Goal: Answer question/provide support: Answer question/provide support

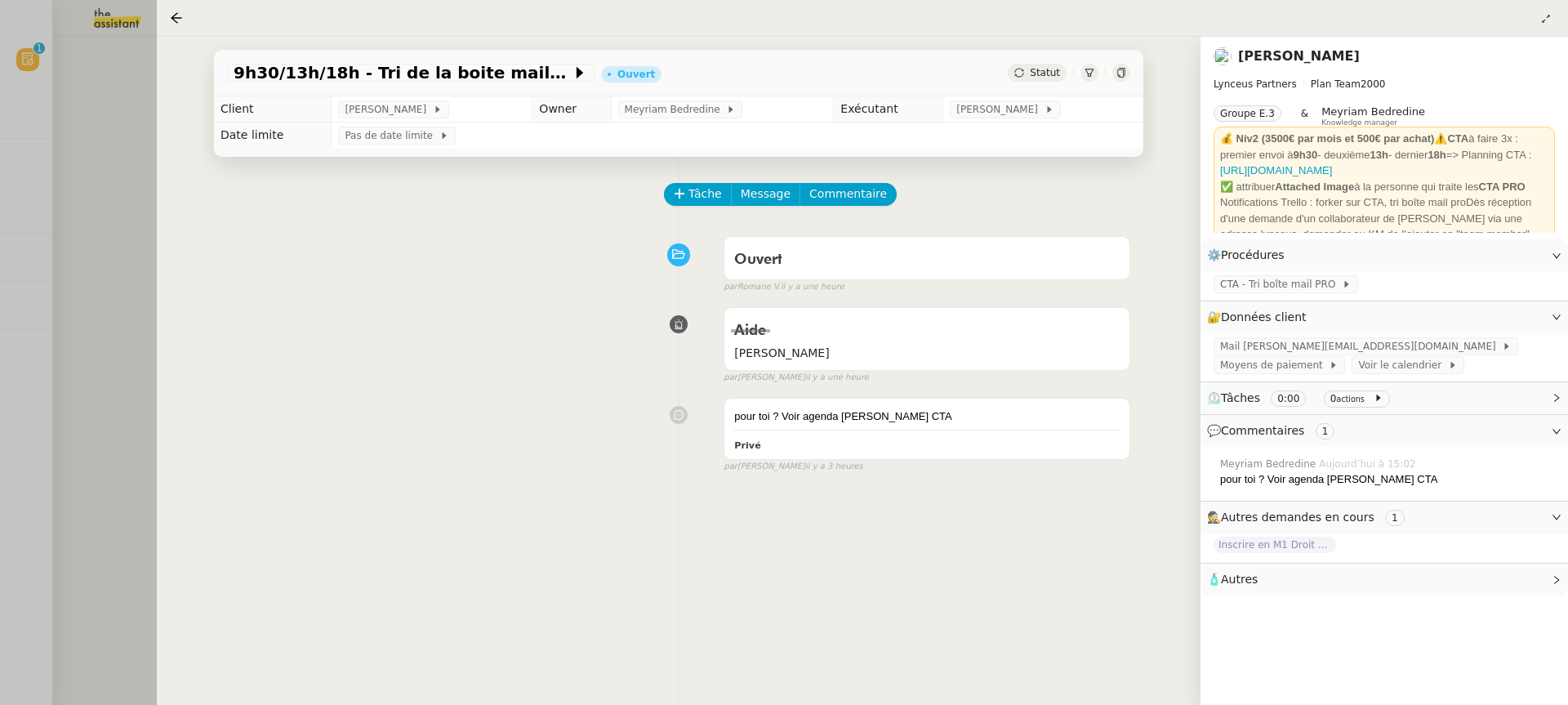
click at [202, 45] on div "9h30/13h/18h - Tri de la boite mail PRO - [DATE] Ouvert Statut" at bounding box center [678, 66] width 955 height 60
click at [94, 51] on div at bounding box center [784, 352] width 1568 height 705
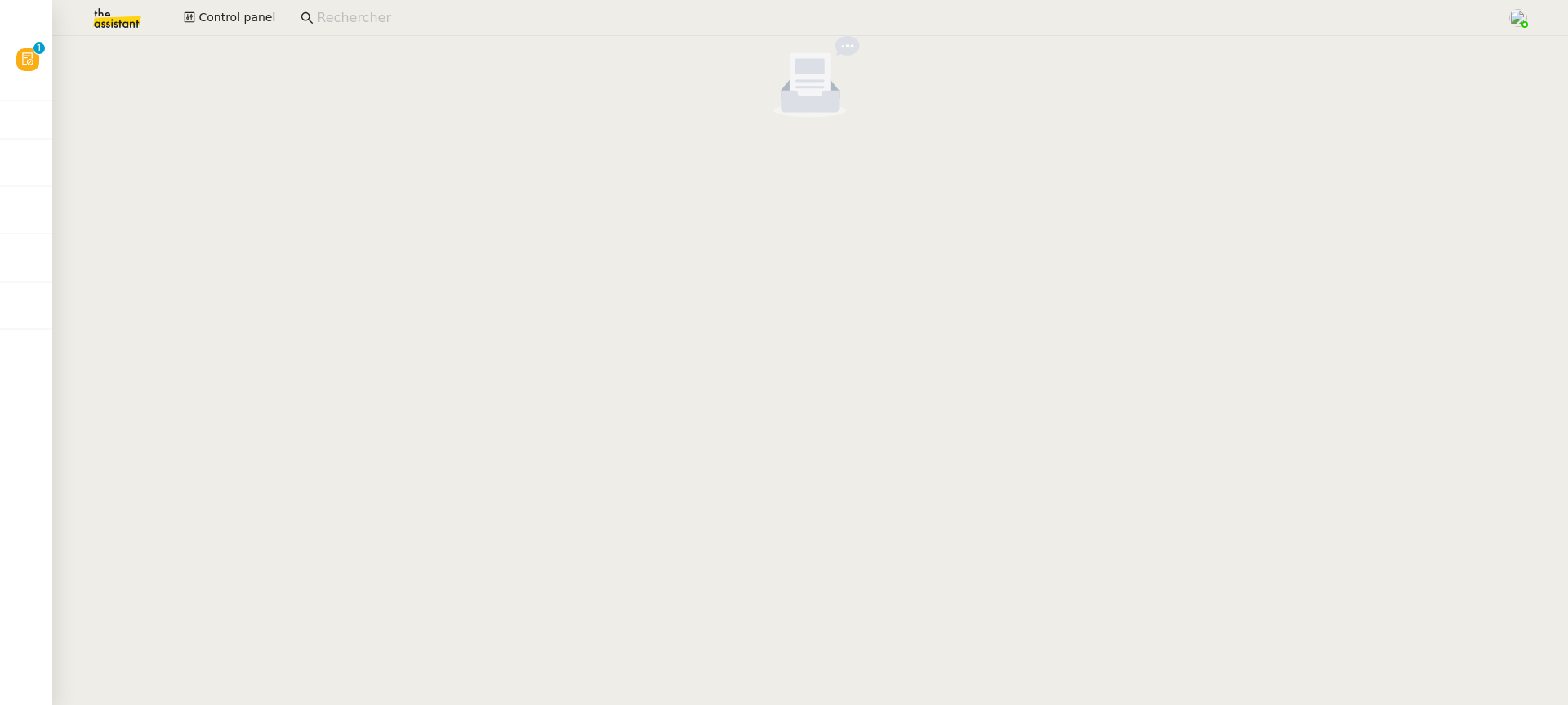
click at [349, 17] on input at bounding box center [903, 18] width 1173 height 22
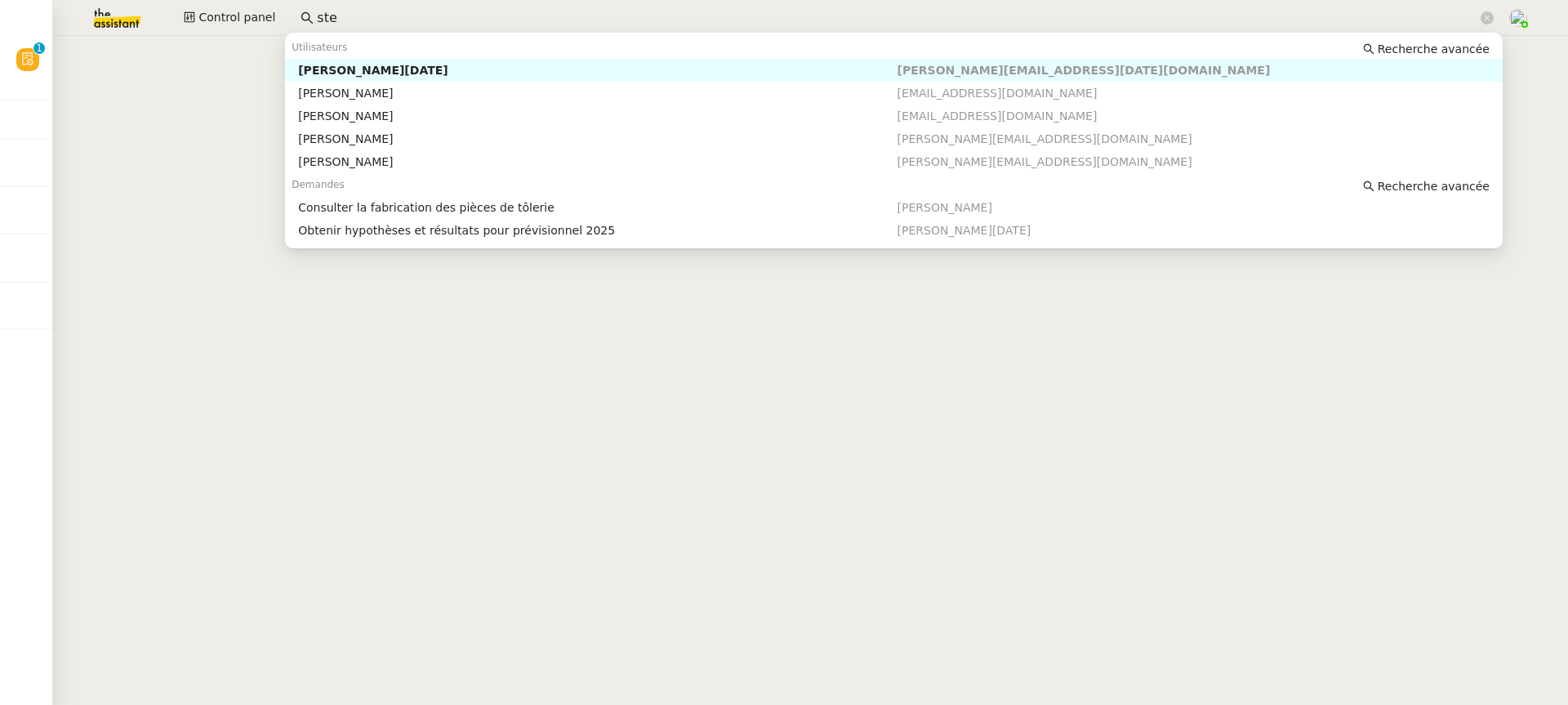
click at [395, 62] on nz-auto-option "[PERSON_NAME][DATE] [PERSON_NAME][EMAIL_ADDRESS][DATE][DOMAIN_NAME]" at bounding box center [893, 70] width 1218 height 23
type input "ste"
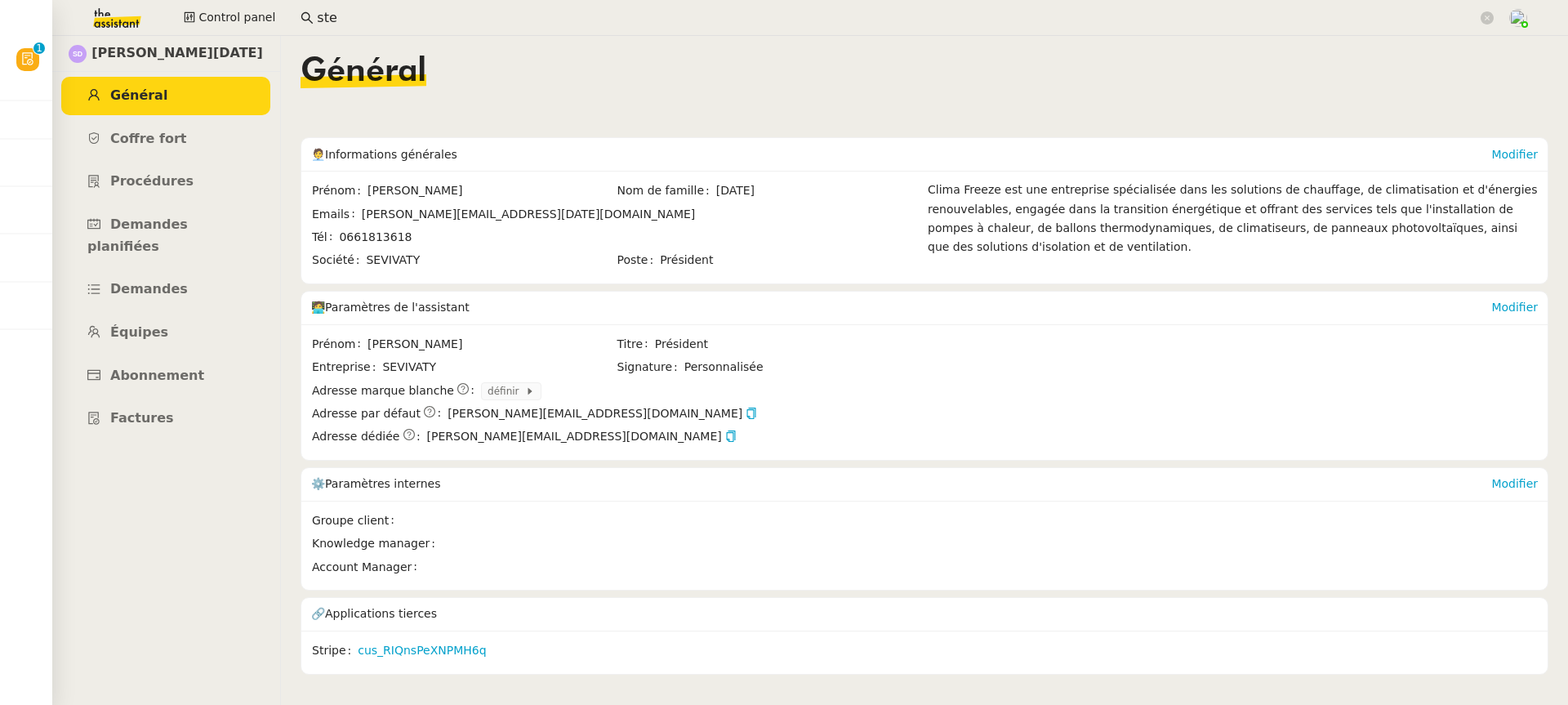
click at [103, 33] on img at bounding box center [103, 18] width 126 height 36
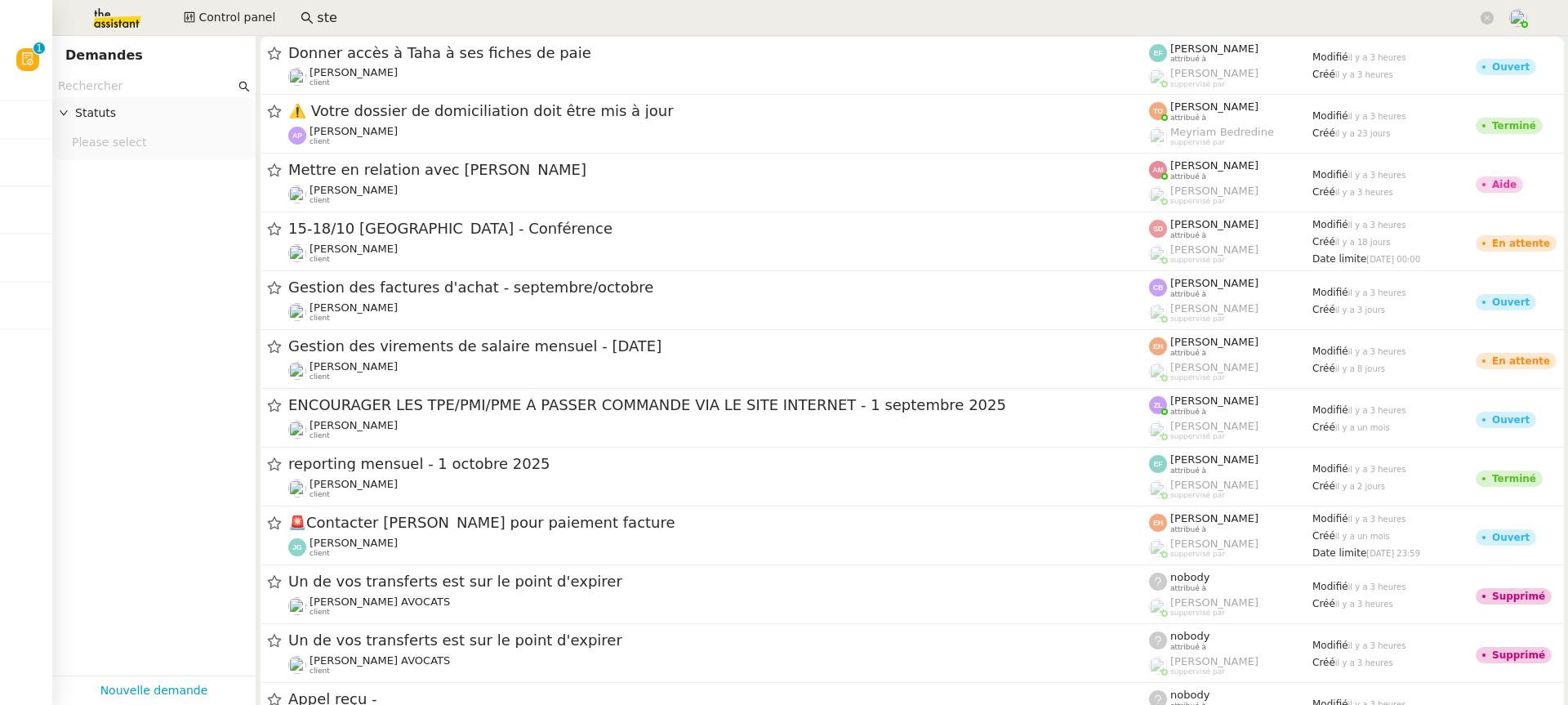
click at [118, 93] on input "text" at bounding box center [147, 86] width 177 height 18
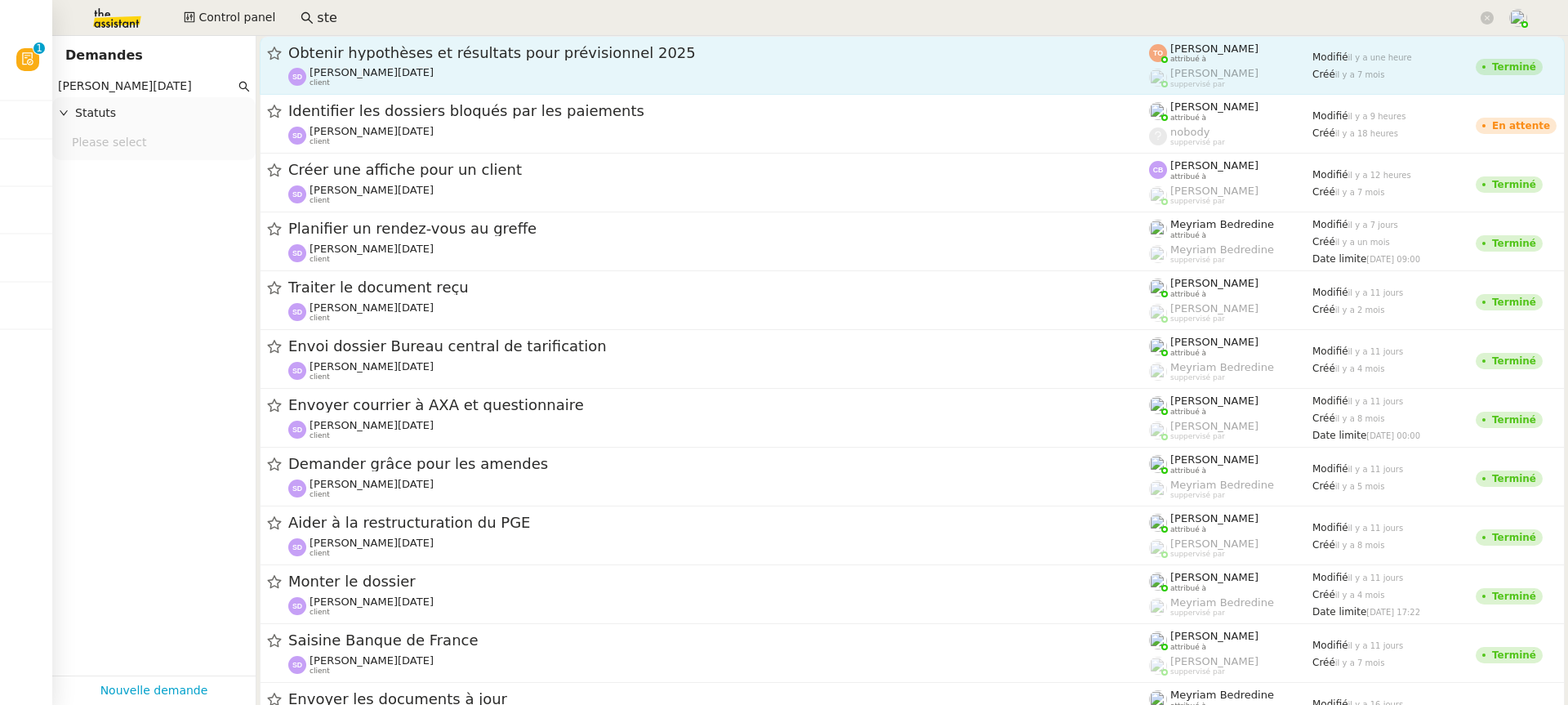
type input "[PERSON_NAME][DATE]"
click at [1017, 61] on div "Obtenir hypothèses et résultats pour prévisionnel 2025" at bounding box center [719, 53] width 861 height 19
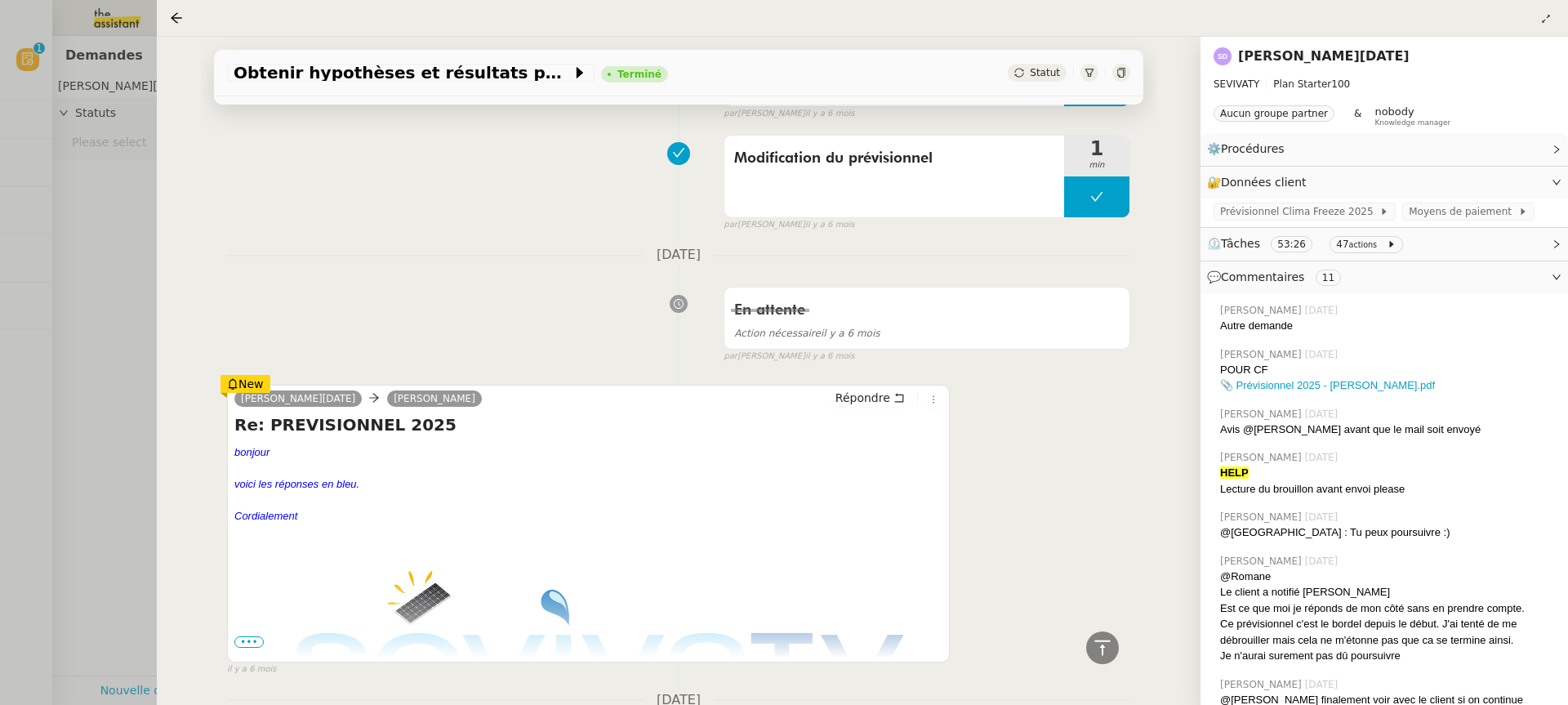
scroll to position [5728, 0]
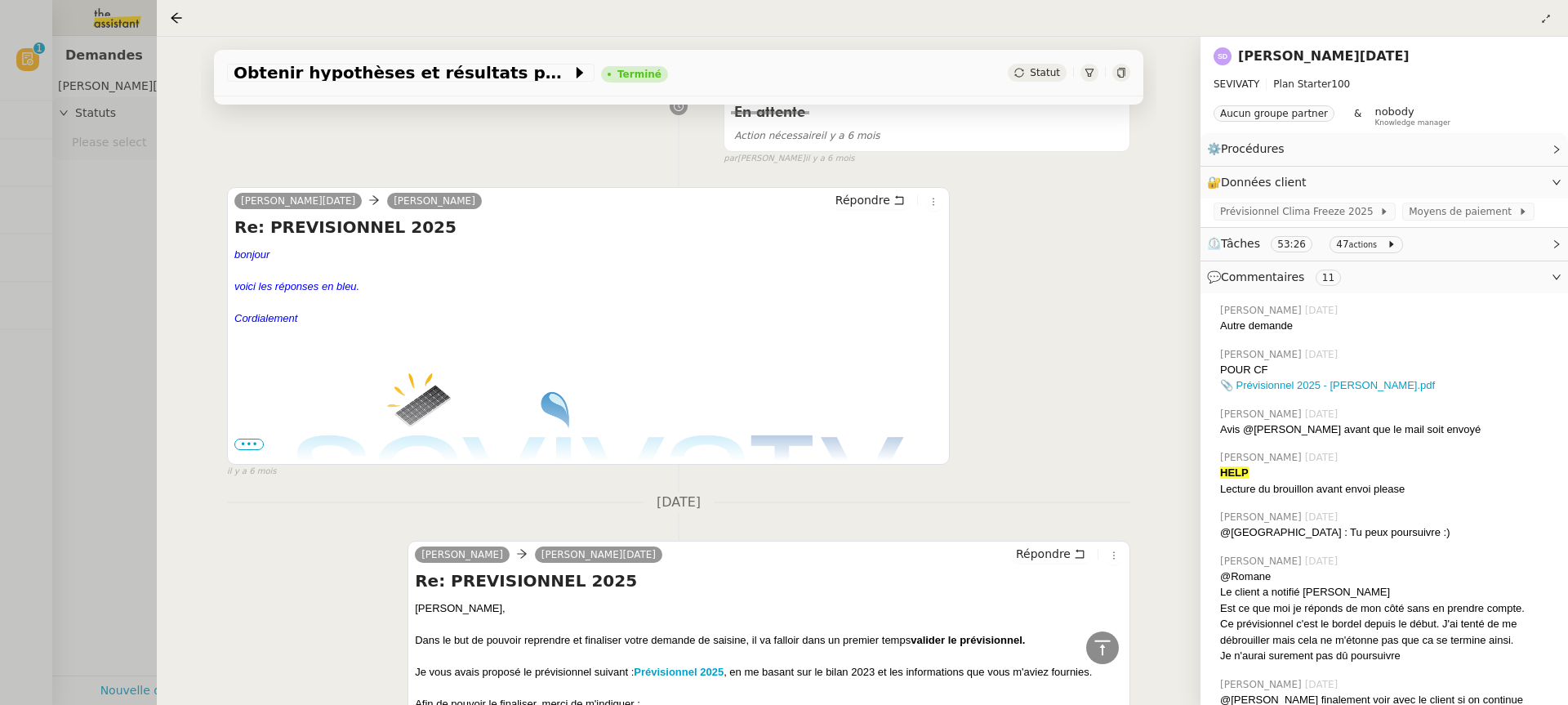
click at [237, 439] on span "•••" at bounding box center [249, 444] width 29 height 11
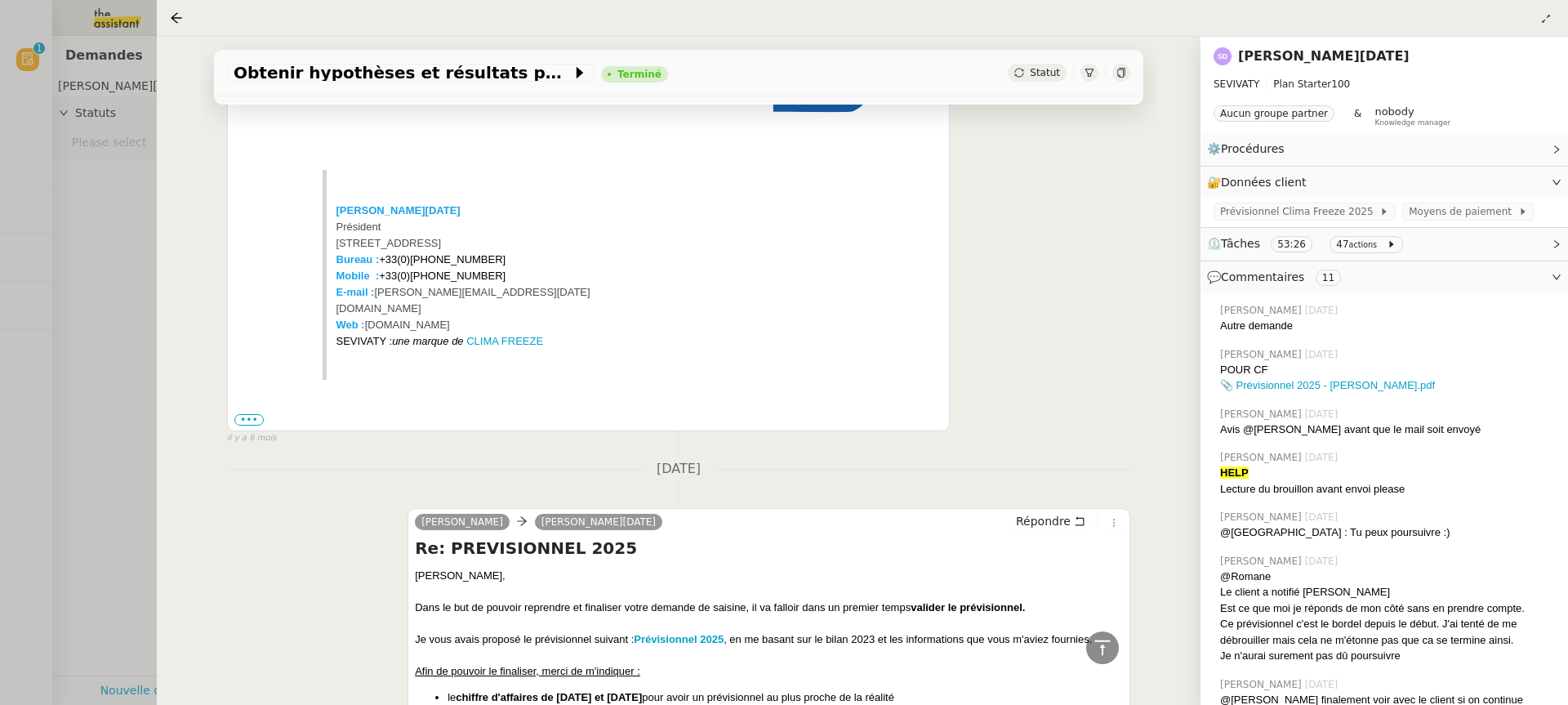
scroll to position [6148, 0]
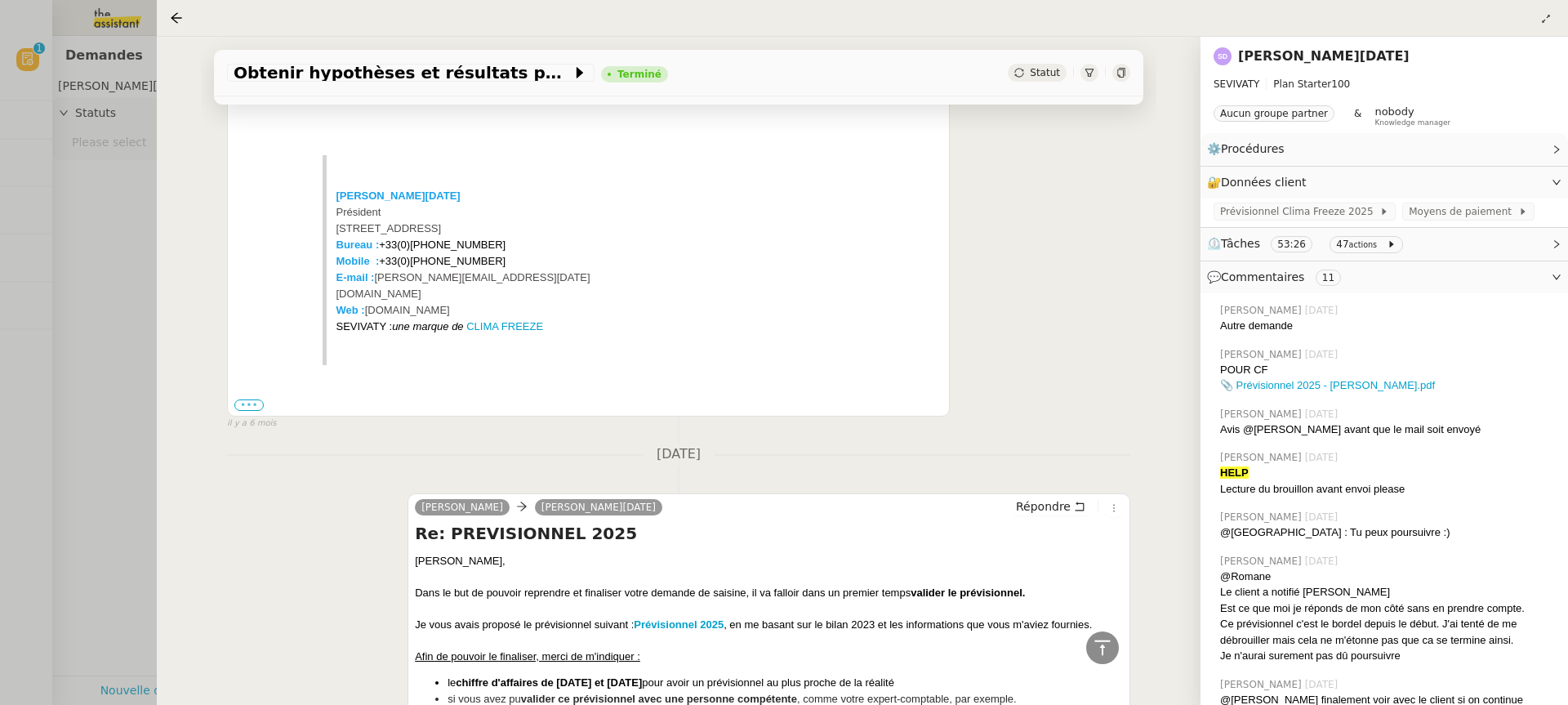
click at [254, 399] on label "•••" at bounding box center [249, 405] width 29 height 11
click at [0, 0] on input "•••" at bounding box center [0, 0] width 0 height 0
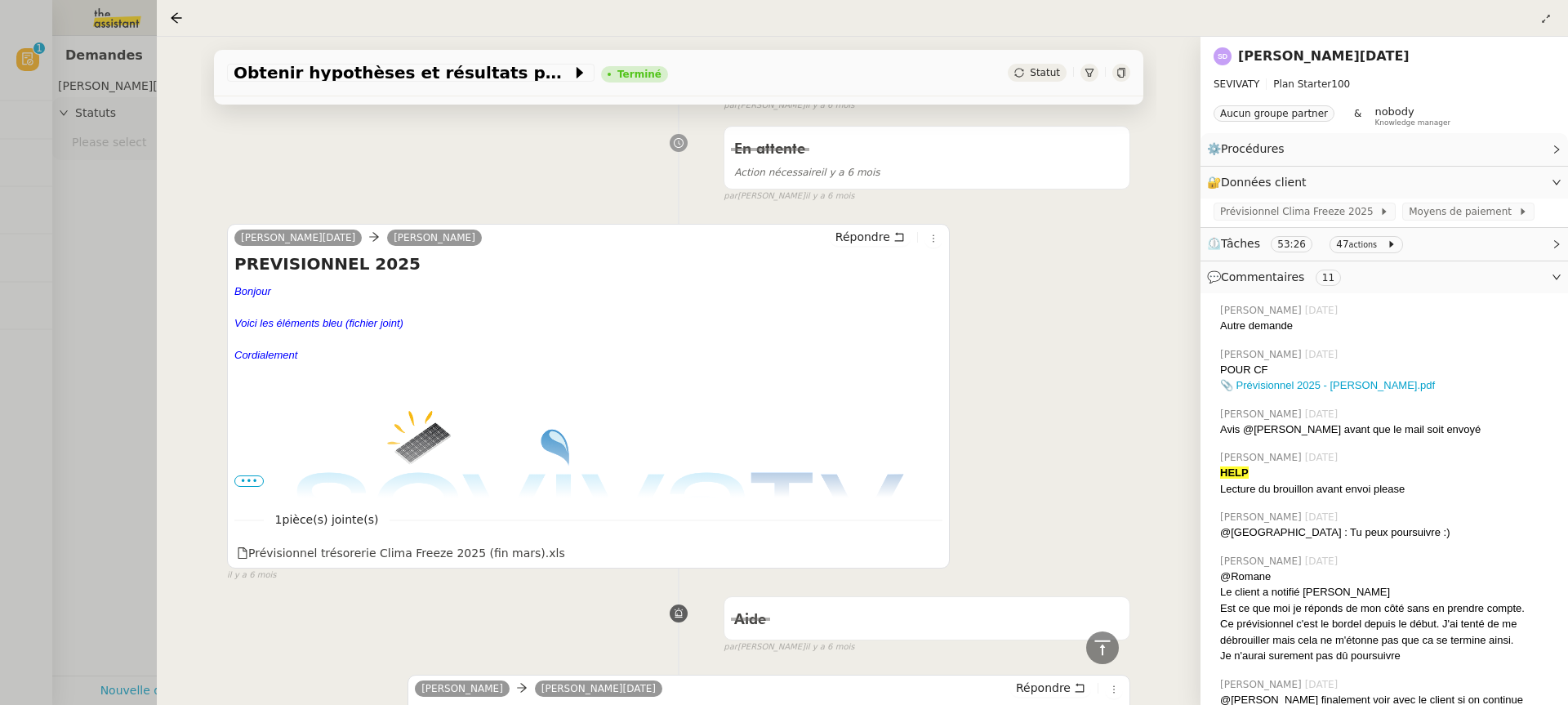
scroll to position [3068, 0]
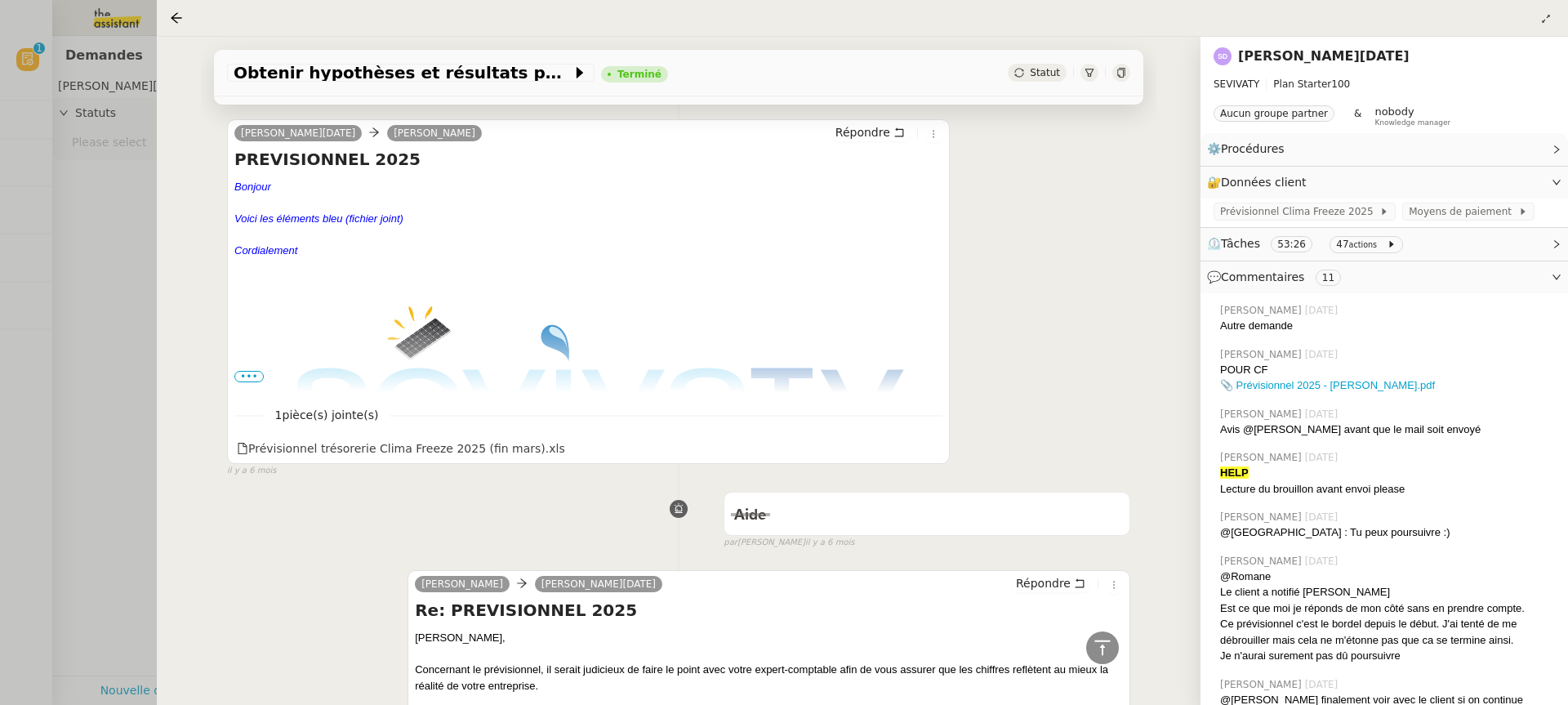
click at [250, 372] on div "PREVISIONNEL 2025 Bonjour Voici les éléments bleu (fichier joint) Cordialement …" at bounding box center [588, 270] width 708 height 245
click at [242, 370] on span "•••" at bounding box center [249, 376] width 29 height 11
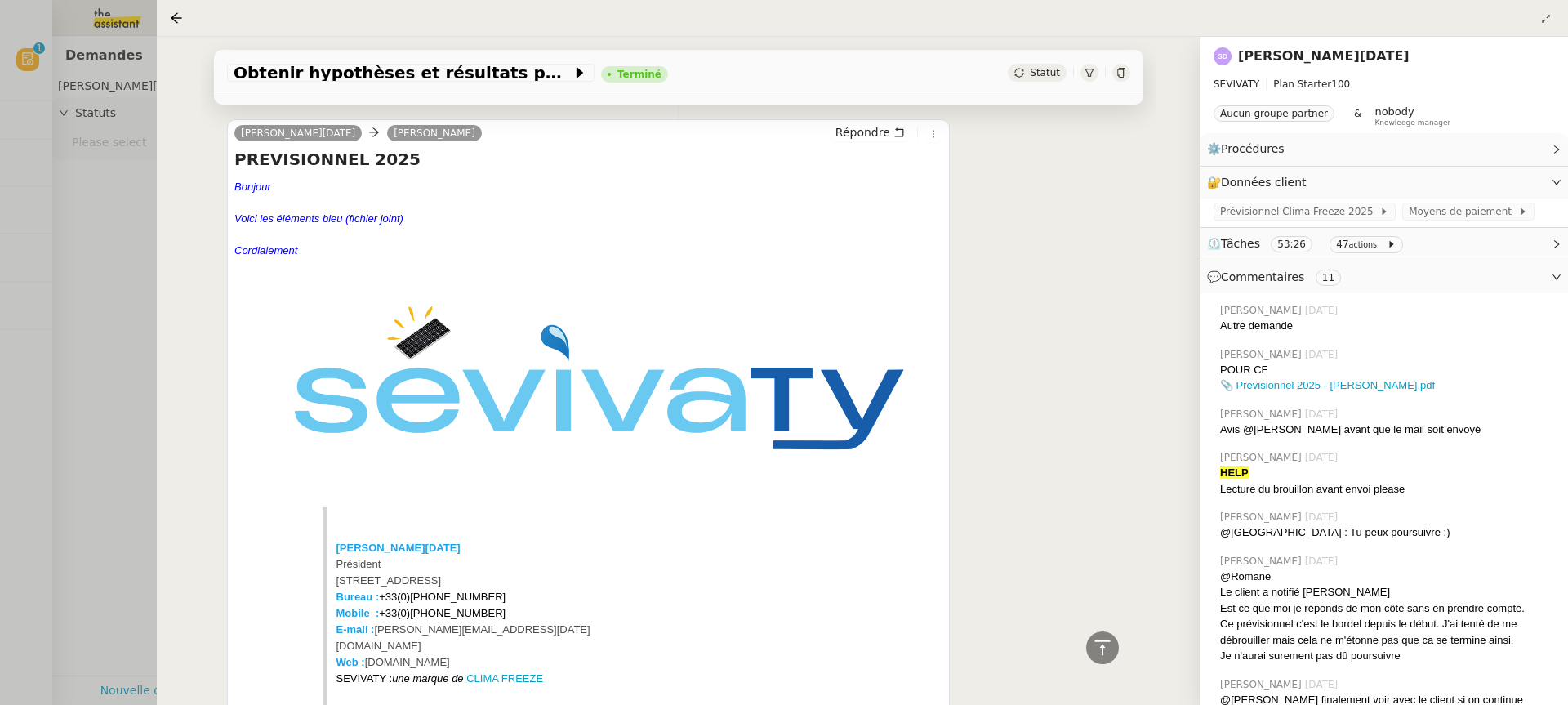
scroll to position [3598, 0]
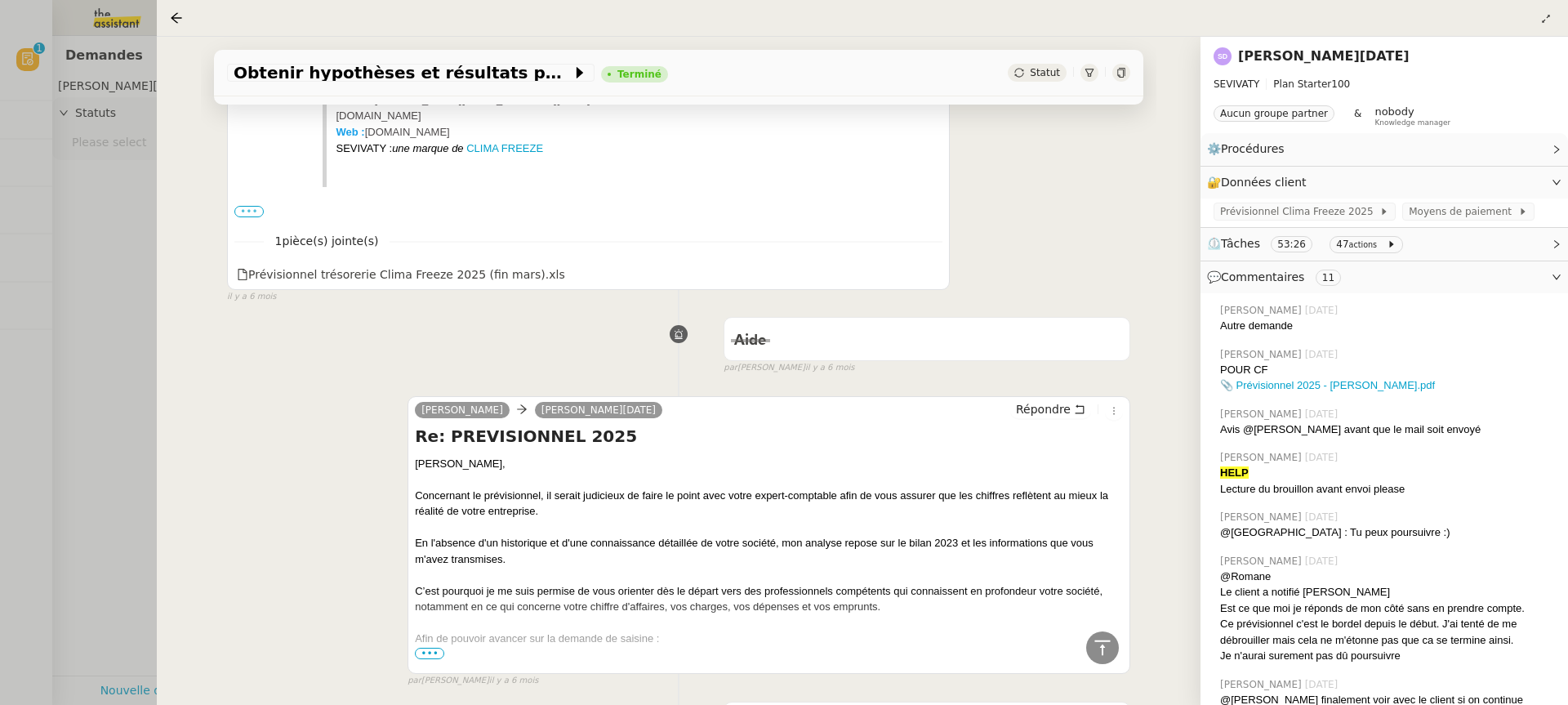
click at [247, 206] on label "•••" at bounding box center [249, 211] width 29 height 11
click at [0, 0] on input "•••" at bounding box center [0, 0] width 0 height 0
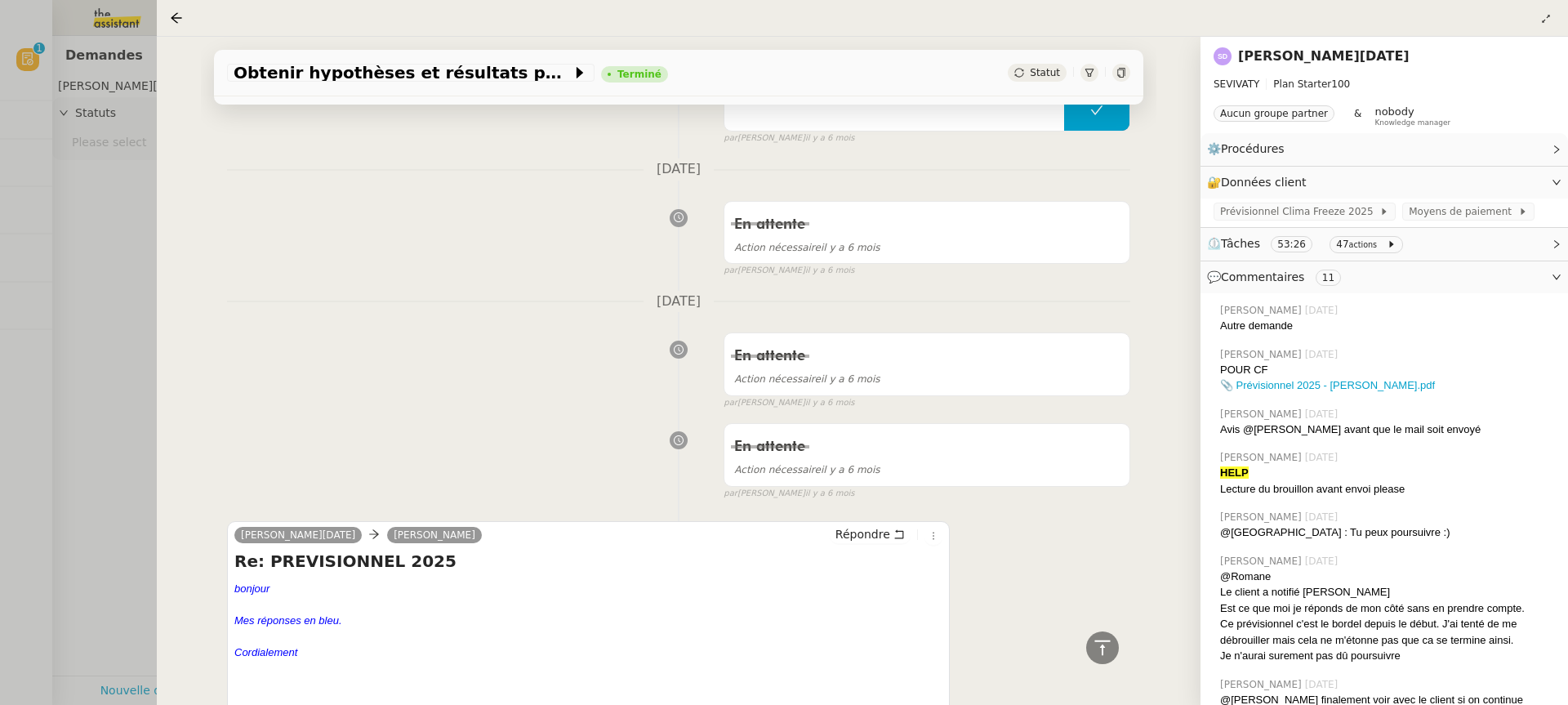
scroll to position [2063, 0]
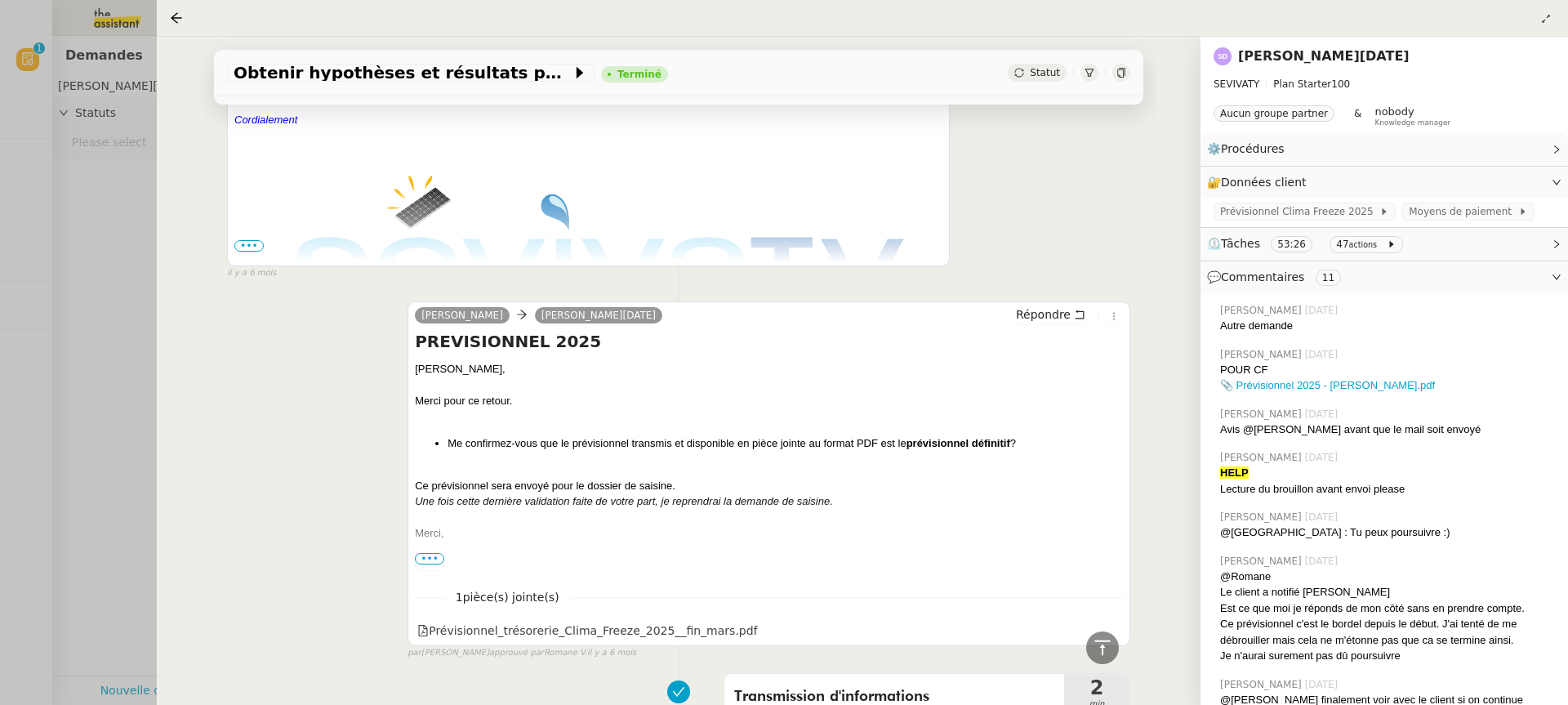
click at [241, 240] on span "•••" at bounding box center [249, 245] width 29 height 11
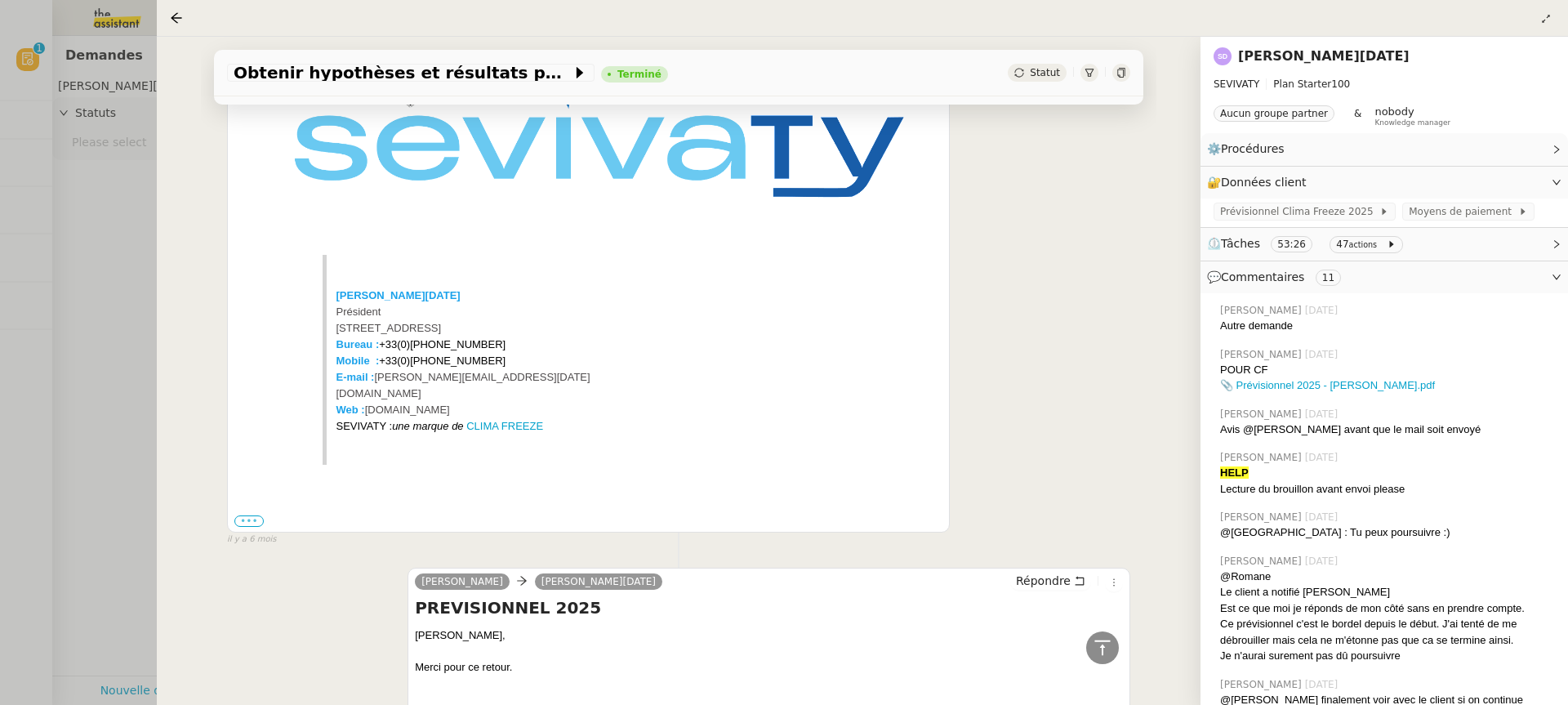
click at [250, 515] on label "•••" at bounding box center [249, 521] width 29 height 11
click at [0, 0] on input "•••" at bounding box center [0, 0] width 0 height 0
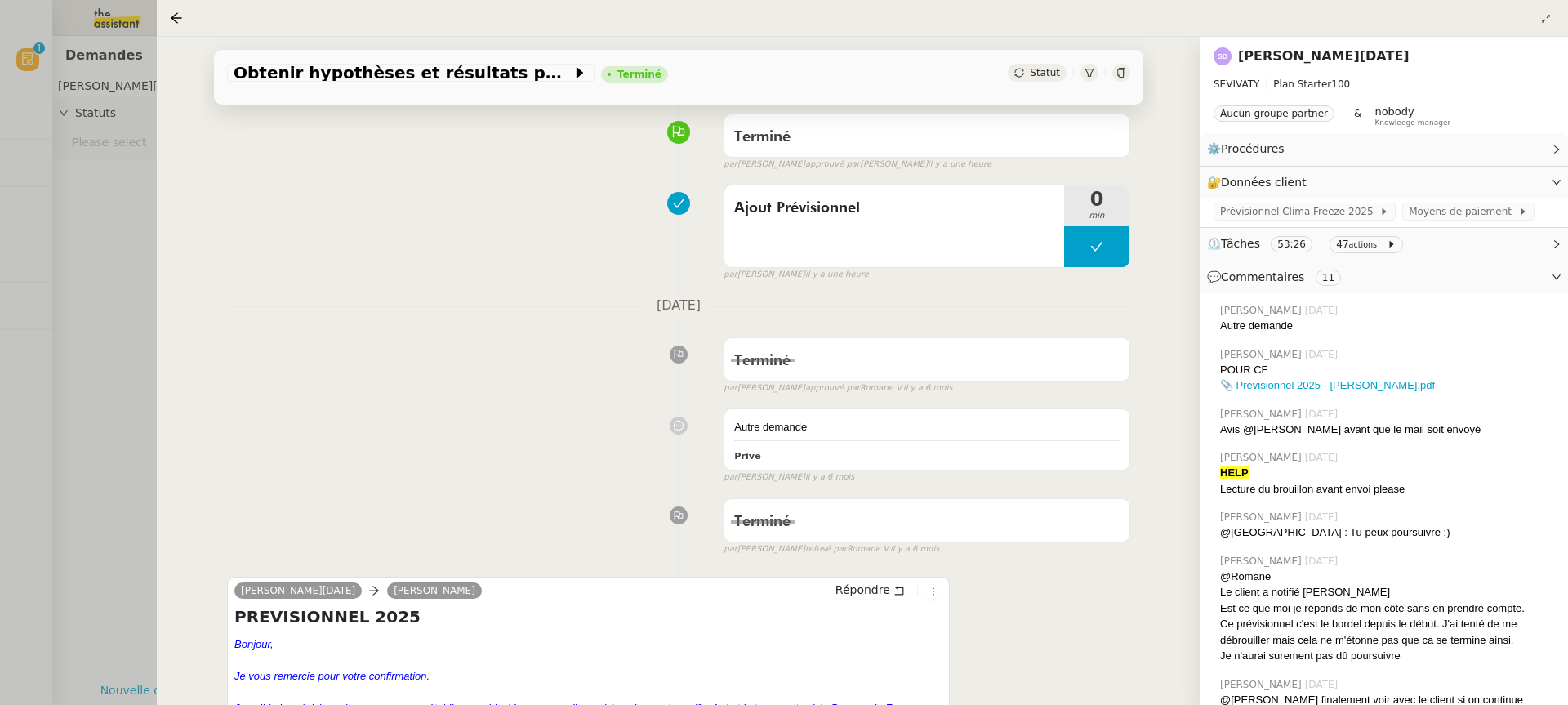
scroll to position [0, 0]
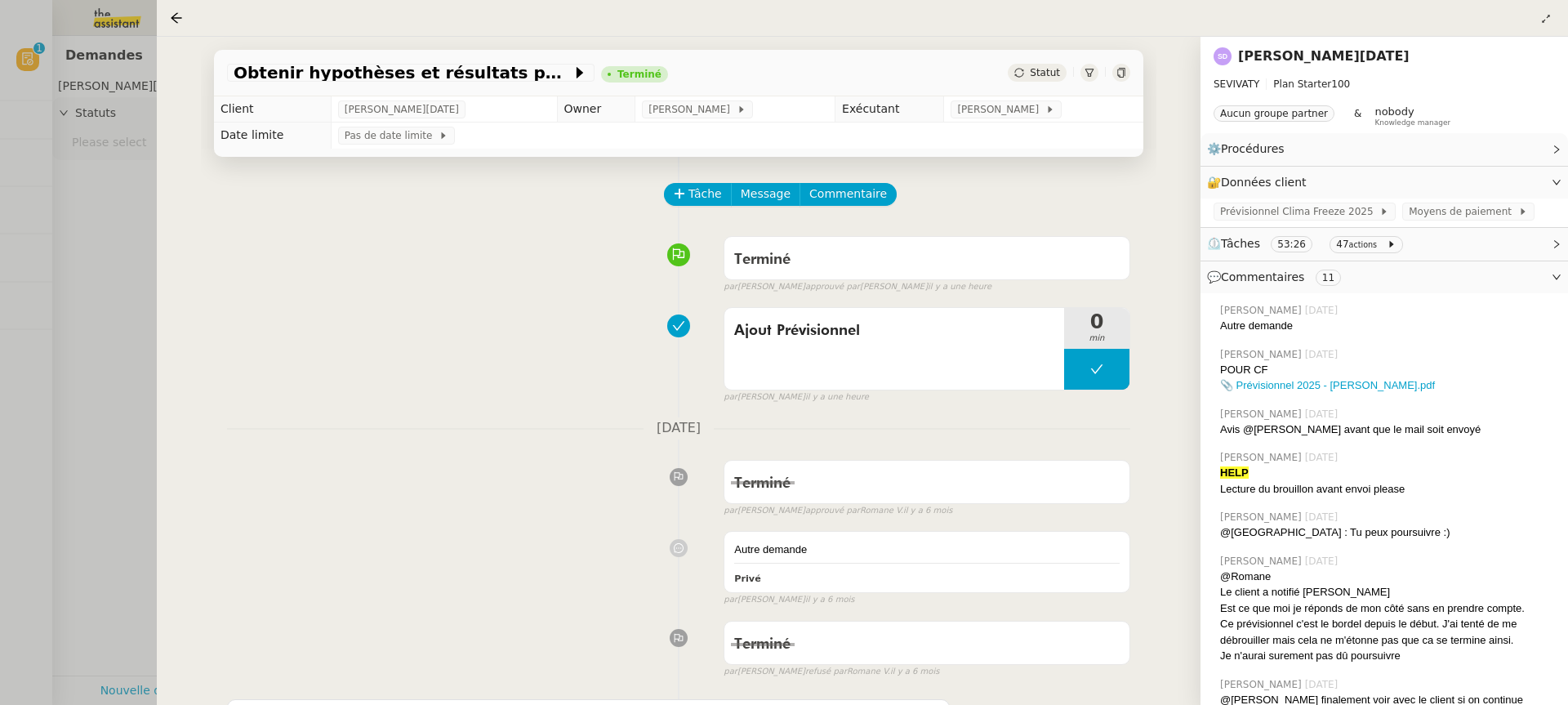
click at [76, 223] on div at bounding box center [784, 352] width 1568 height 705
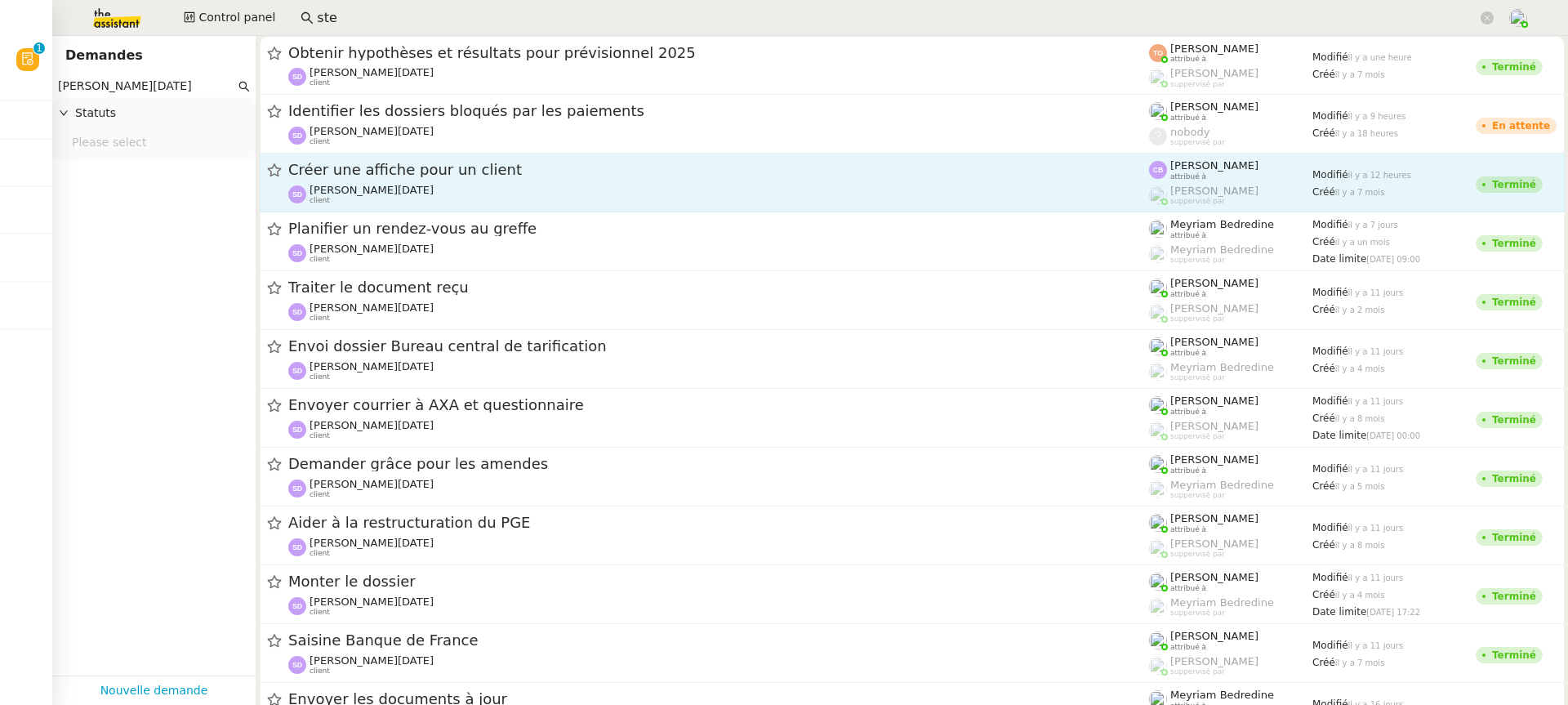
click at [602, 204] on div "[PERSON_NAME][DATE] client" at bounding box center [719, 194] width 861 height 21
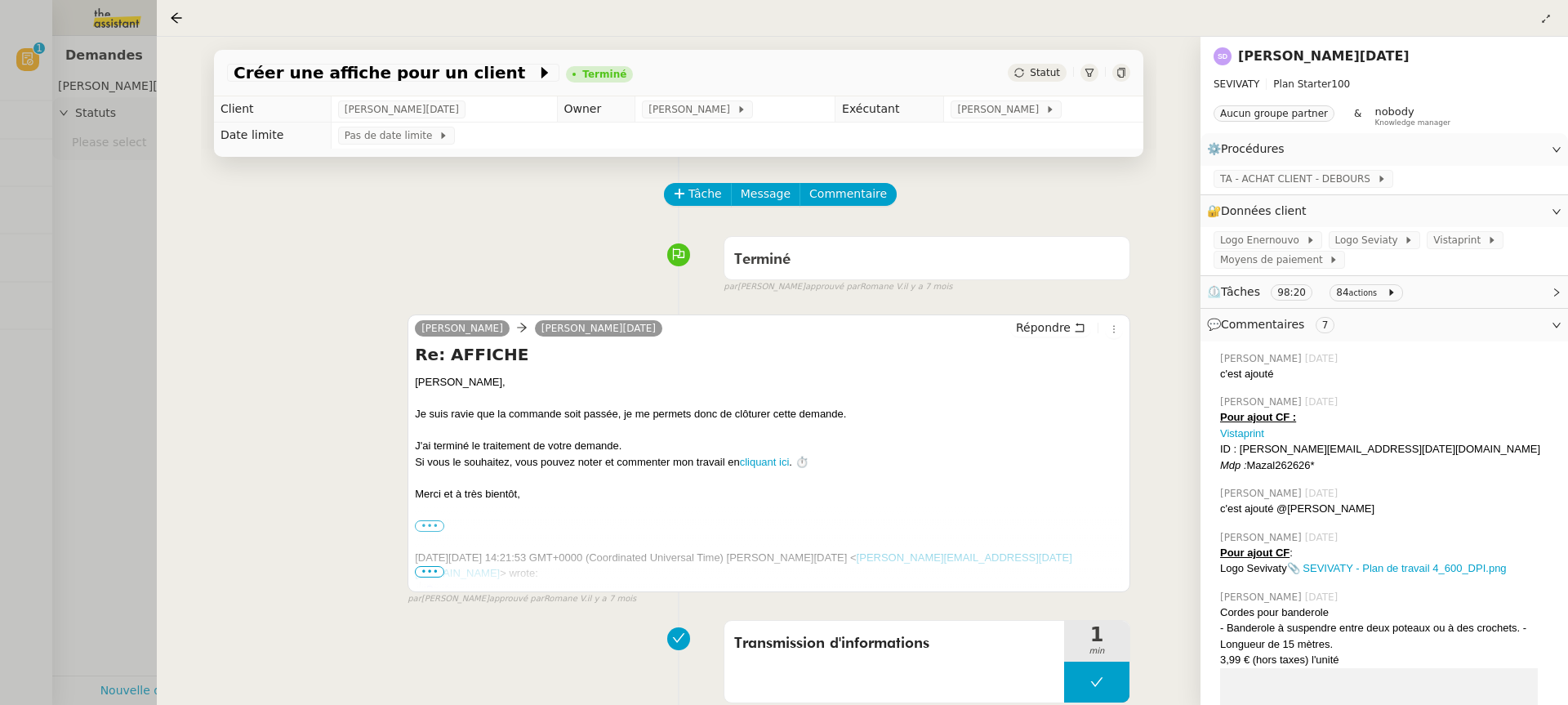
click at [98, 292] on div at bounding box center [784, 352] width 1568 height 705
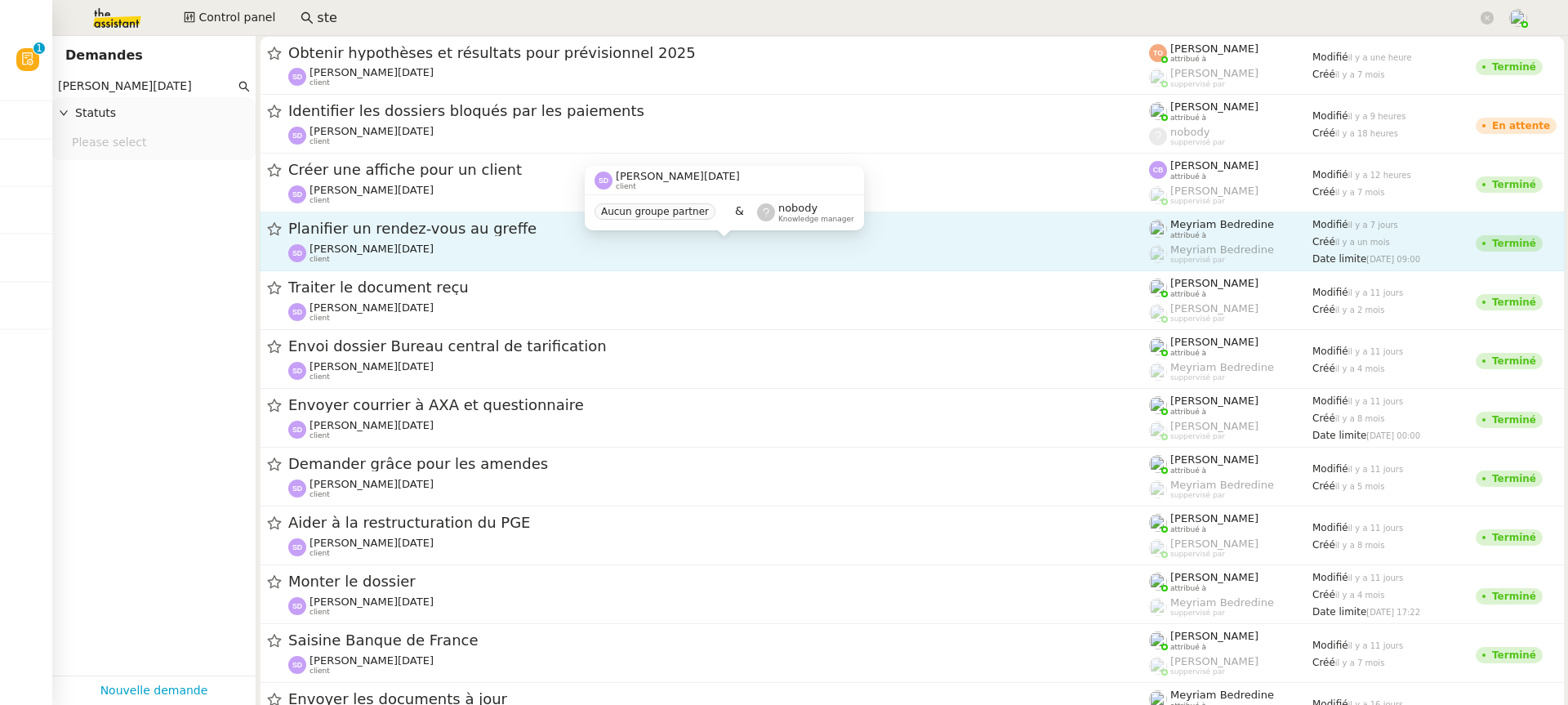
click at [837, 246] on div "[PERSON_NAME][DATE] client" at bounding box center [719, 253] width 861 height 21
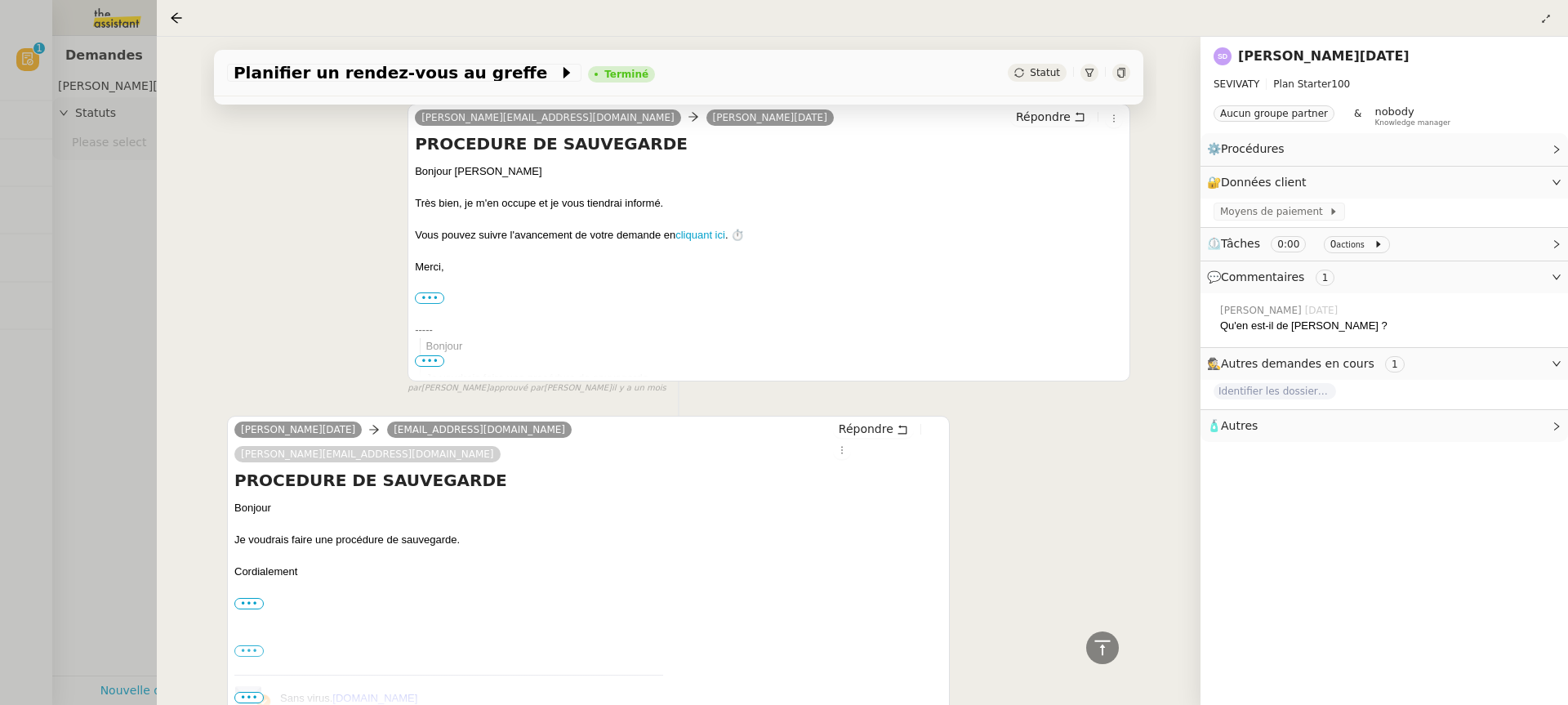
scroll to position [1470, 0]
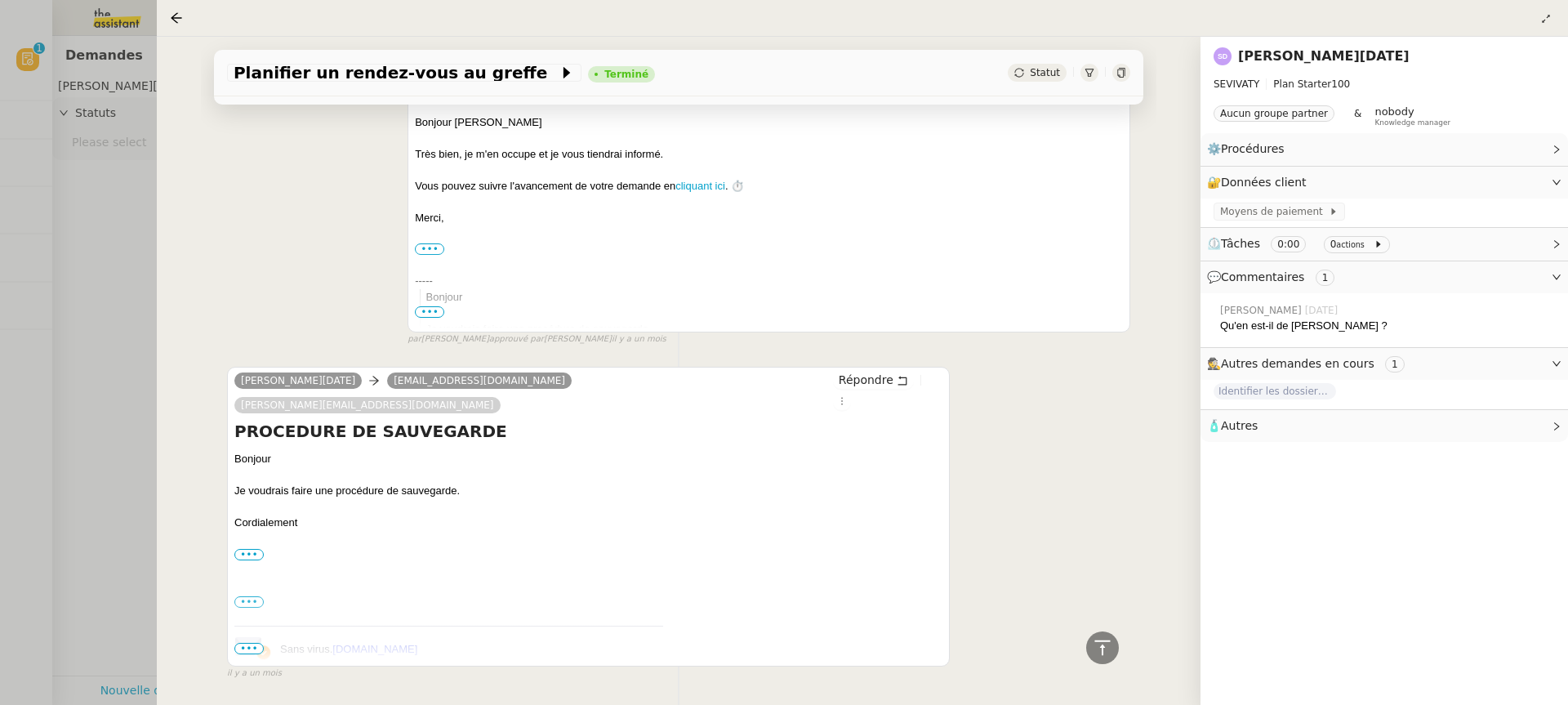
click at [14, 356] on div at bounding box center [784, 352] width 1568 height 705
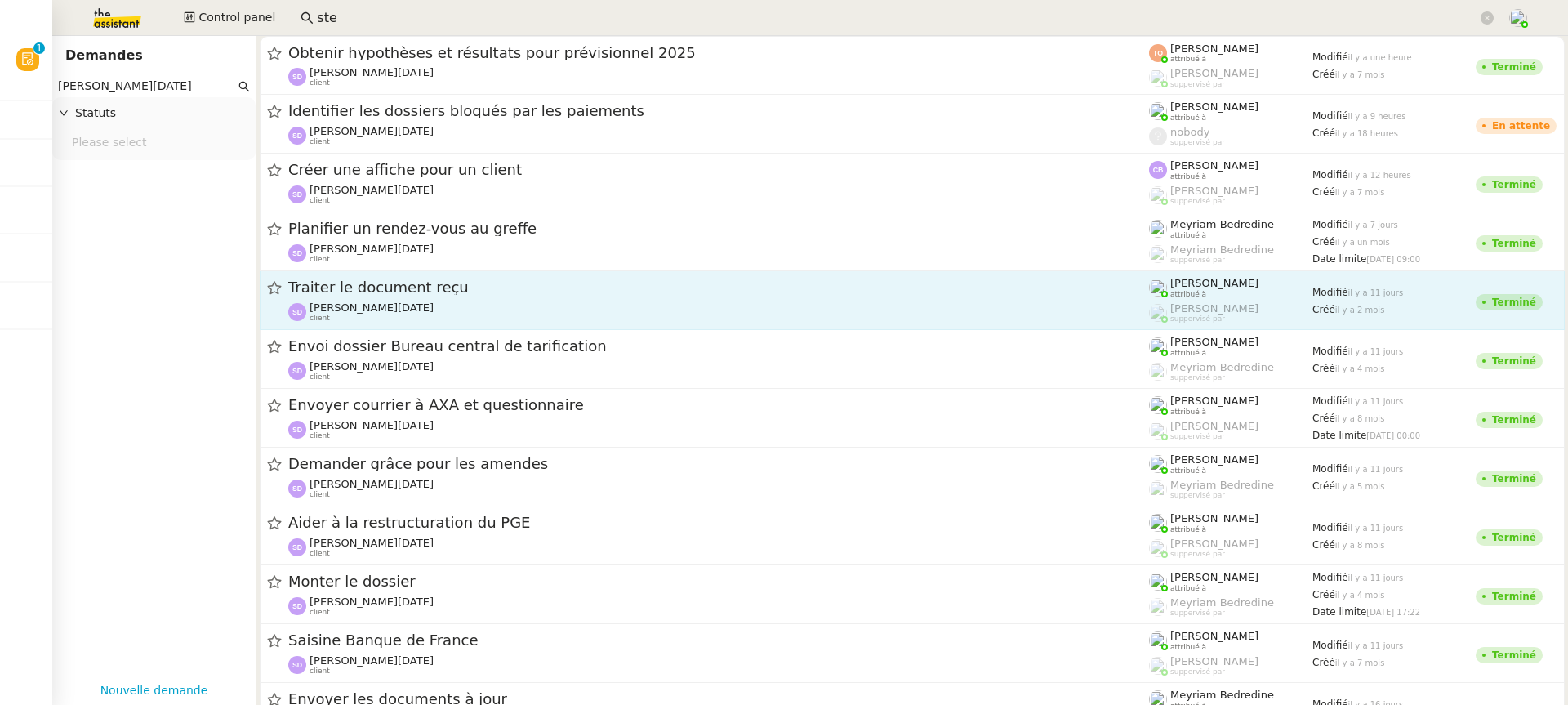
click at [662, 300] on div "Traiter le document reçu [PERSON_NAME][DATE] client" at bounding box center [719, 300] width 861 height 45
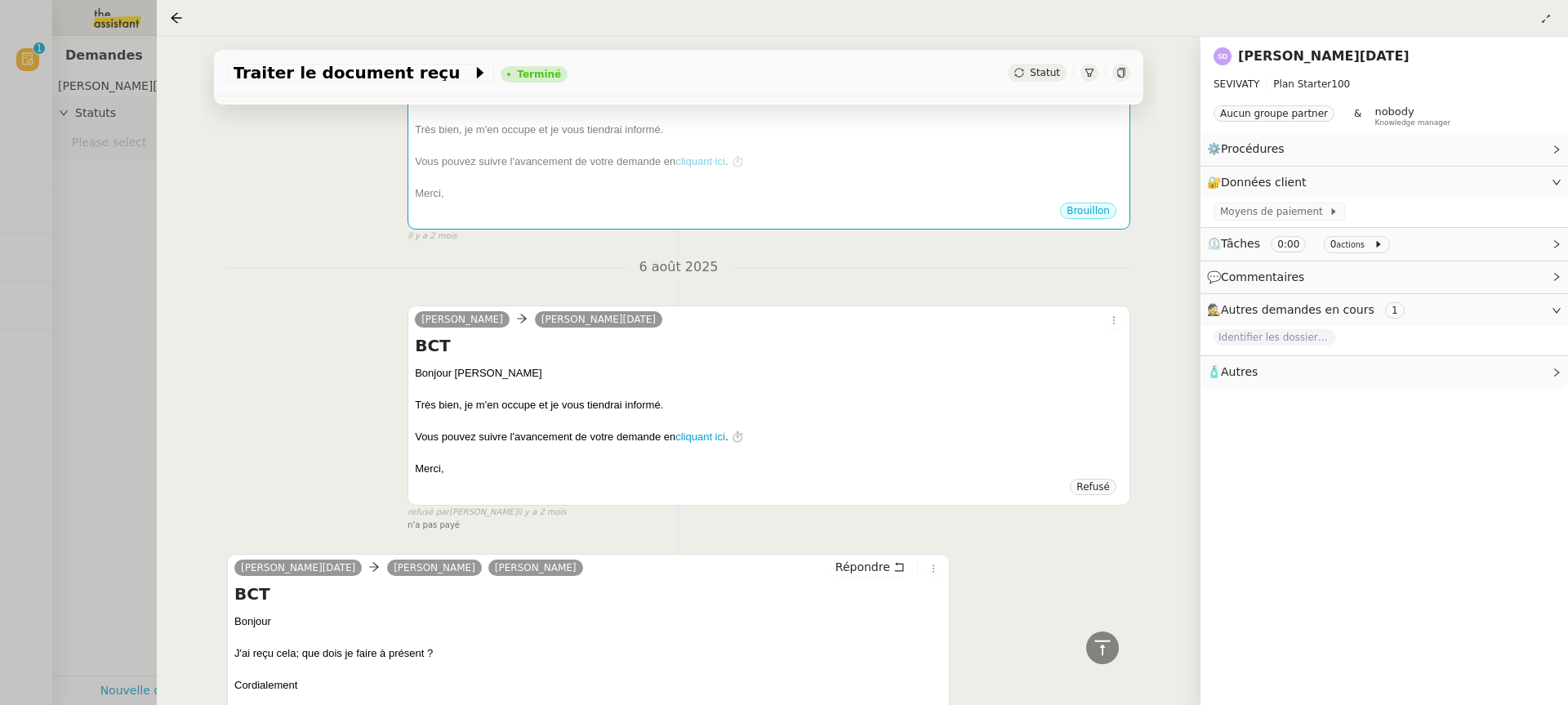
scroll to position [1203, 0]
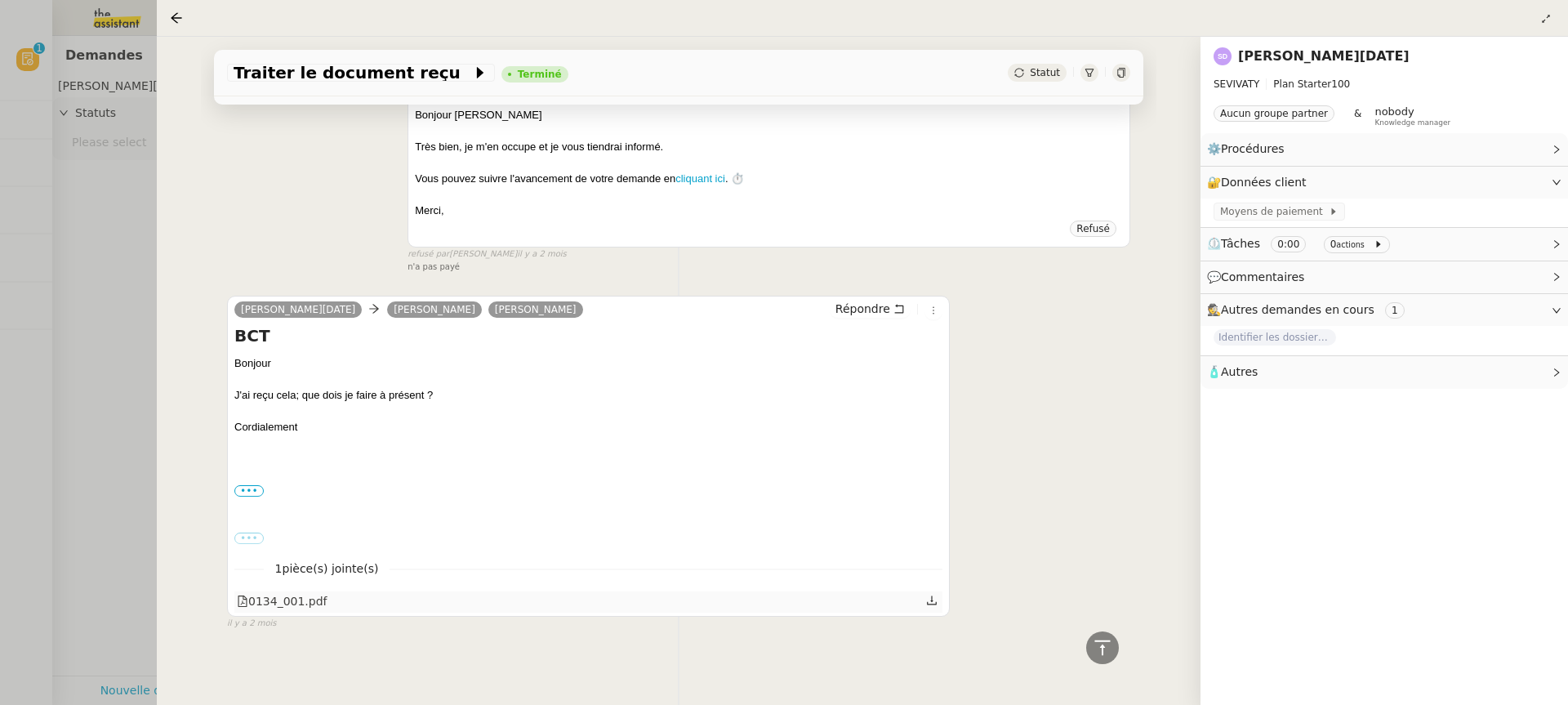
click at [309, 592] on div "0134_001.pdf" at bounding box center [282, 601] width 90 height 18
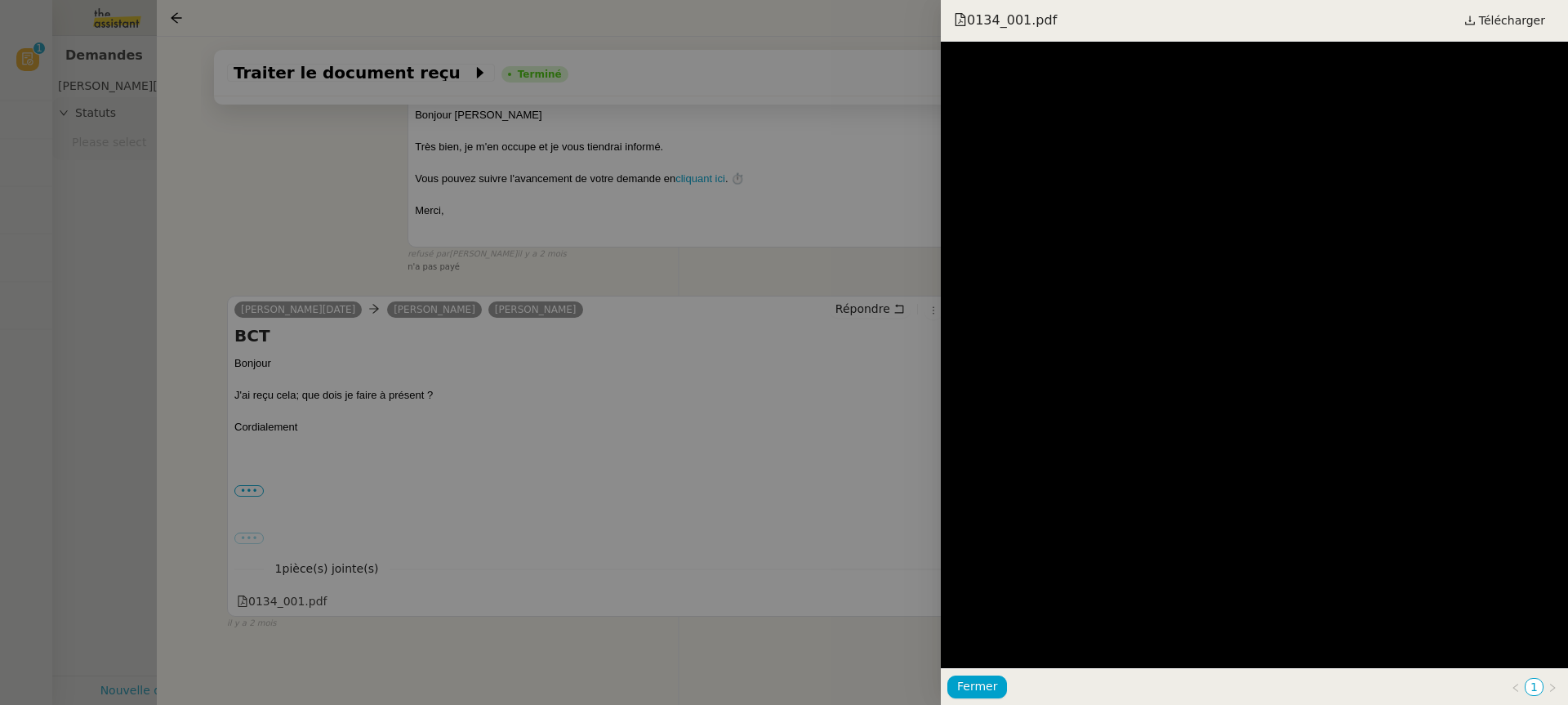
click at [296, 362] on div at bounding box center [784, 352] width 1568 height 705
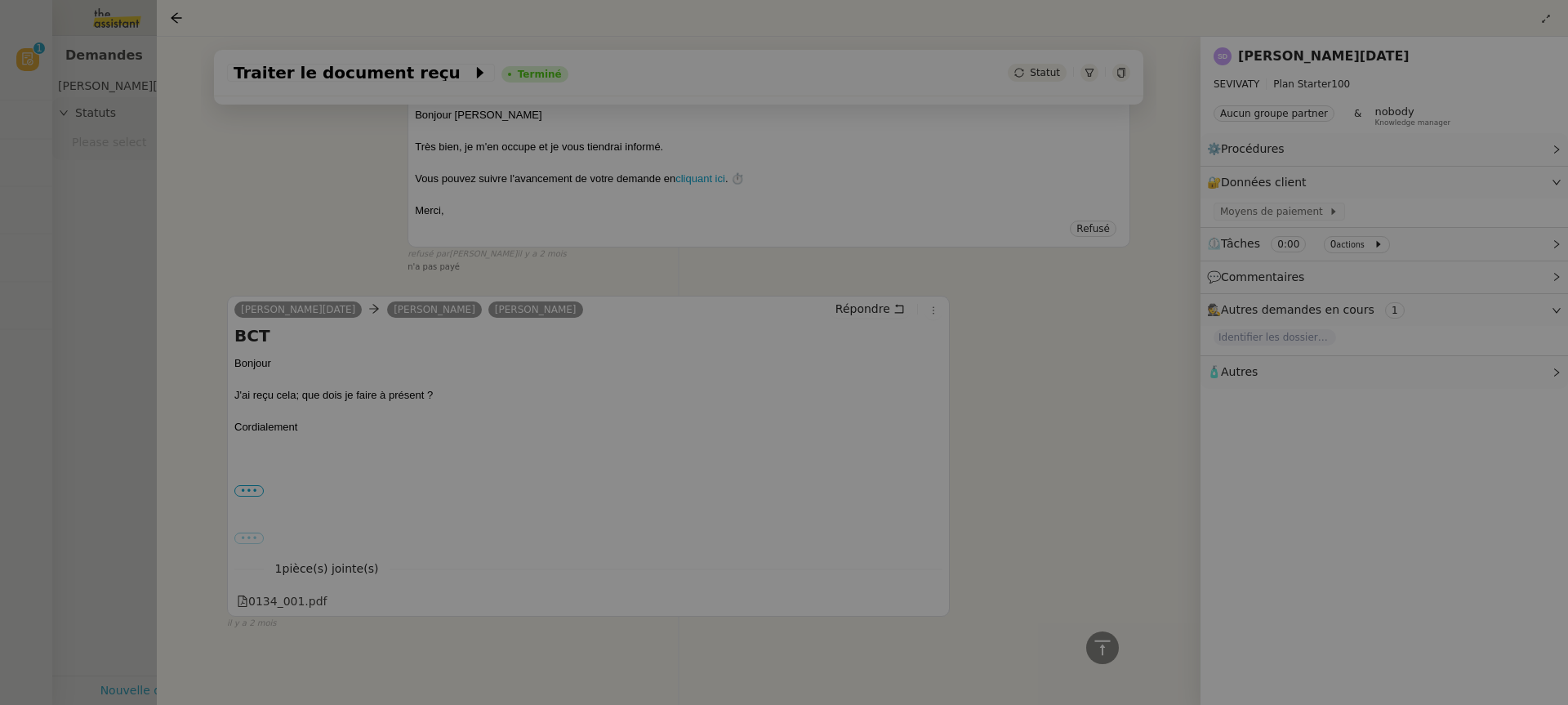
click at [114, 306] on div at bounding box center [784, 352] width 1568 height 705
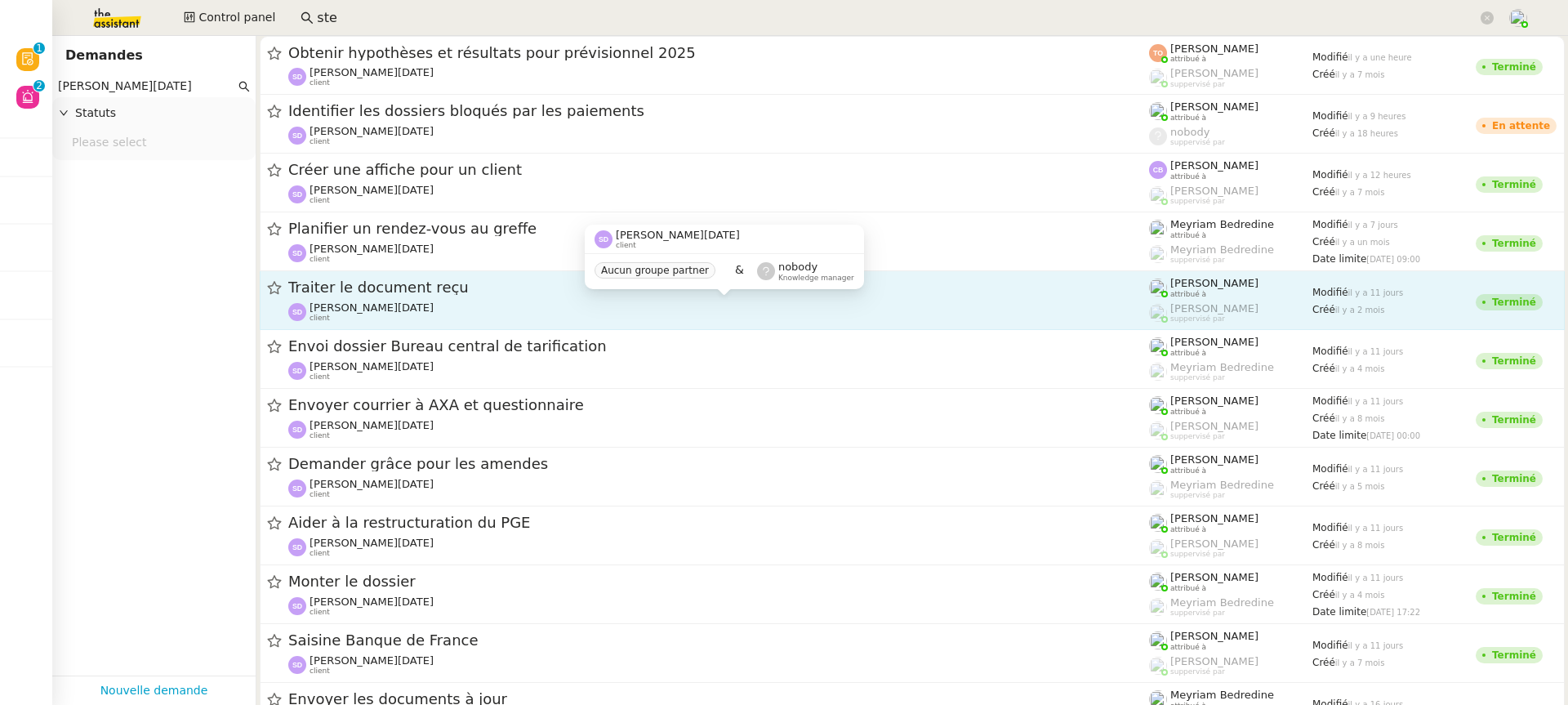
click at [564, 308] on div "[PERSON_NAME][DATE] client" at bounding box center [719, 311] width 861 height 21
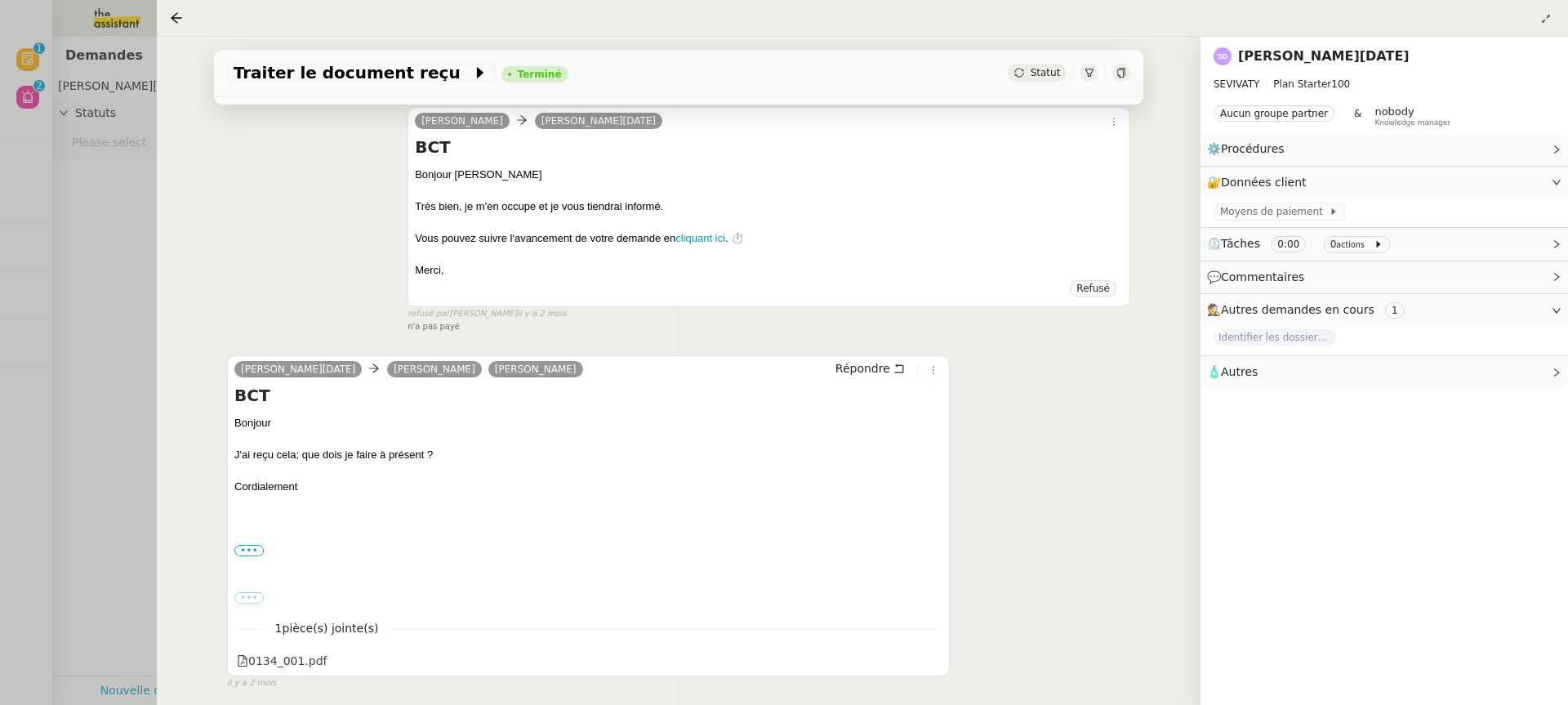
scroll to position [1203, 0]
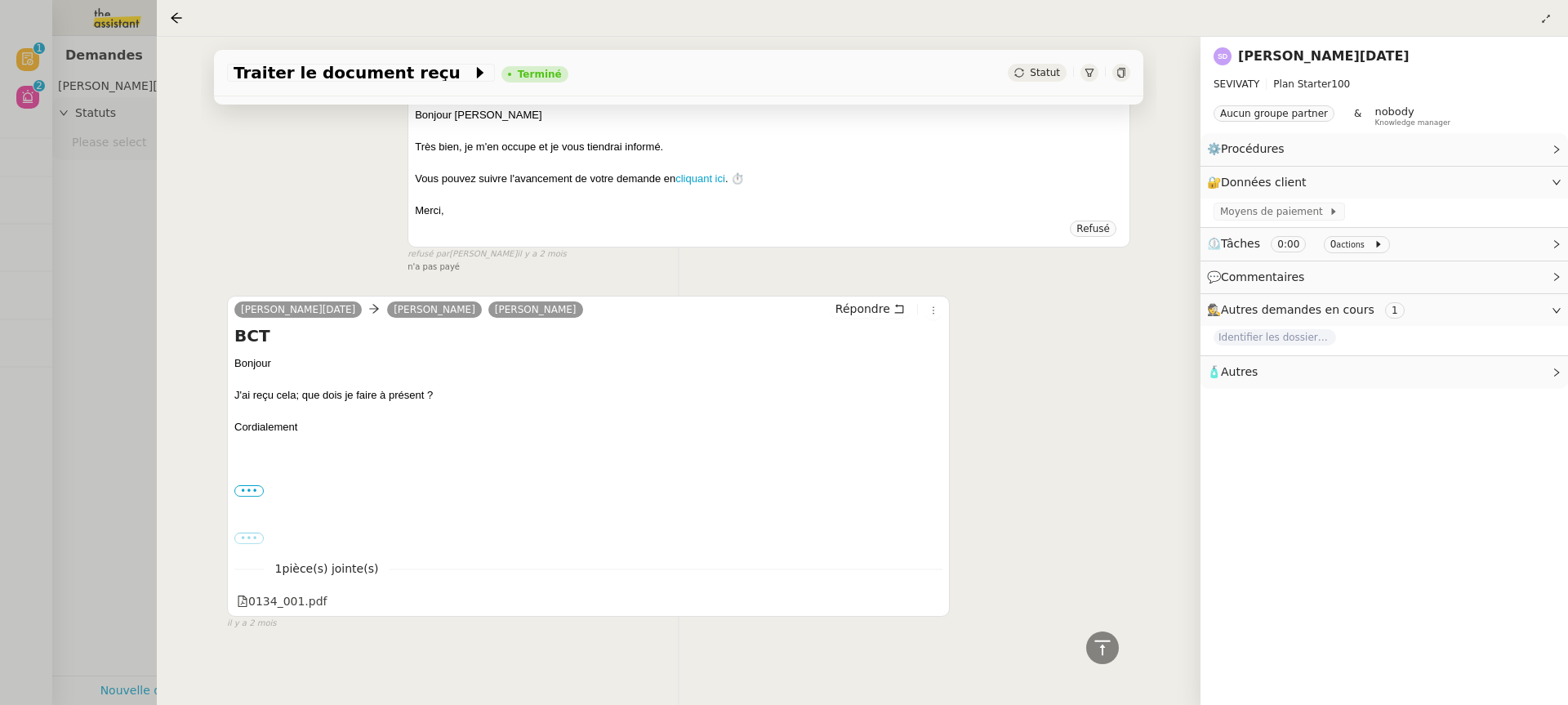
click at [85, 206] on div at bounding box center [784, 352] width 1568 height 705
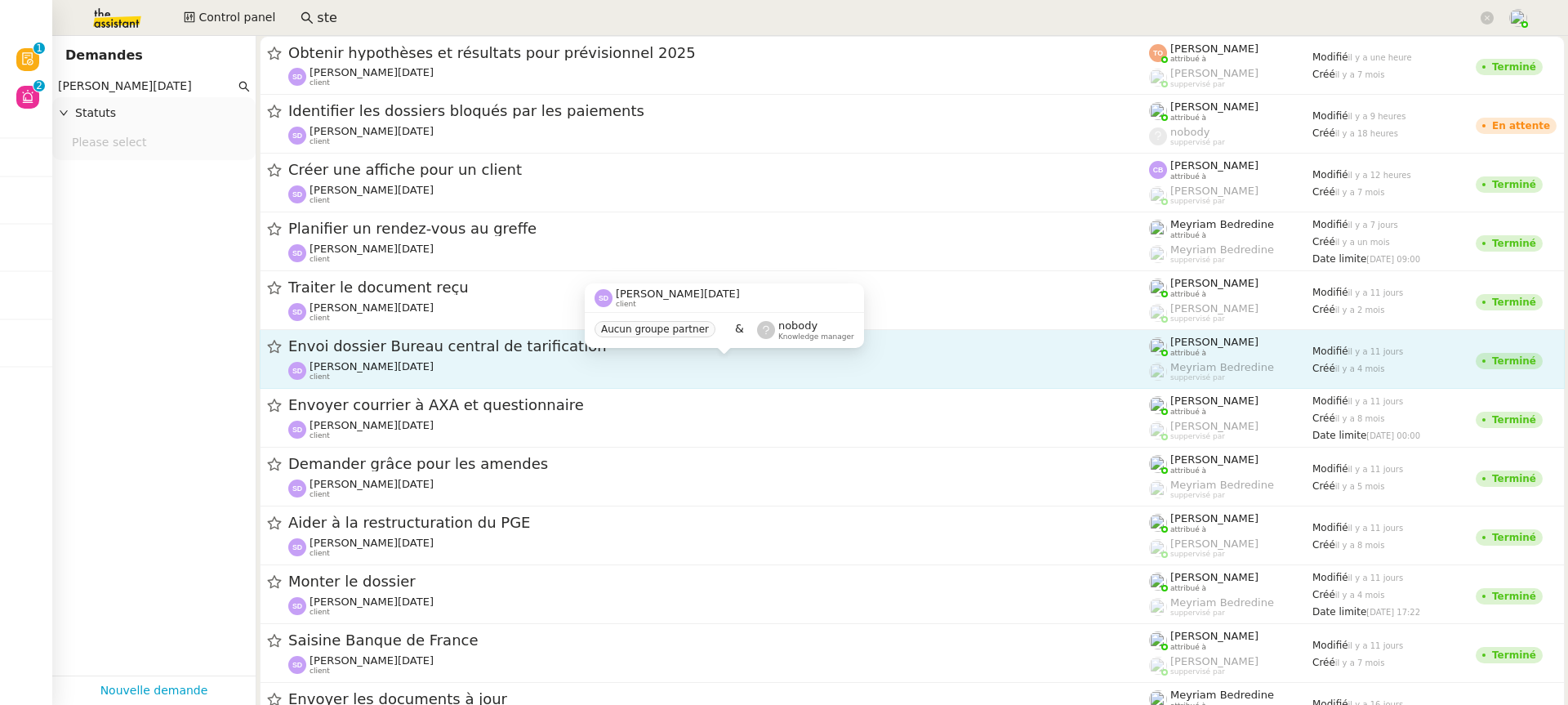
click at [736, 369] on div "[PERSON_NAME][DATE] client" at bounding box center [719, 370] width 861 height 21
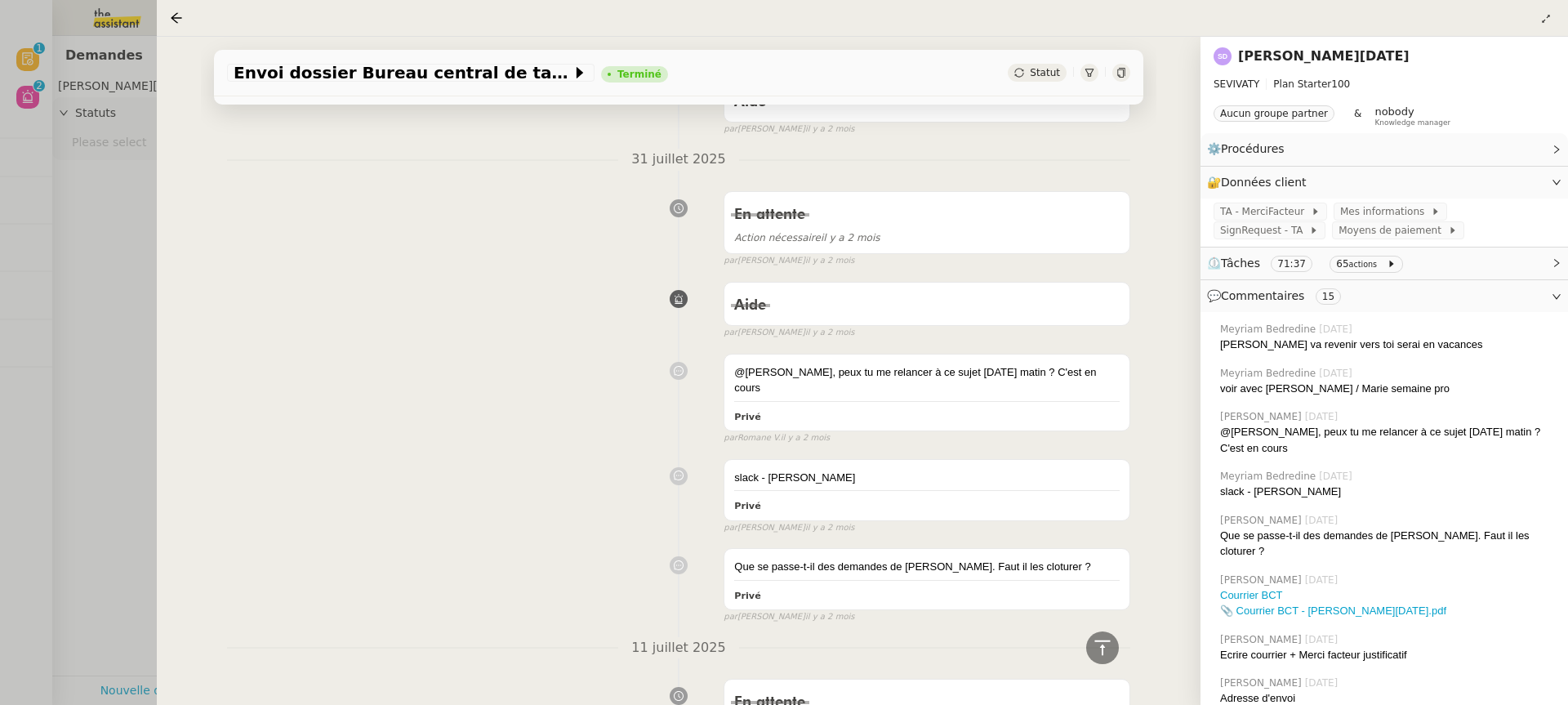
scroll to position [2069, 0]
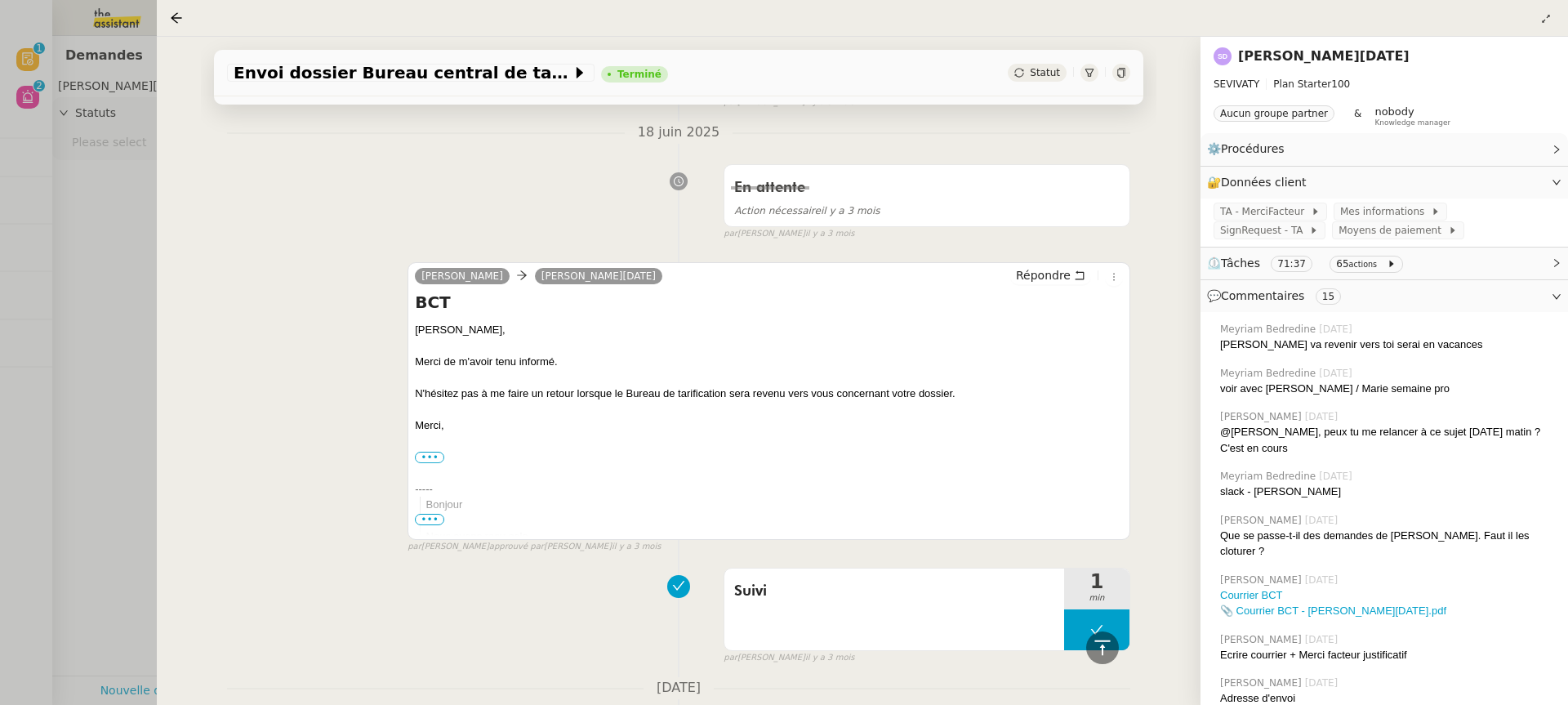
click at [99, 327] on div at bounding box center [784, 352] width 1568 height 705
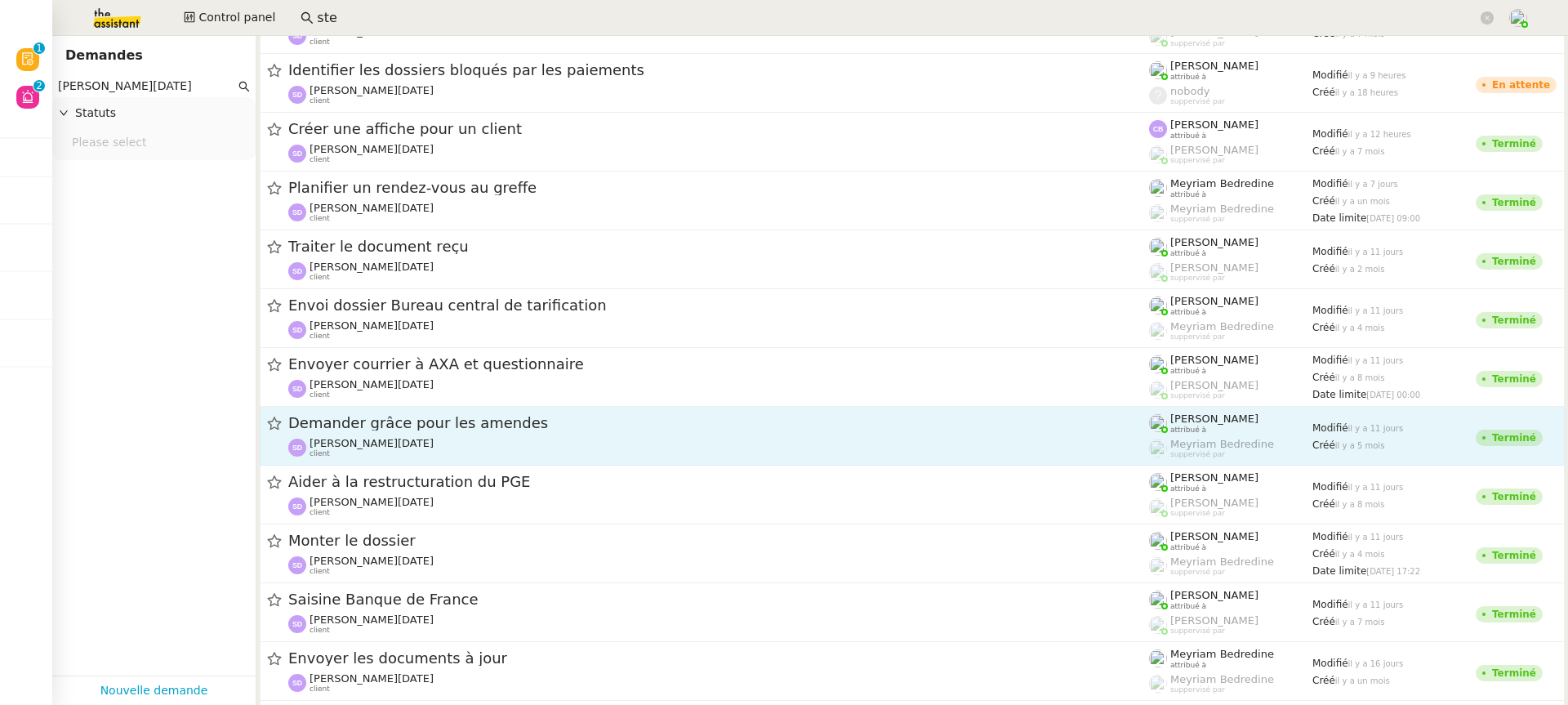
scroll to position [46, 0]
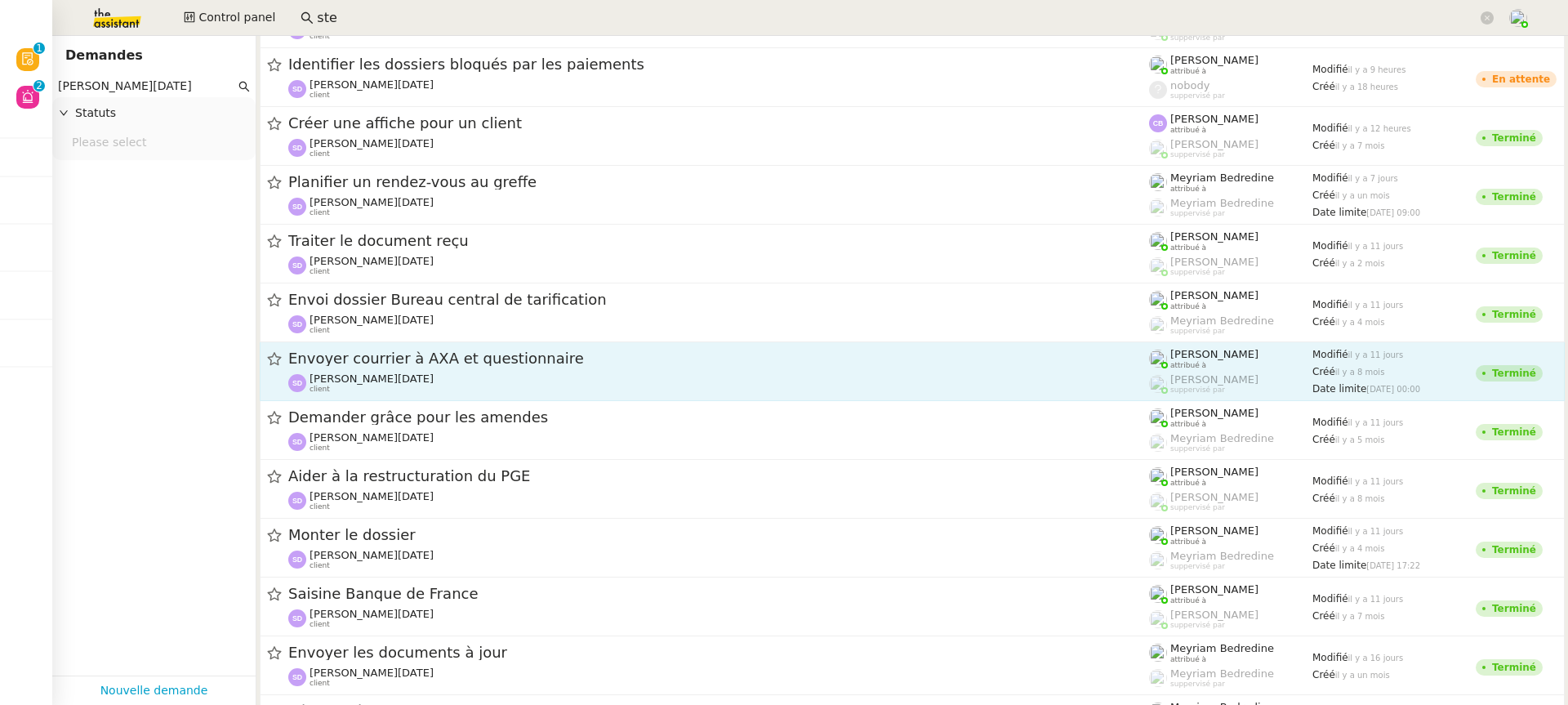
click at [519, 342] on link "Envoyer courrier à AXA et questionnaire [PERSON_NAME][DATE] client [PERSON_NAME…" at bounding box center [913, 371] width 1305 height 59
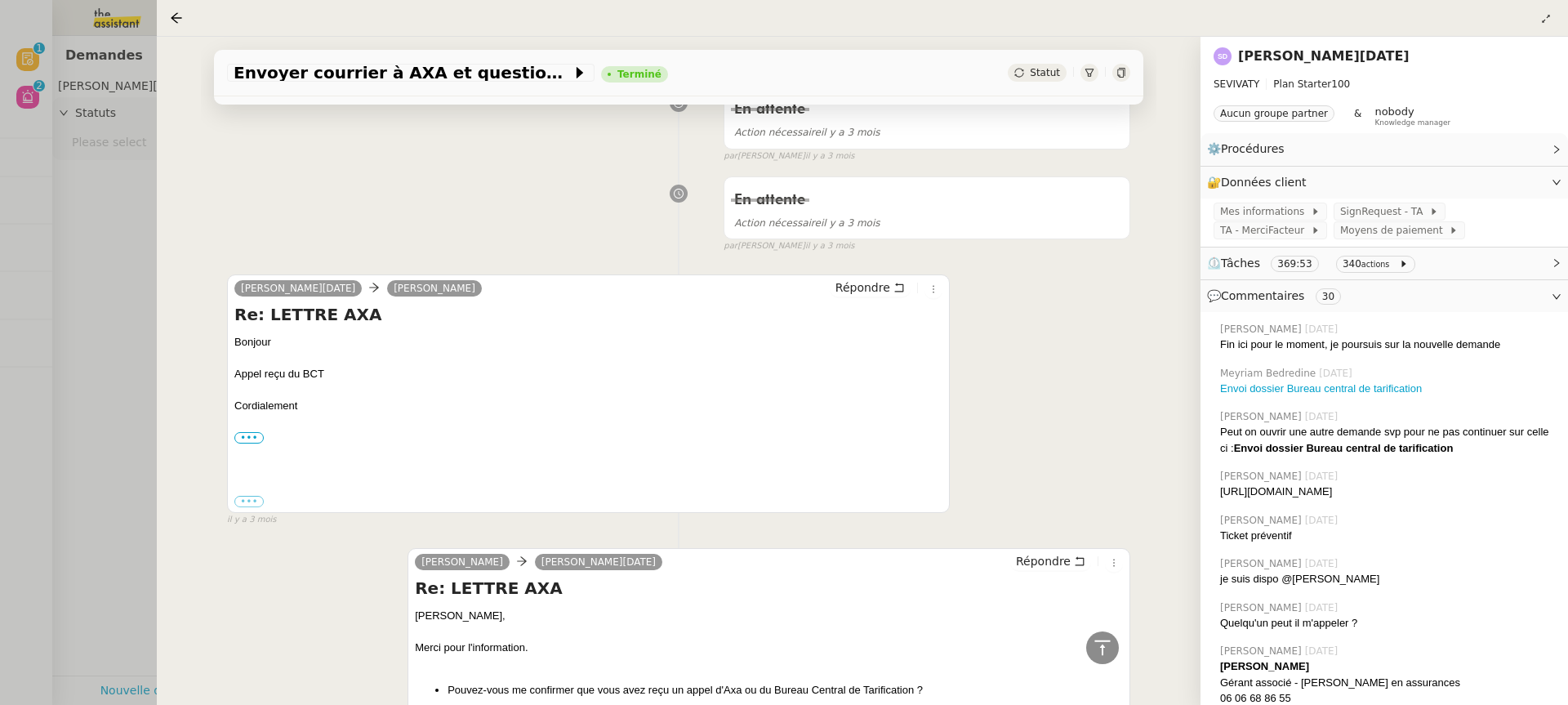
scroll to position [853, 0]
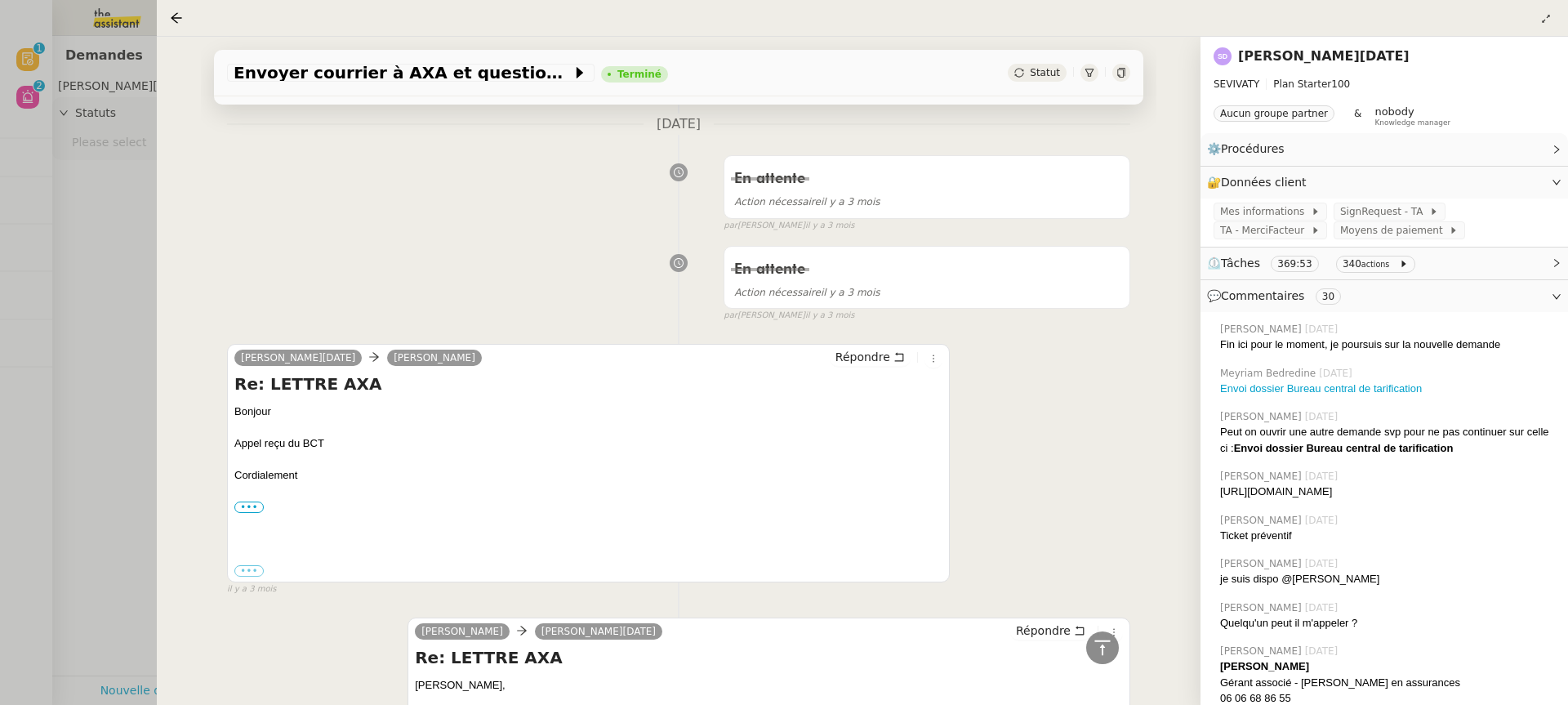
click at [104, 363] on div at bounding box center [784, 352] width 1568 height 705
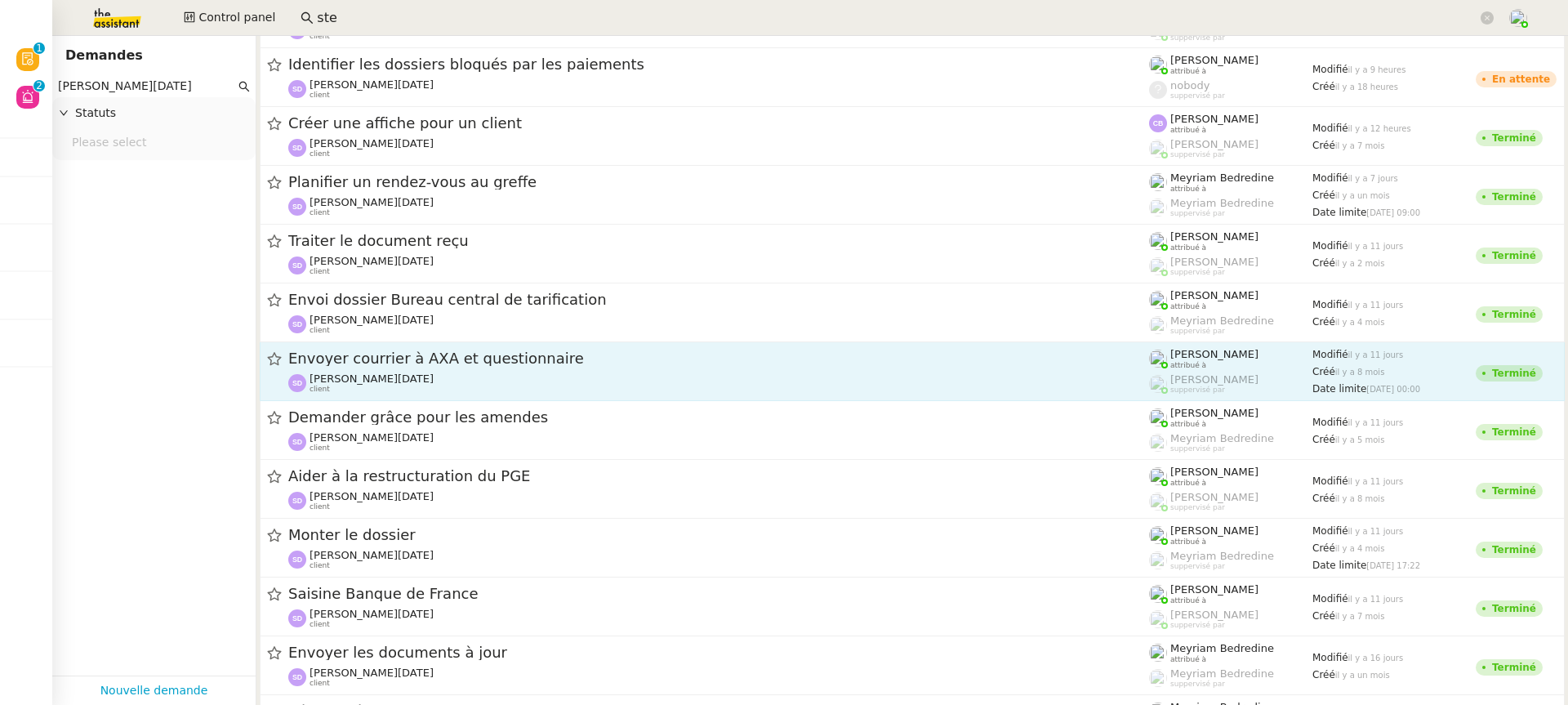
click at [379, 377] on span "[PERSON_NAME][DATE]" at bounding box center [371, 378] width 124 height 12
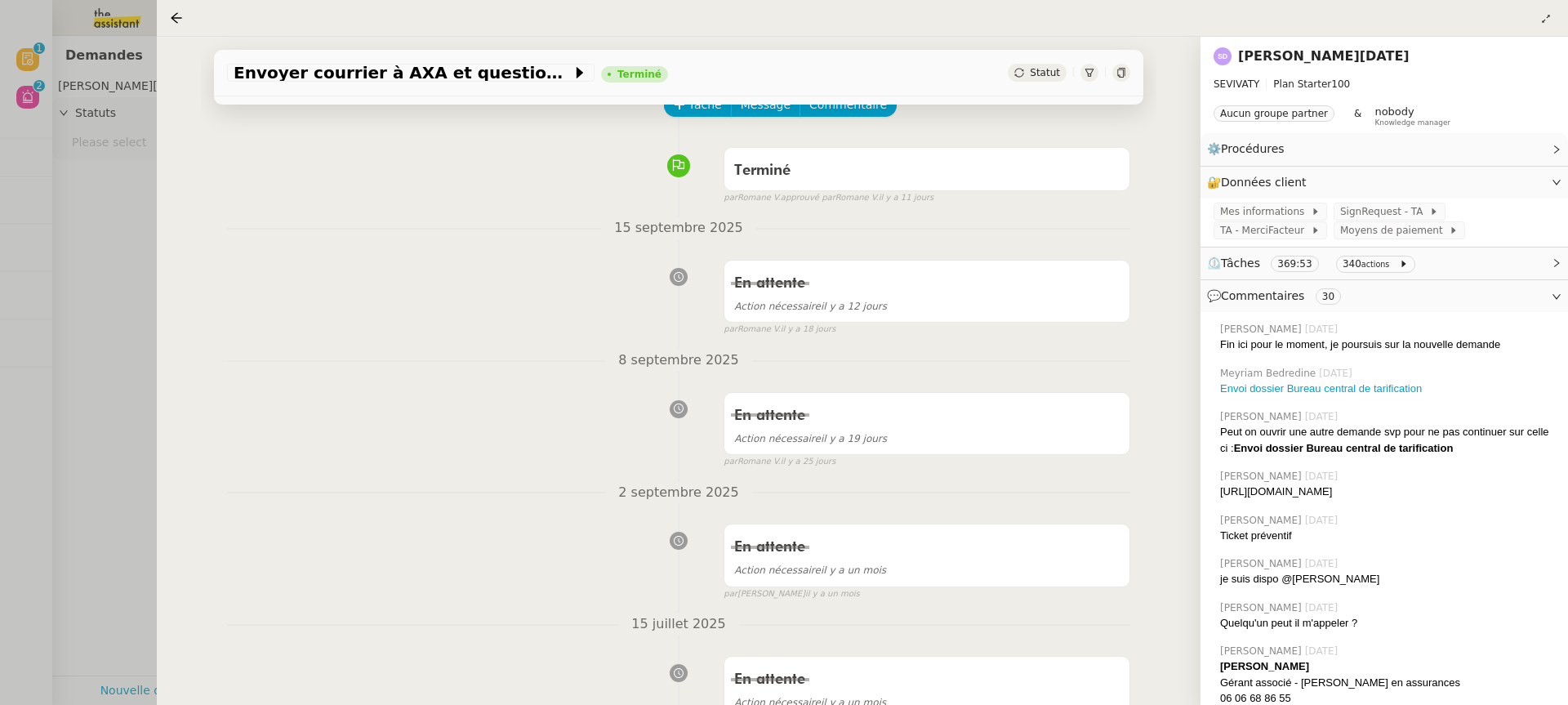
scroll to position [123, 0]
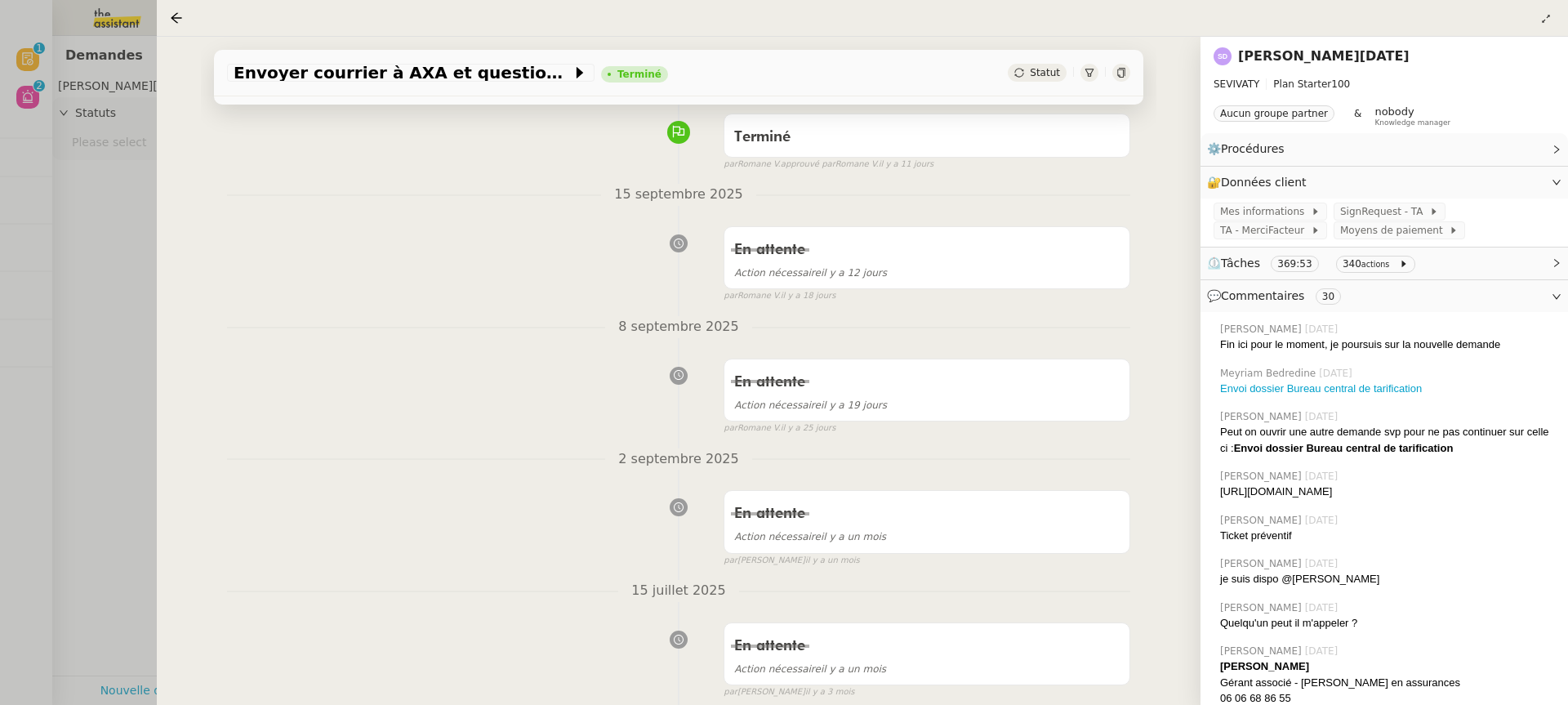
click at [128, 226] on div at bounding box center [784, 352] width 1568 height 705
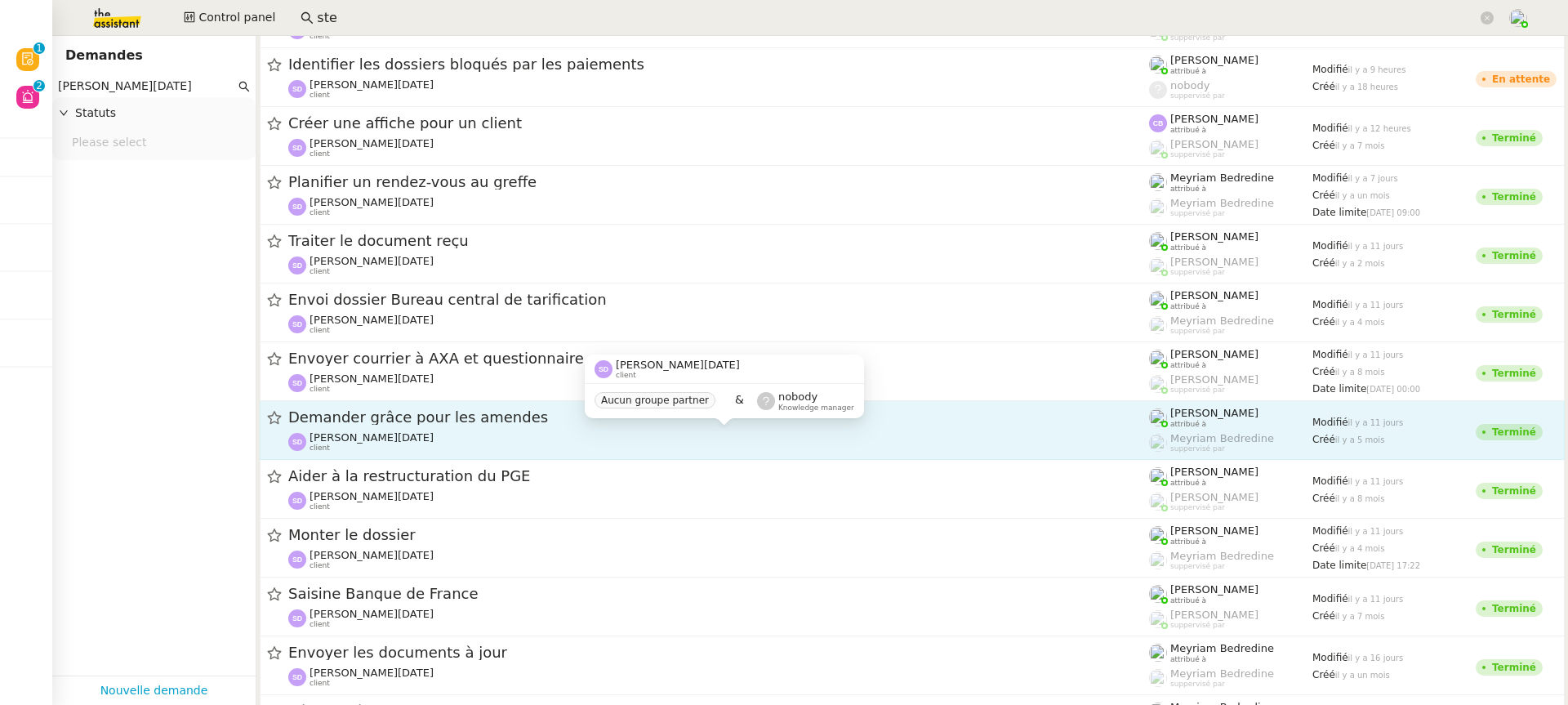
click at [518, 447] on div "[PERSON_NAME][DATE] client" at bounding box center [719, 441] width 861 height 21
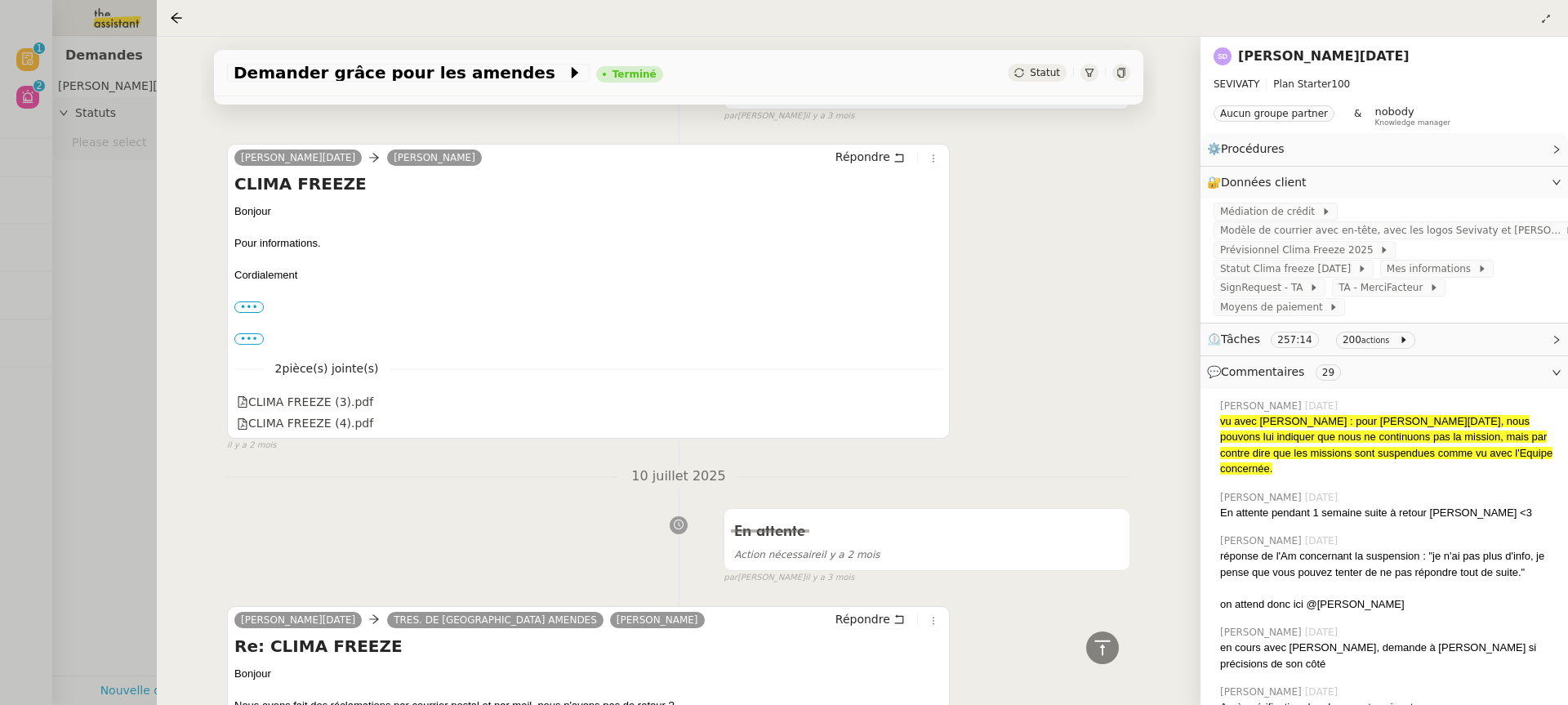
scroll to position [1153, 0]
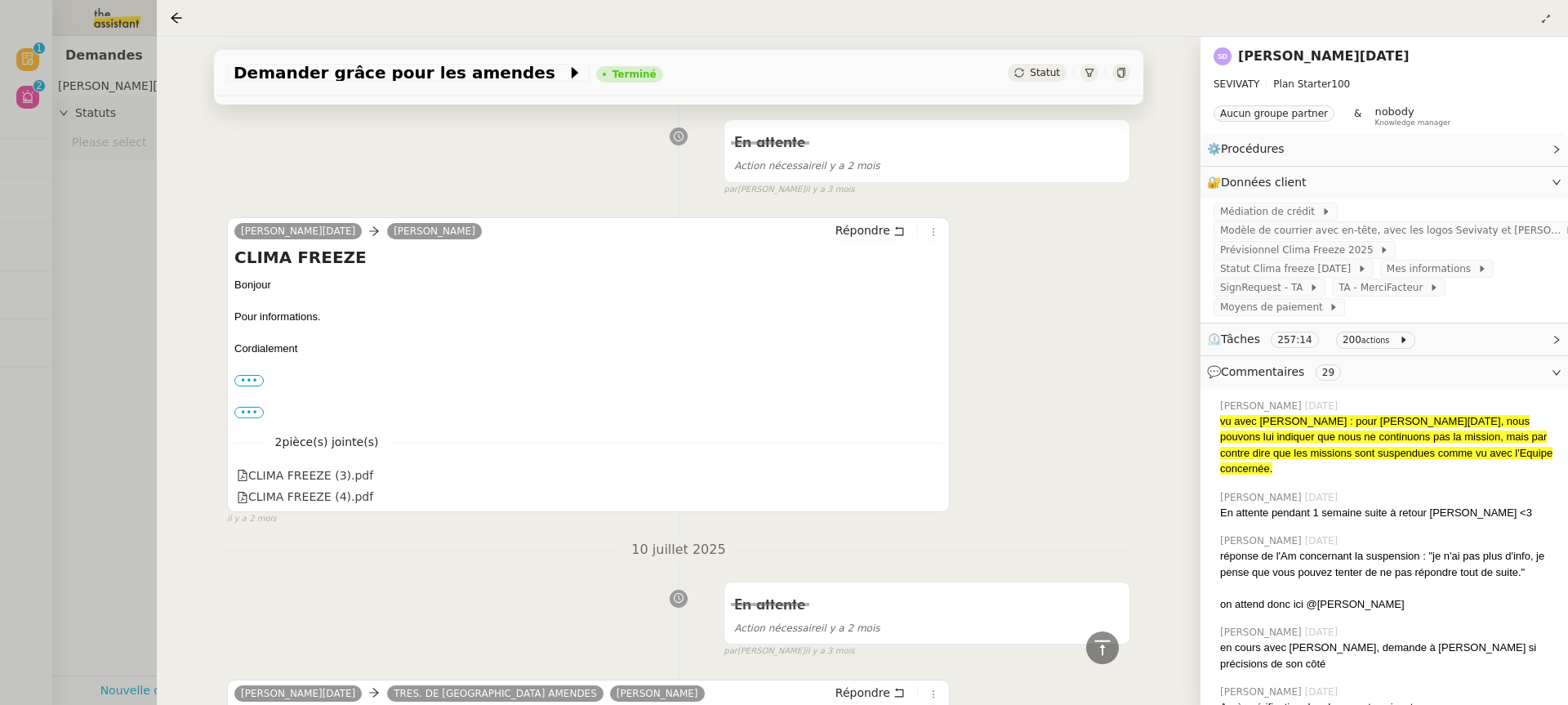
click at [79, 241] on div at bounding box center [784, 352] width 1568 height 705
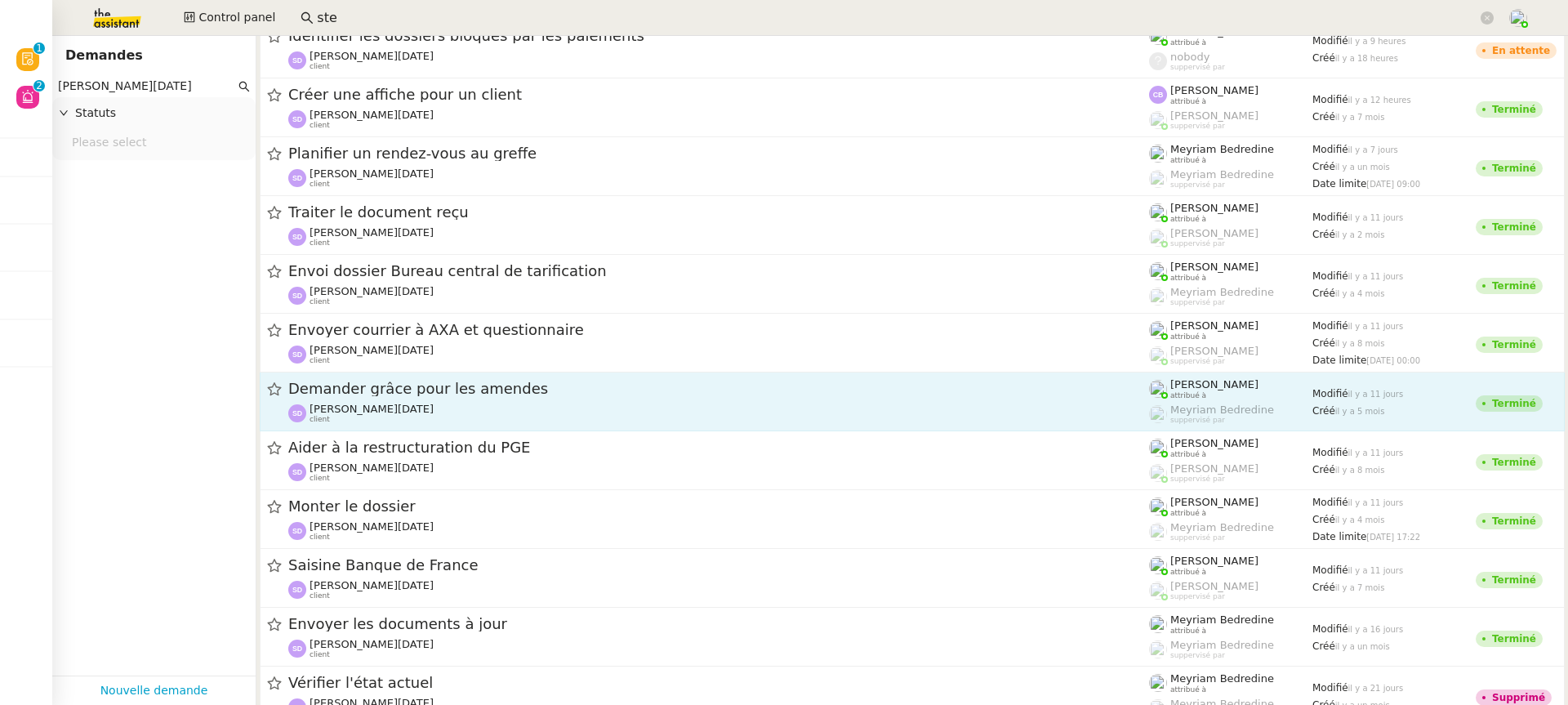
scroll to position [76, 0]
click at [501, 405] on div "[PERSON_NAME][DATE] client" at bounding box center [719, 411] width 861 height 21
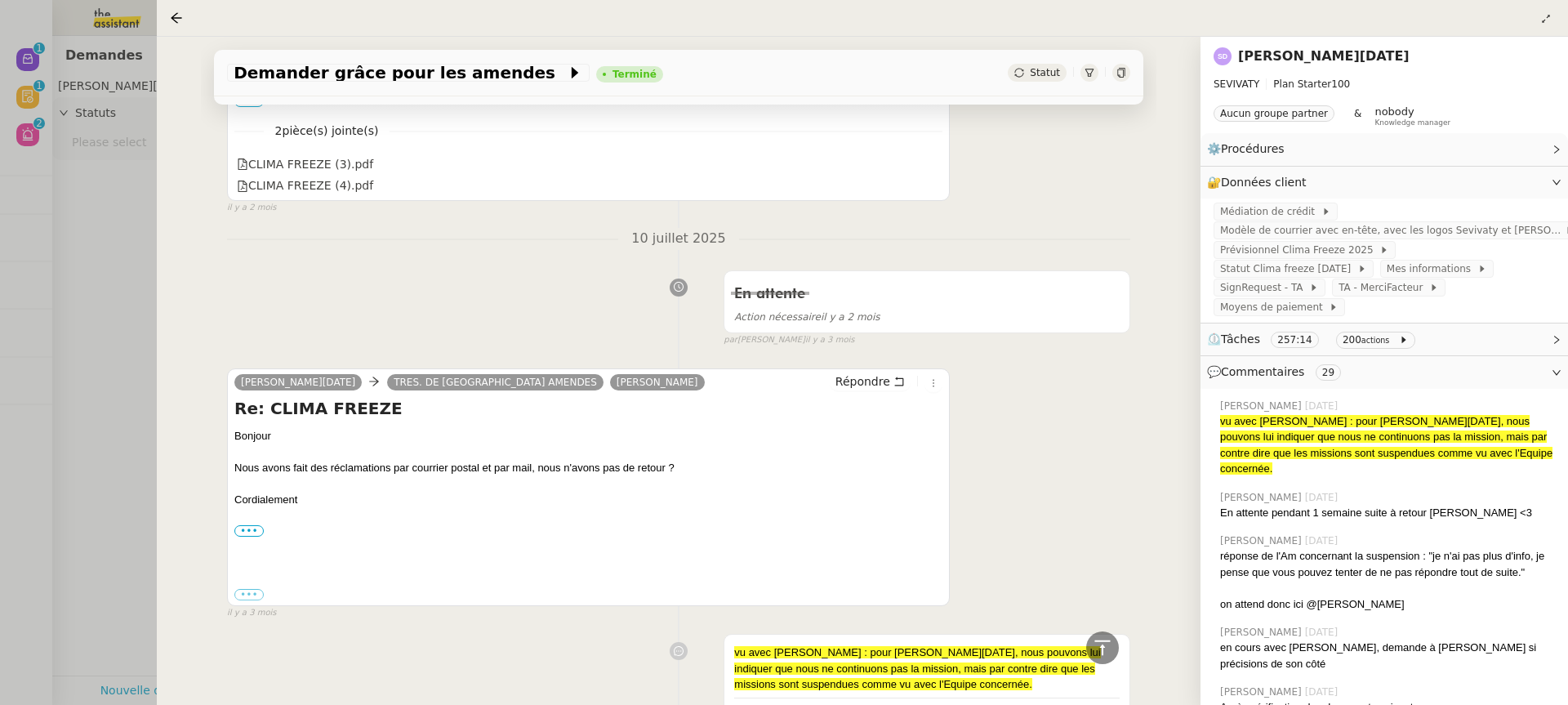
scroll to position [1421, 0]
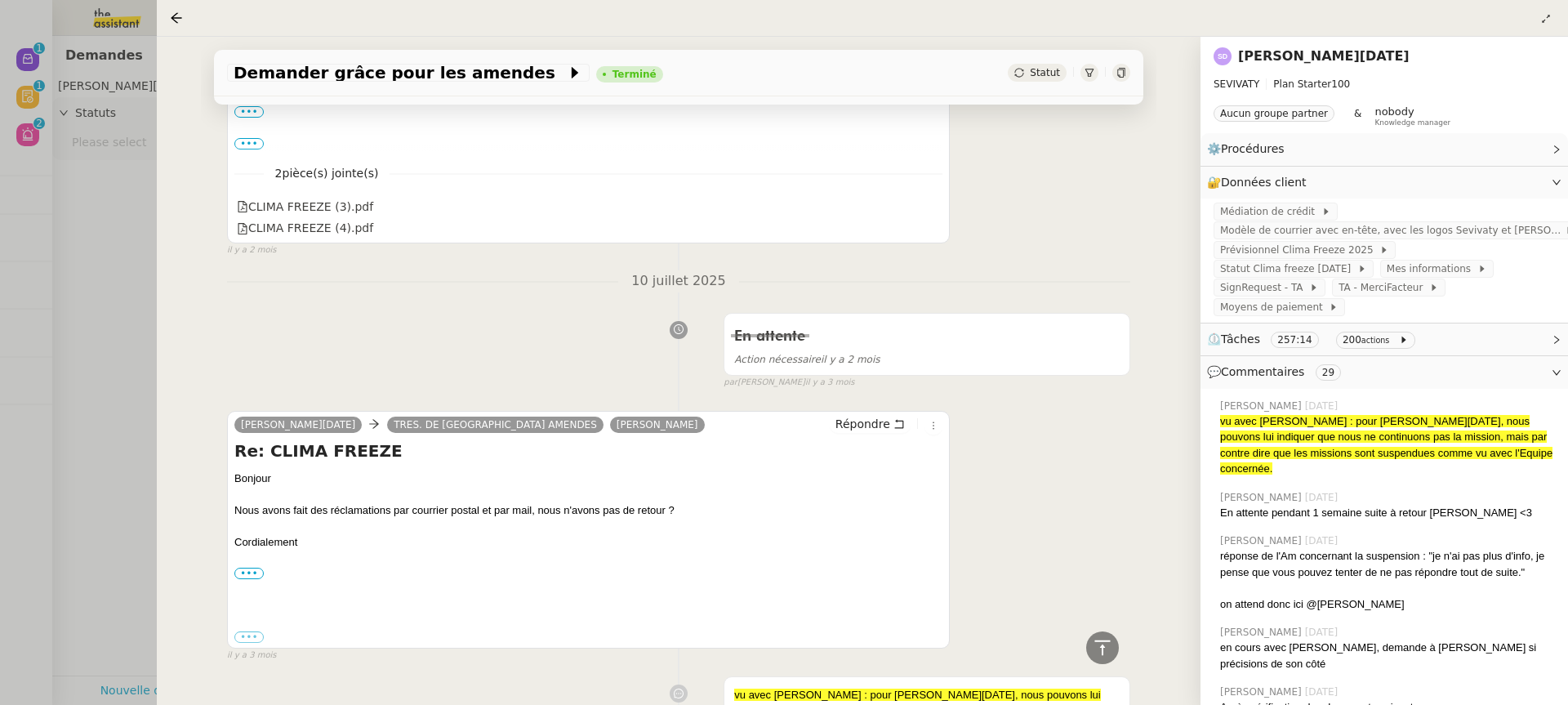
click at [18, 464] on div at bounding box center [784, 352] width 1568 height 705
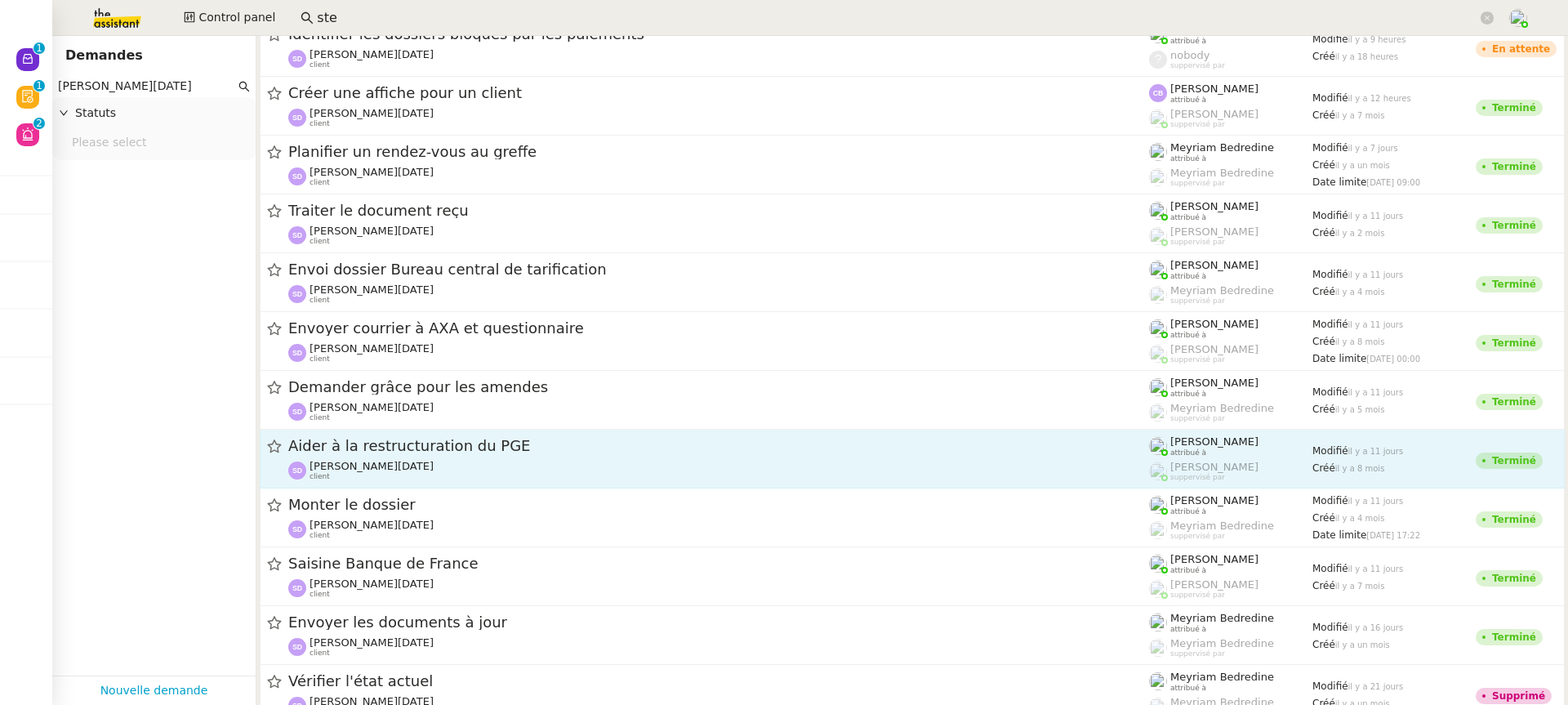
click at [577, 445] on span "Aider à la restructuration du PGE" at bounding box center [719, 446] width 861 height 15
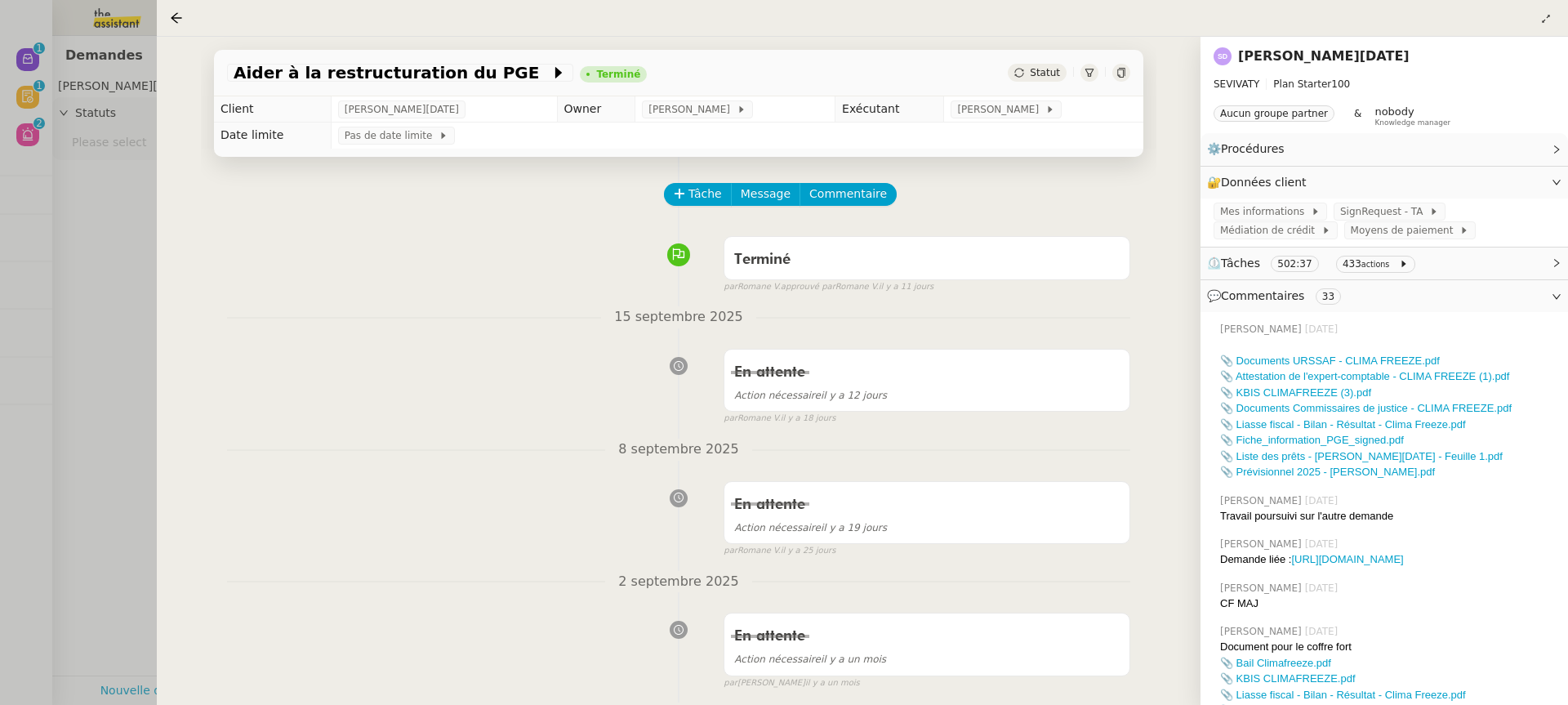
click at [158, 398] on div "Aider à la restructuration du PGE Terminé Statut Client [PERSON_NAME][DATE] Own…" at bounding box center [678, 370] width 1043 height 668
click at [99, 349] on div at bounding box center [784, 352] width 1568 height 705
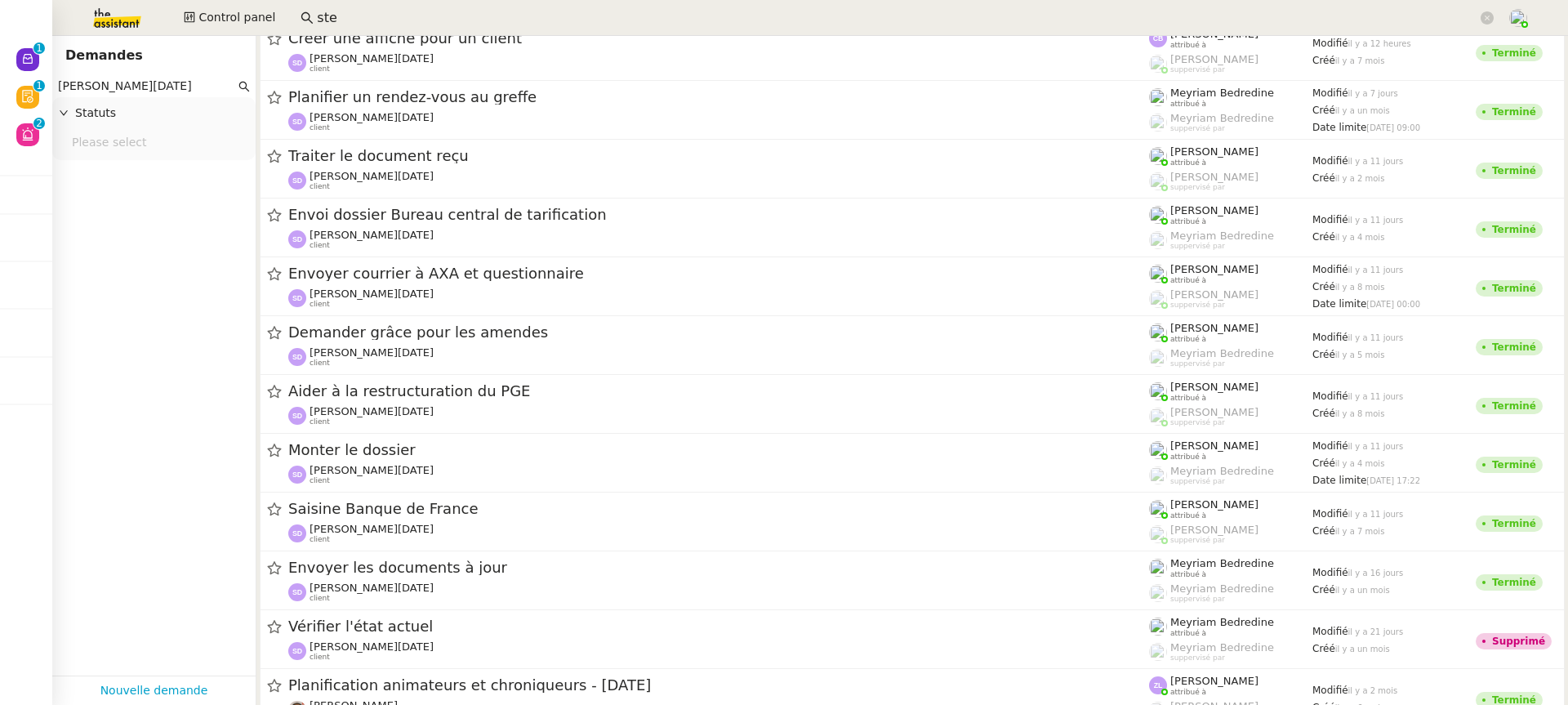
scroll to position [133, 0]
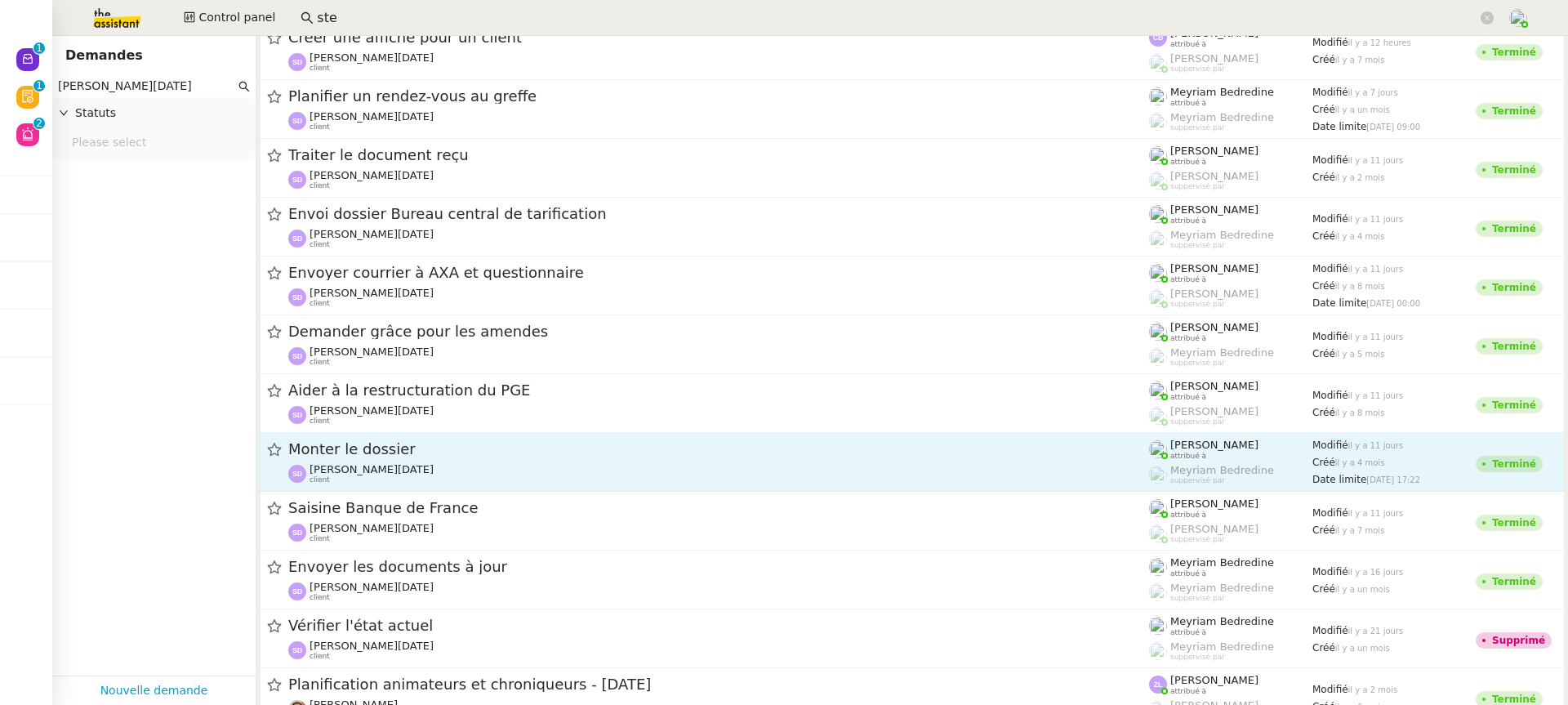
click at [401, 487] on link "Monter le dossier [PERSON_NAME][DATE] client [PERSON_NAME] attribué à [PERSON_N…" at bounding box center [913, 463] width 1305 height 59
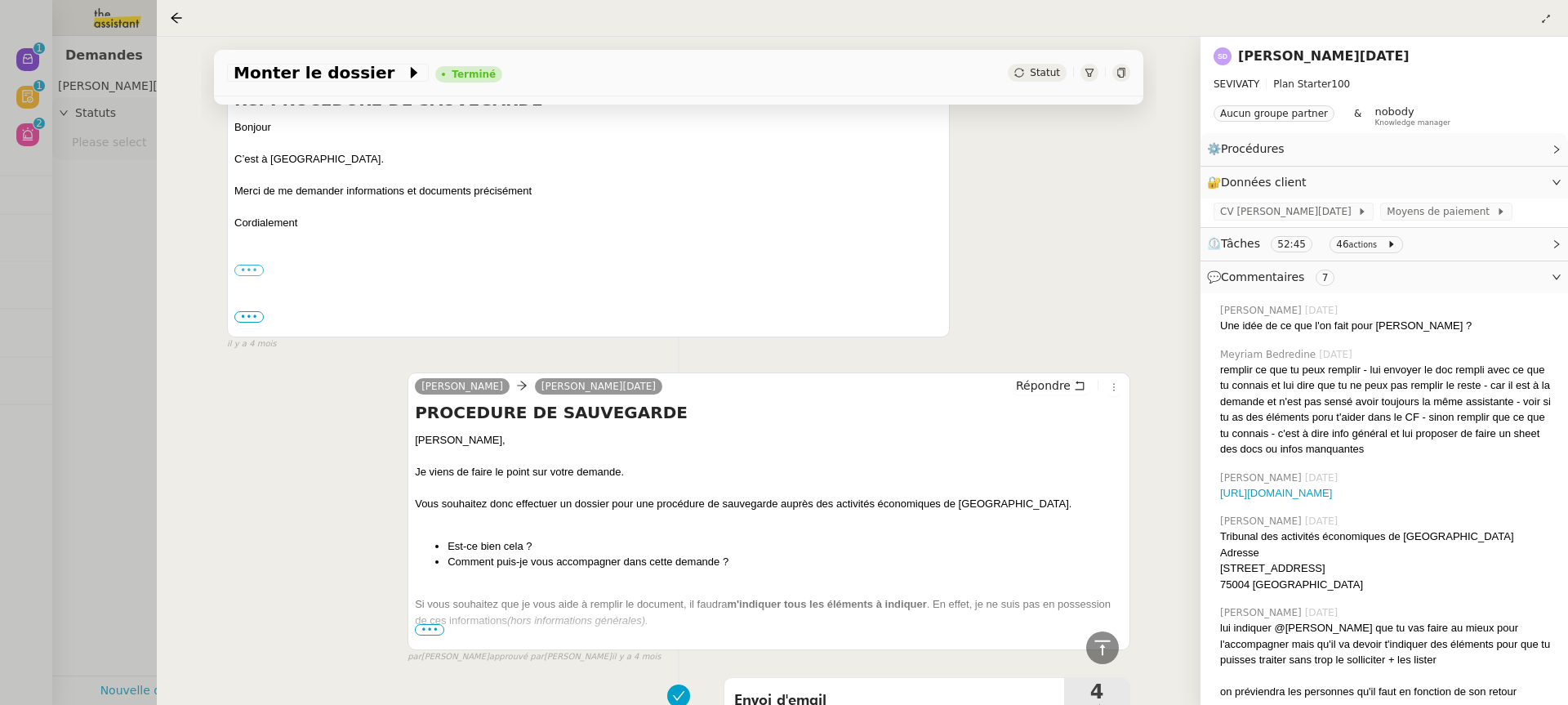
scroll to position [6827, 0]
click at [318, 91] on div "Monter le dossier Terminé Statut" at bounding box center [678, 73] width 929 height 46
click at [317, 77] on span "Monter le dossier" at bounding box center [319, 73] width 172 height 17
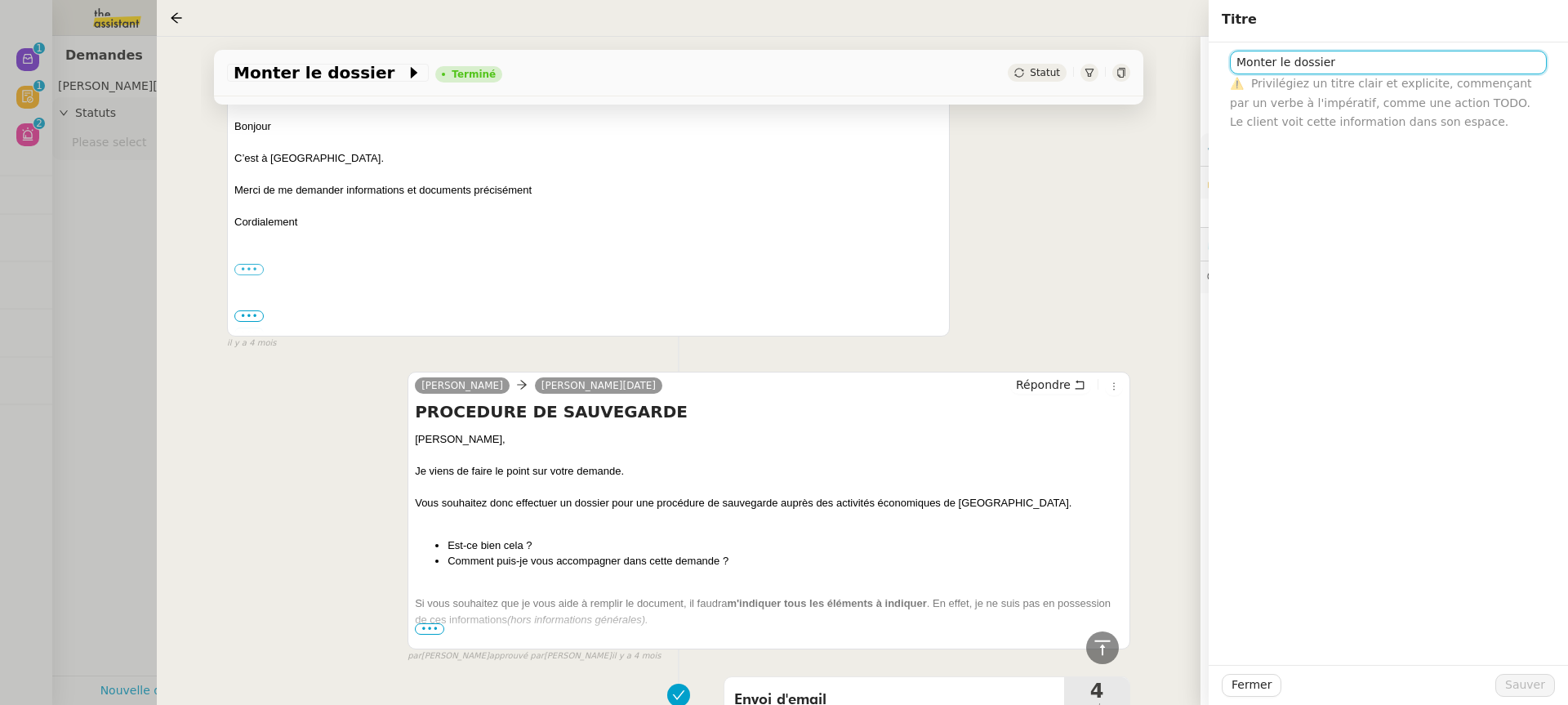
click at [1354, 62] on input "Monter le dossier" at bounding box center [1388, 63] width 317 height 24
type input "Monter le dossier pour procédure de sauvegarde auprès des activités économiques…"
click at [1527, 677] on span "Sauver" at bounding box center [1525, 685] width 40 height 18
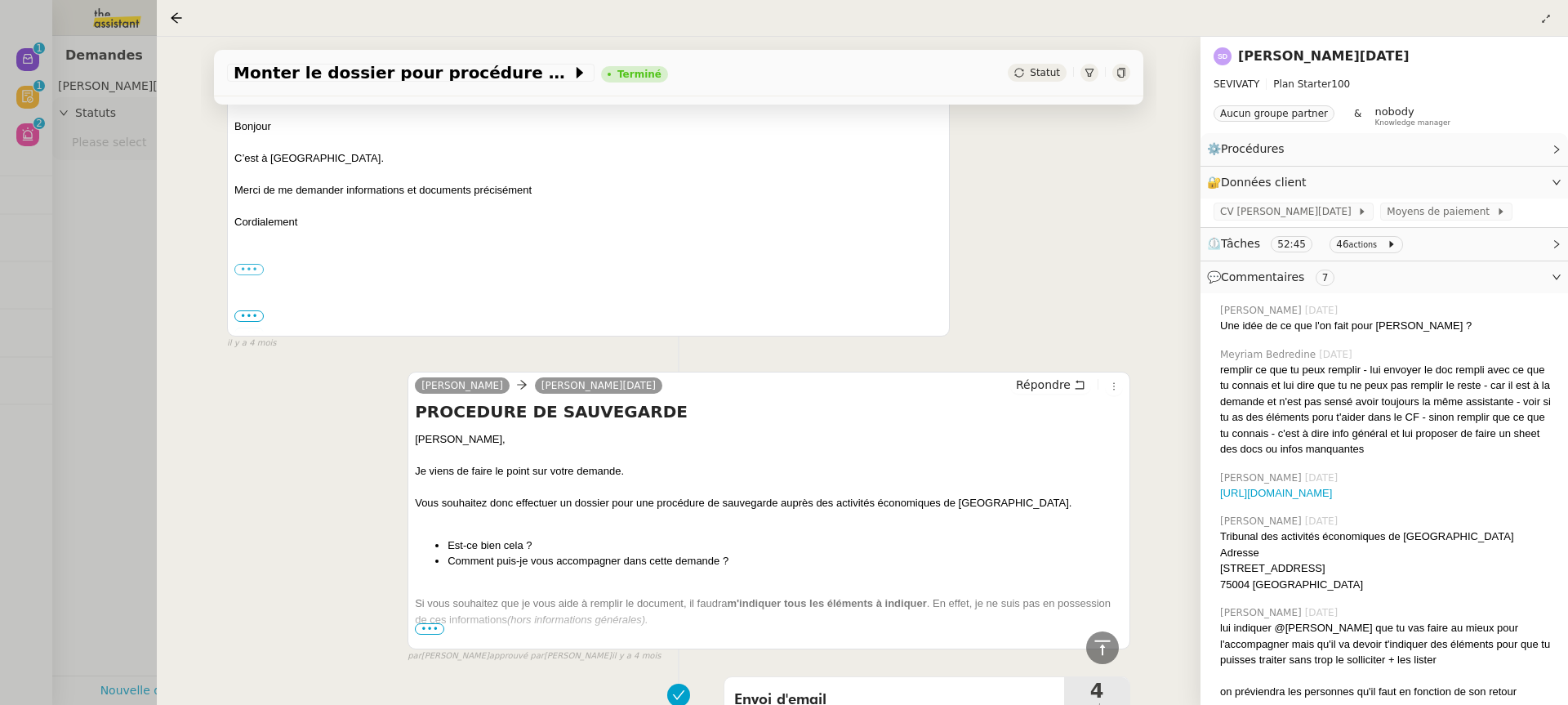
click at [115, 268] on div at bounding box center [784, 352] width 1568 height 705
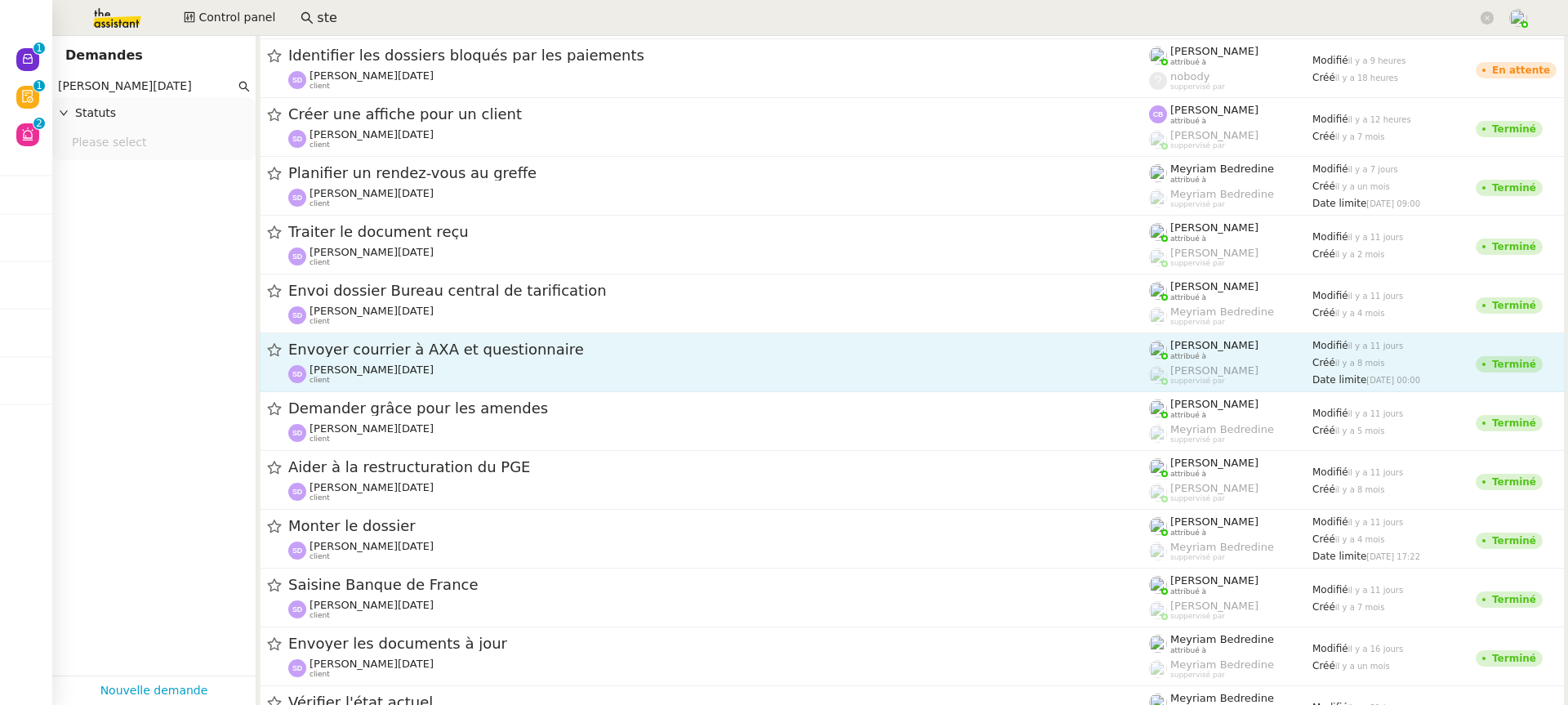
scroll to position [66, 0]
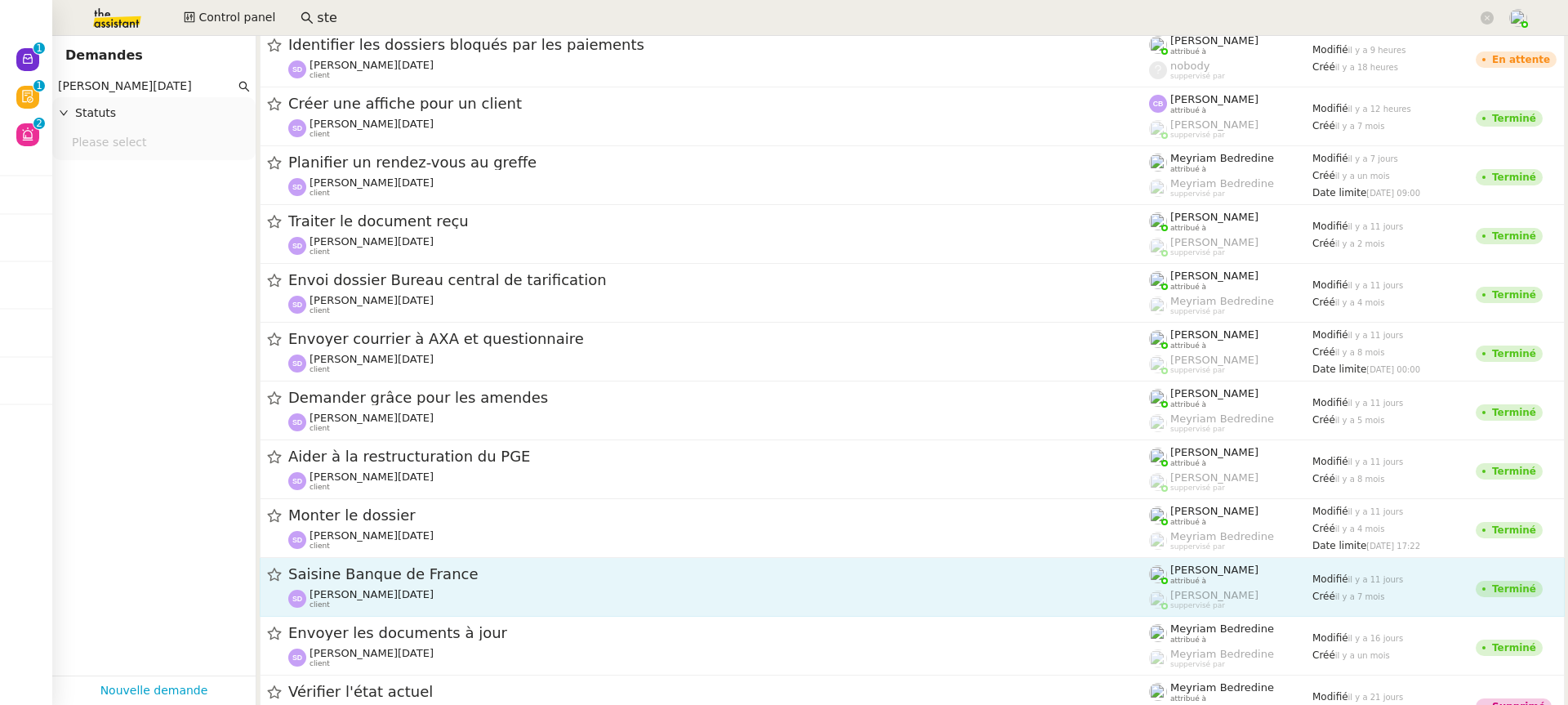
click at [518, 595] on div "[PERSON_NAME][DATE] client" at bounding box center [719, 598] width 861 height 21
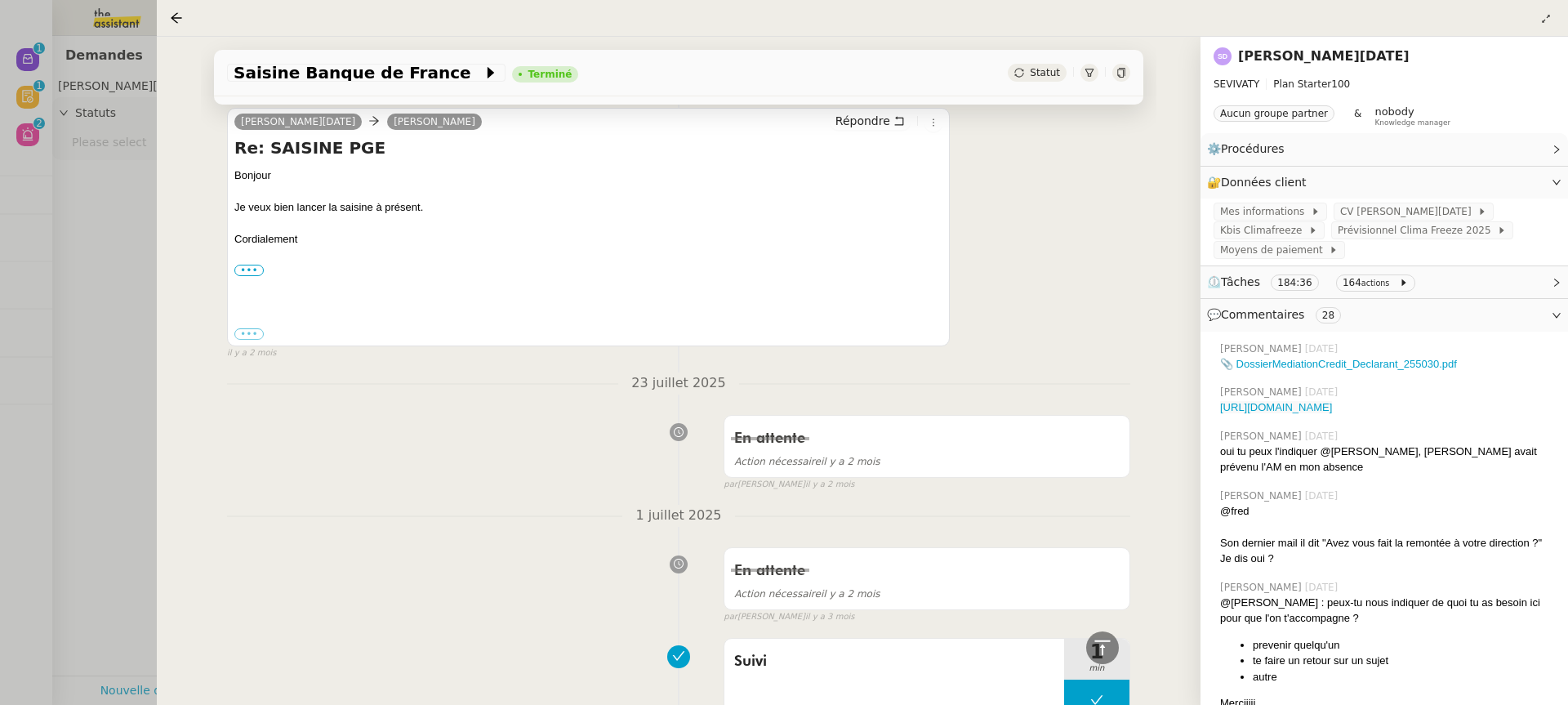
scroll to position [1127, 0]
click at [5, 300] on div at bounding box center [784, 352] width 1568 height 705
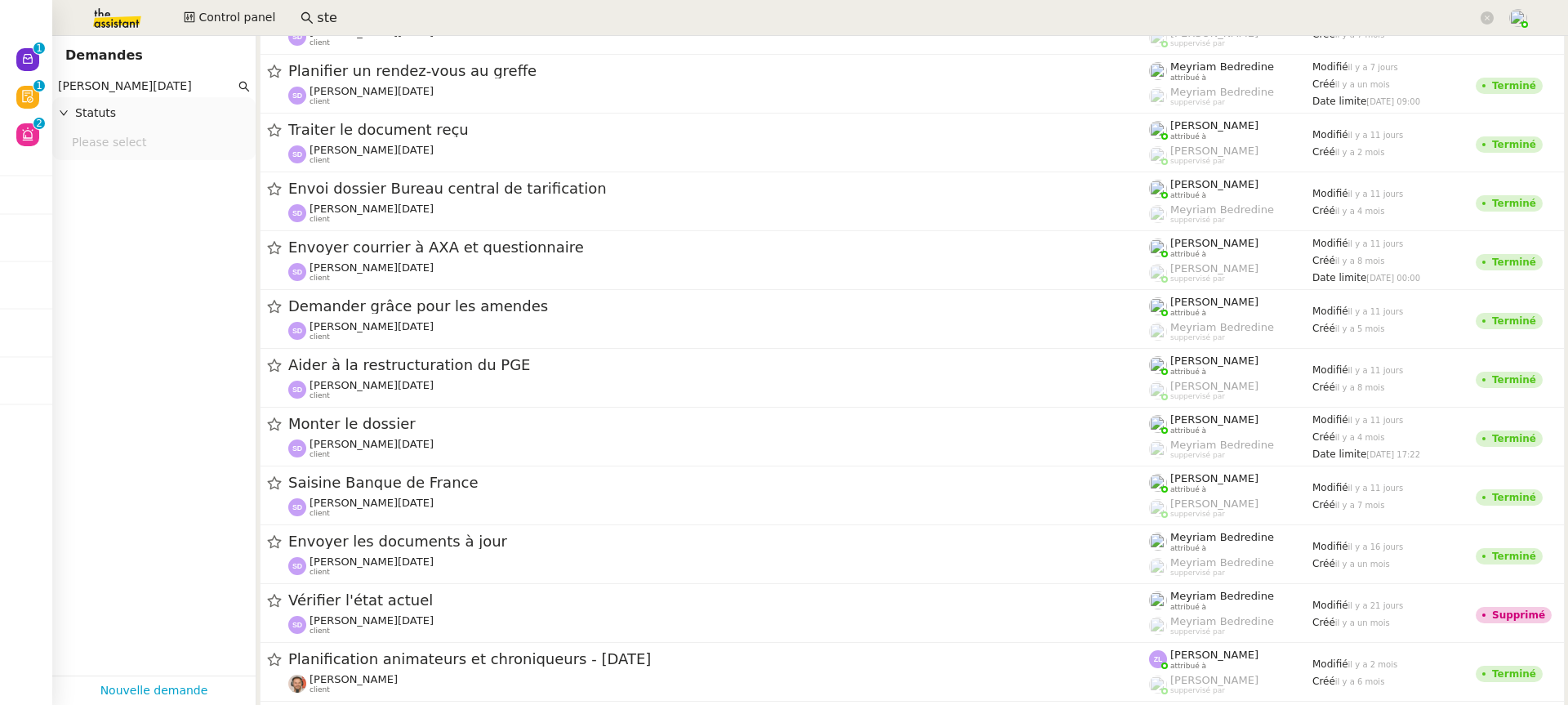
scroll to position [160, 0]
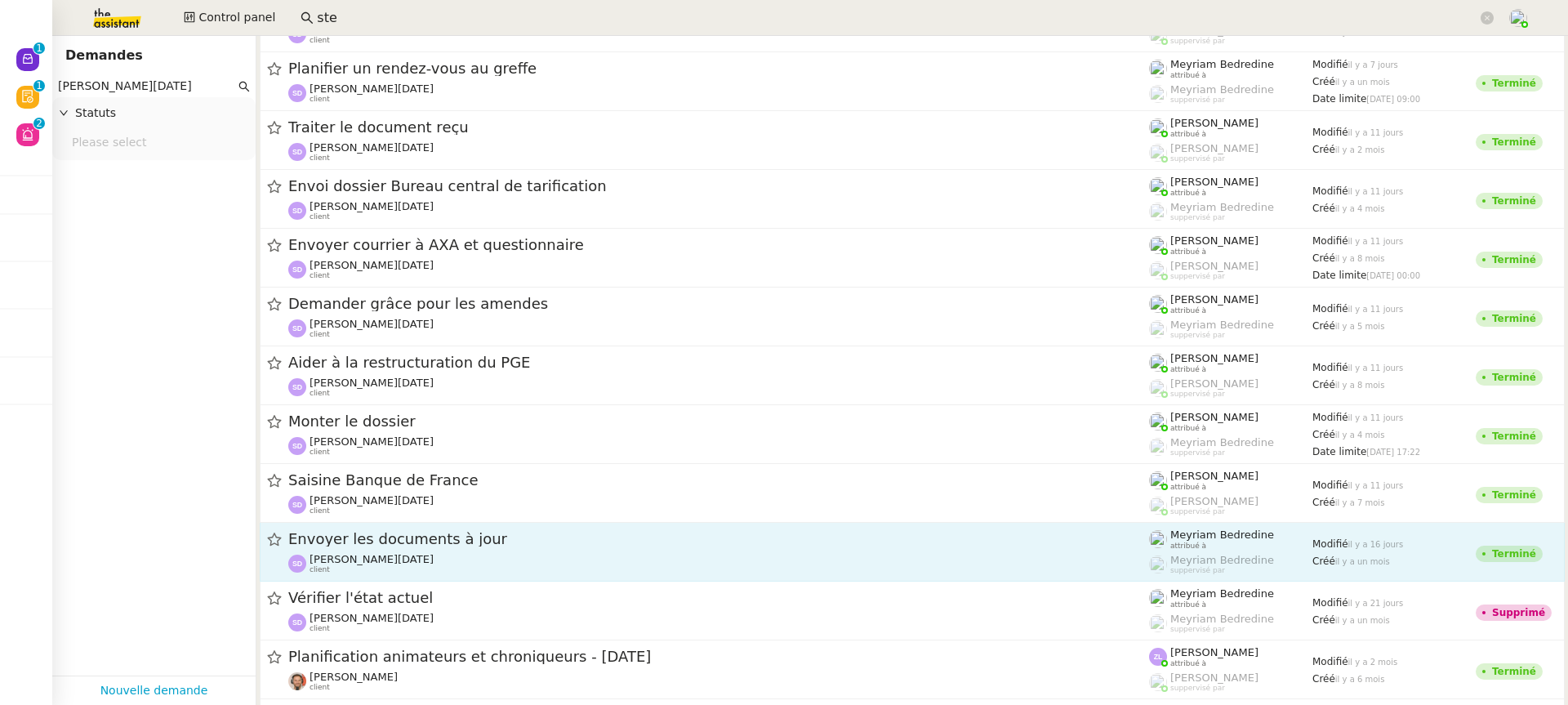
click at [395, 545] on span "Envoyer les documents à jour" at bounding box center [719, 539] width 861 height 15
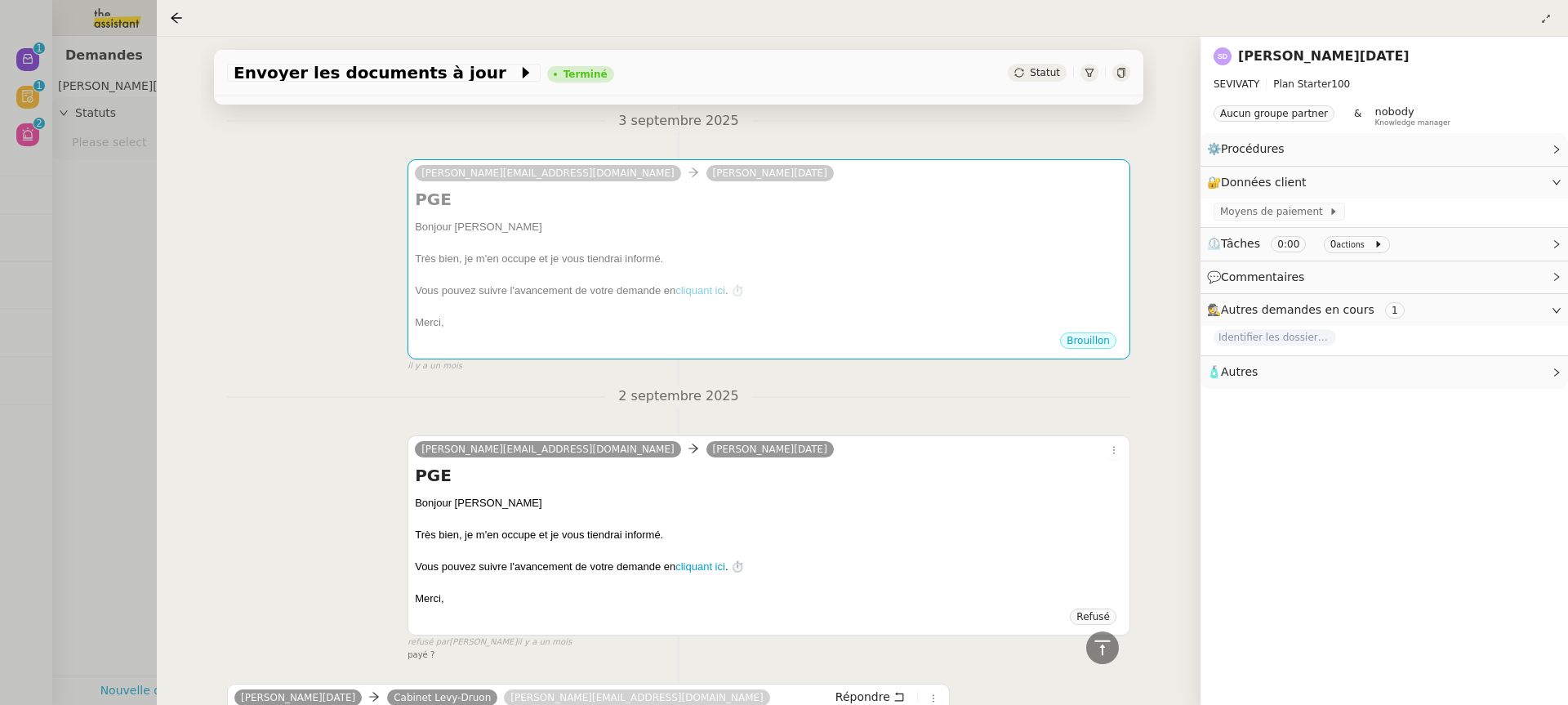
scroll to position [877, 0]
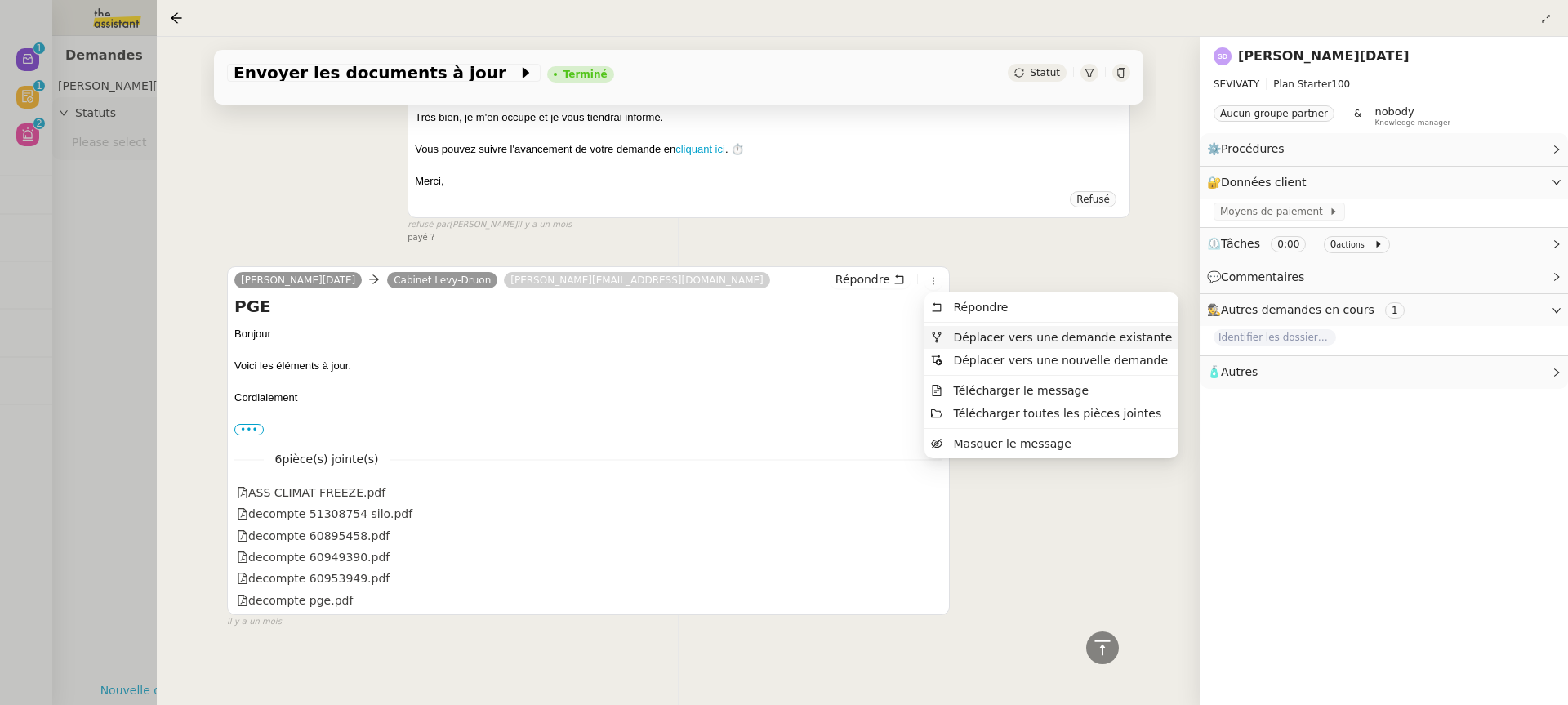
click at [1011, 332] on span "Déplacer vers une demande existante" at bounding box center [1062, 337] width 218 height 13
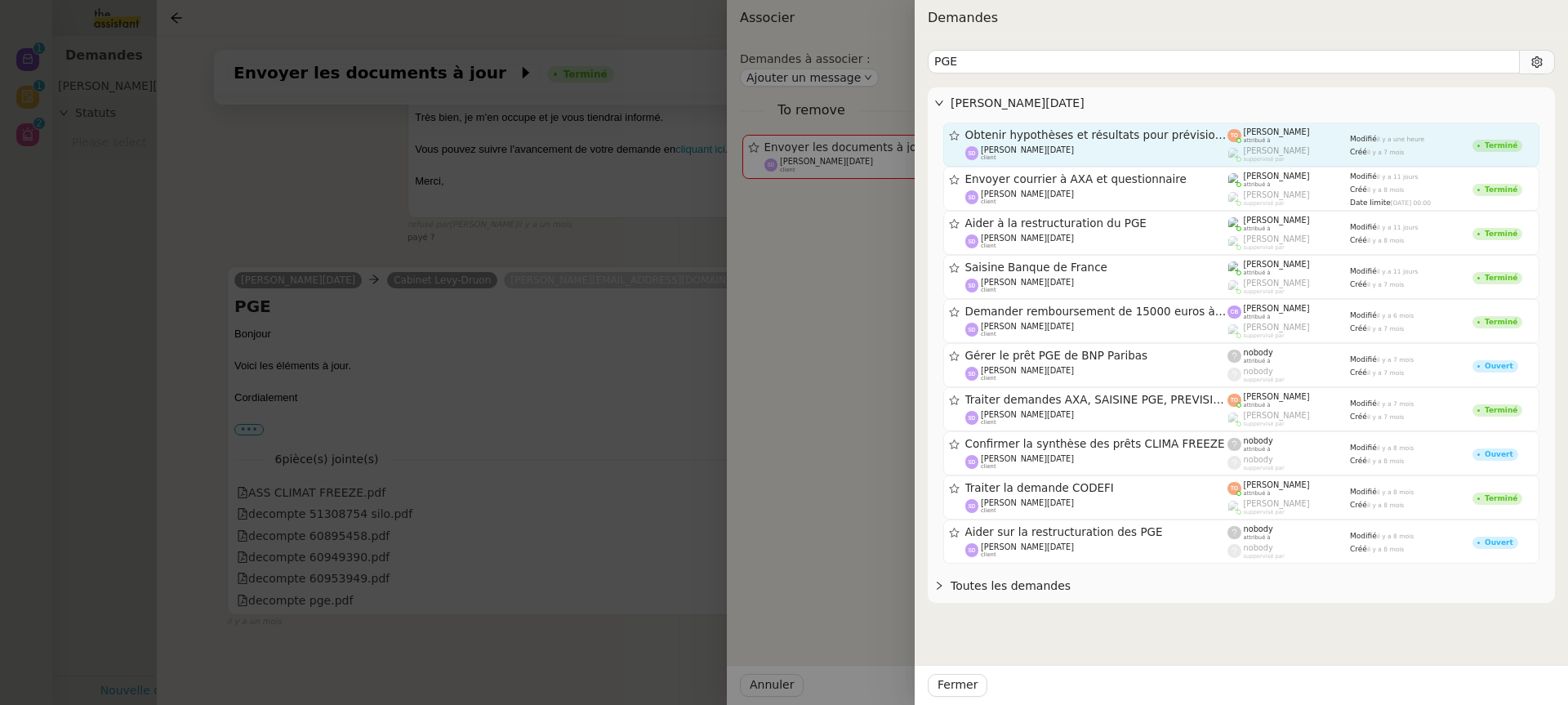
type input "PGE"
click at [1197, 139] on span "Obtenir hypothèses et résultats pour prévisionnel 2025" at bounding box center [1096, 135] width 263 height 11
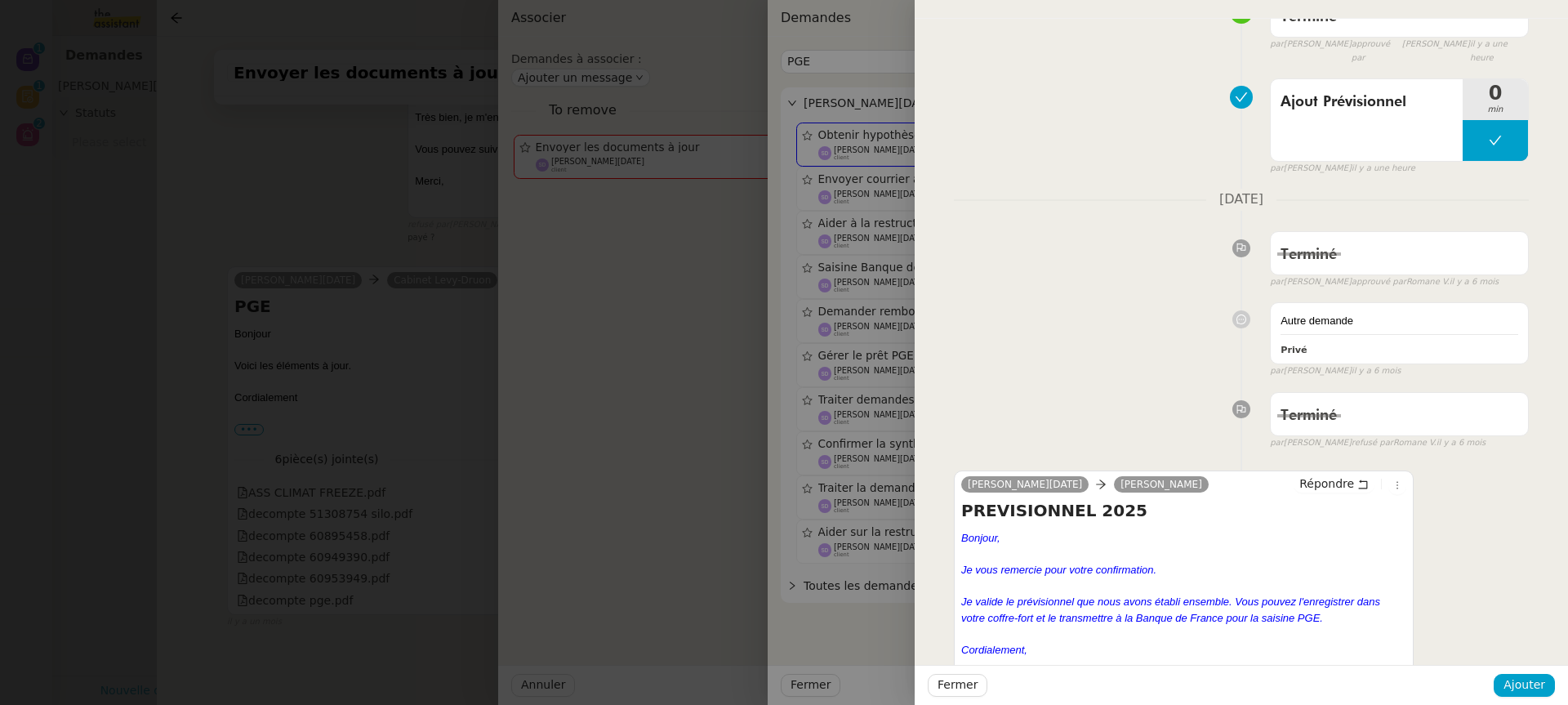
scroll to position [122, 0]
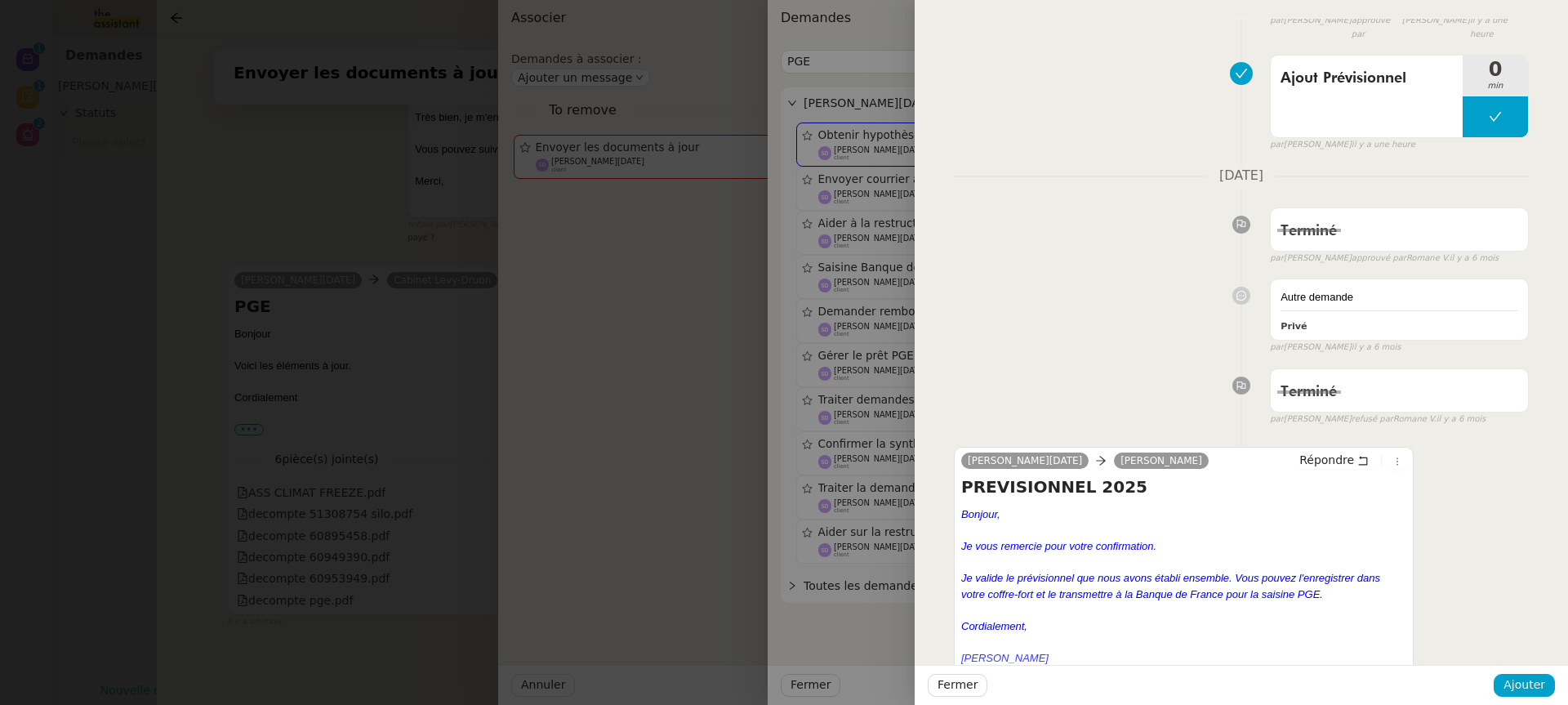
click at [830, 264] on div at bounding box center [784, 352] width 1568 height 705
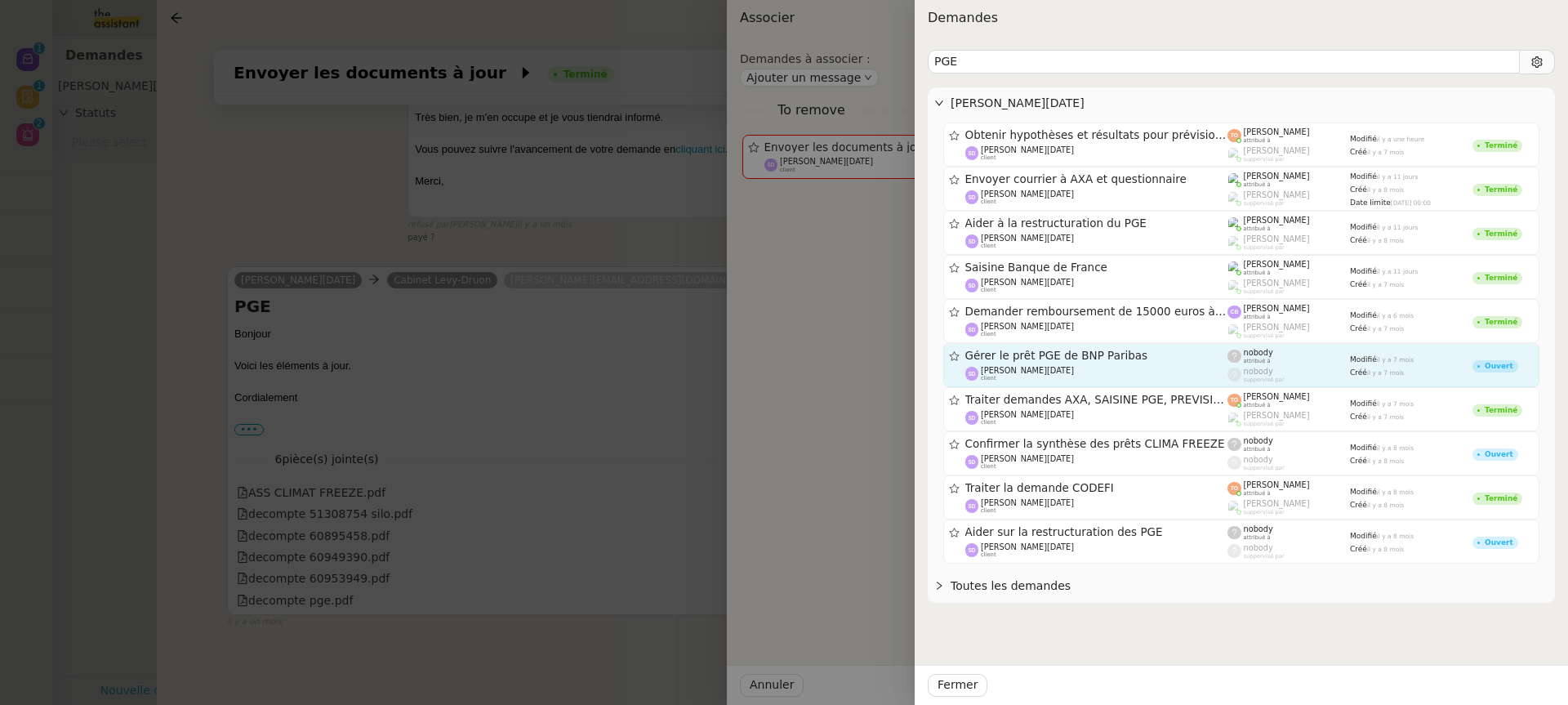
click at [1169, 382] on link "Gérer le prêt PGE de BNP Paribas [PERSON_NAME][DATE] client nobody attribué à n…" at bounding box center [1241, 365] width 596 height 44
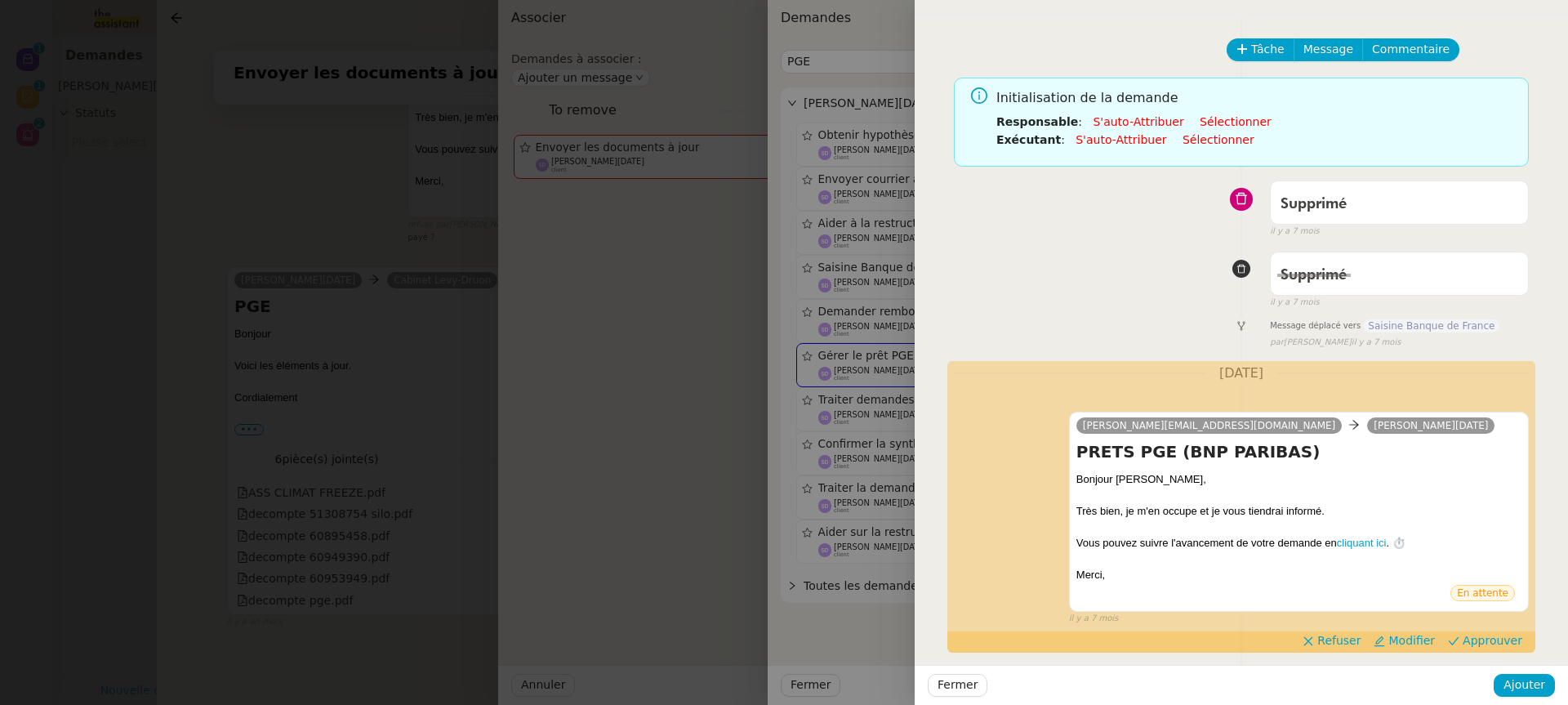
scroll to position [77, 0]
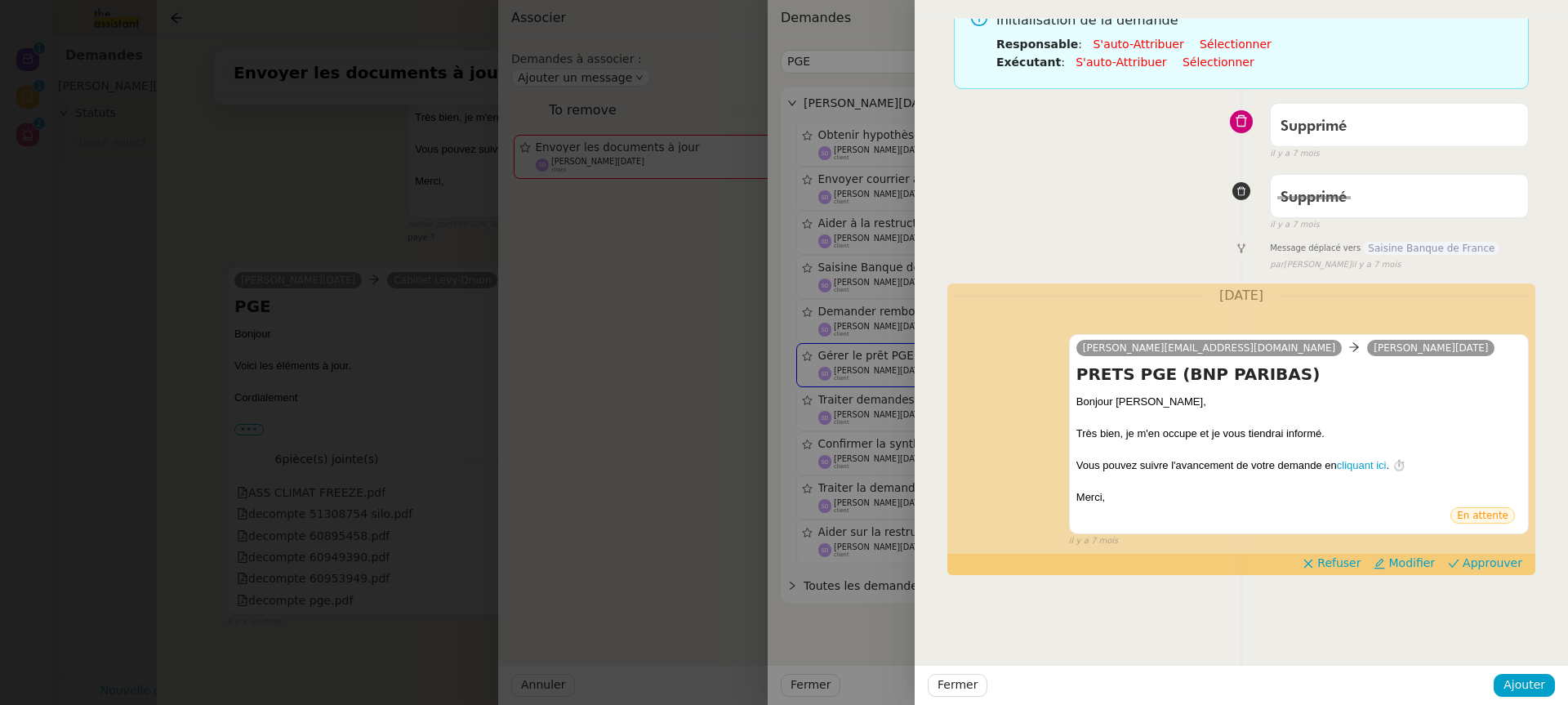
click at [868, 335] on div at bounding box center [784, 352] width 1568 height 705
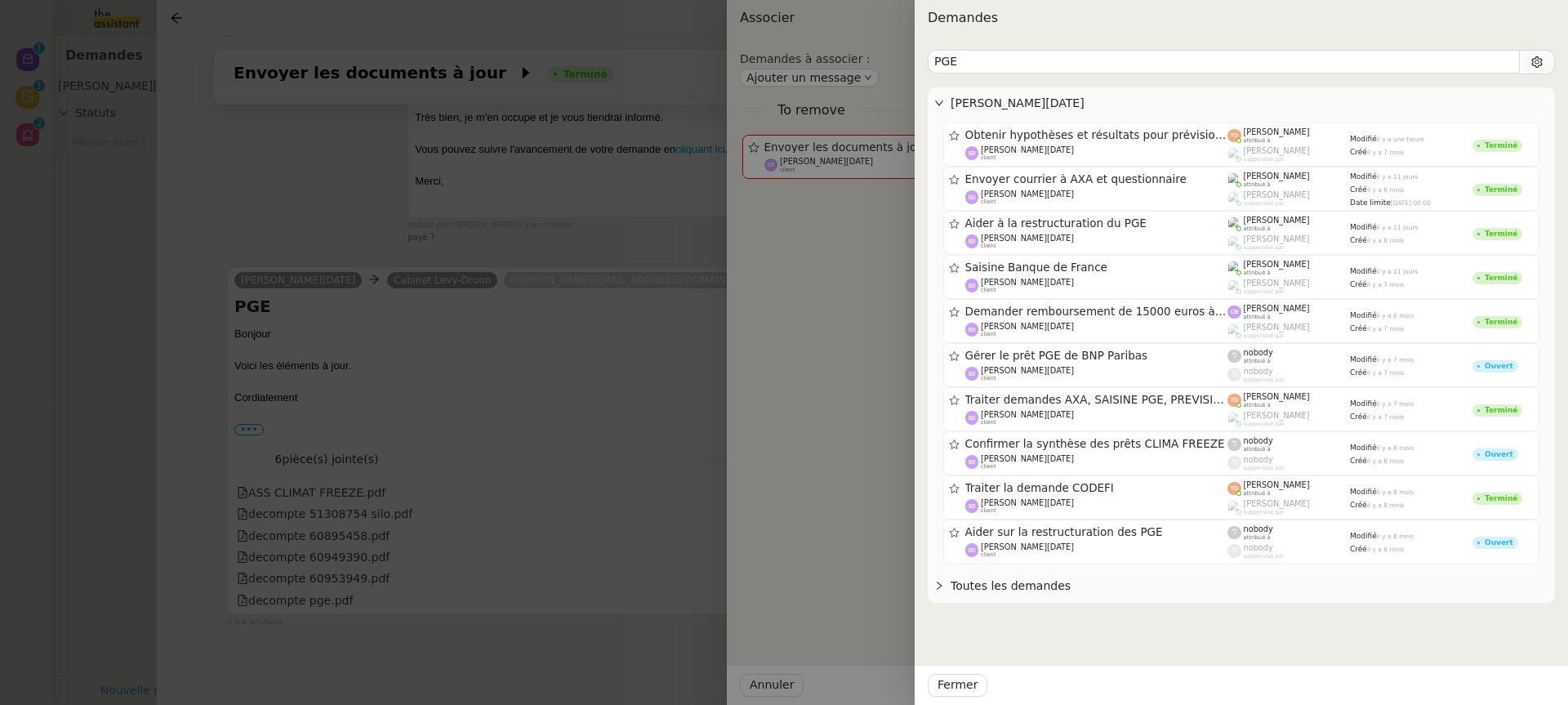
click at [341, 353] on div at bounding box center [784, 352] width 1568 height 705
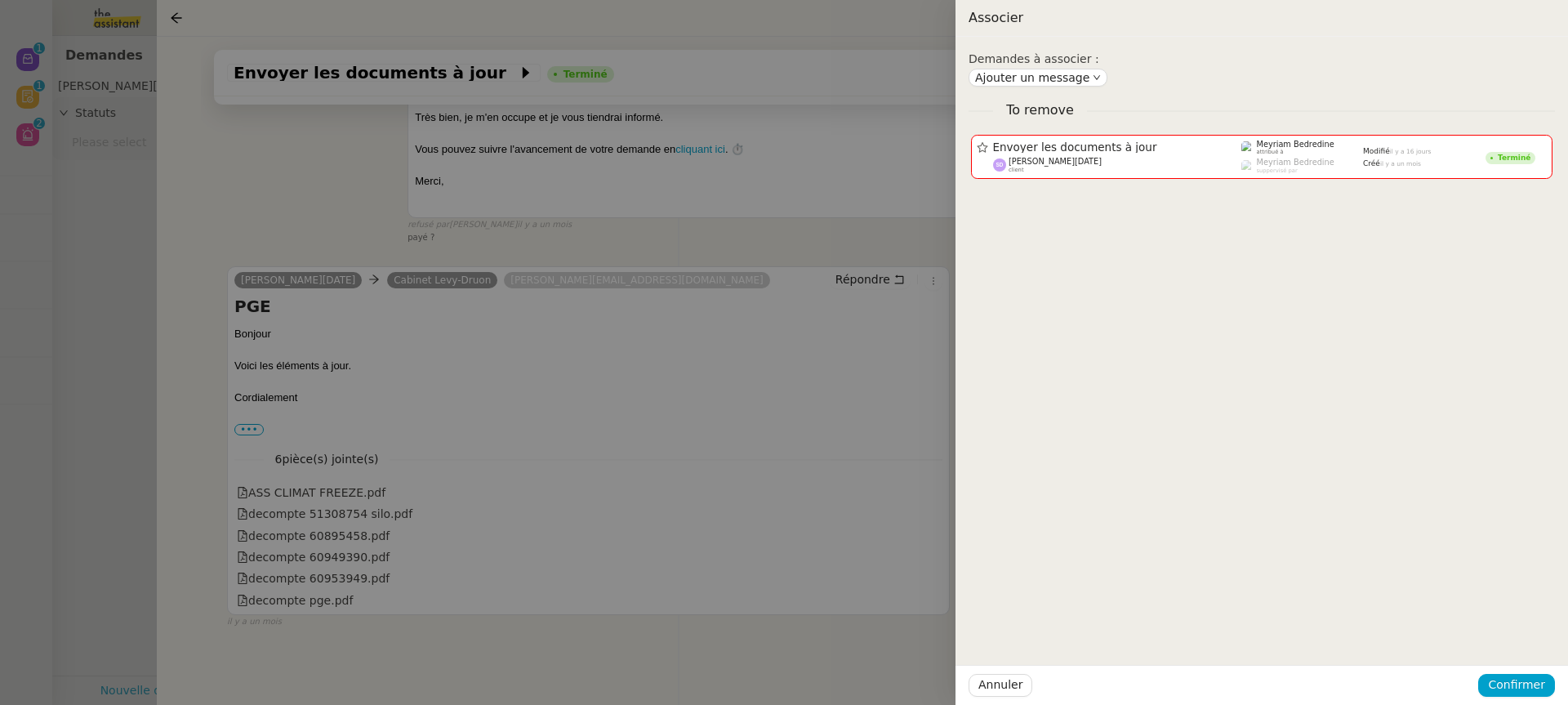
click at [341, 354] on div at bounding box center [784, 352] width 1568 height 705
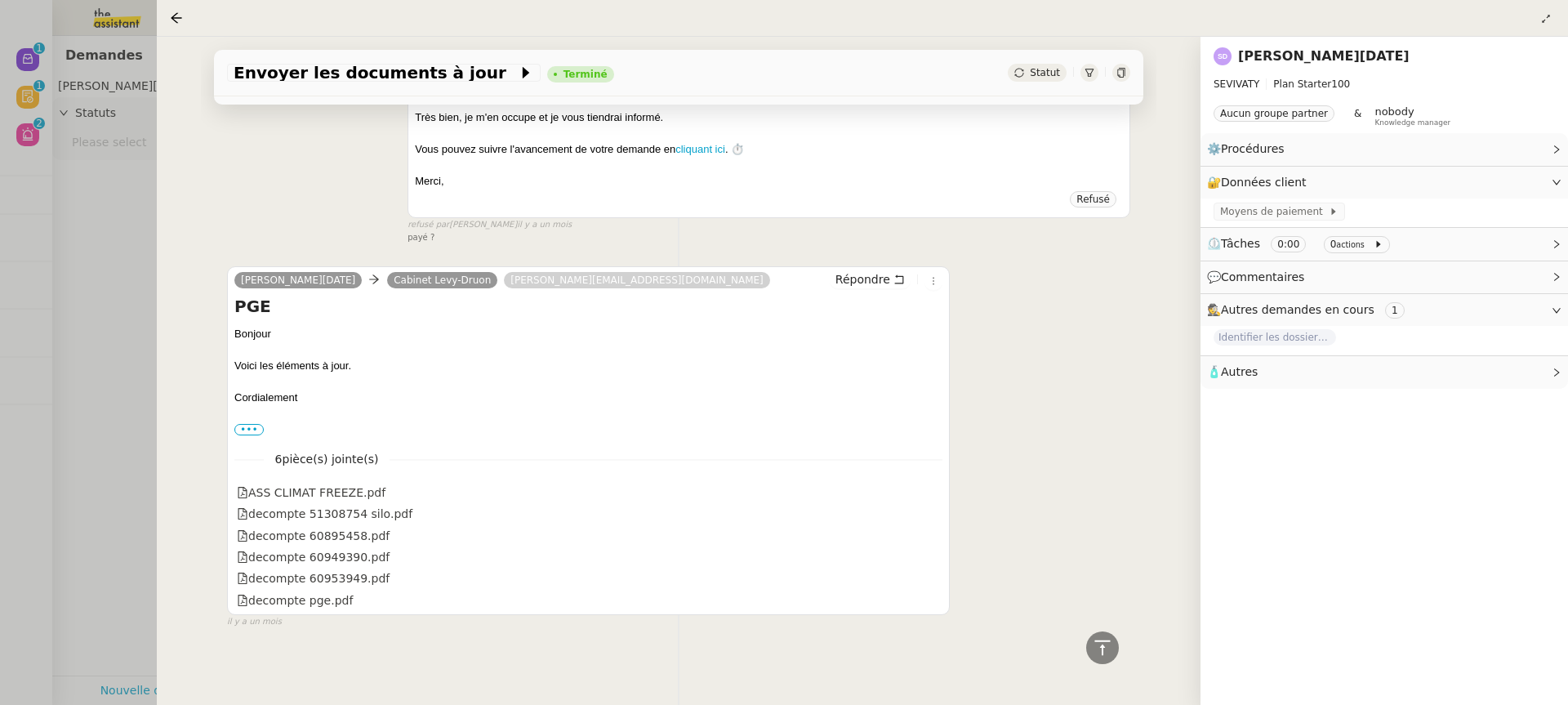
click at [85, 284] on div at bounding box center [784, 352] width 1568 height 705
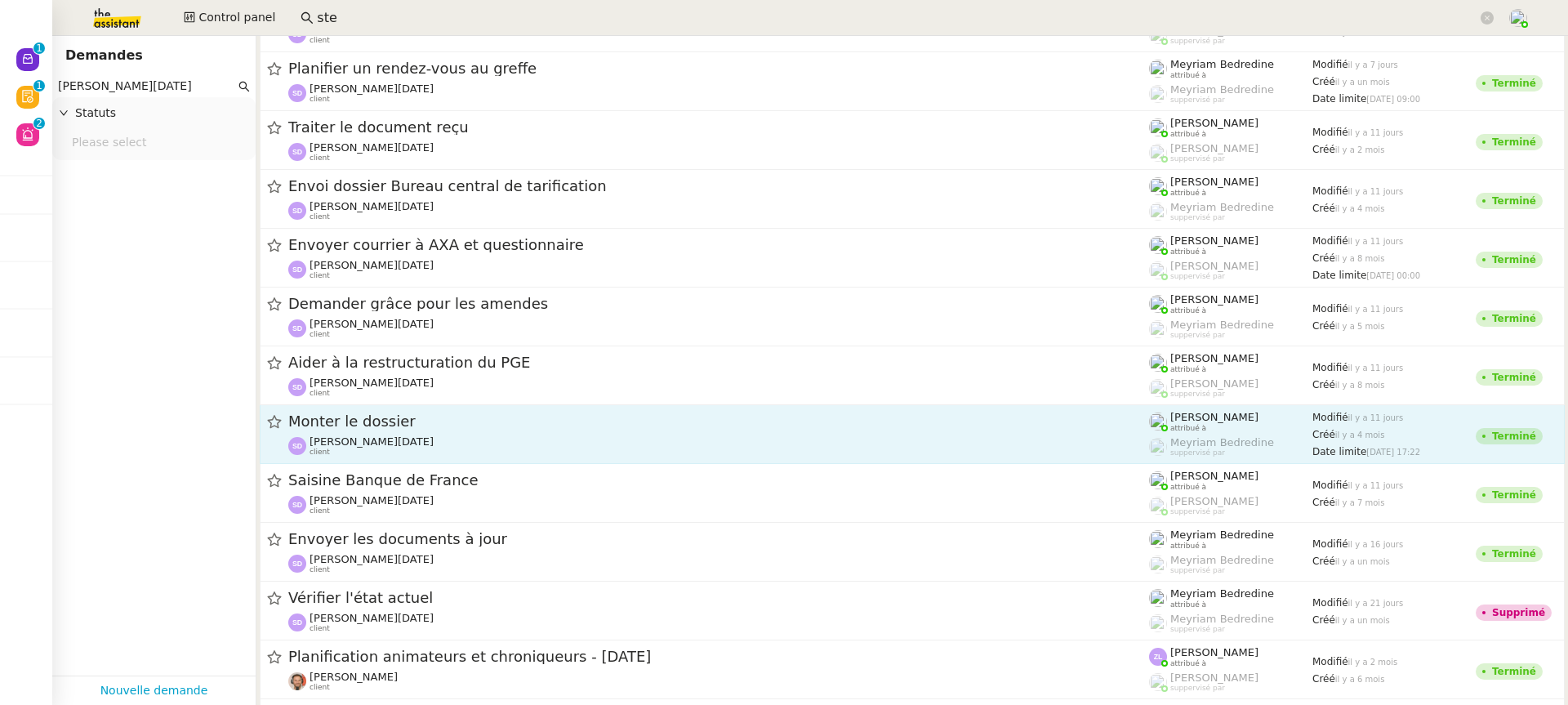
click at [532, 443] on div "[PERSON_NAME][DATE] client" at bounding box center [719, 445] width 861 height 21
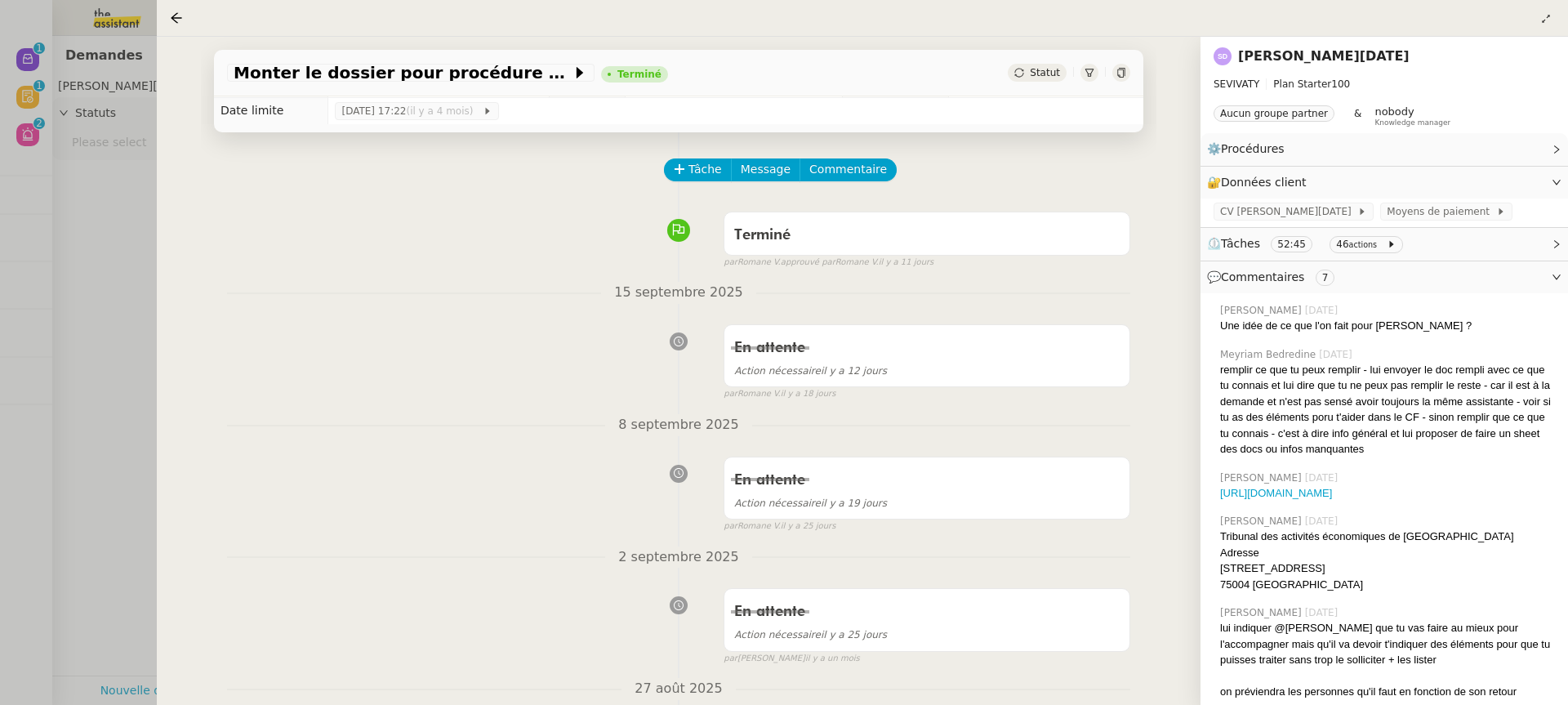
scroll to position [38, 0]
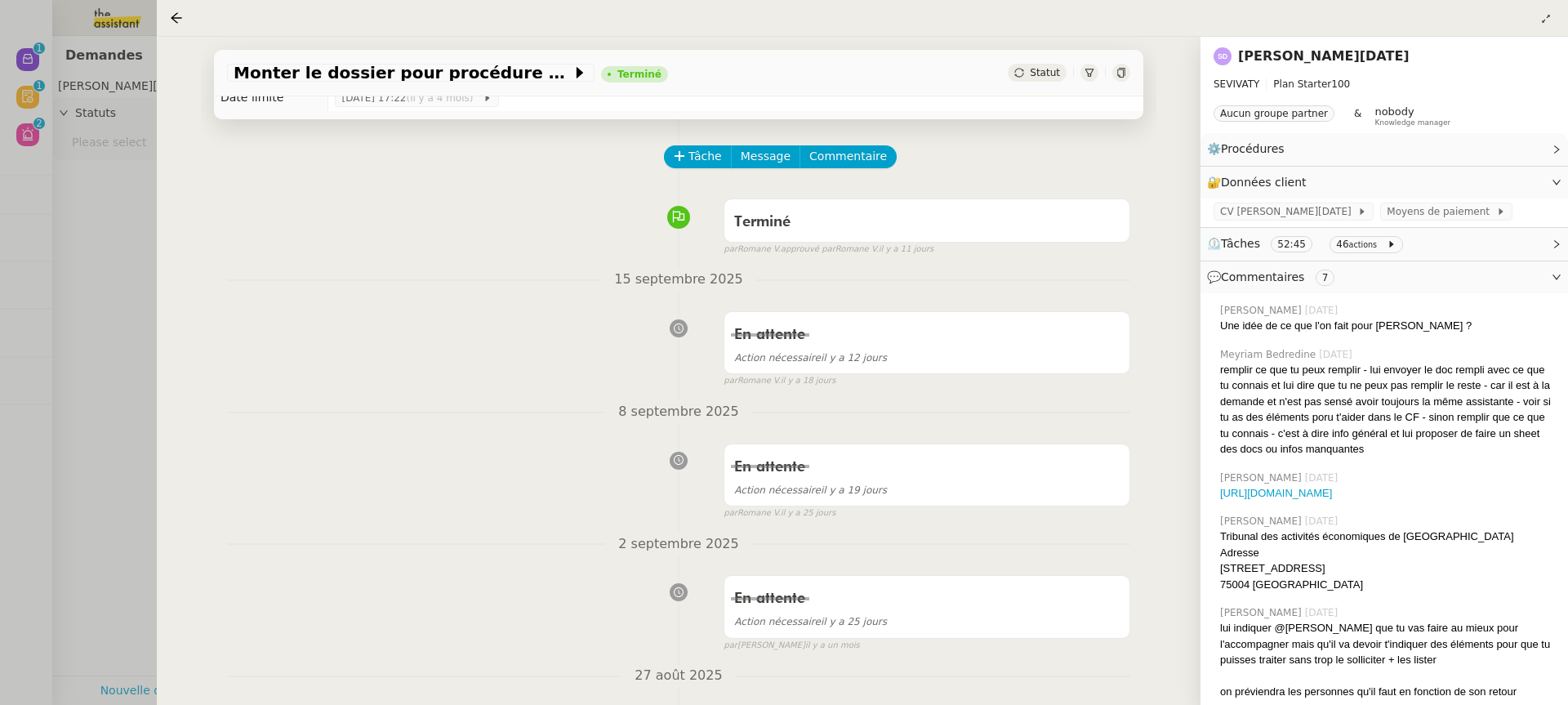
click at [73, 409] on div at bounding box center [784, 352] width 1568 height 705
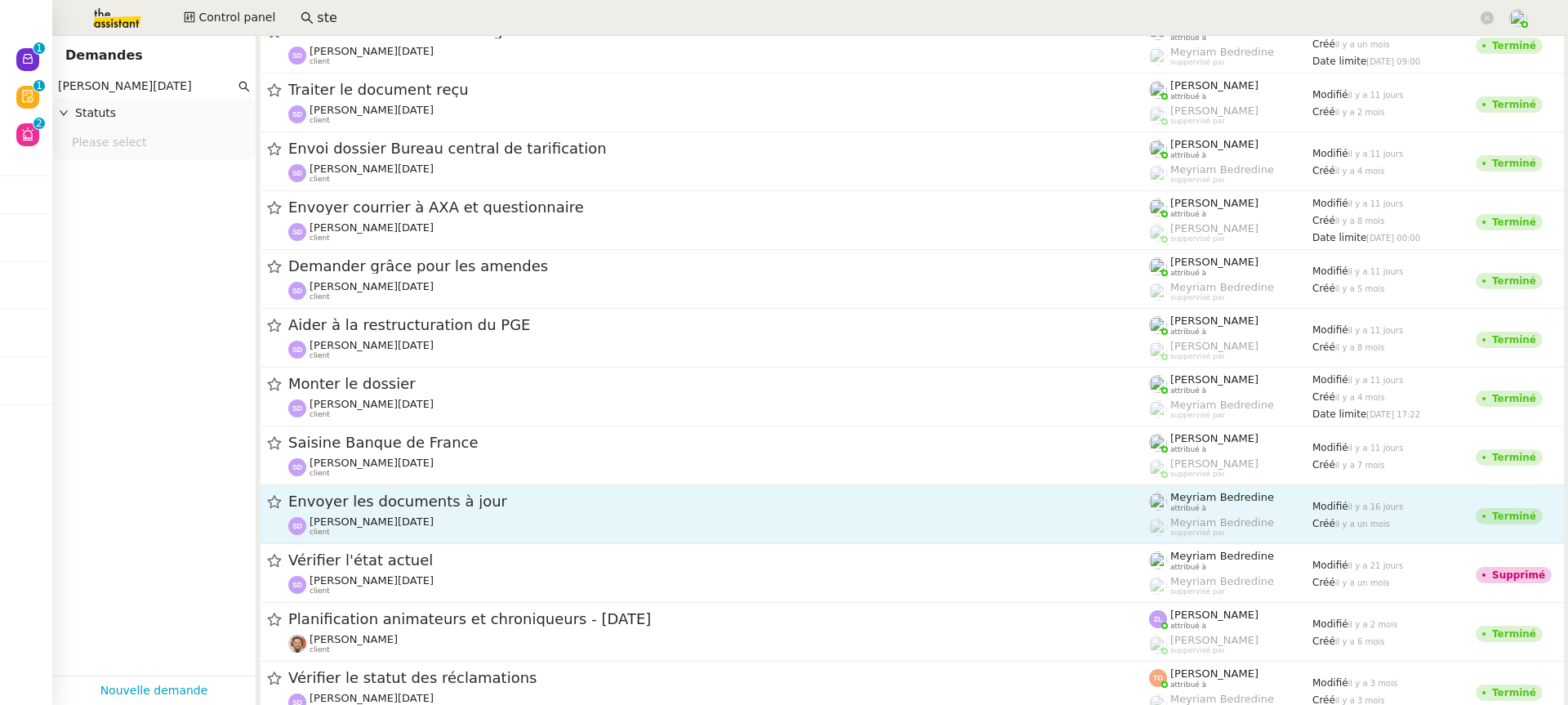
scroll to position [210, 0]
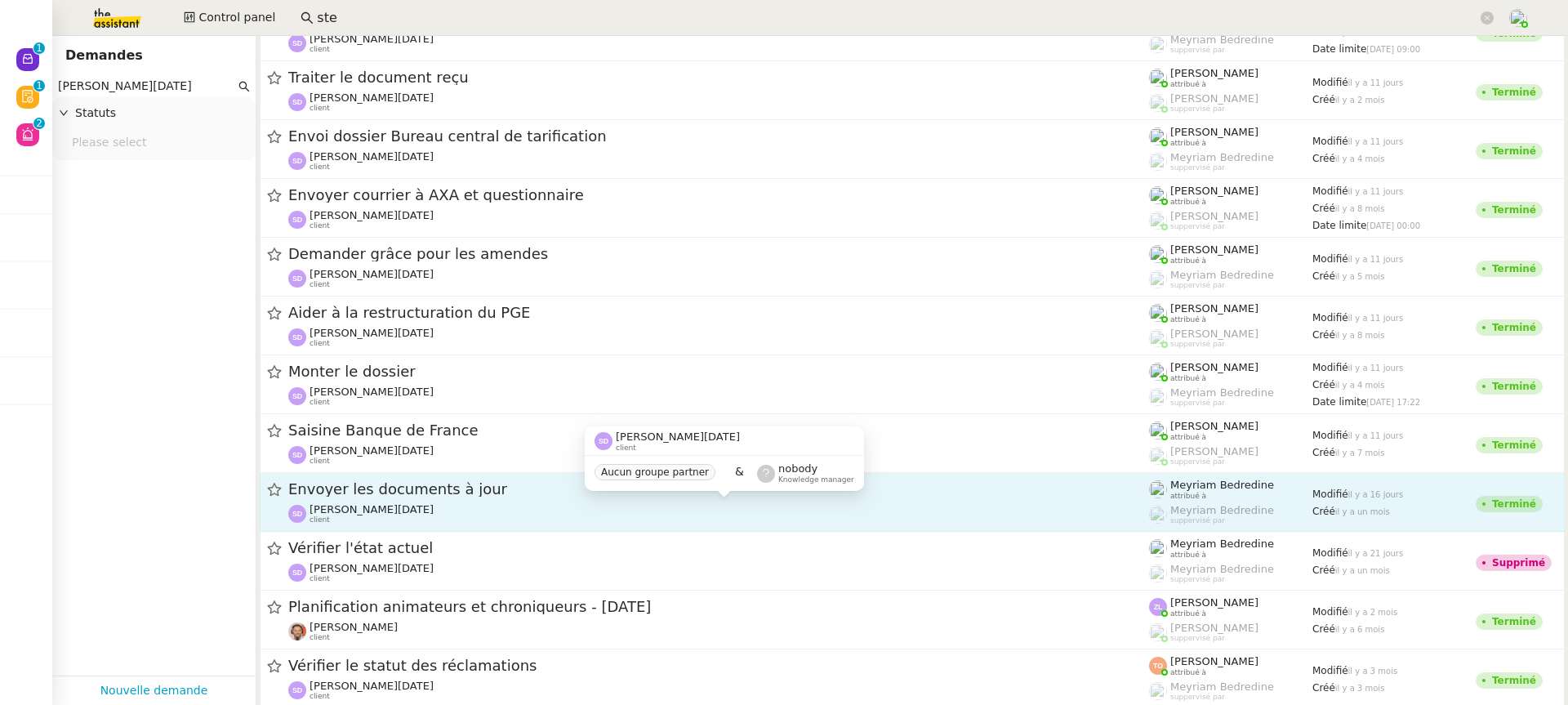
click at [412, 515] on div "[PERSON_NAME][DATE] client" at bounding box center [719, 513] width 861 height 21
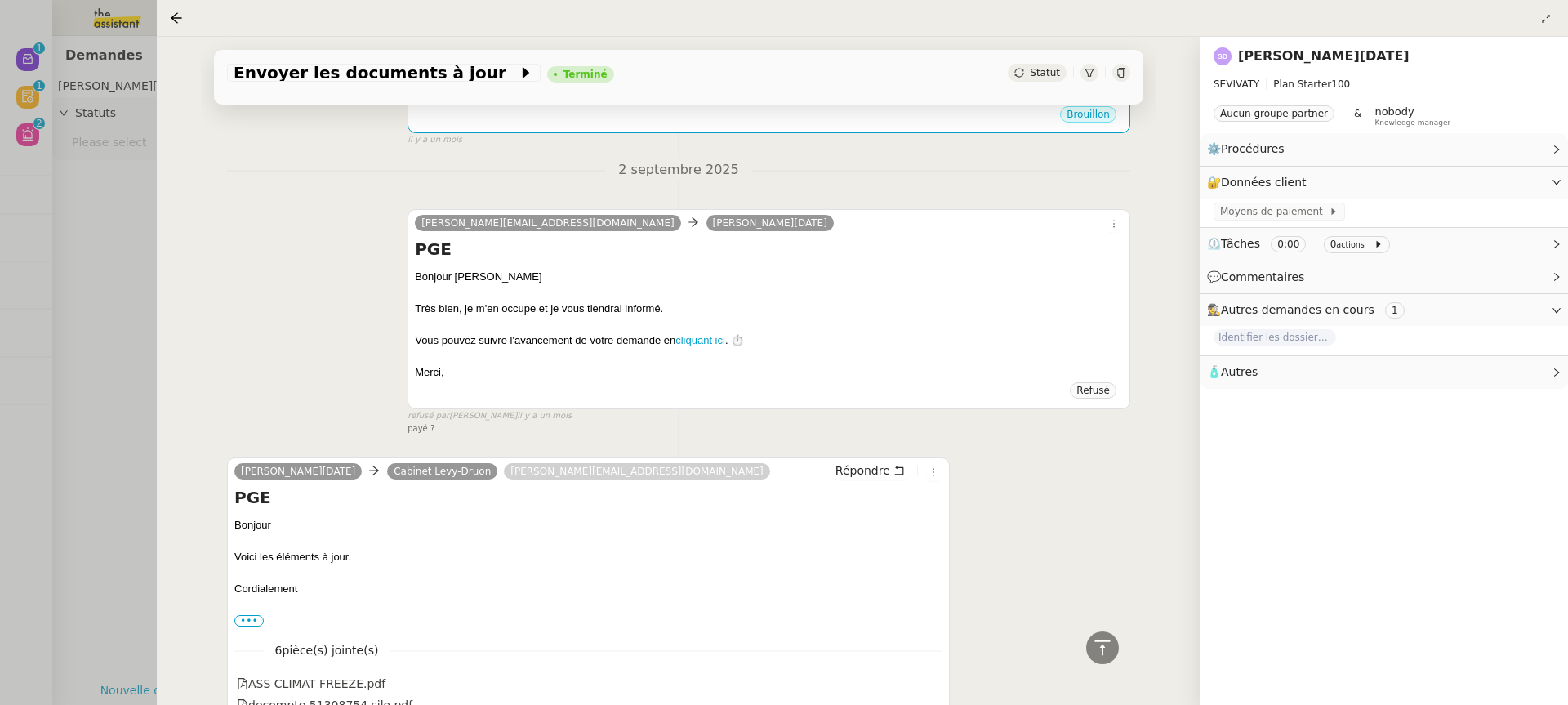
scroll to position [877, 0]
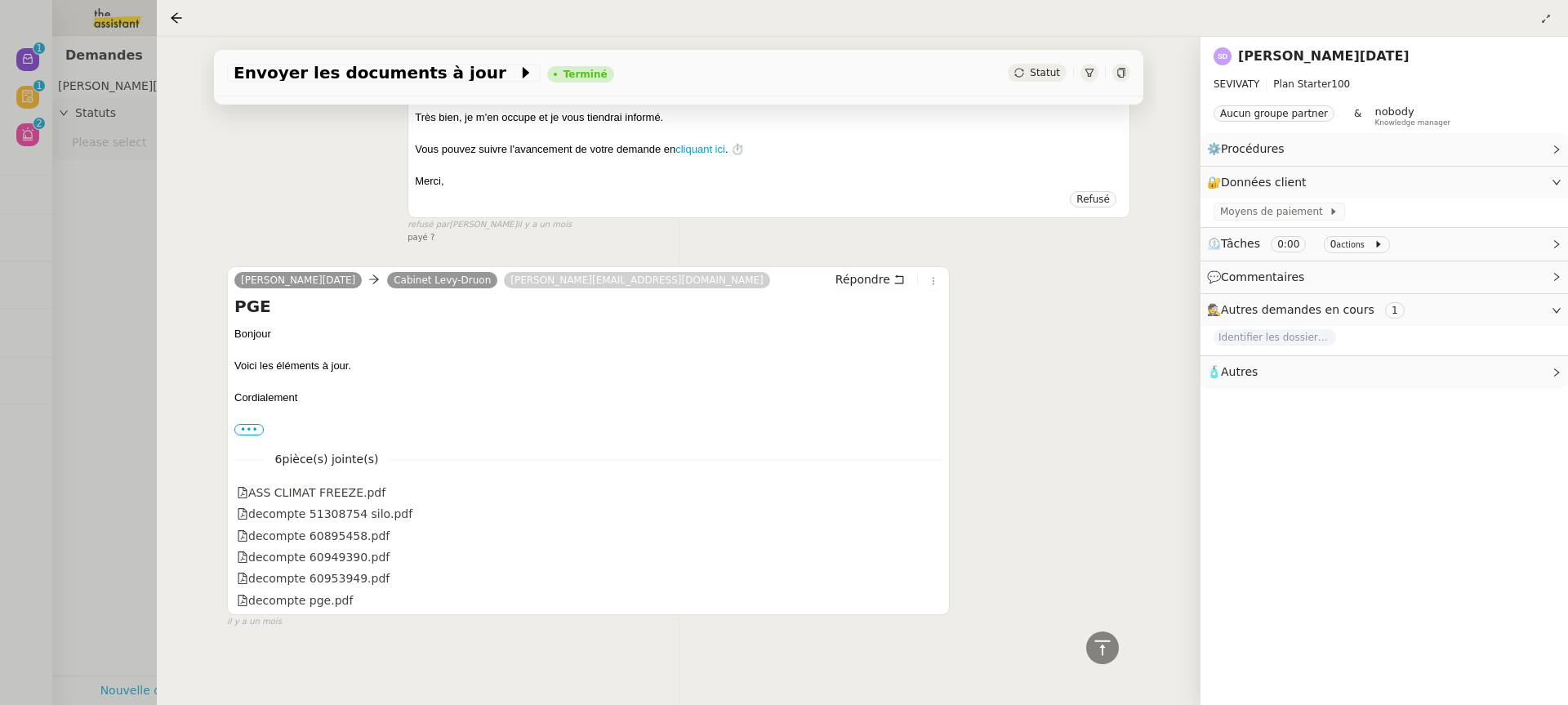
click at [101, 390] on div at bounding box center [784, 352] width 1568 height 705
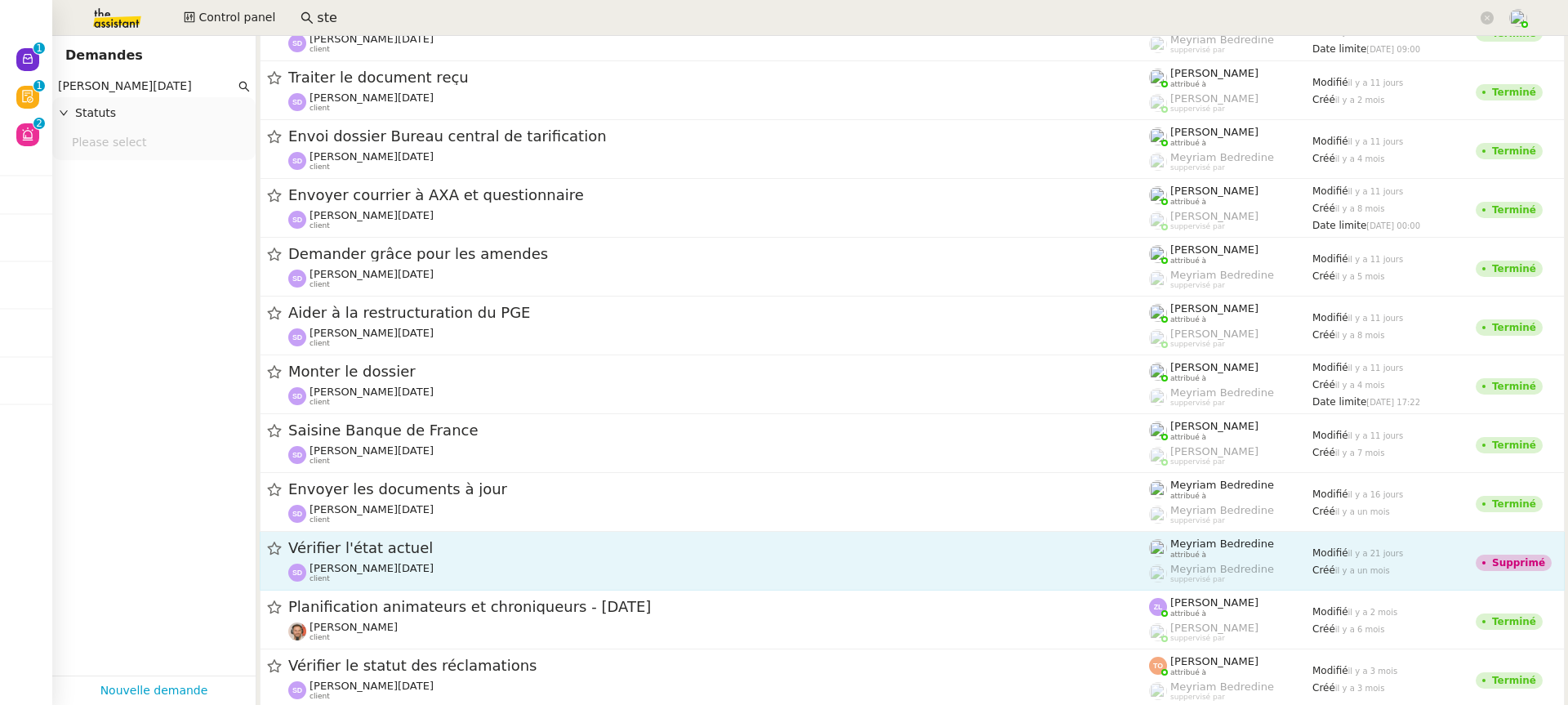
click at [415, 546] on span "Vérifier l'état actuel" at bounding box center [719, 547] width 861 height 15
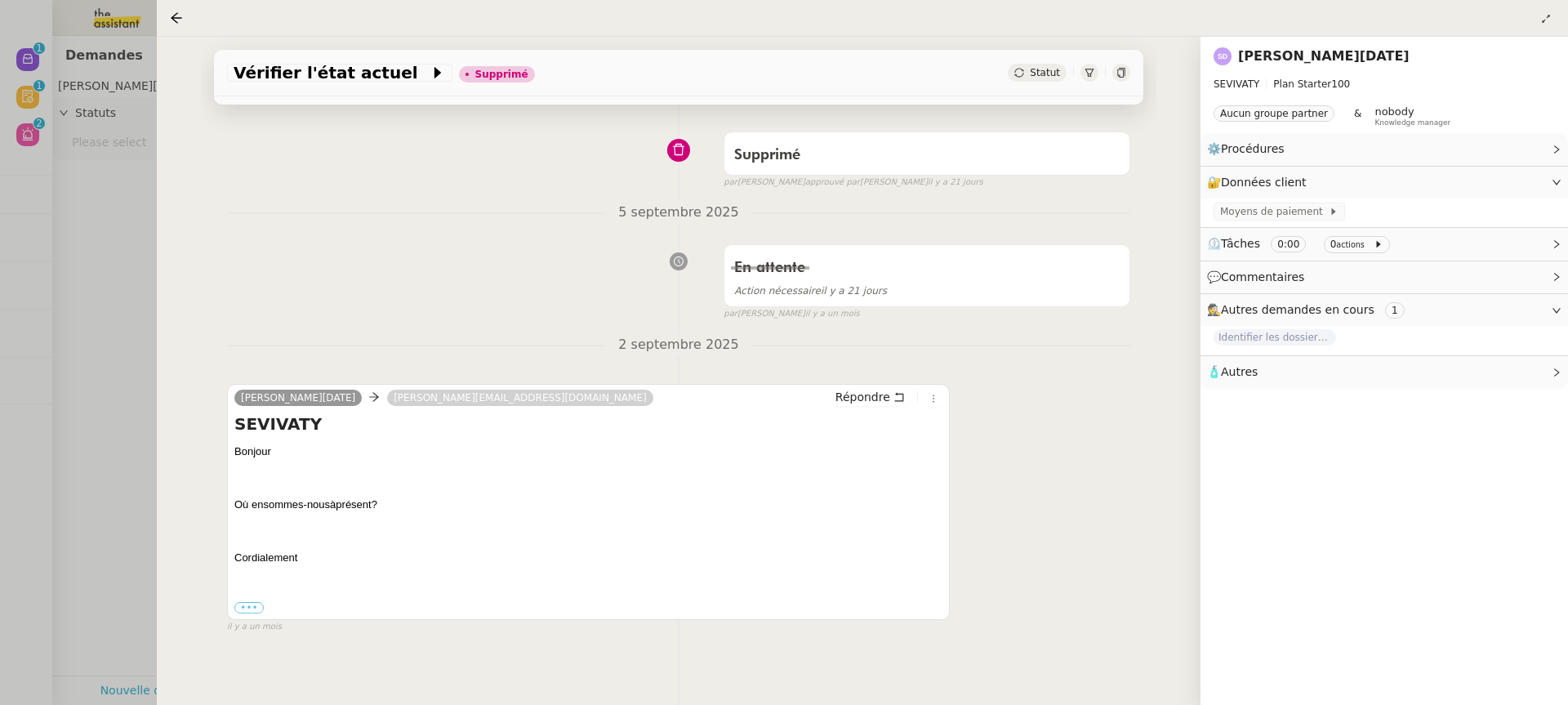
scroll to position [209, 0]
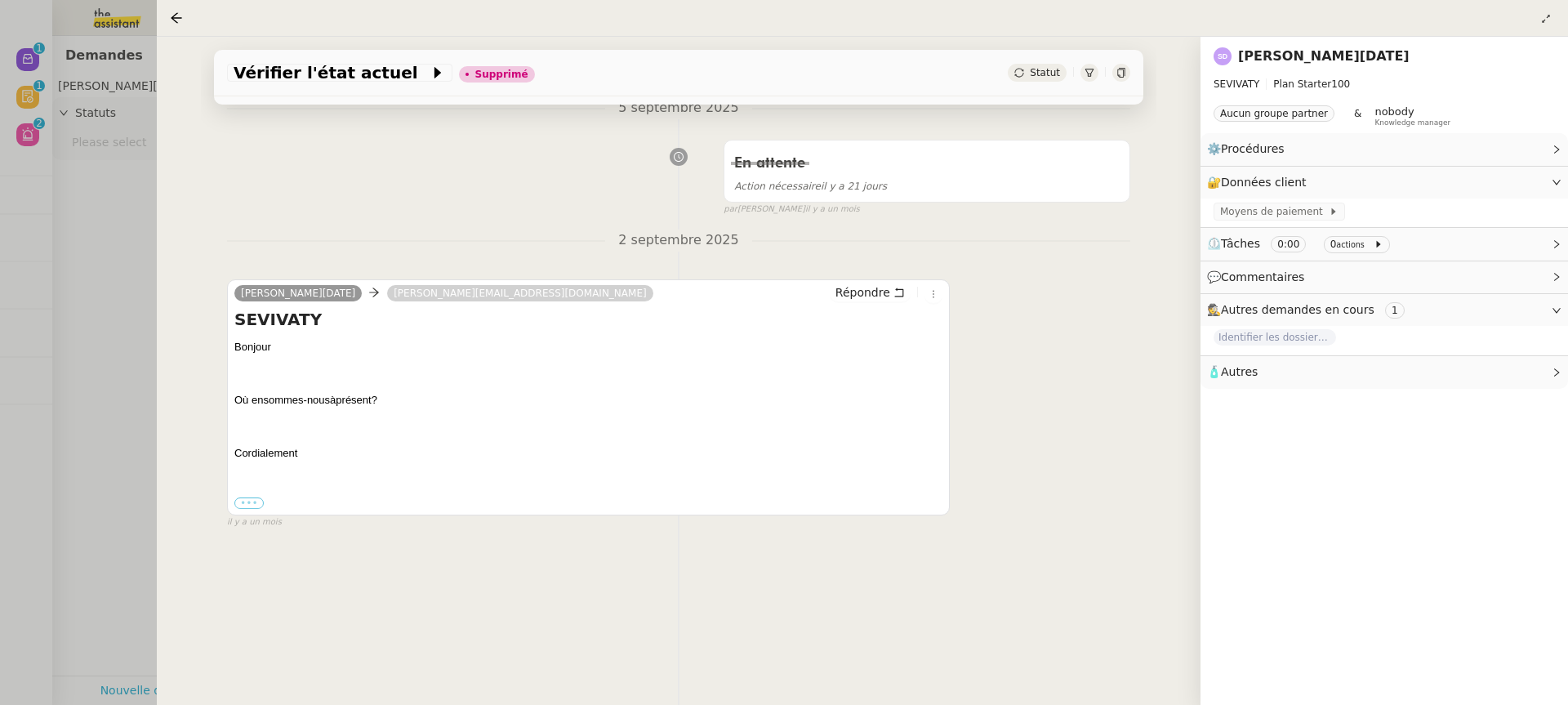
click at [253, 499] on label "•••" at bounding box center [249, 502] width 29 height 11
click at [0, 0] on input "•••" at bounding box center [0, 0] width 0 height 0
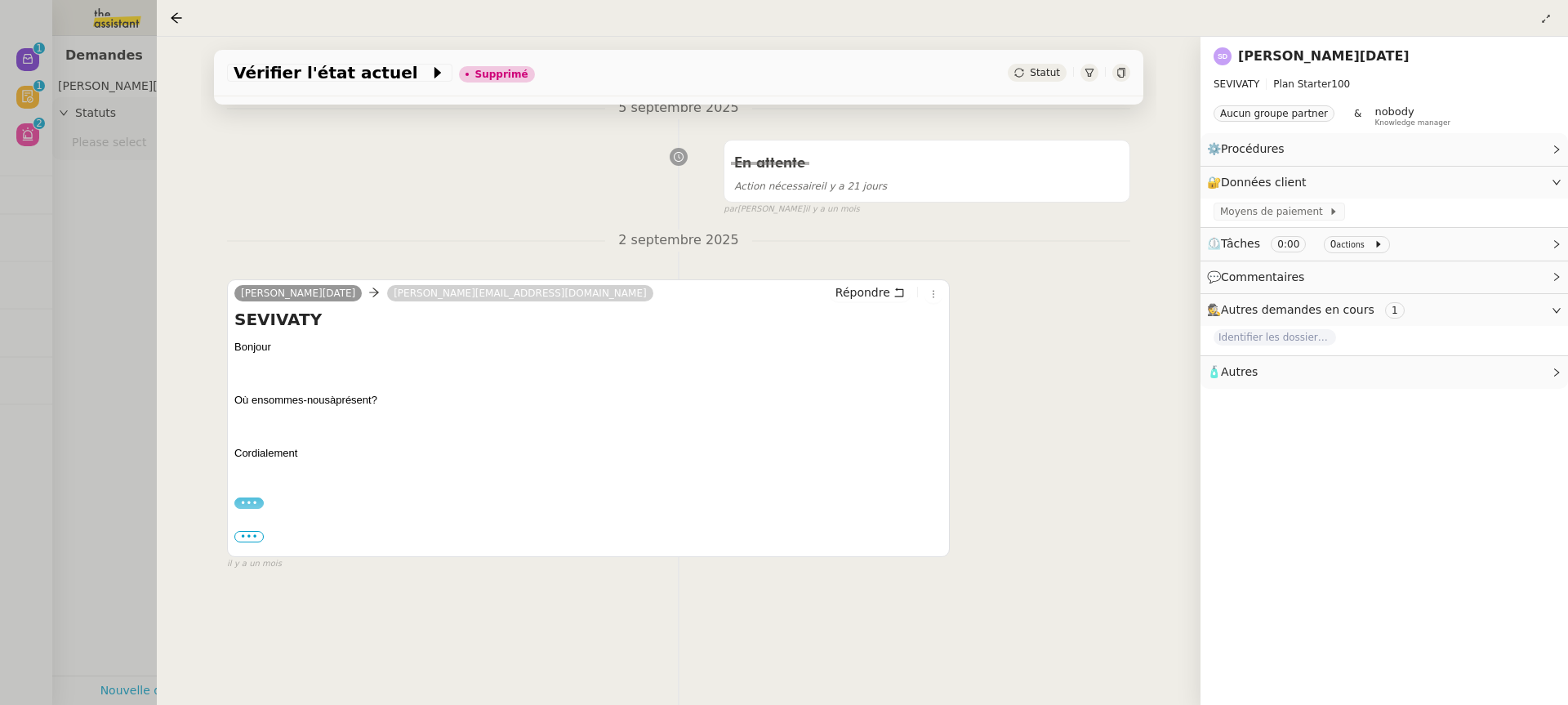
click at [247, 528] on td at bounding box center [588, 527] width 708 height 32
click at [253, 538] on span "•••" at bounding box center [249, 536] width 29 height 11
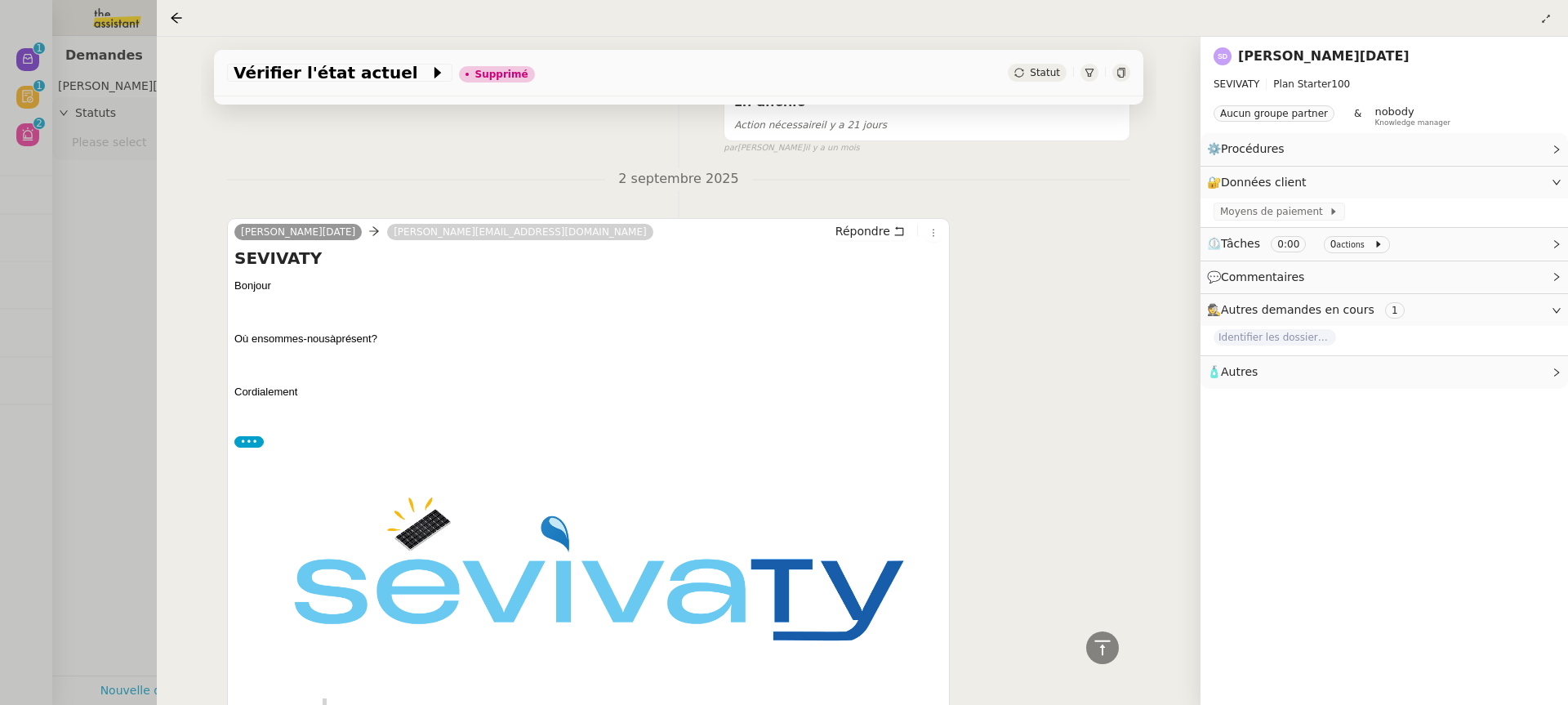
scroll to position [111, 0]
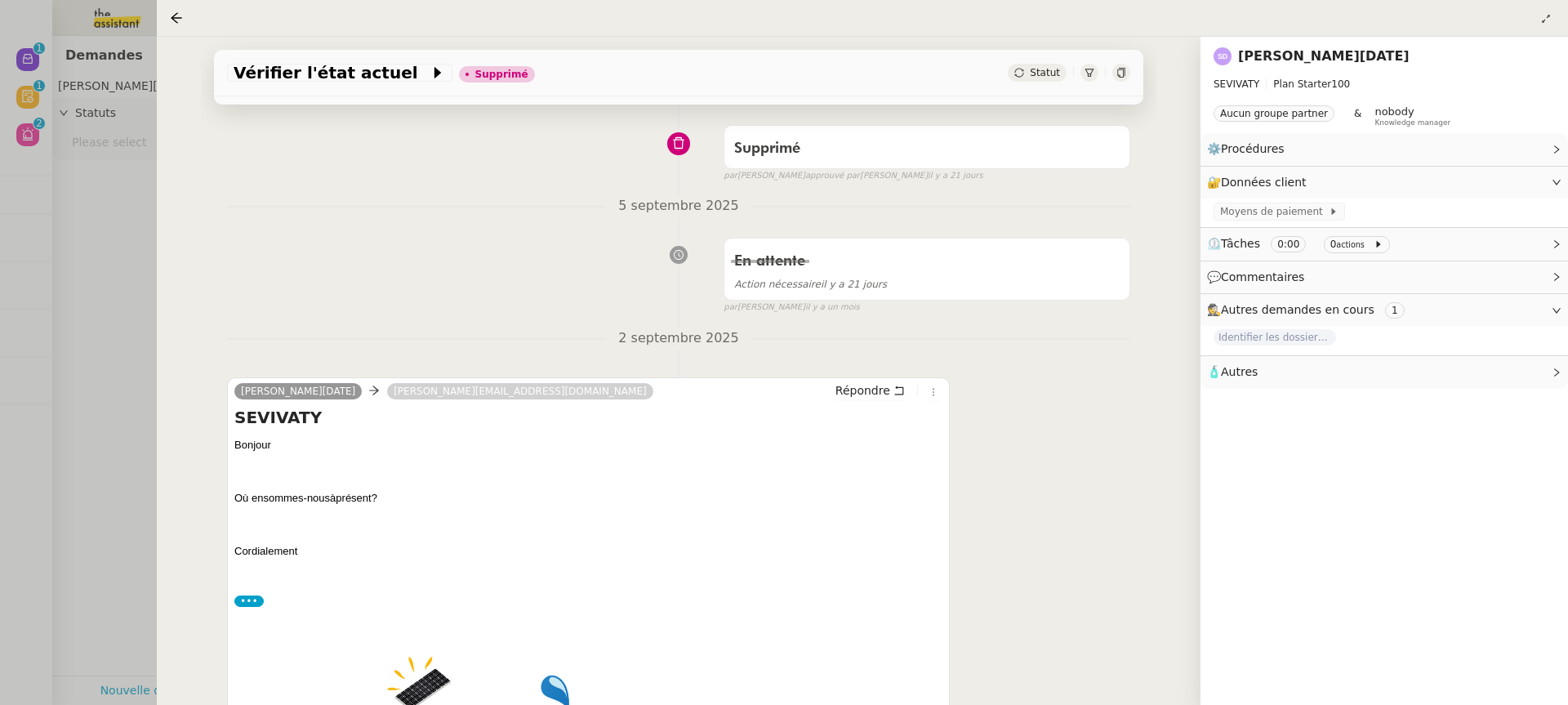
click at [278, 351] on div "[DATE] [PERSON_NAME][DATE] [PERSON_NAME][EMAIL_ADDRESS][DOMAIN_NAME] Répondre S…" at bounding box center [678, 714] width 903 height 774
click at [261, 552] on p "Cordialement" at bounding box center [588, 551] width 708 height 17
click at [149, 391] on div at bounding box center [784, 352] width 1568 height 705
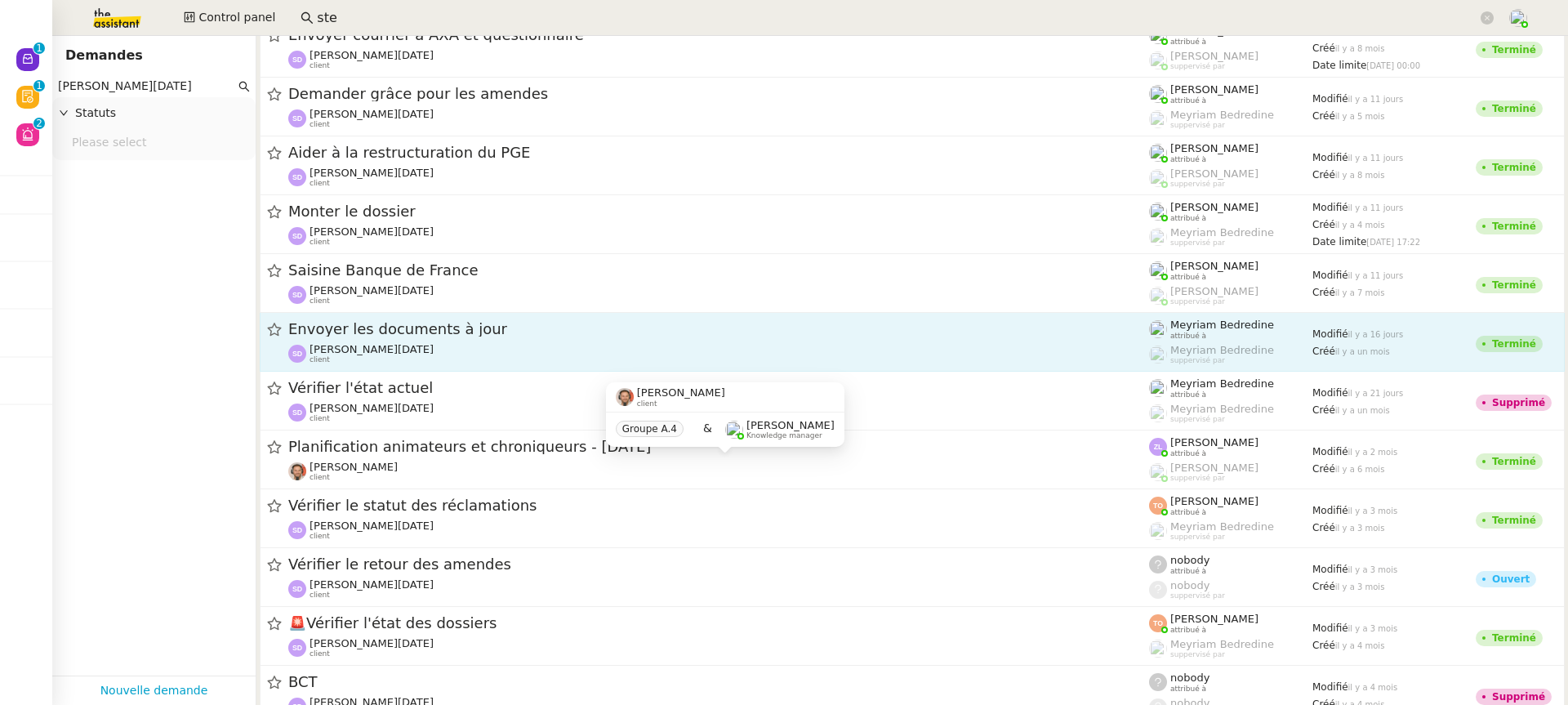
scroll to position [383, 0]
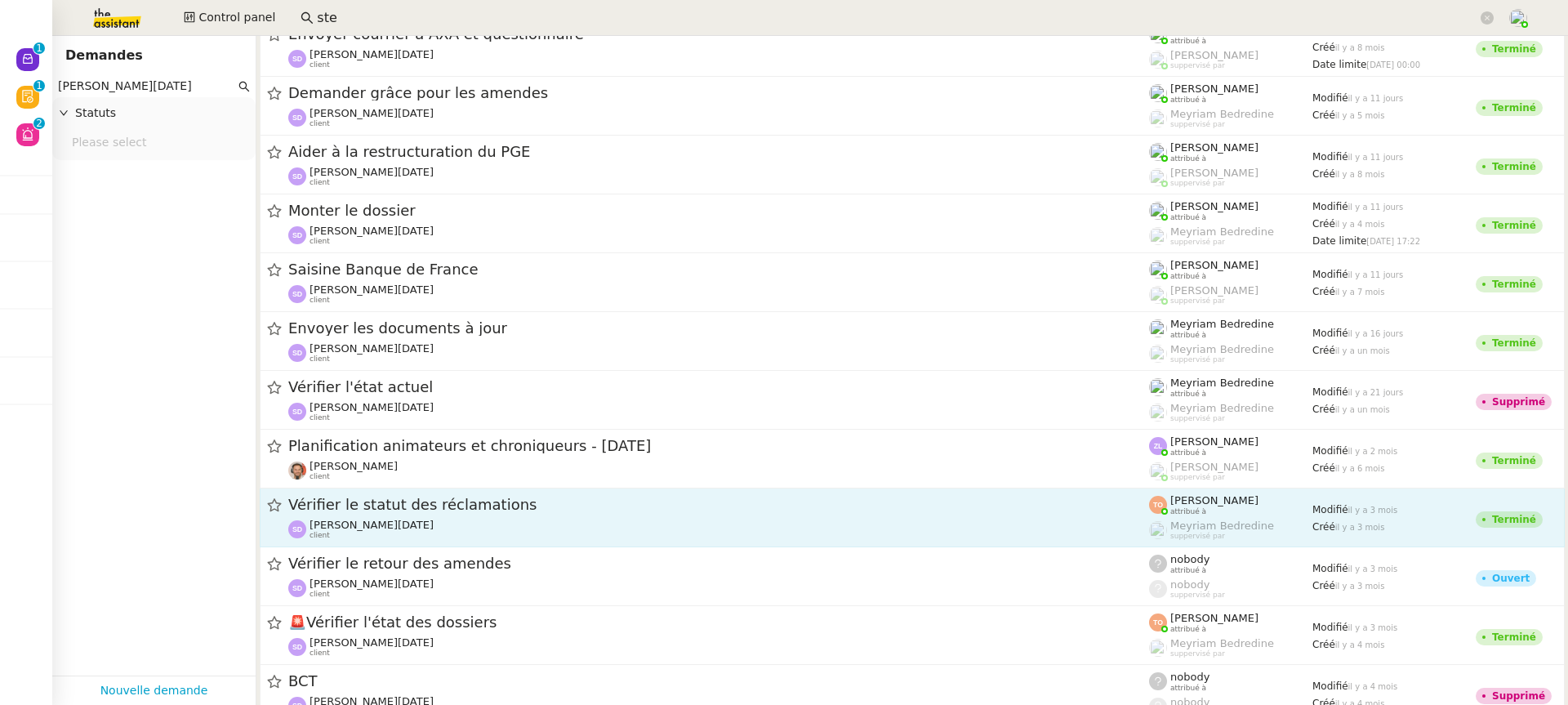
click at [470, 501] on span "Vérifier le statut des réclamations" at bounding box center [719, 504] width 861 height 15
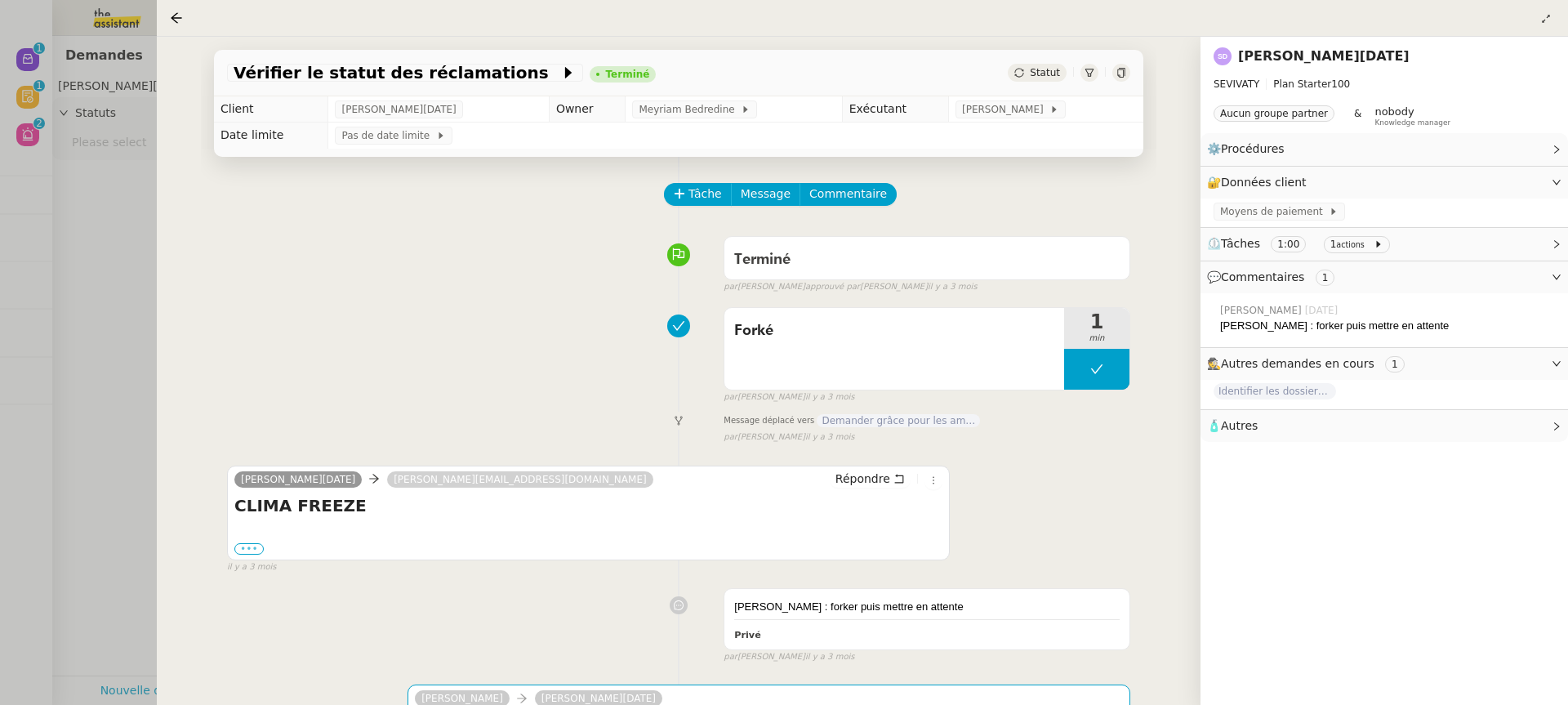
click at [244, 551] on label "•••" at bounding box center [249, 548] width 29 height 11
click at [0, 0] on input "•••" at bounding box center [0, 0] width 0 height 0
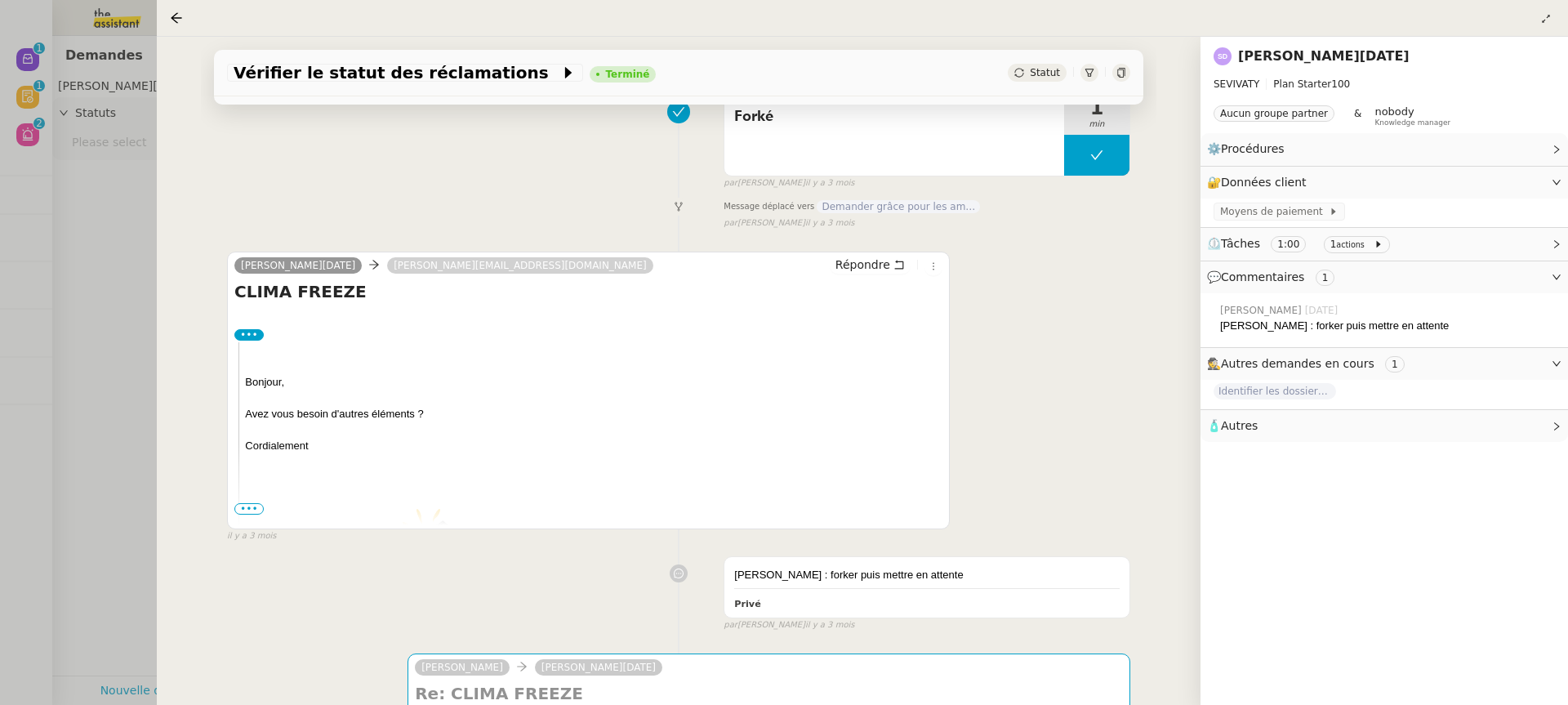
scroll to position [398, 0]
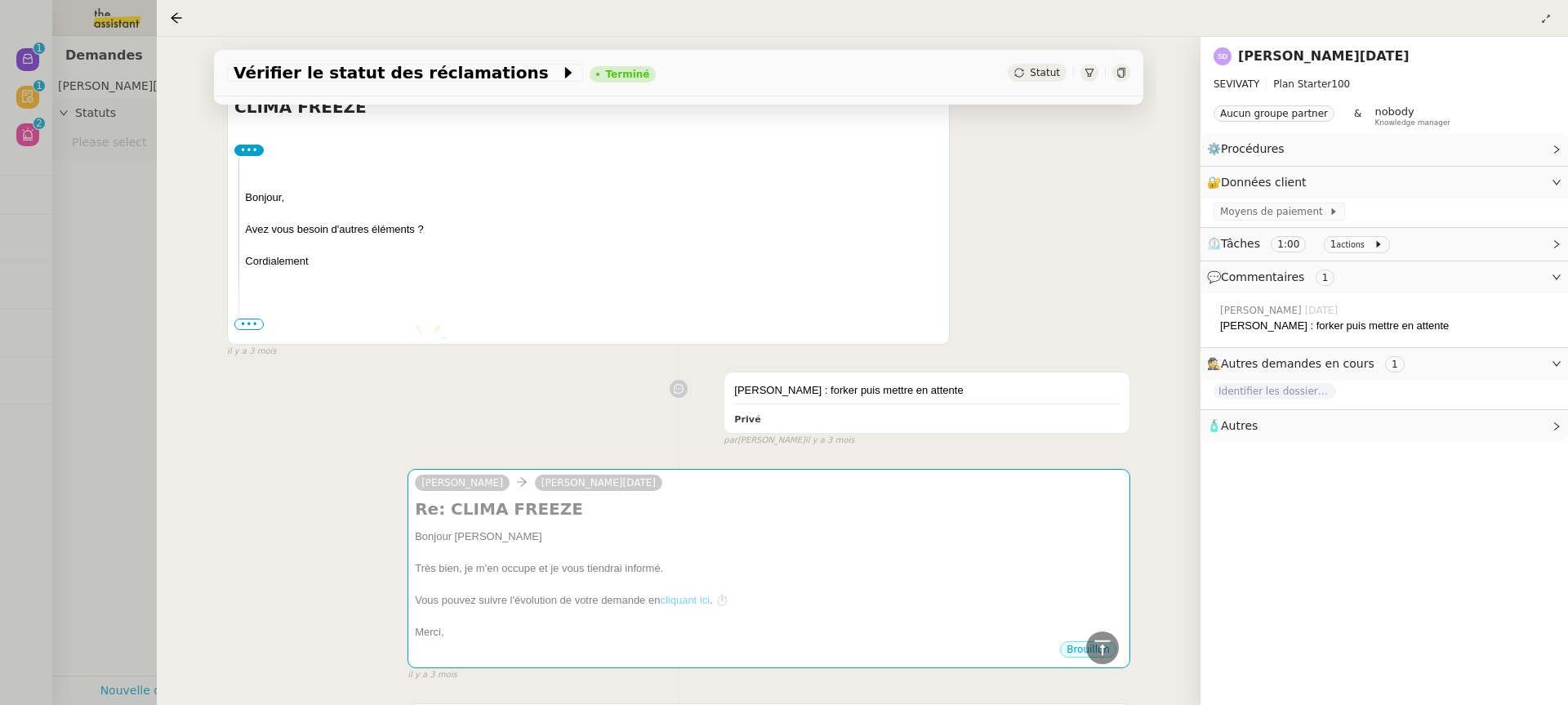
click at [247, 332] on img at bounding box center [594, 396] width 697 height 159
click at [243, 323] on span "•••" at bounding box center [249, 323] width 29 height 11
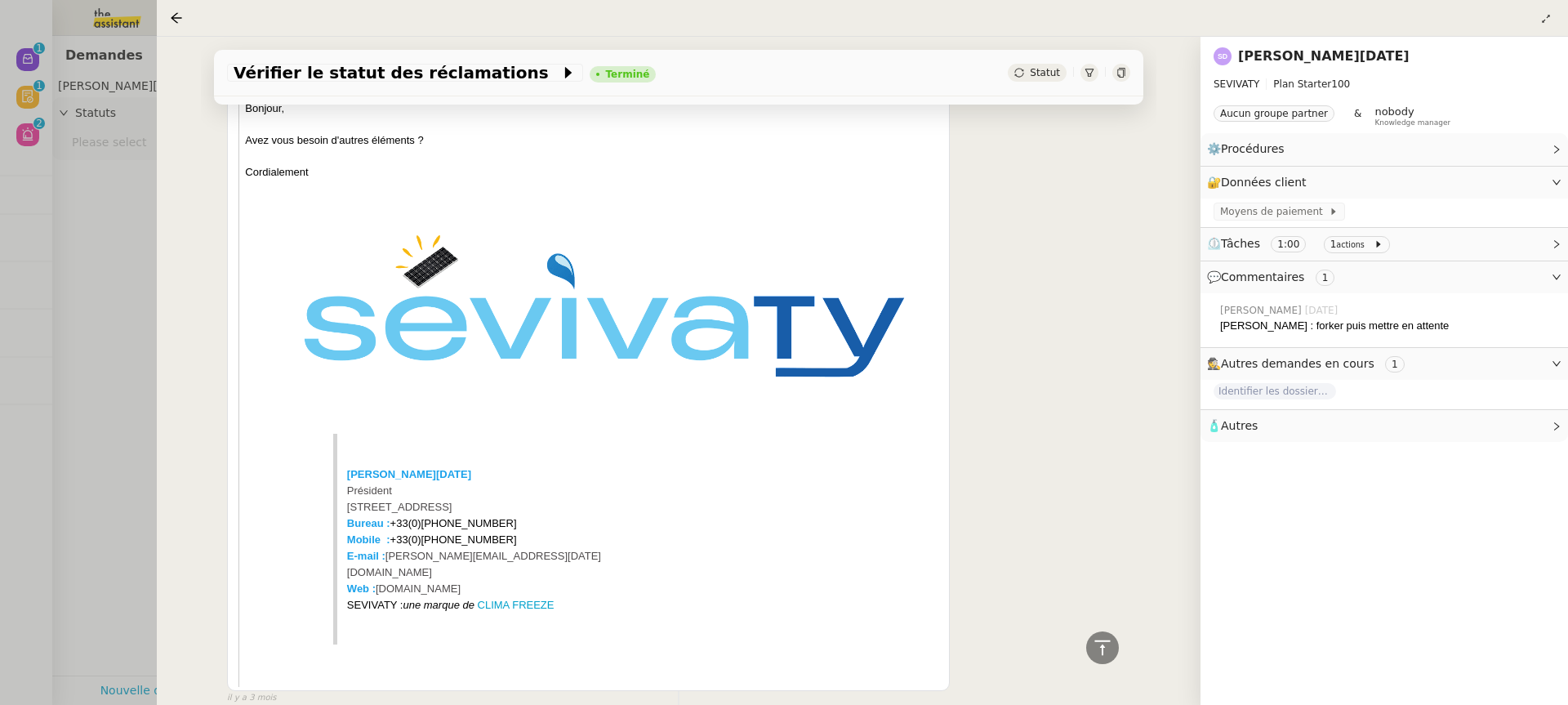
scroll to position [366, 0]
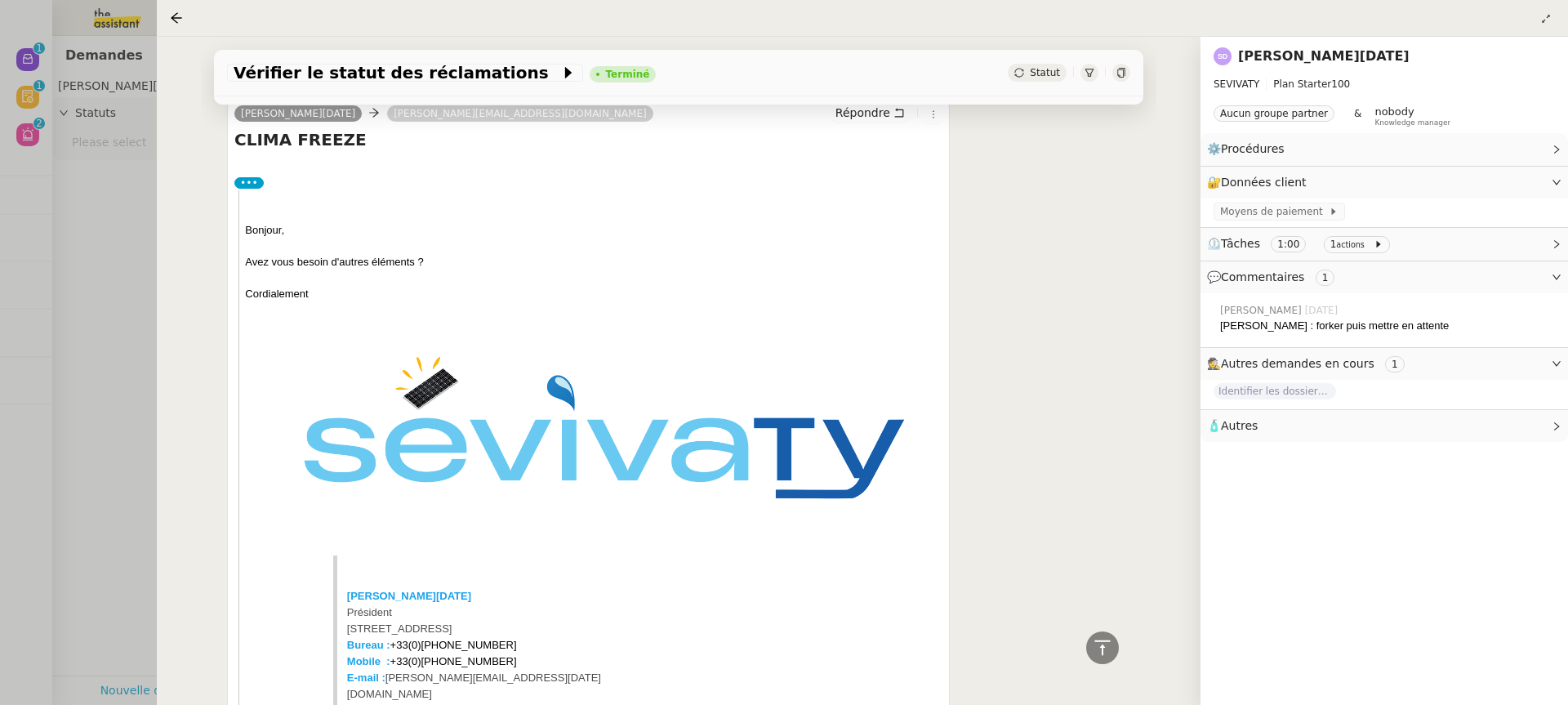
click at [121, 379] on div at bounding box center [784, 352] width 1568 height 705
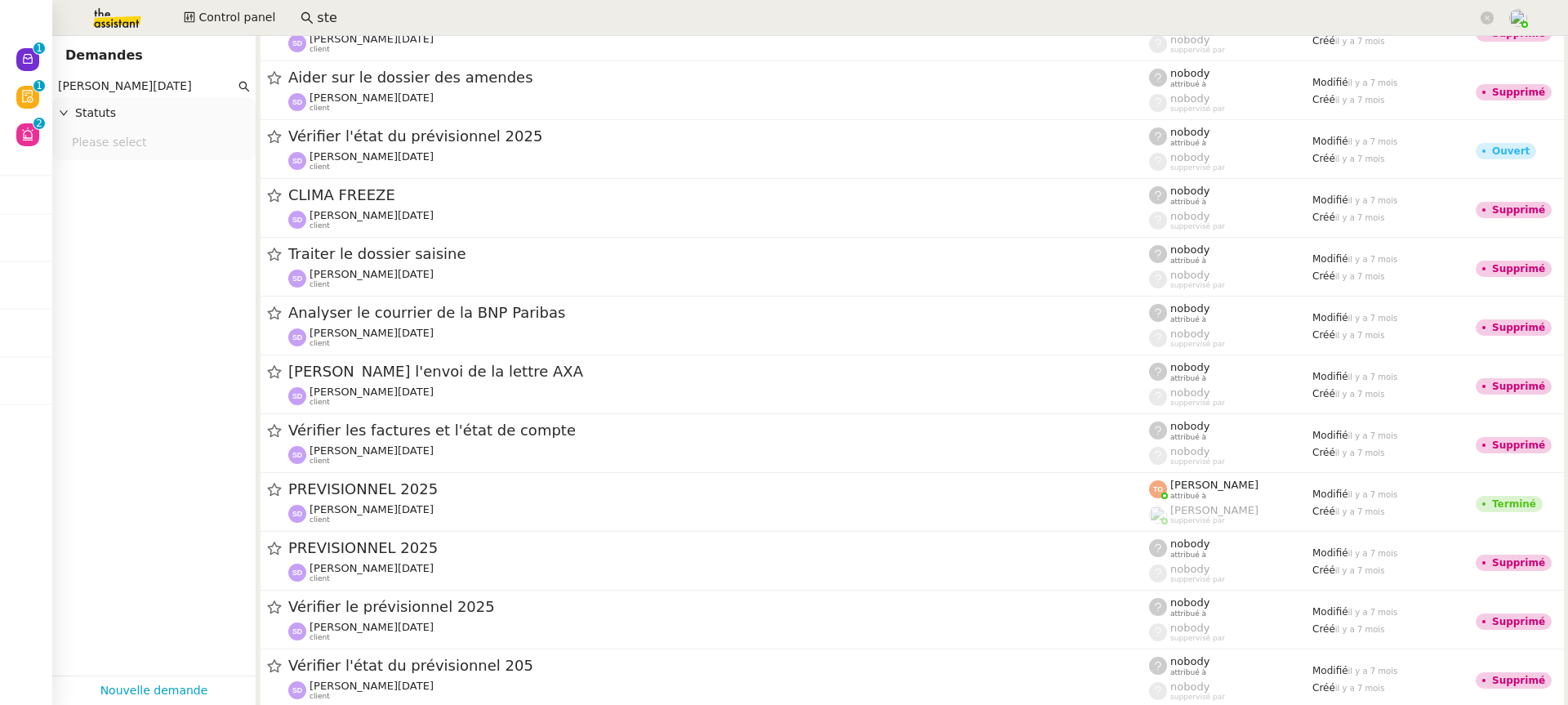
scroll to position [2679, 0]
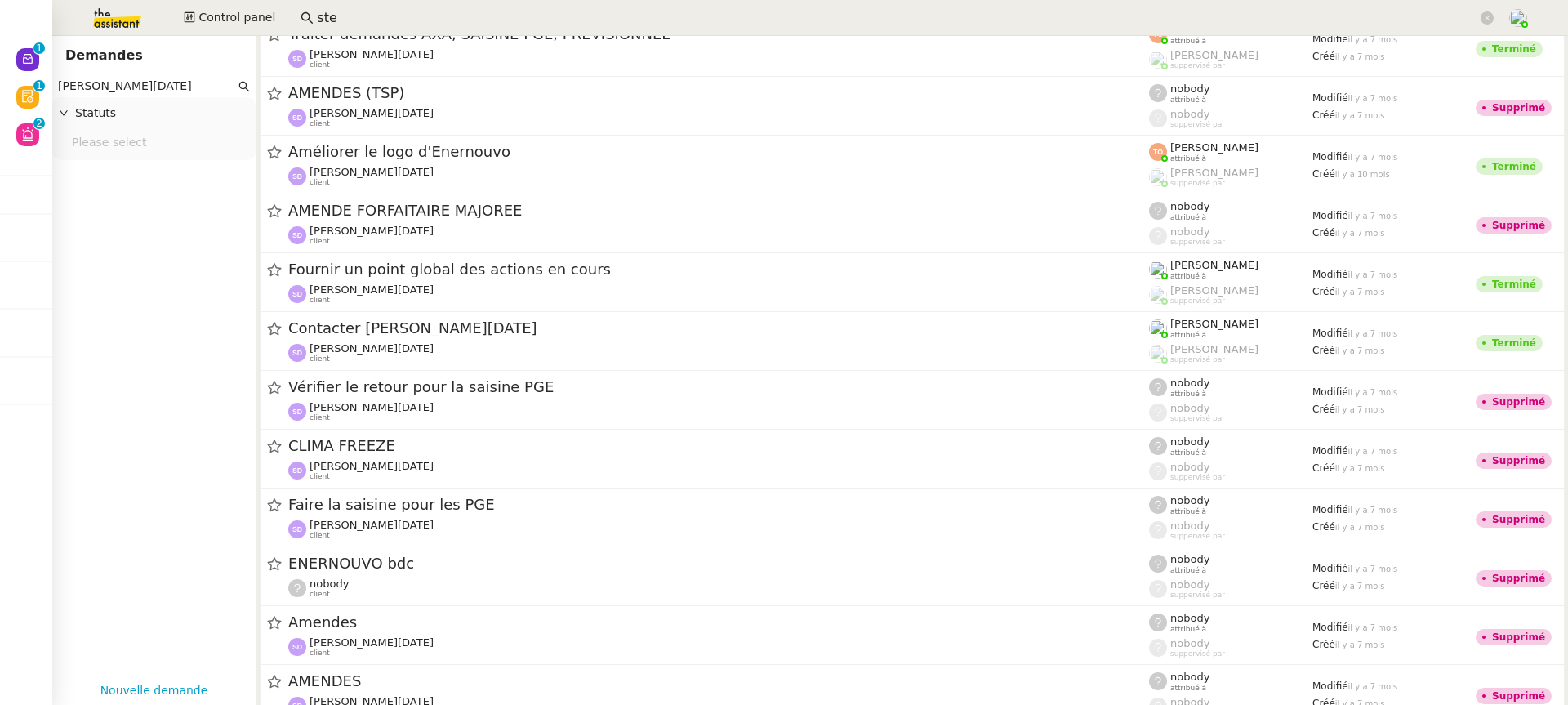
click at [103, 167] on app-tickets-filter "[PERSON_NAME][DATE] Statuts Please select" at bounding box center [154, 375] width 204 height 600
click at [104, 134] on nz-select-top-control "Please select" at bounding box center [154, 143] width 177 height 20
click at [113, 313] on div "Terminé" at bounding box center [154, 308] width 164 height 15
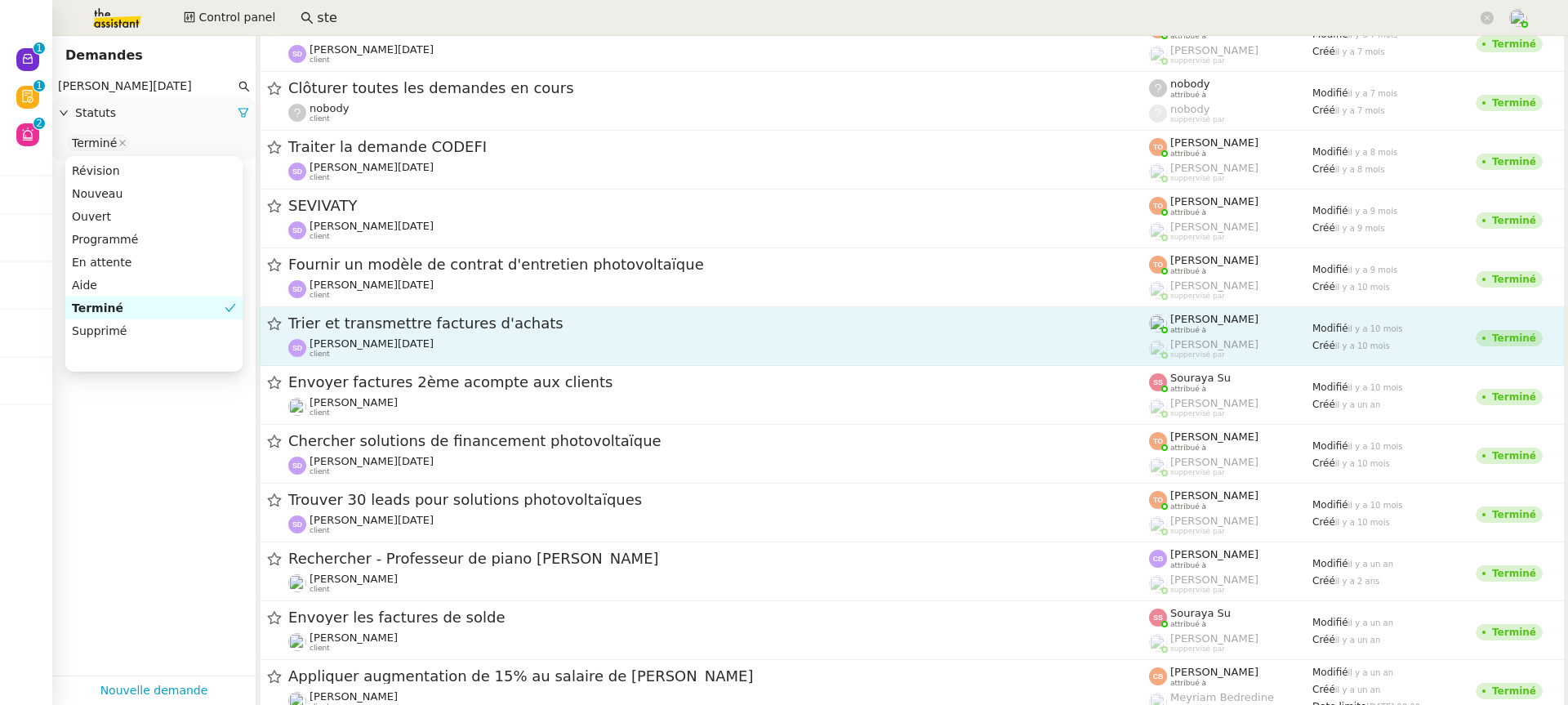
scroll to position [1855, 0]
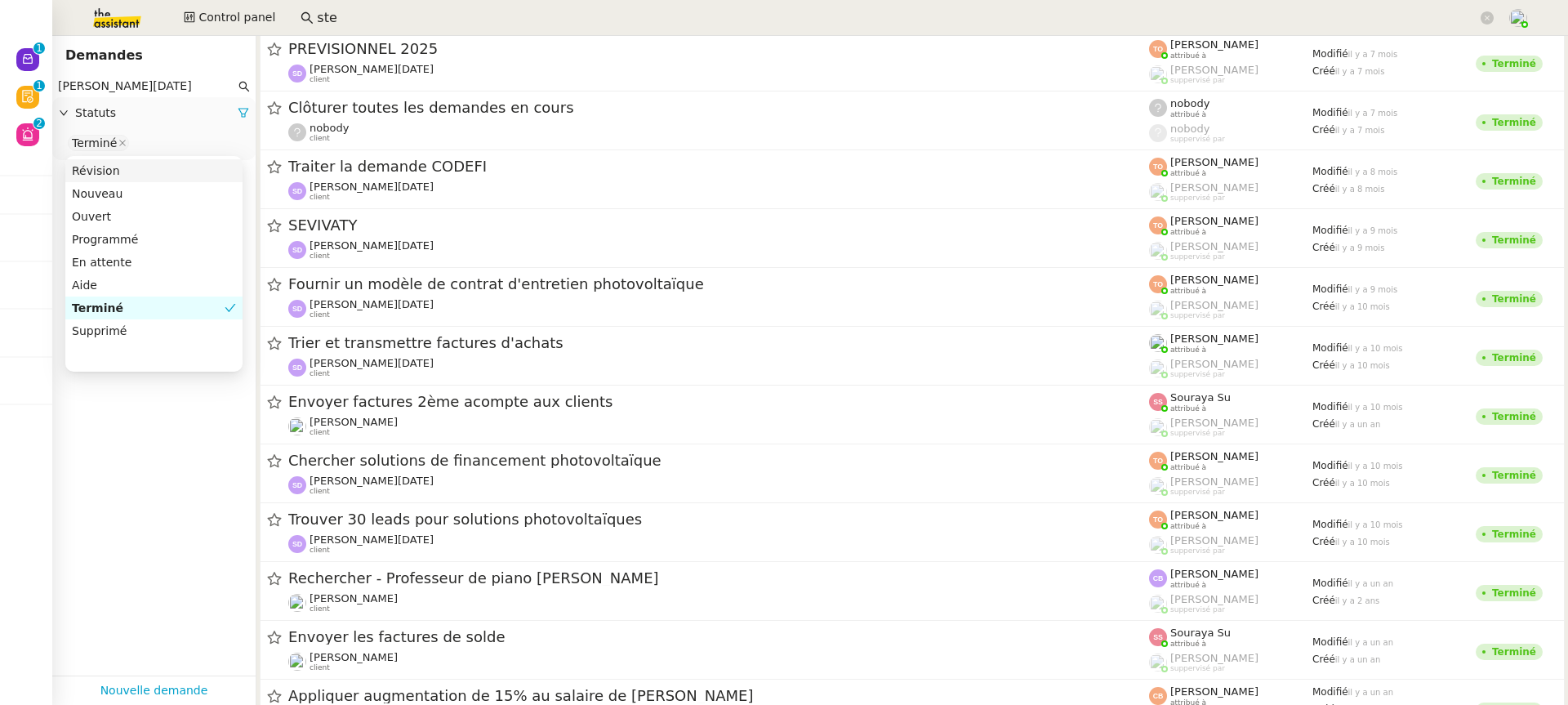
click at [140, 92] on input "[PERSON_NAME][DATE]" at bounding box center [147, 86] width 177 height 18
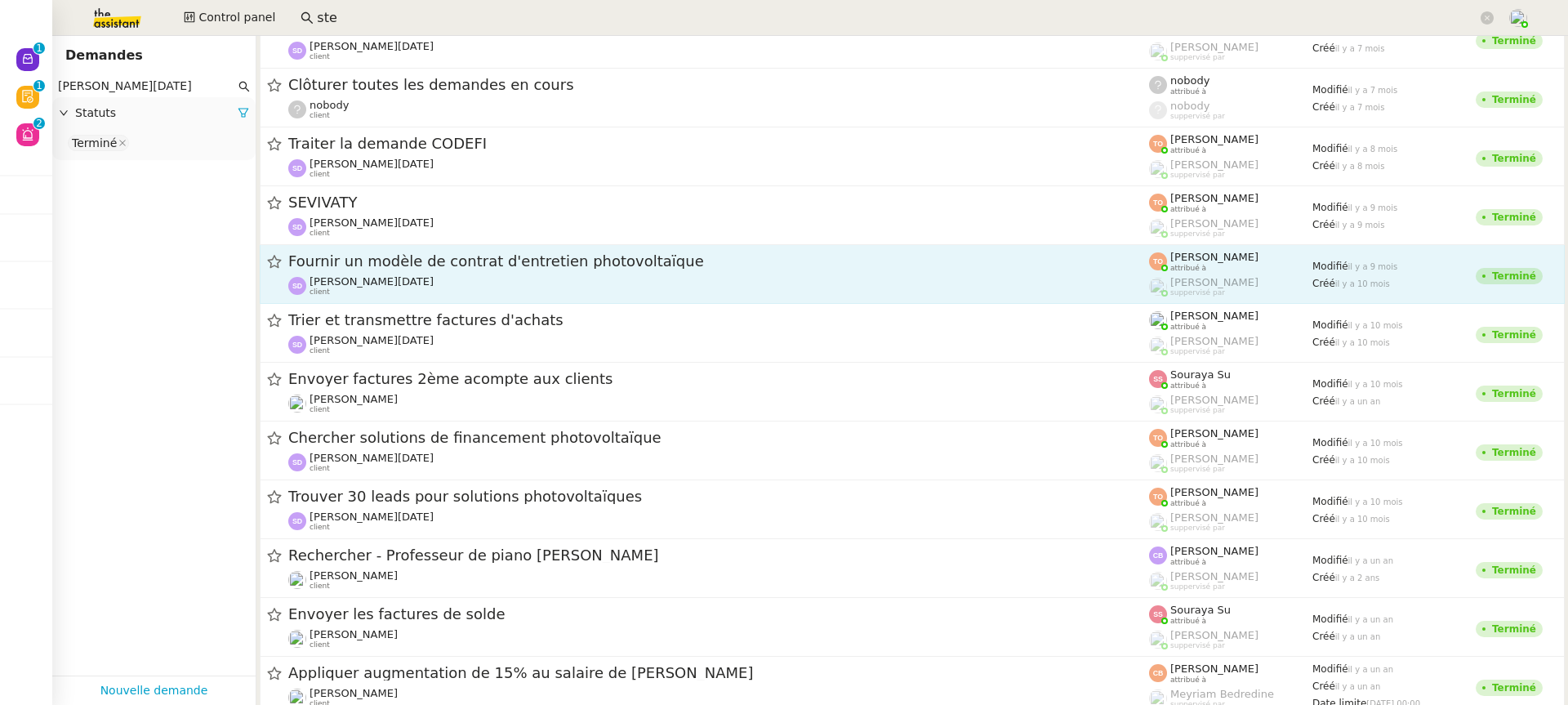
scroll to position [1881, 0]
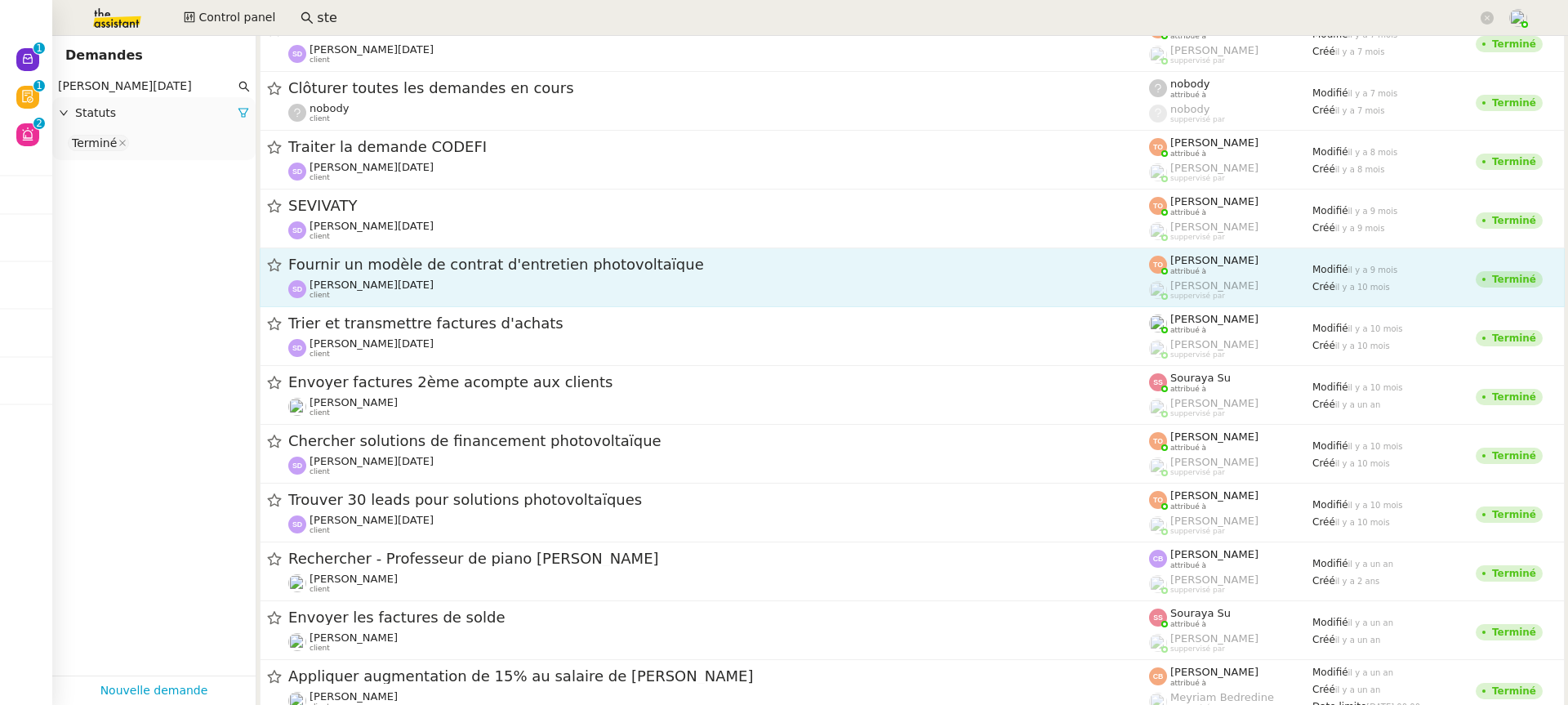
click at [394, 305] on link "Fournir un modèle de contrat d'entretien photovoltaïque [PERSON_NAME][DATE] cli…" at bounding box center [913, 277] width 1305 height 59
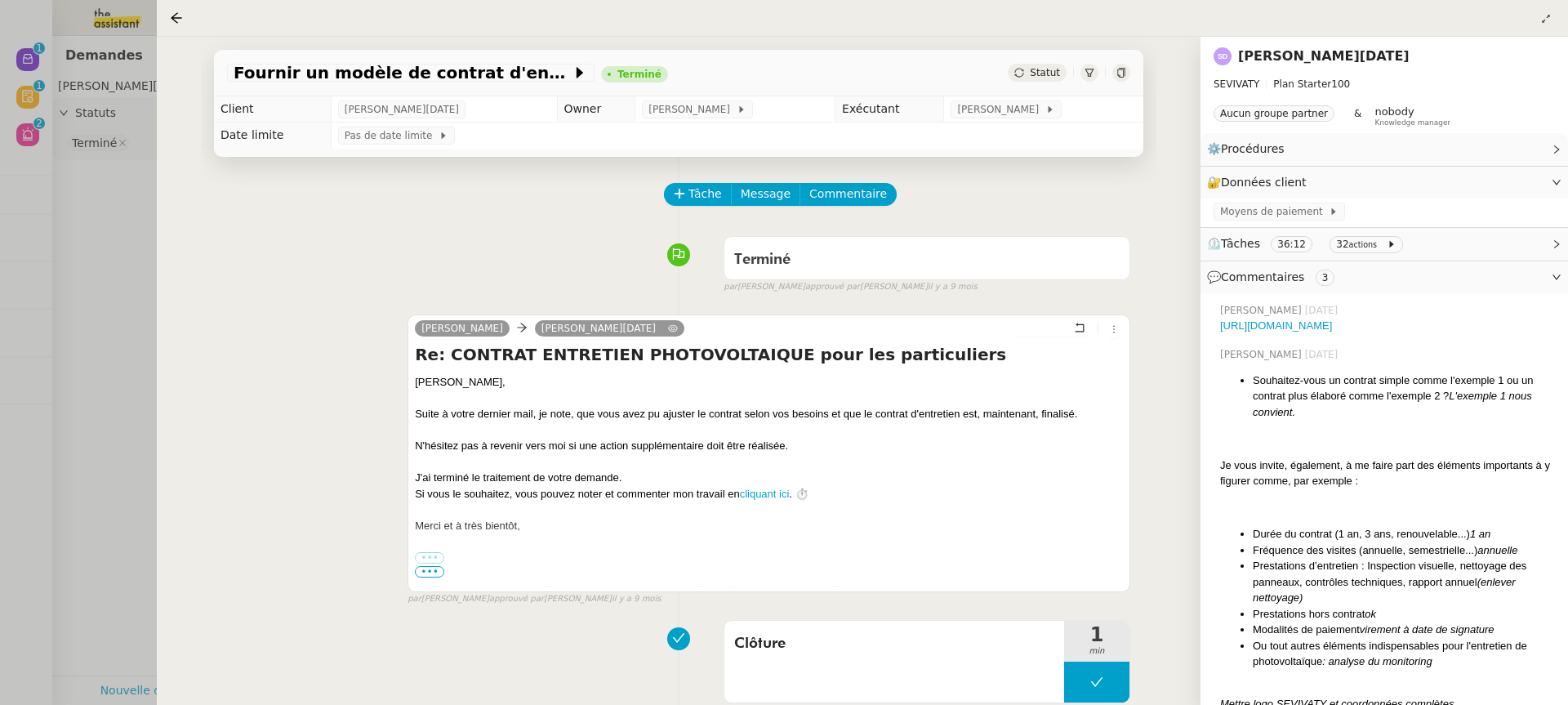
click at [146, 254] on div at bounding box center [784, 352] width 1568 height 705
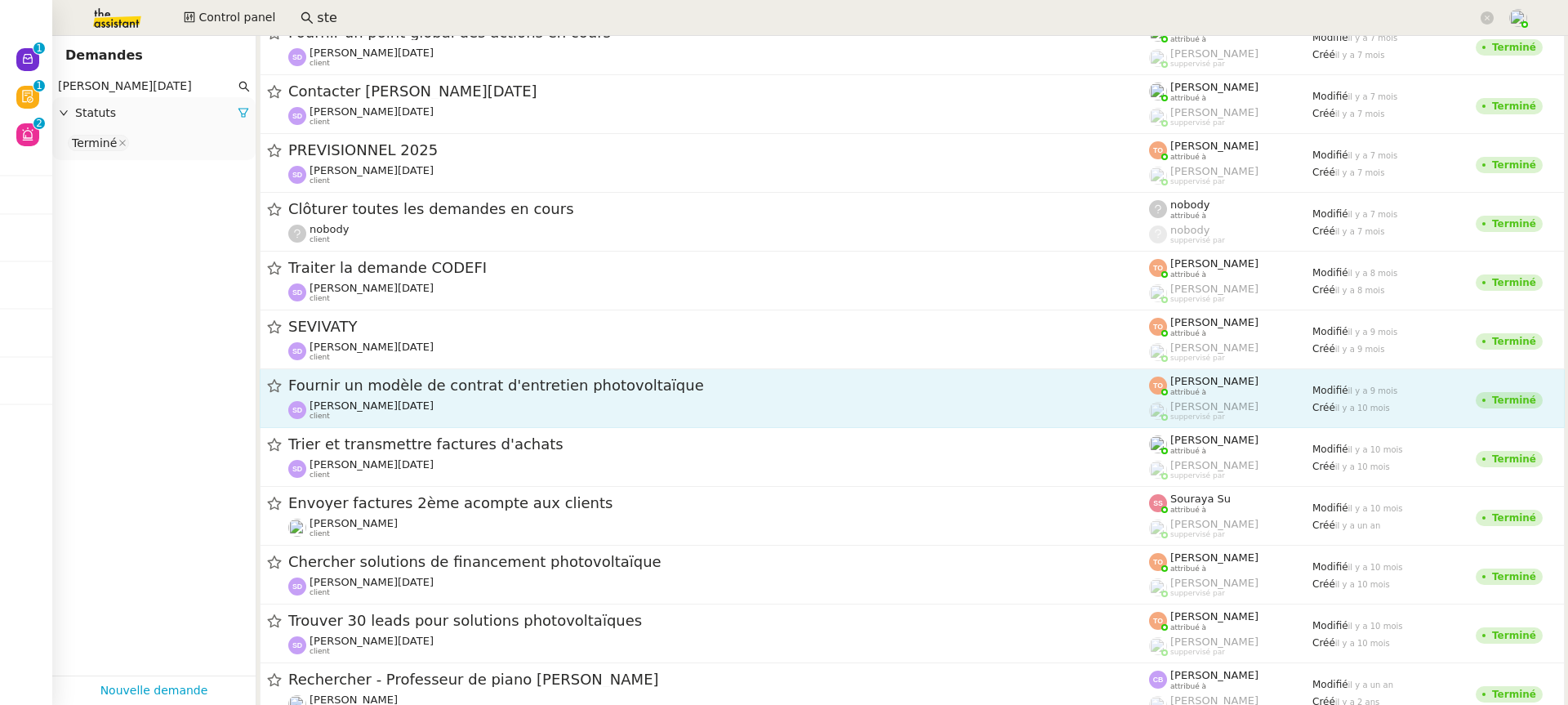
scroll to position [1803, 0]
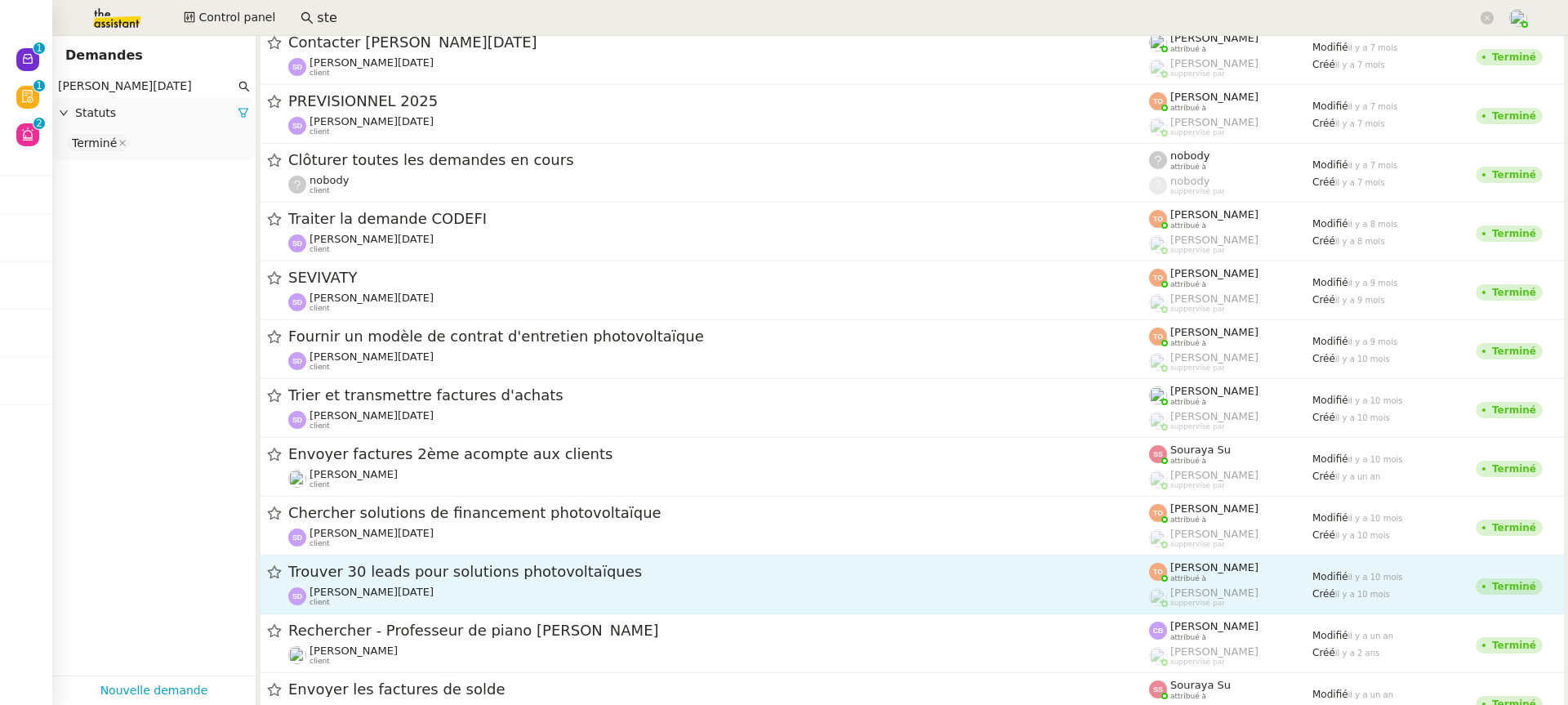
click at [615, 582] on div "Trouver 30 leads pour solutions photovoltaïques [PERSON_NAME][DATE] client" at bounding box center [719, 583] width 861 height 45
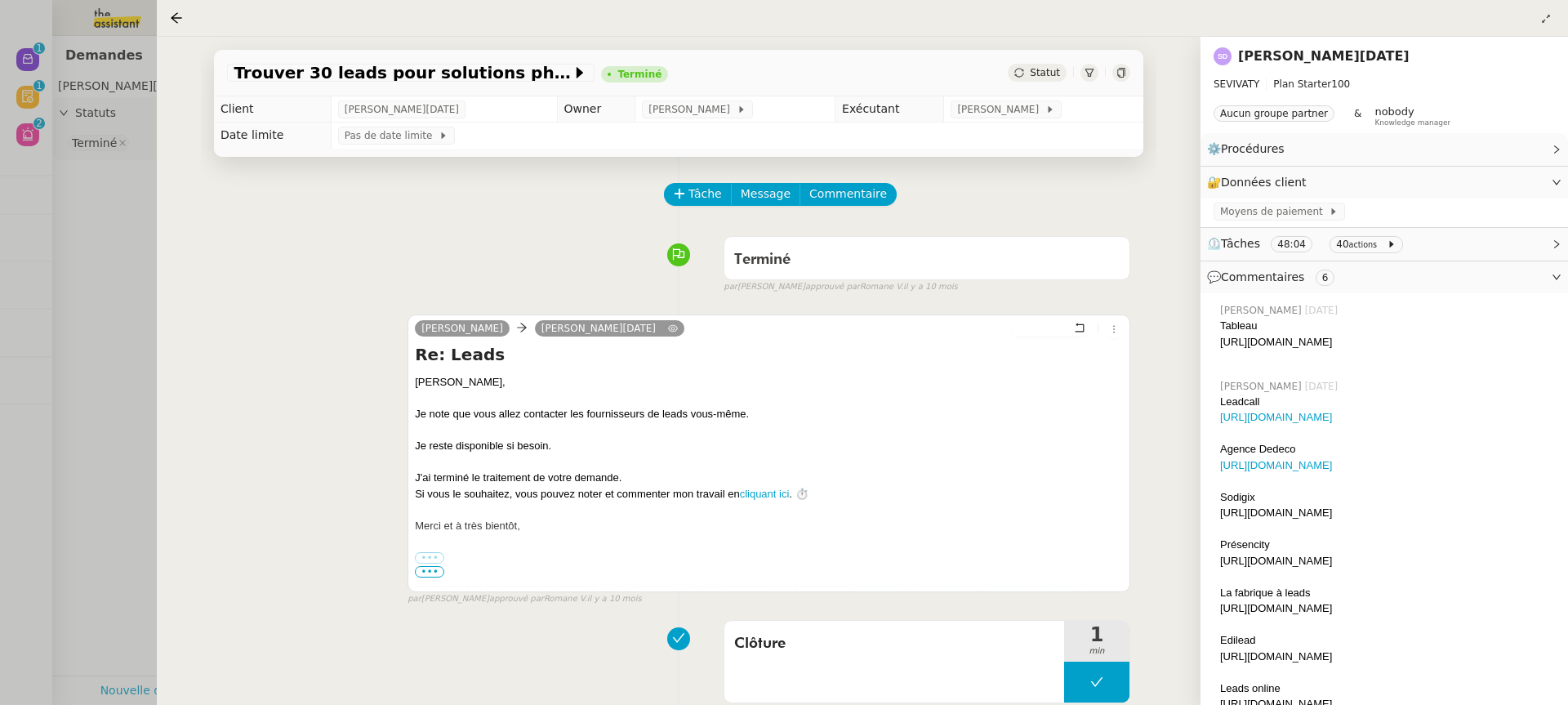
click at [131, 340] on div at bounding box center [784, 352] width 1568 height 705
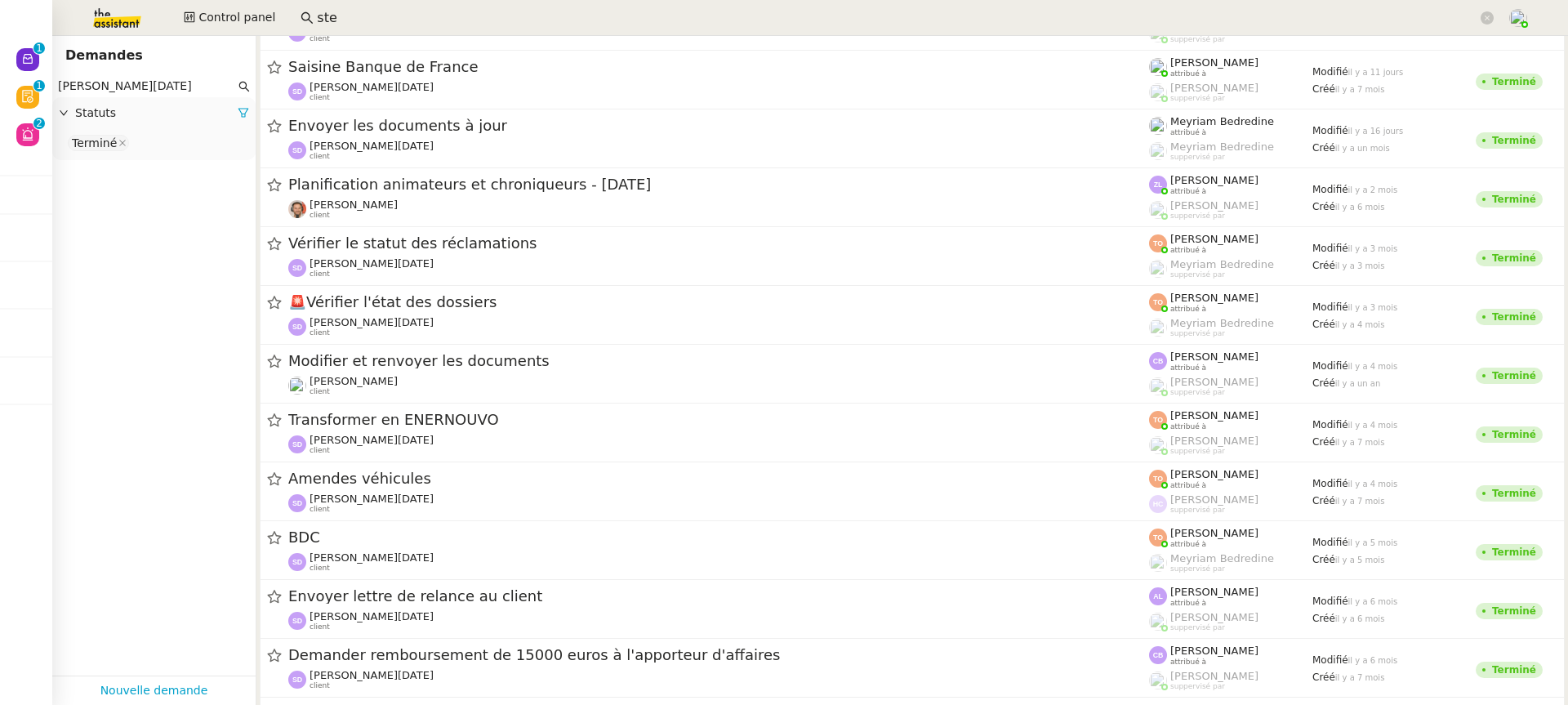
scroll to position [535, 0]
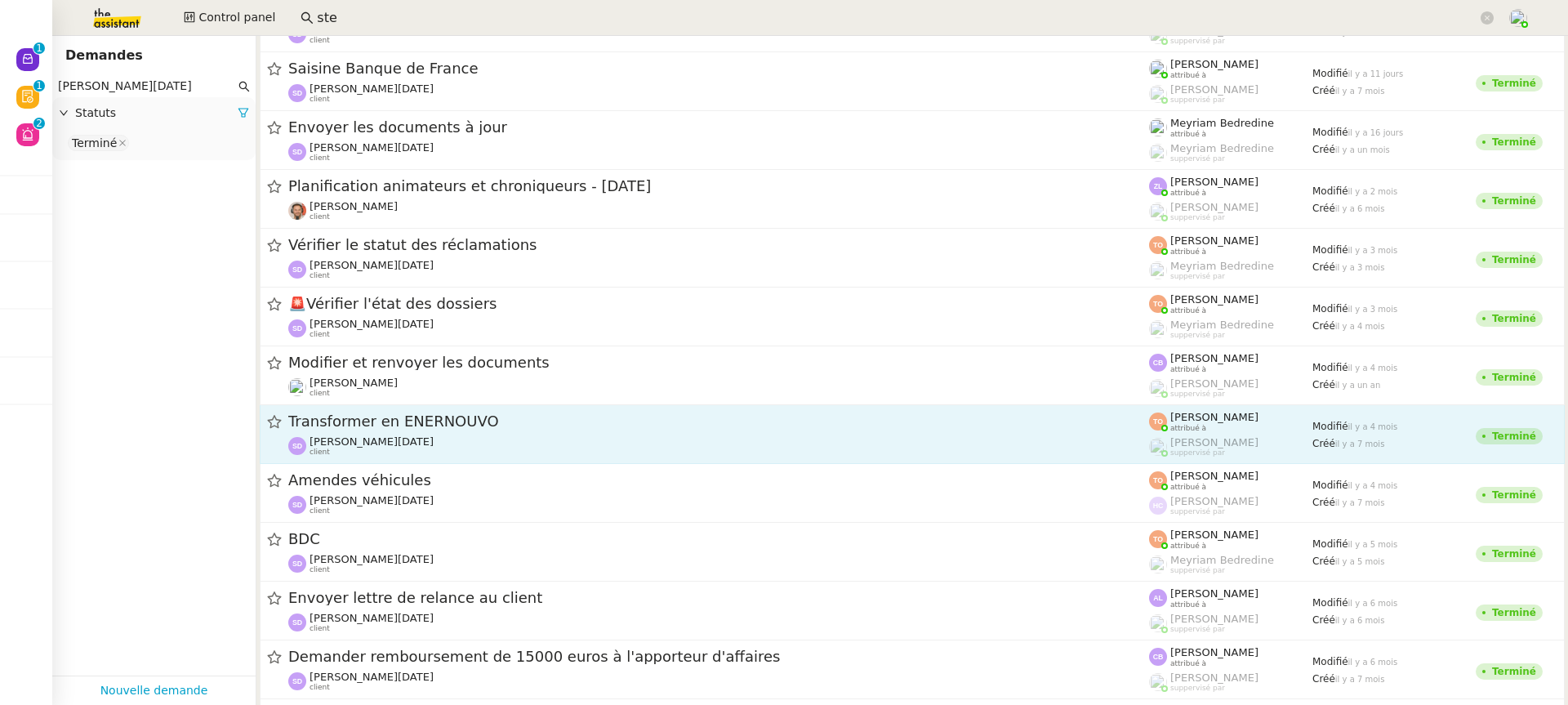
click at [361, 441] on span "[PERSON_NAME][DATE]" at bounding box center [371, 441] width 124 height 12
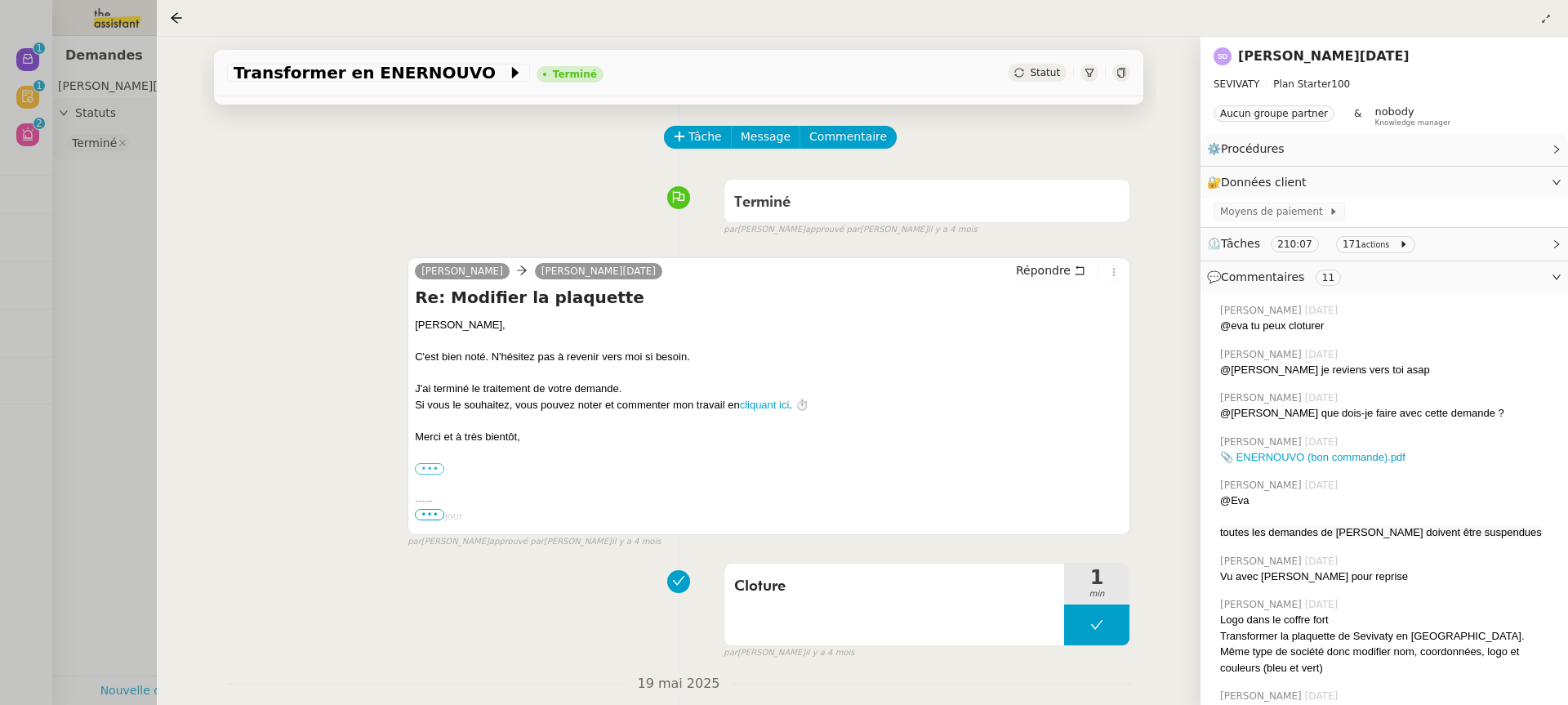
scroll to position [60, 0]
click at [91, 307] on div at bounding box center [784, 352] width 1568 height 705
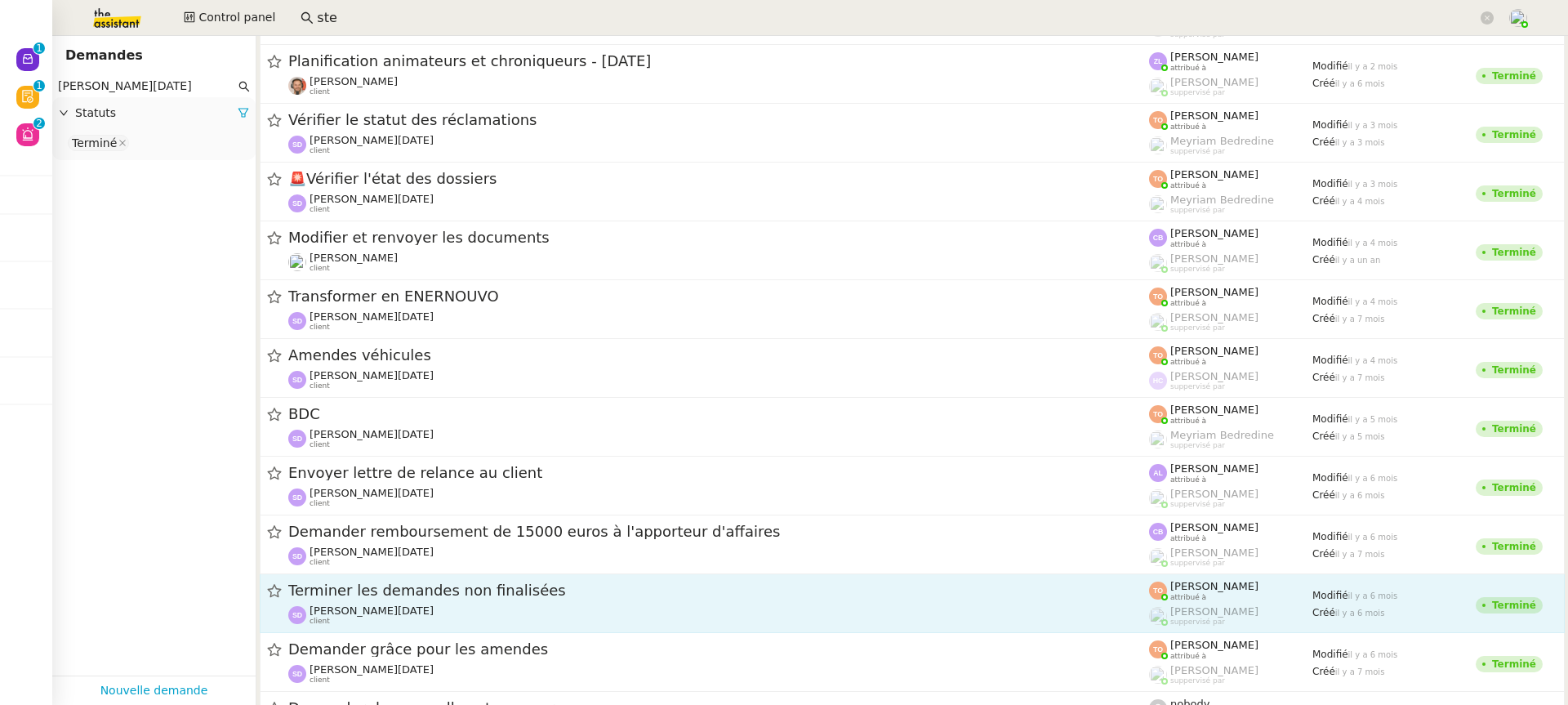
scroll to position [644, 0]
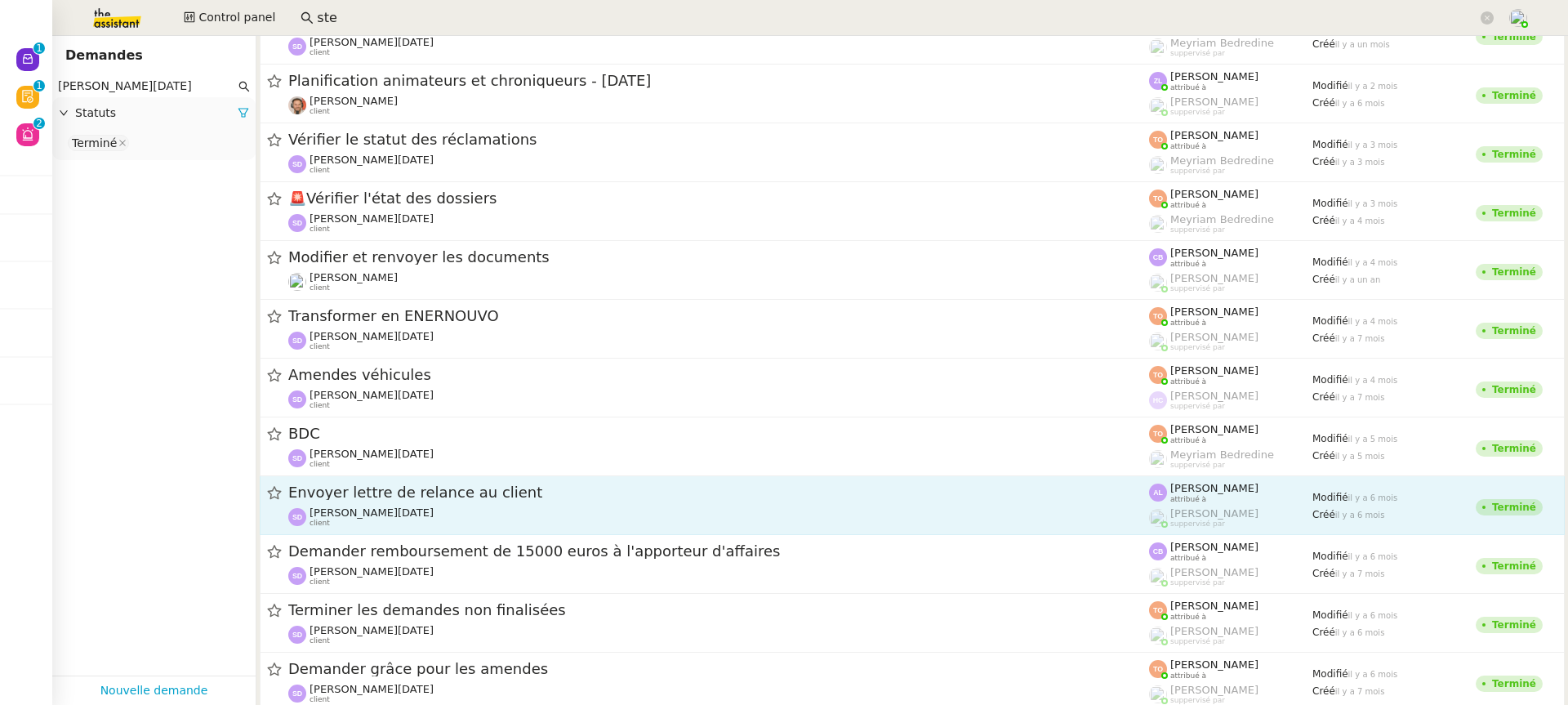
click at [476, 511] on div "[PERSON_NAME][DATE] client" at bounding box center [719, 516] width 861 height 21
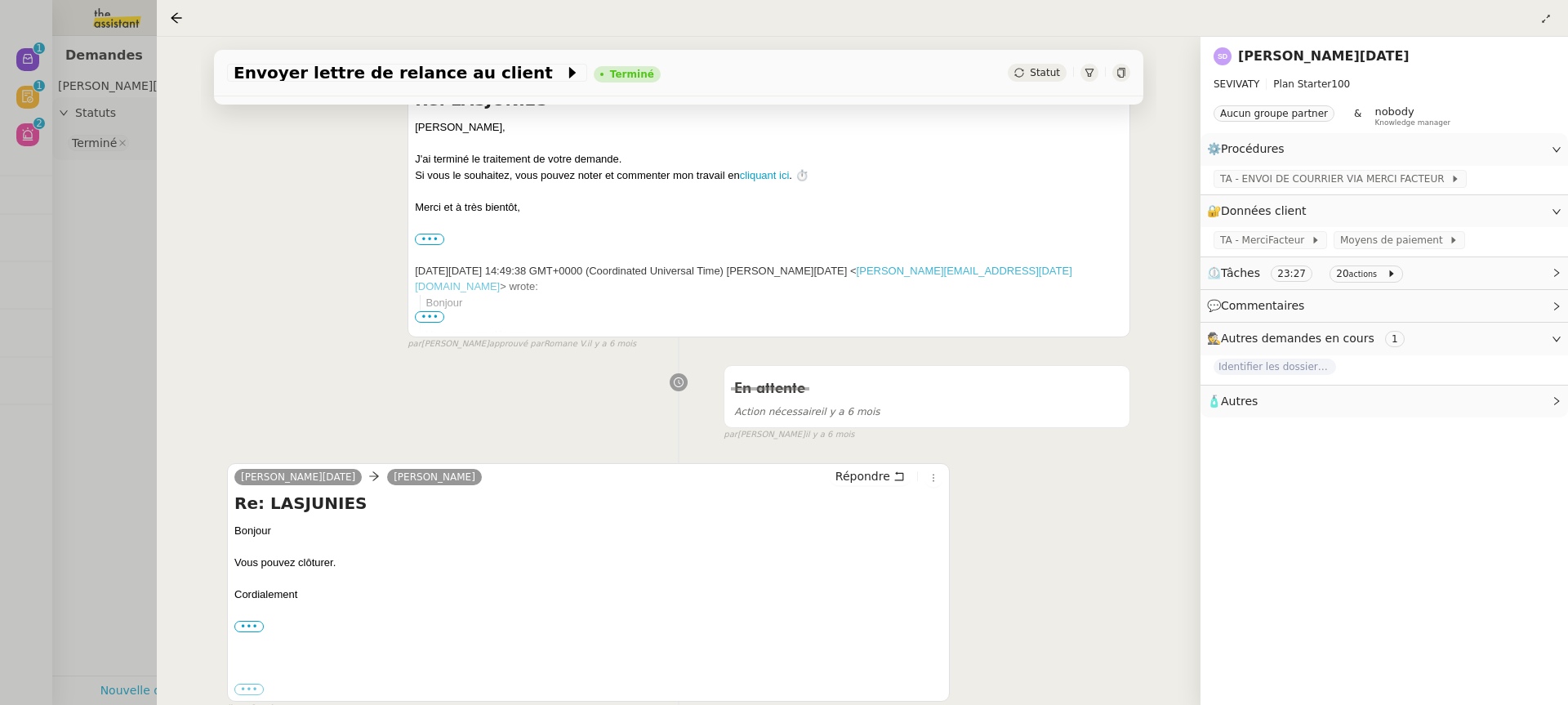
scroll to position [253, 0]
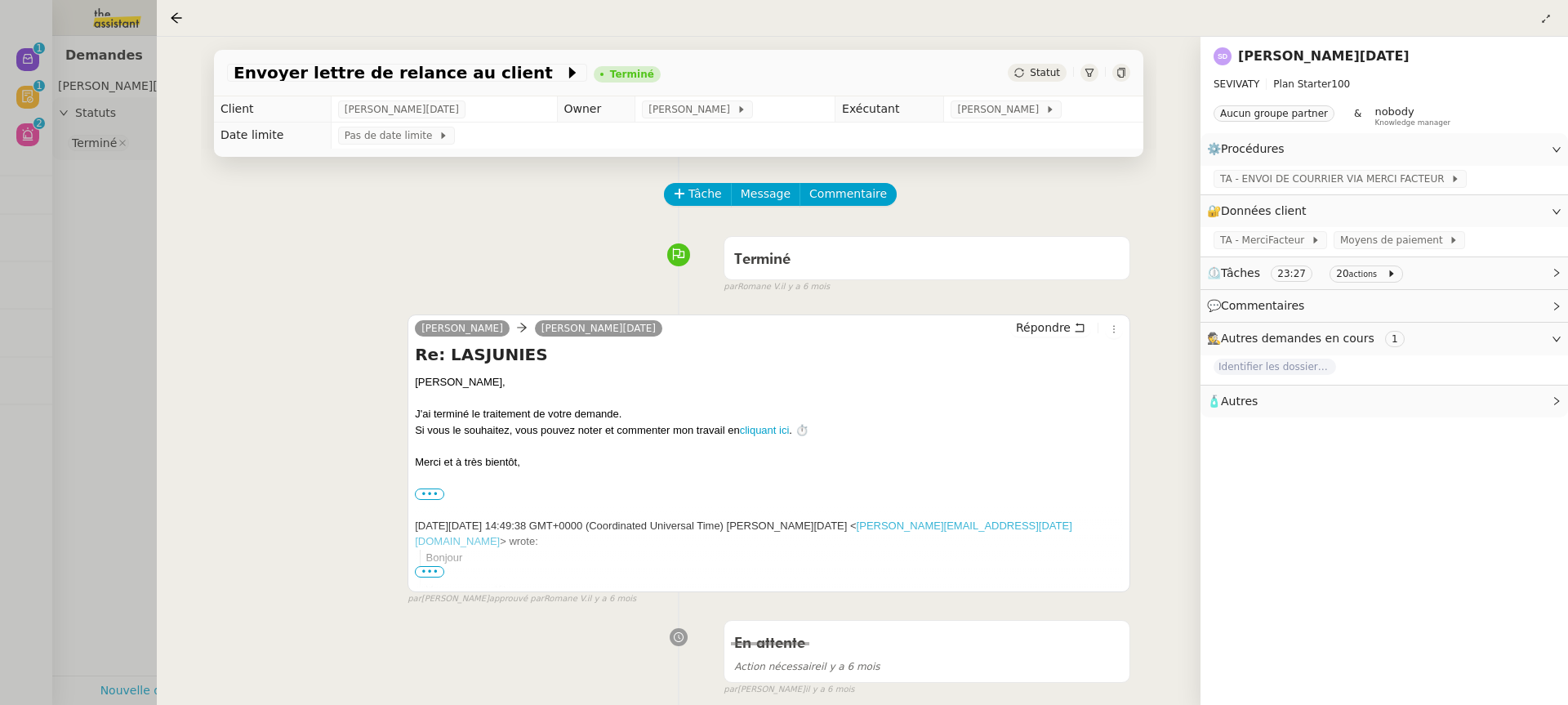
scroll to position [253, 0]
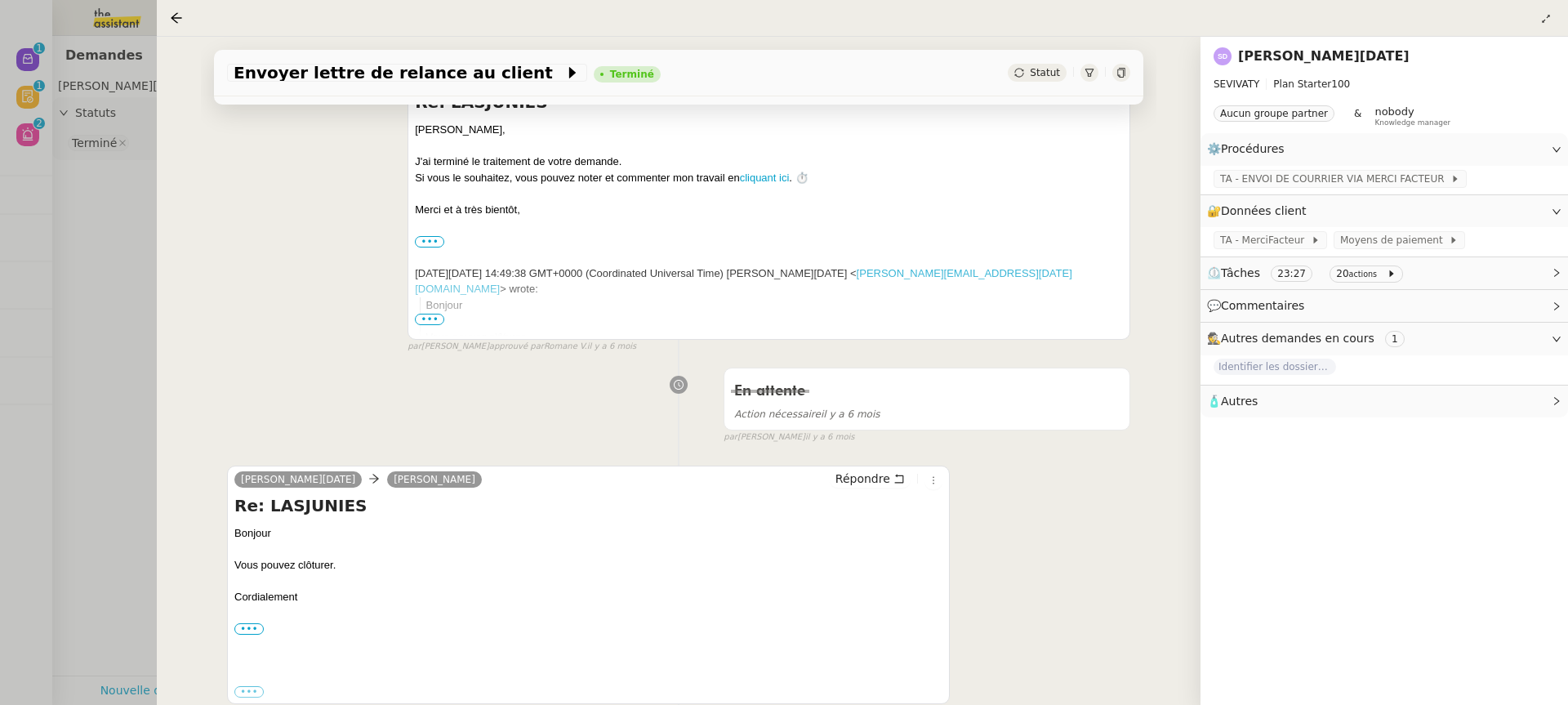
click at [61, 76] on div at bounding box center [784, 352] width 1568 height 705
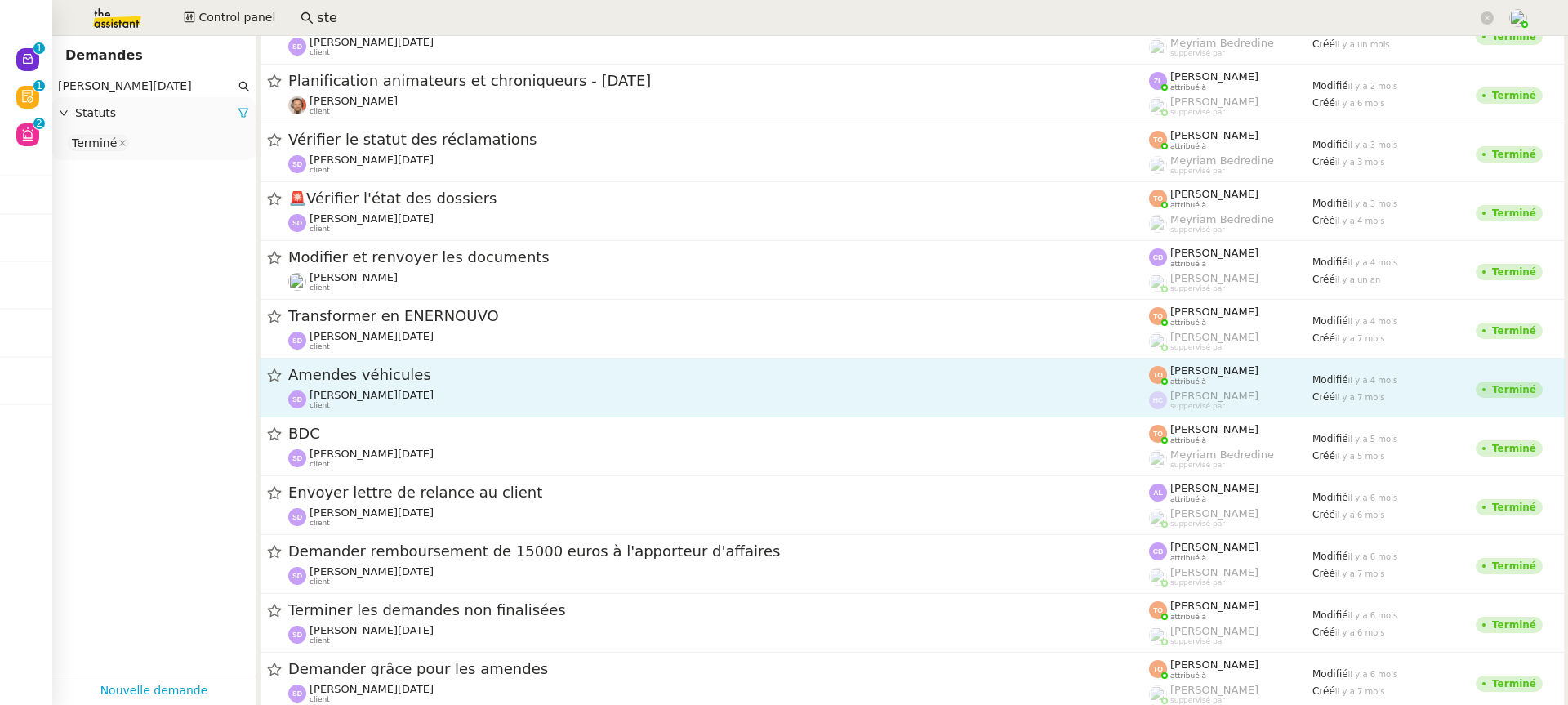
click at [652, 376] on span "Amendes véhicules" at bounding box center [719, 375] width 861 height 15
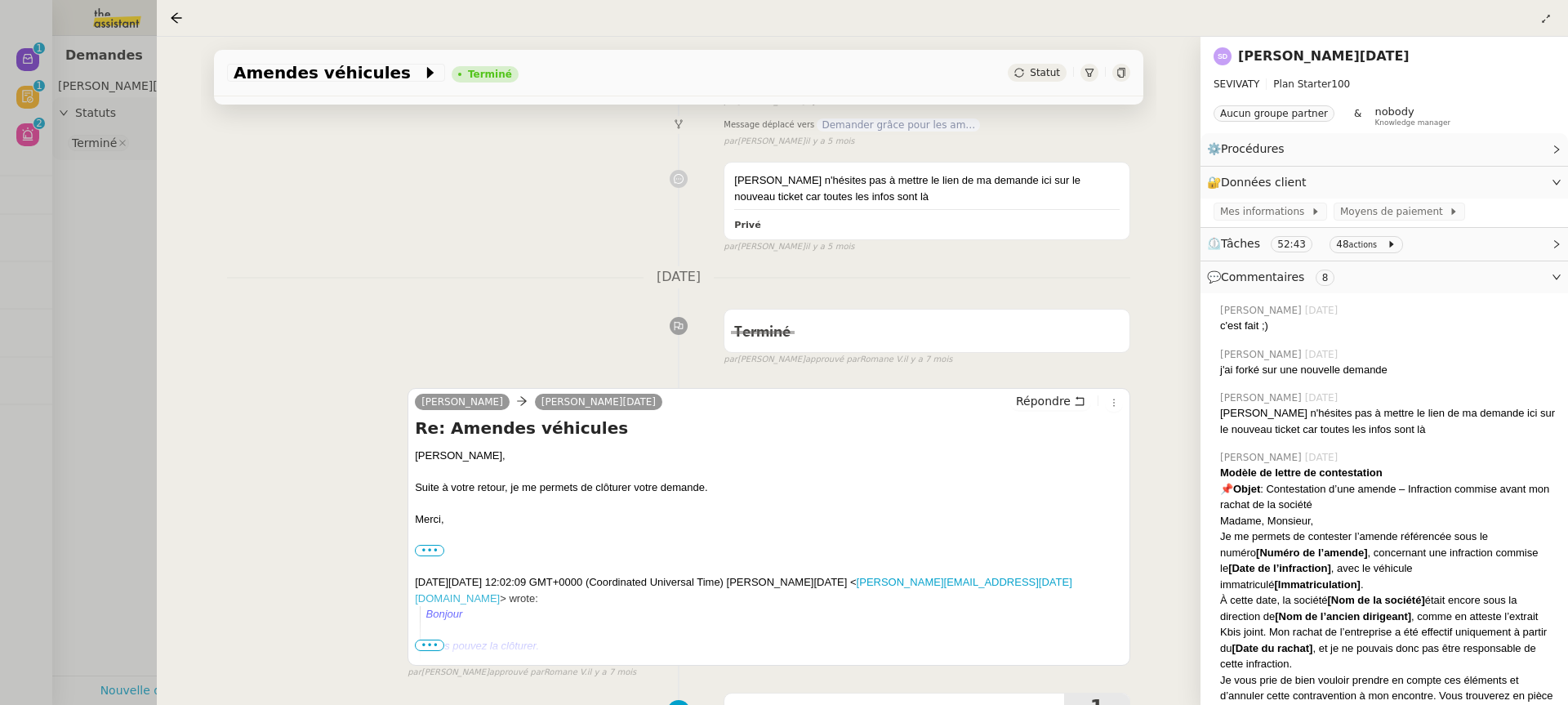
scroll to position [585, 0]
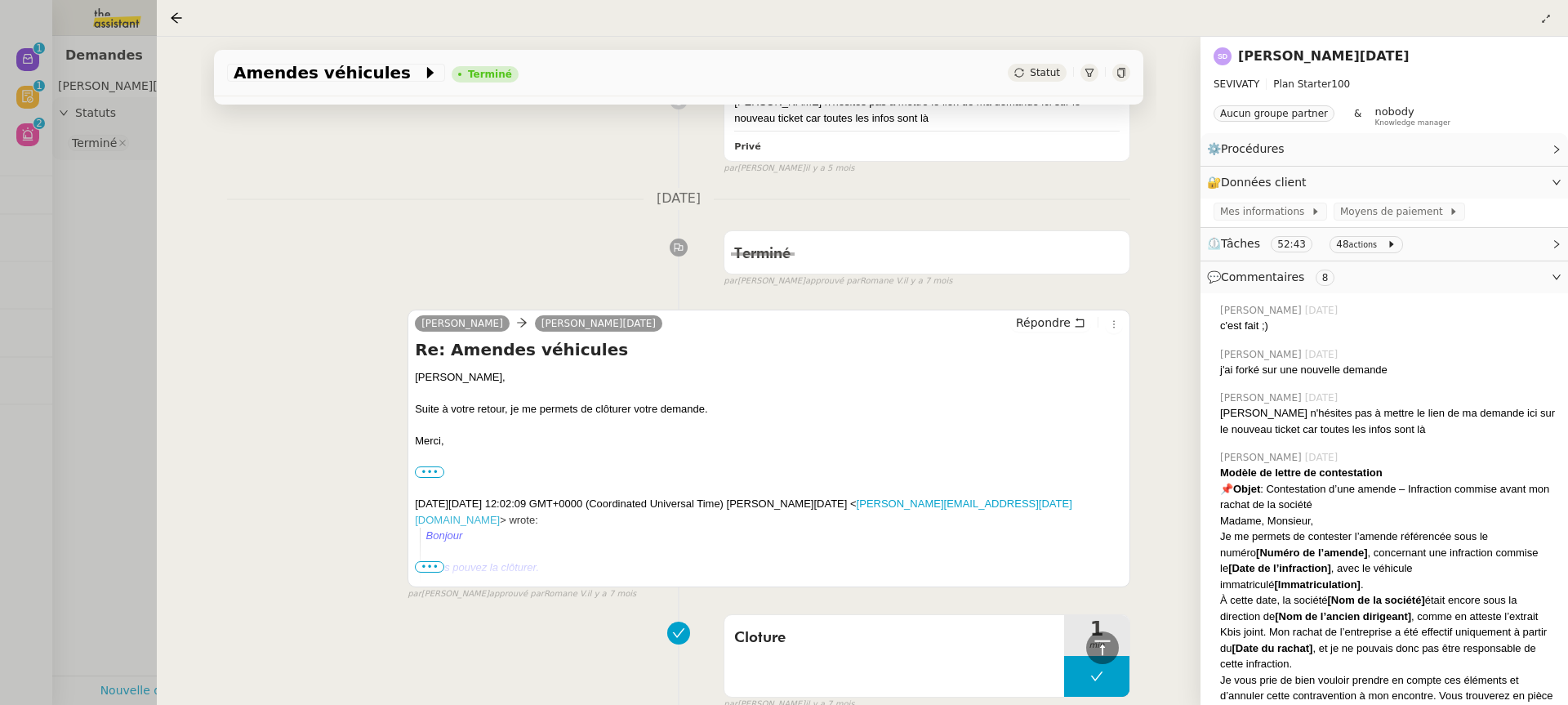
click at [77, 319] on div at bounding box center [784, 352] width 1568 height 705
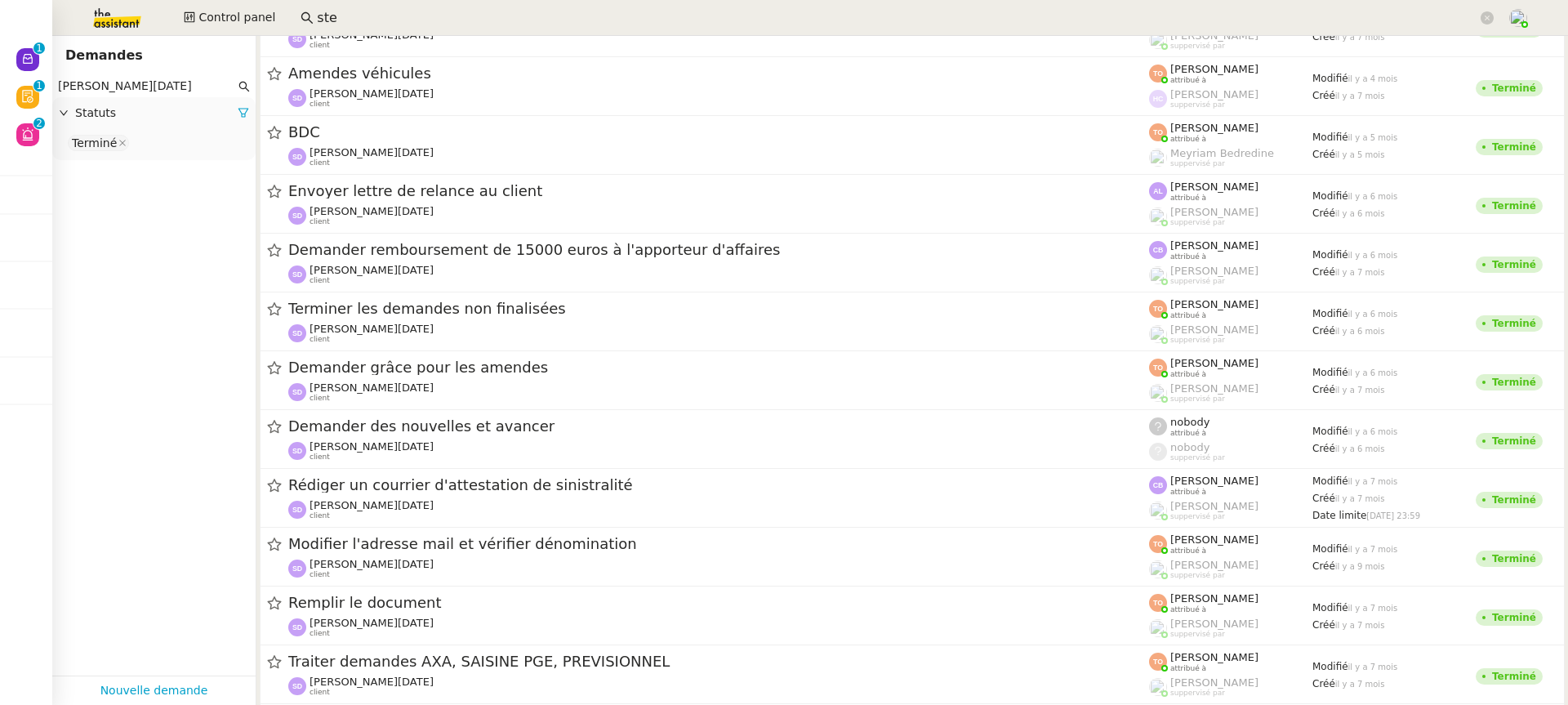
scroll to position [968, 0]
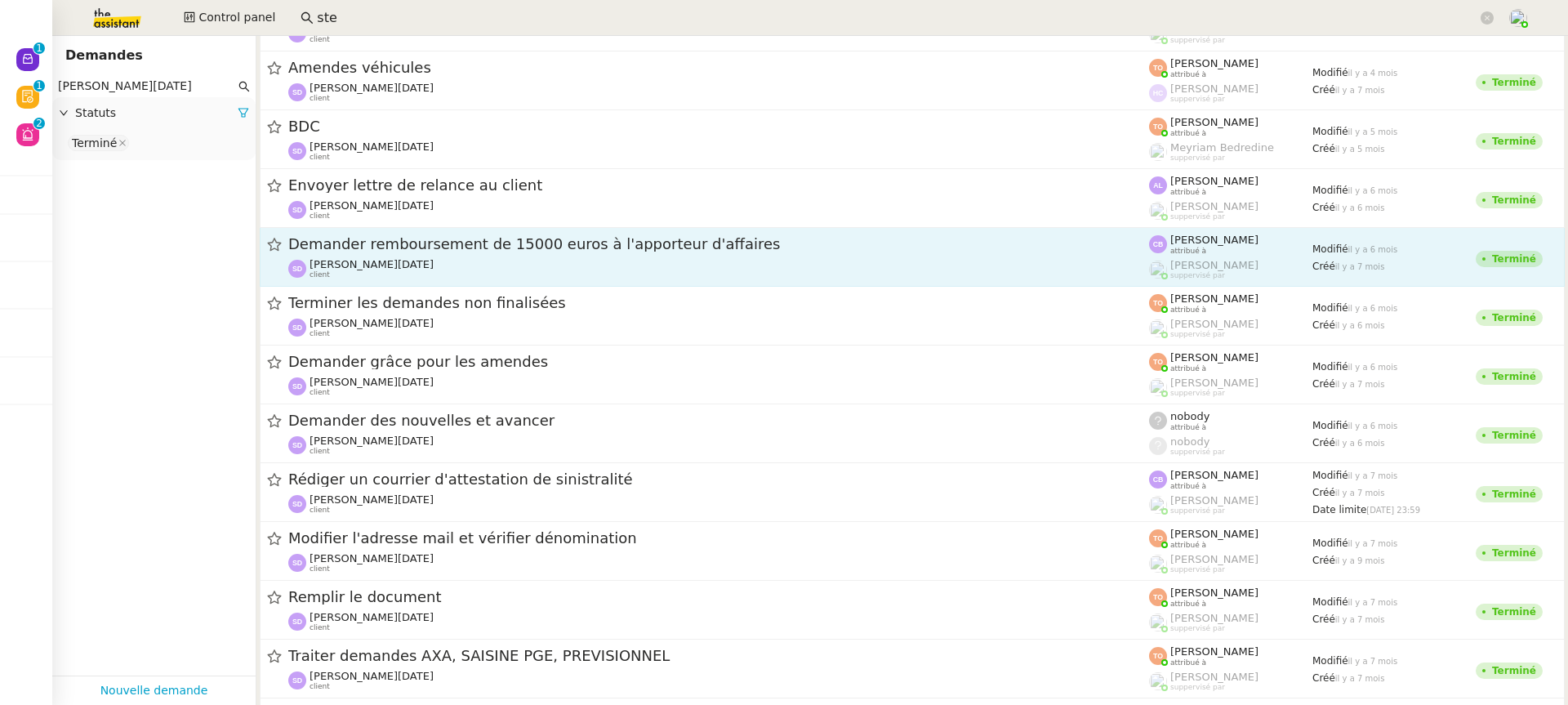
click at [402, 262] on div "[PERSON_NAME][DATE] client" at bounding box center [719, 268] width 861 height 21
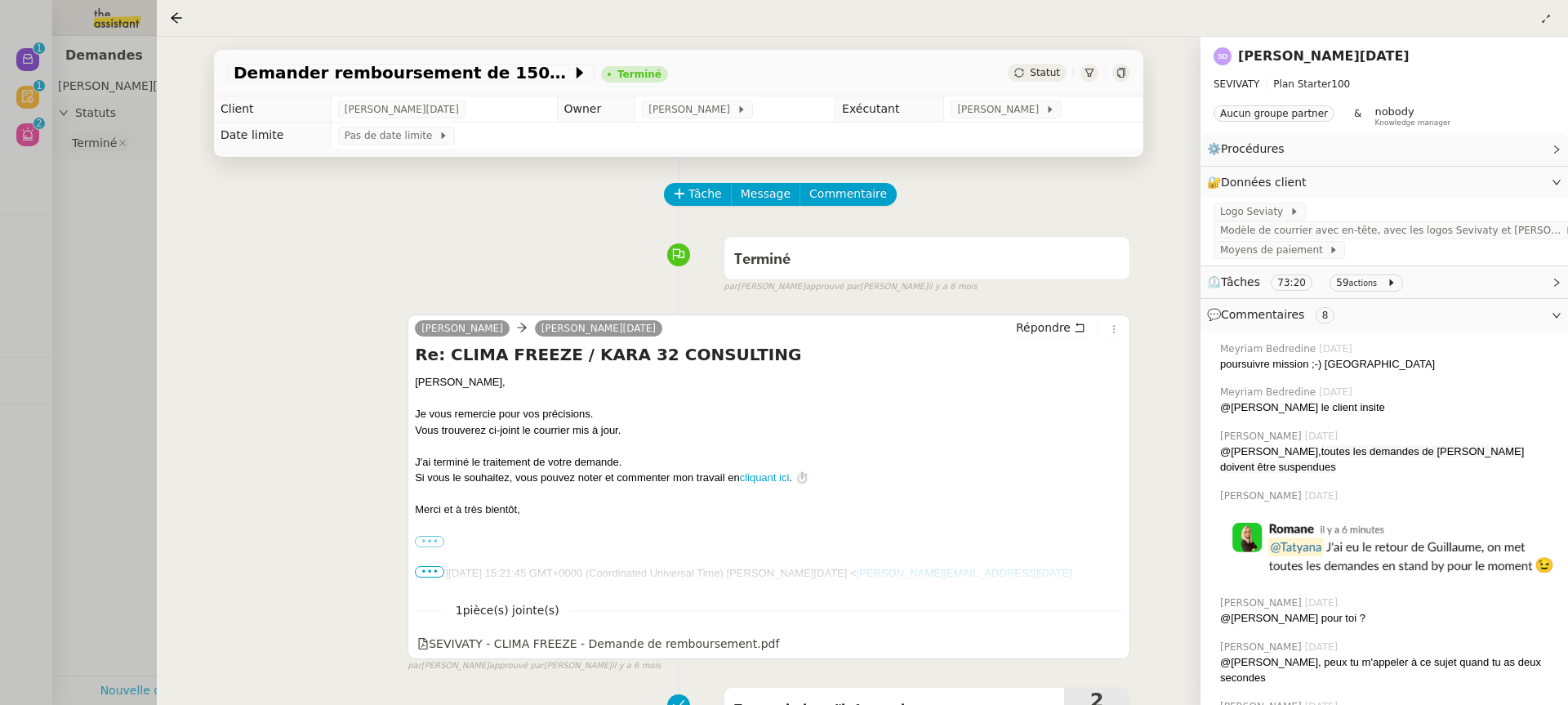
click at [78, 257] on div at bounding box center [784, 352] width 1568 height 705
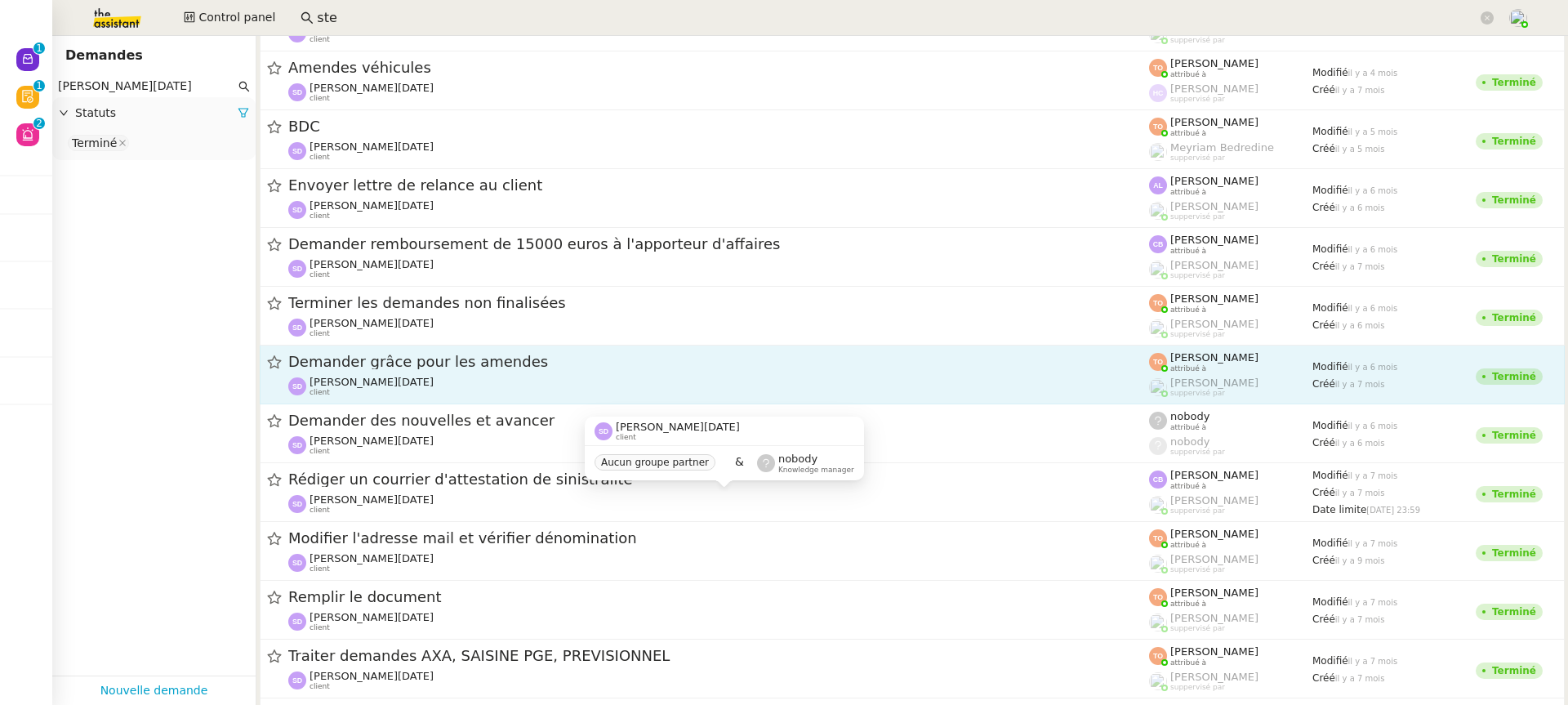
click at [491, 394] on div "[PERSON_NAME][DATE] client" at bounding box center [719, 386] width 861 height 21
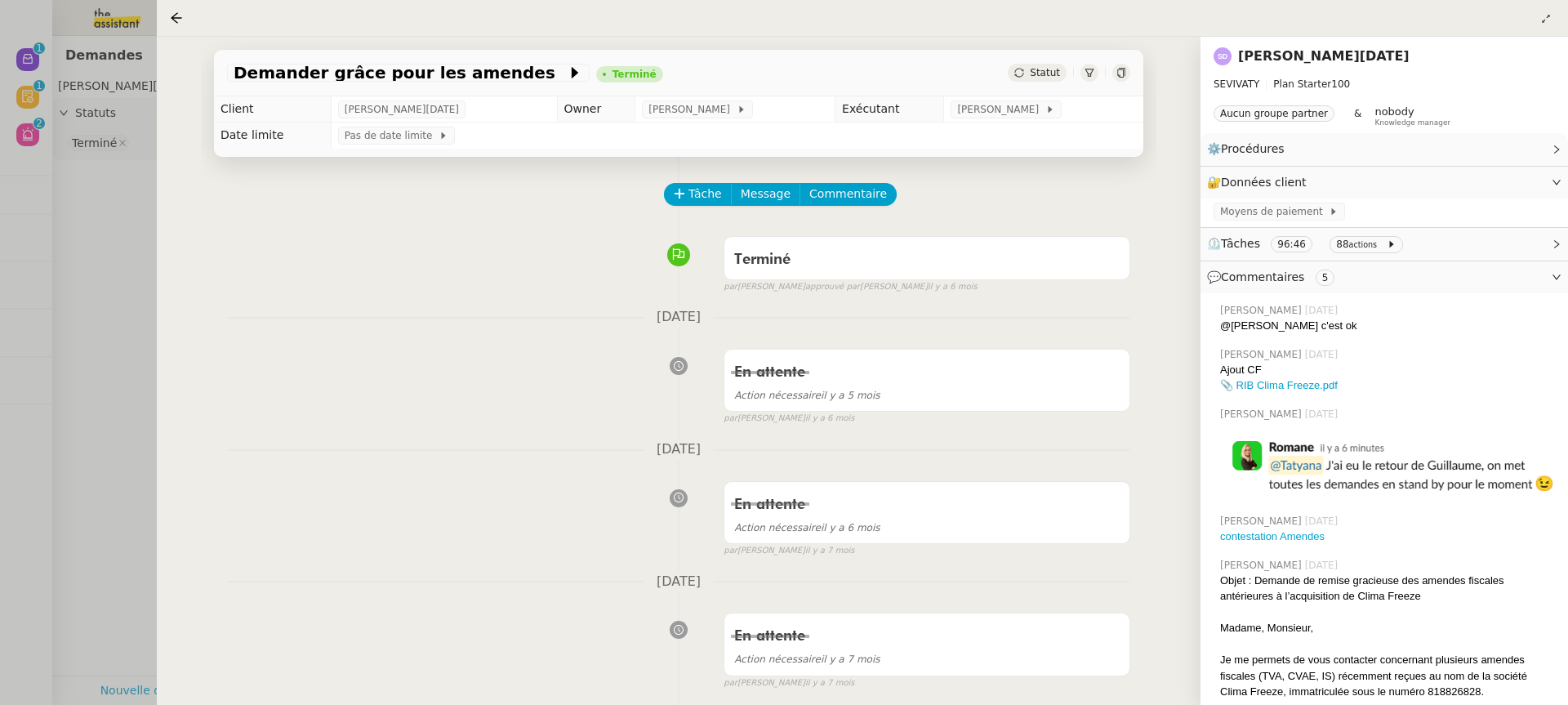
click at [151, 407] on div at bounding box center [784, 352] width 1568 height 705
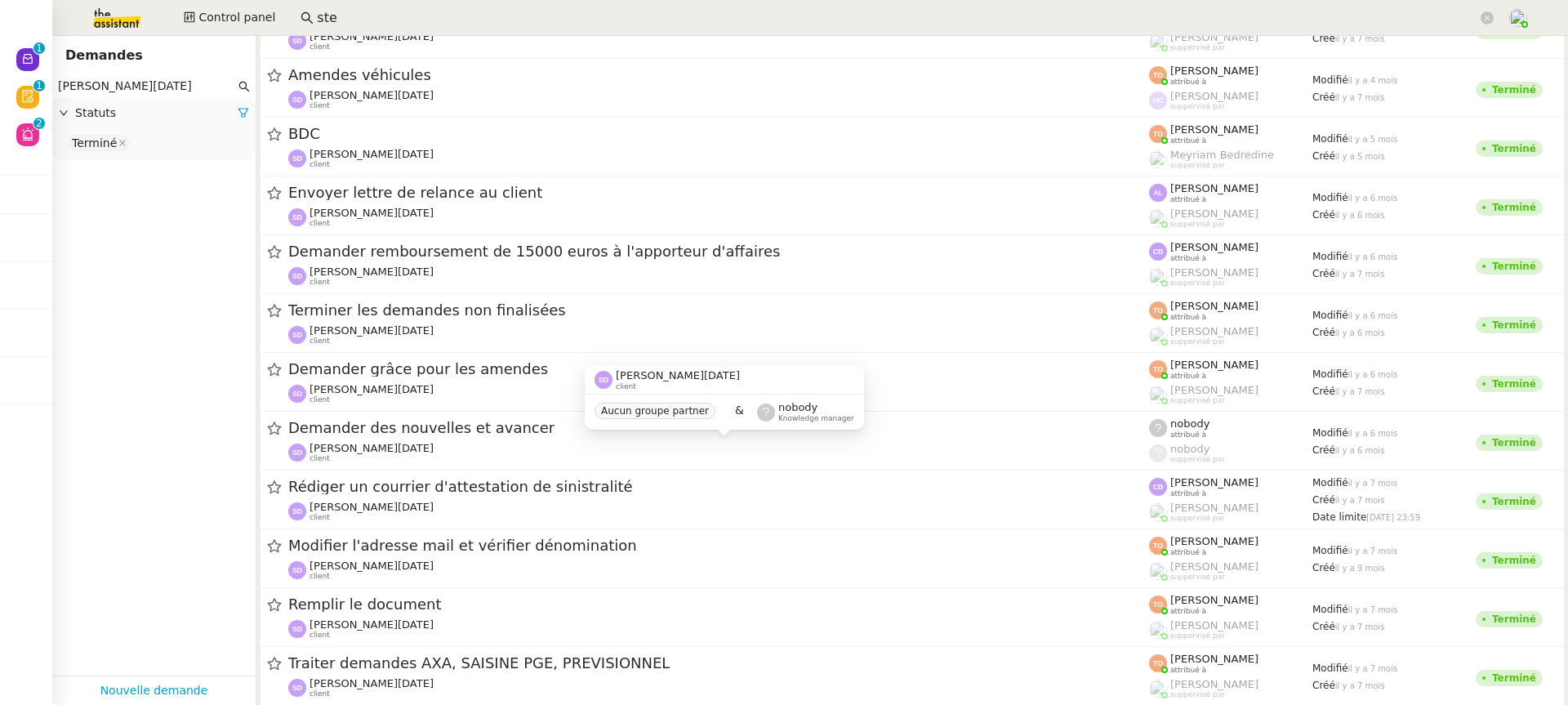
scroll to position [1016, 0]
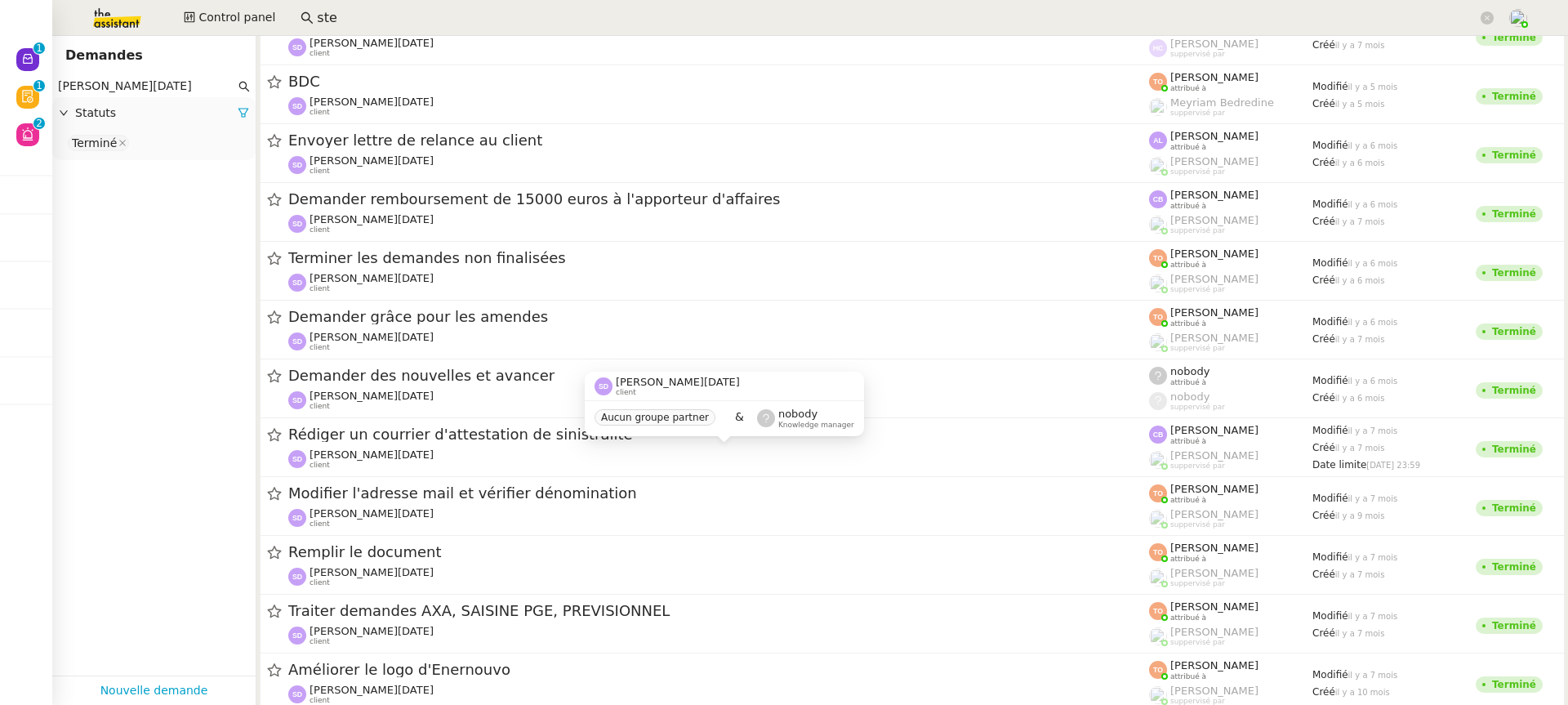
click at [488, 462] on div "[PERSON_NAME][DATE] client" at bounding box center [719, 458] width 861 height 21
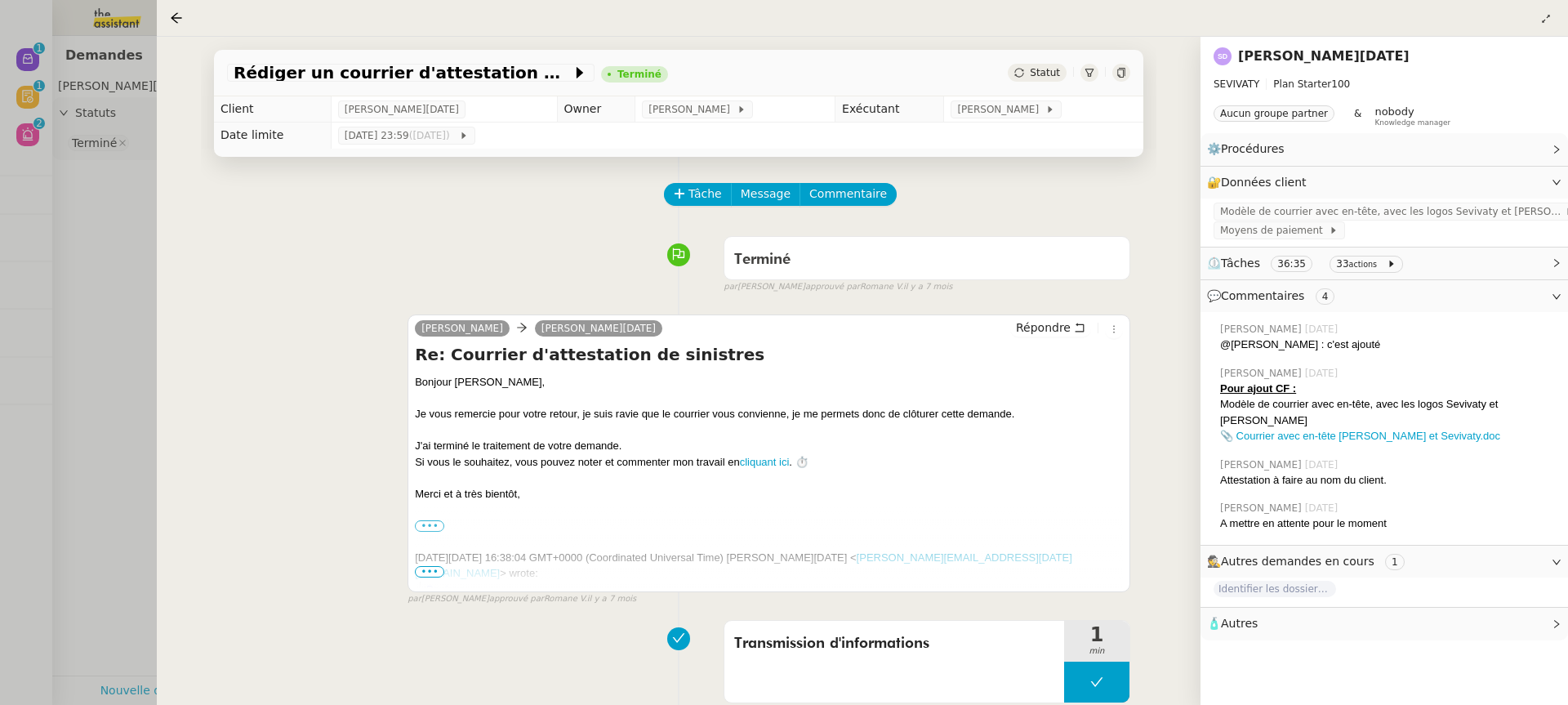
scroll to position [68, 0]
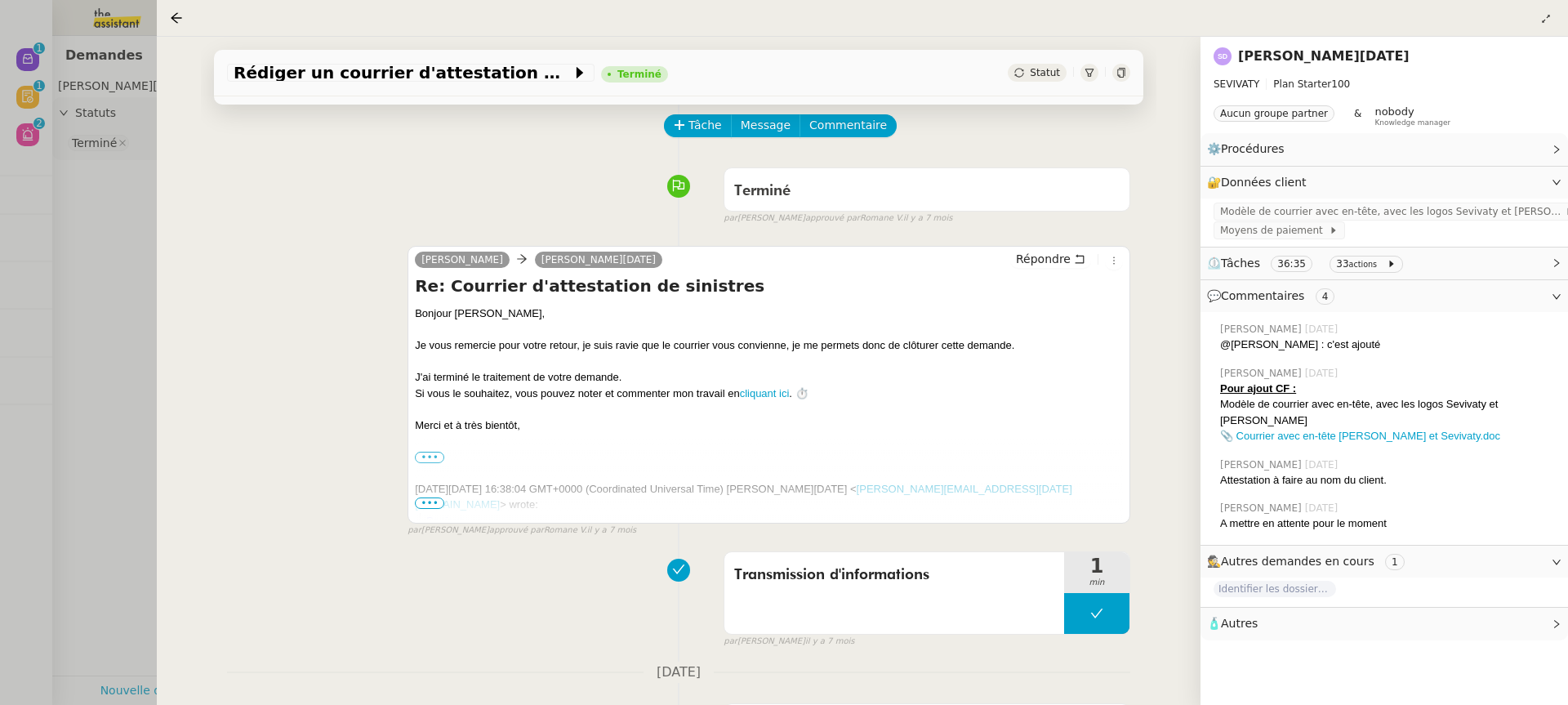
click at [85, 291] on div at bounding box center [784, 352] width 1568 height 705
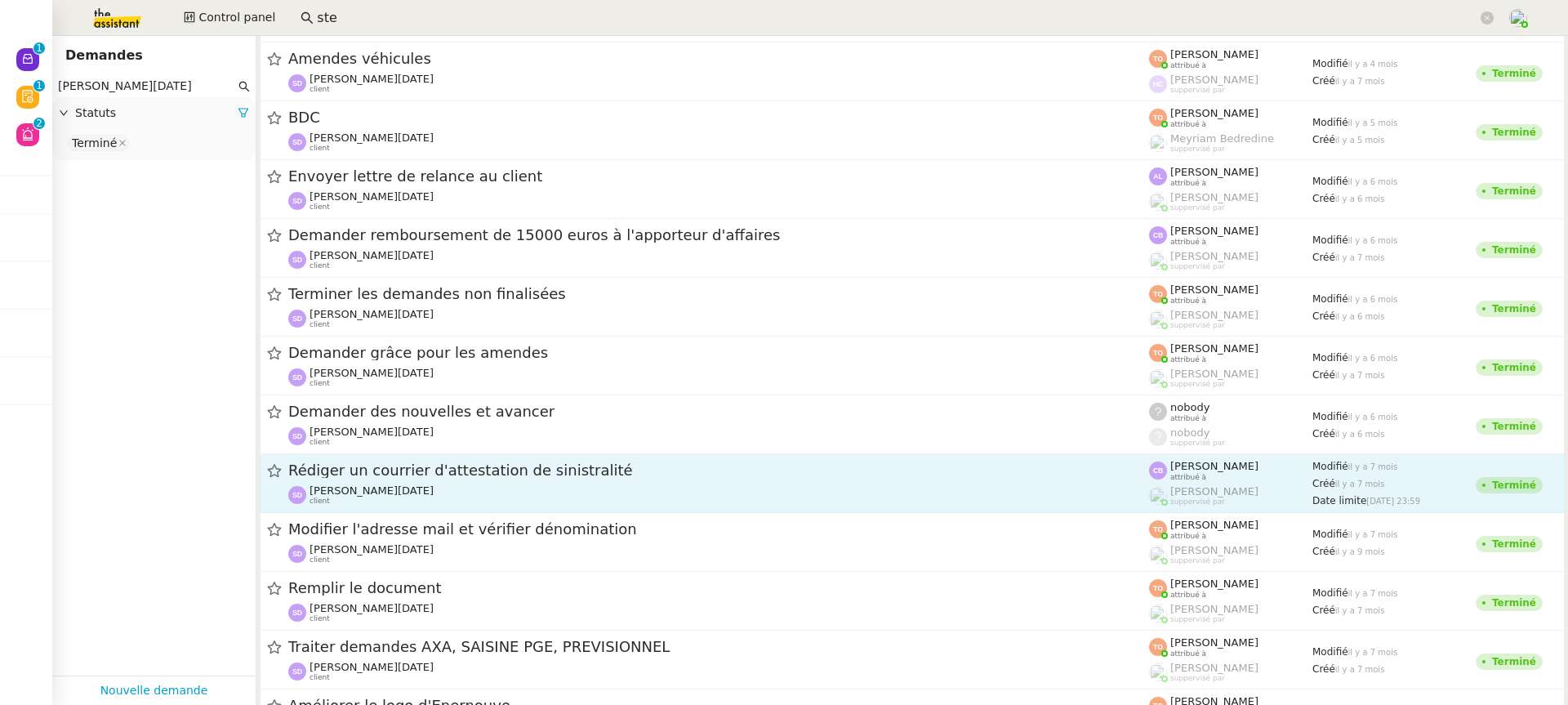
scroll to position [988, 0]
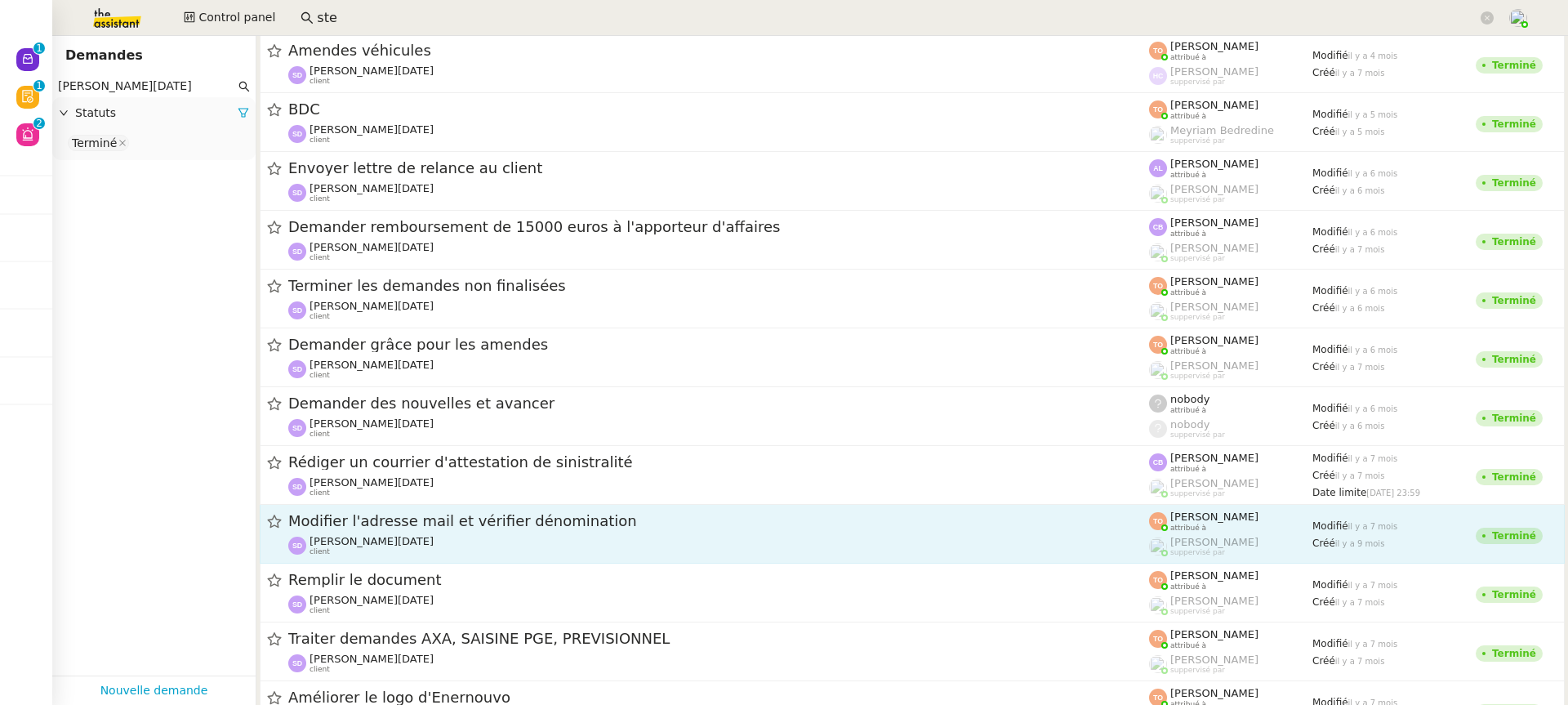
click at [518, 561] on link "Modifier l'adresse mail et vérifier dénomination Stéphane DAHAN client Tatyana …" at bounding box center [913, 534] width 1305 height 59
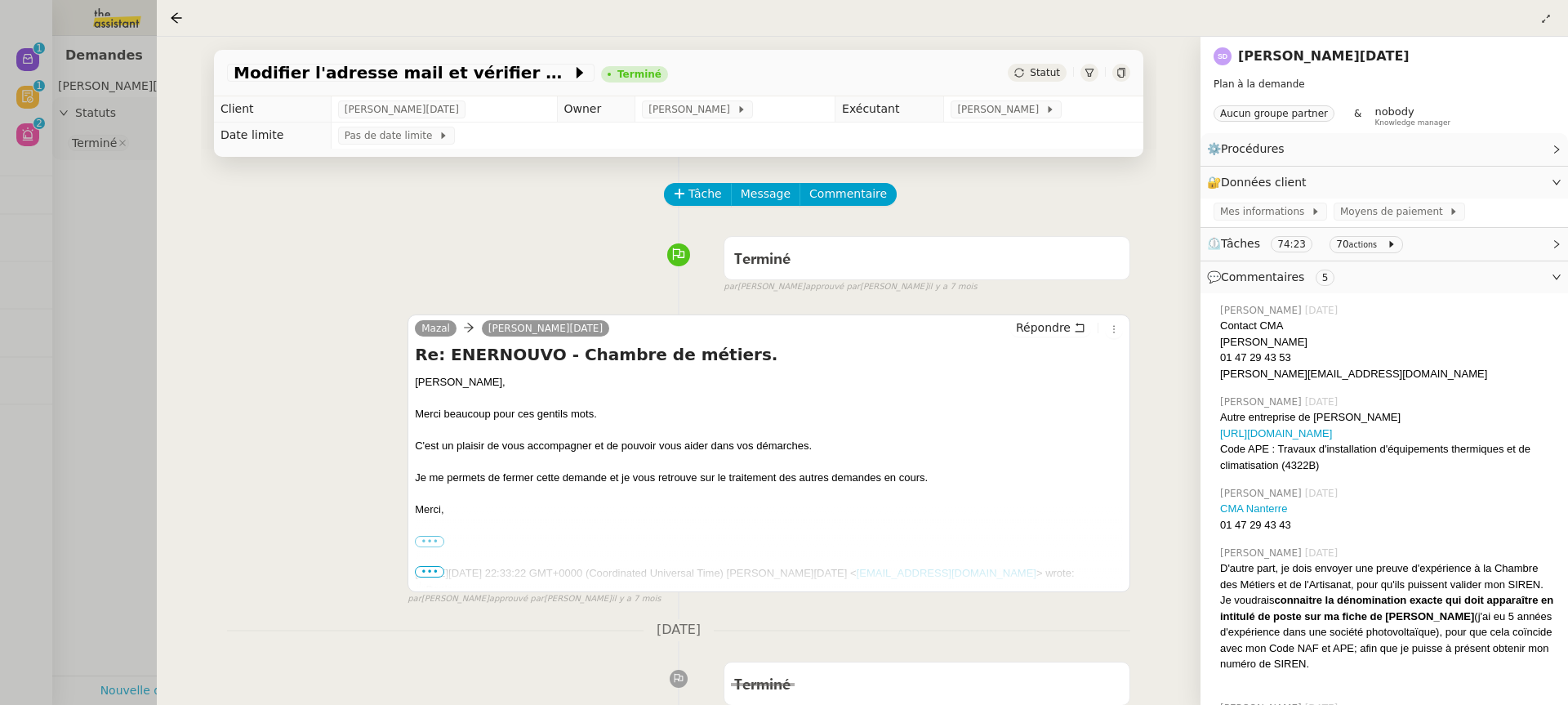
click at [120, 256] on div at bounding box center [784, 352] width 1568 height 705
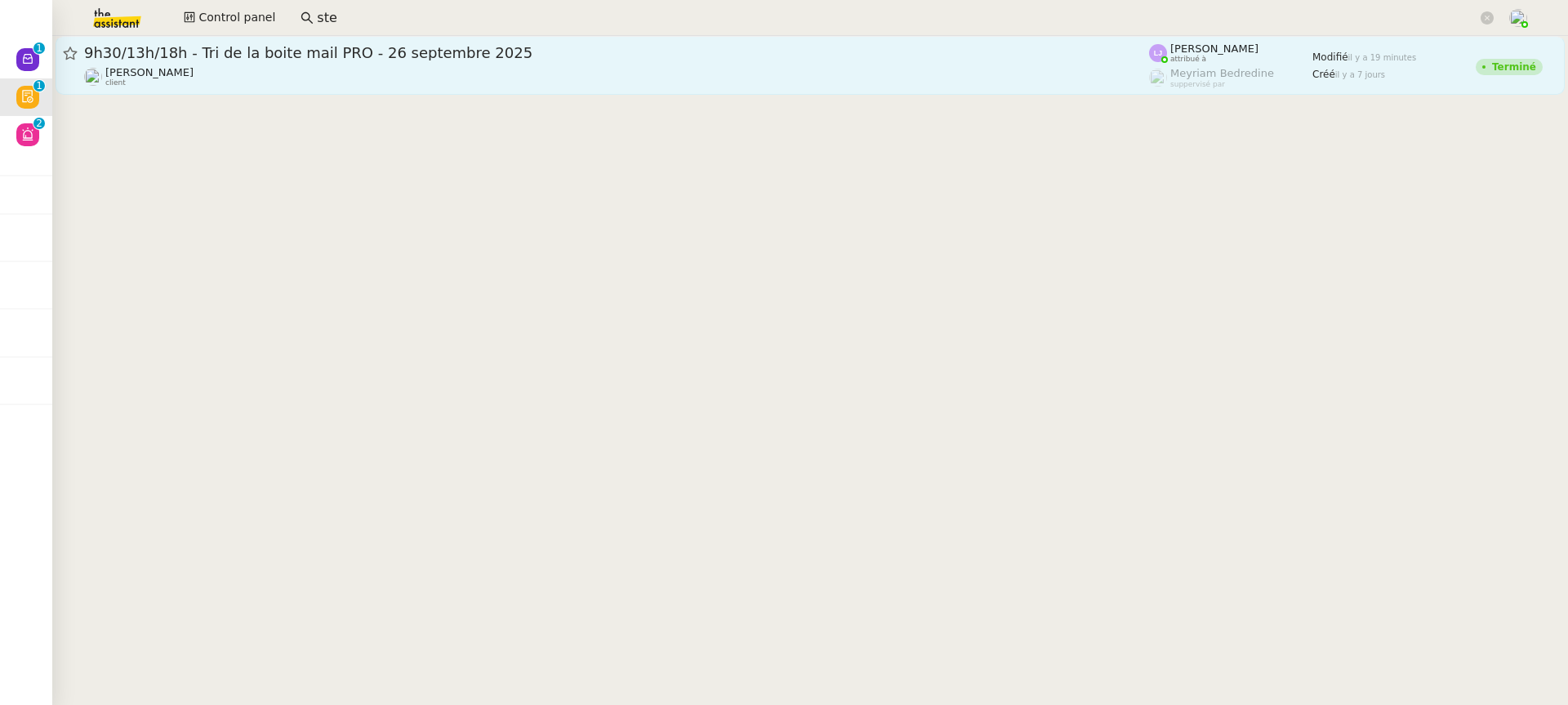
click at [302, 79] on div "Patrick Chotard client" at bounding box center [616, 76] width 1065 height 21
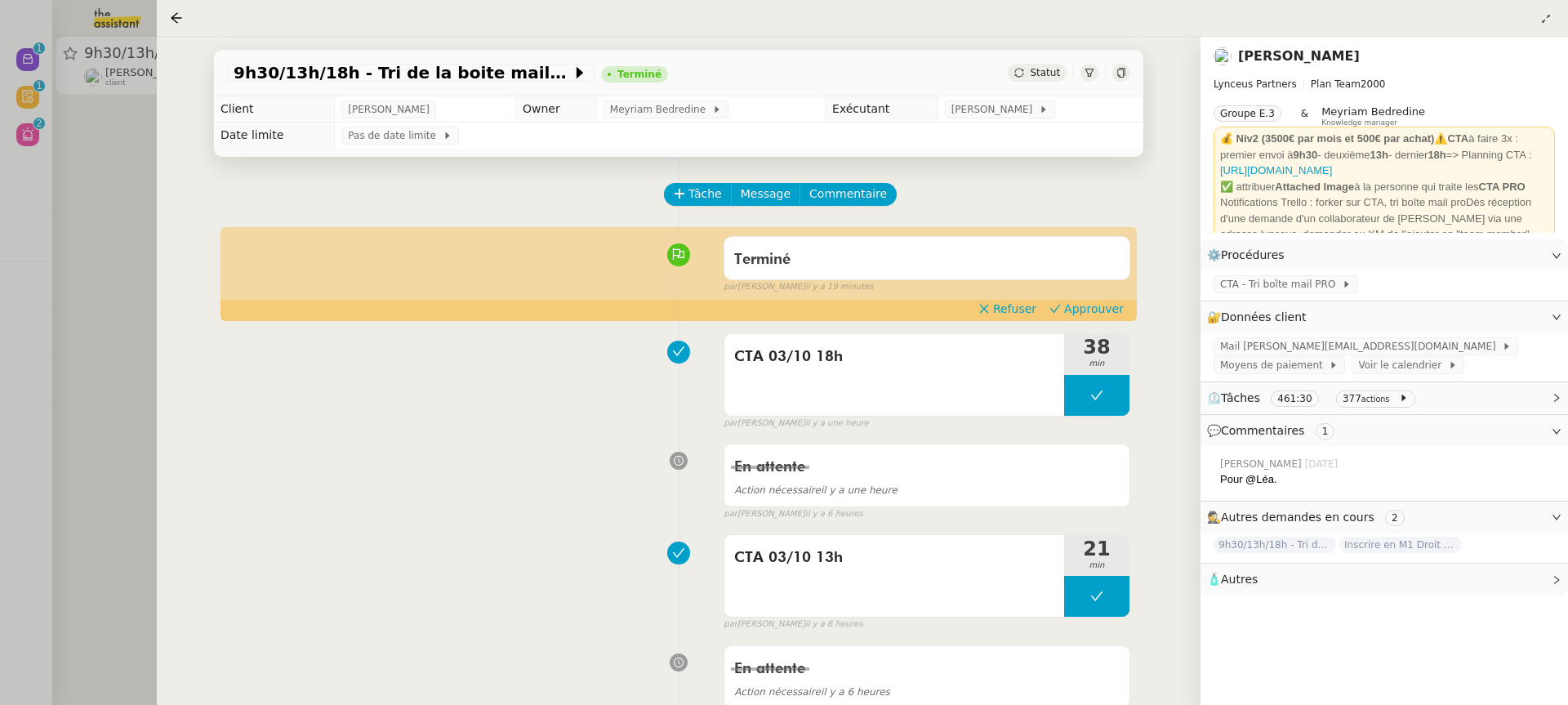
click at [1125, 294] on div "Terminé false par Léa J. il y a 19 minutes" at bounding box center [678, 261] width 903 height 65
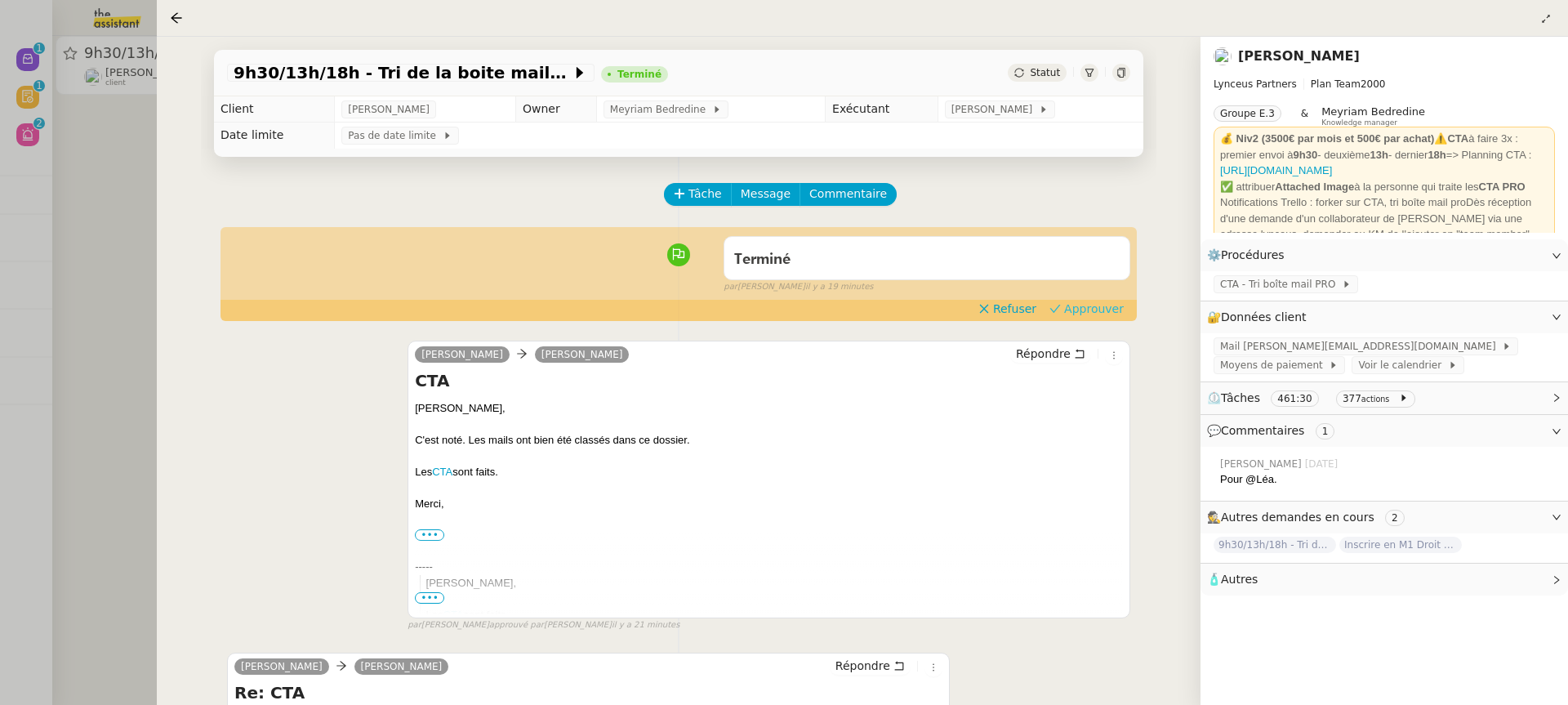
click at [1125, 305] on button "Approuver" at bounding box center [1086, 308] width 88 height 18
click at [48, 87] on div at bounding box center [784, 352] width 1568 height 705
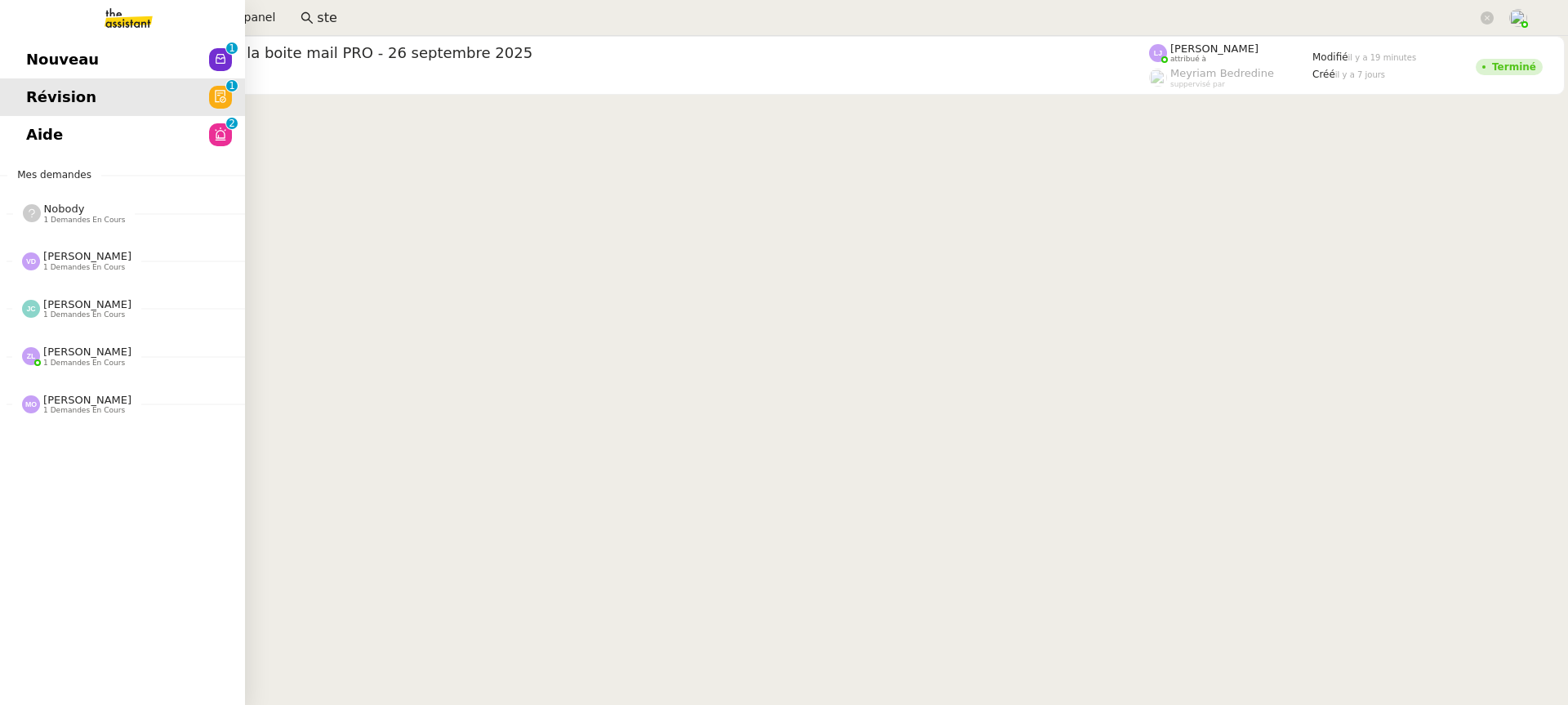
click at [28, 44] on link "Nouveau 0 1 2 3 4 5 6 7 8 9" at bounding box center [123, 59] width 245 height 38
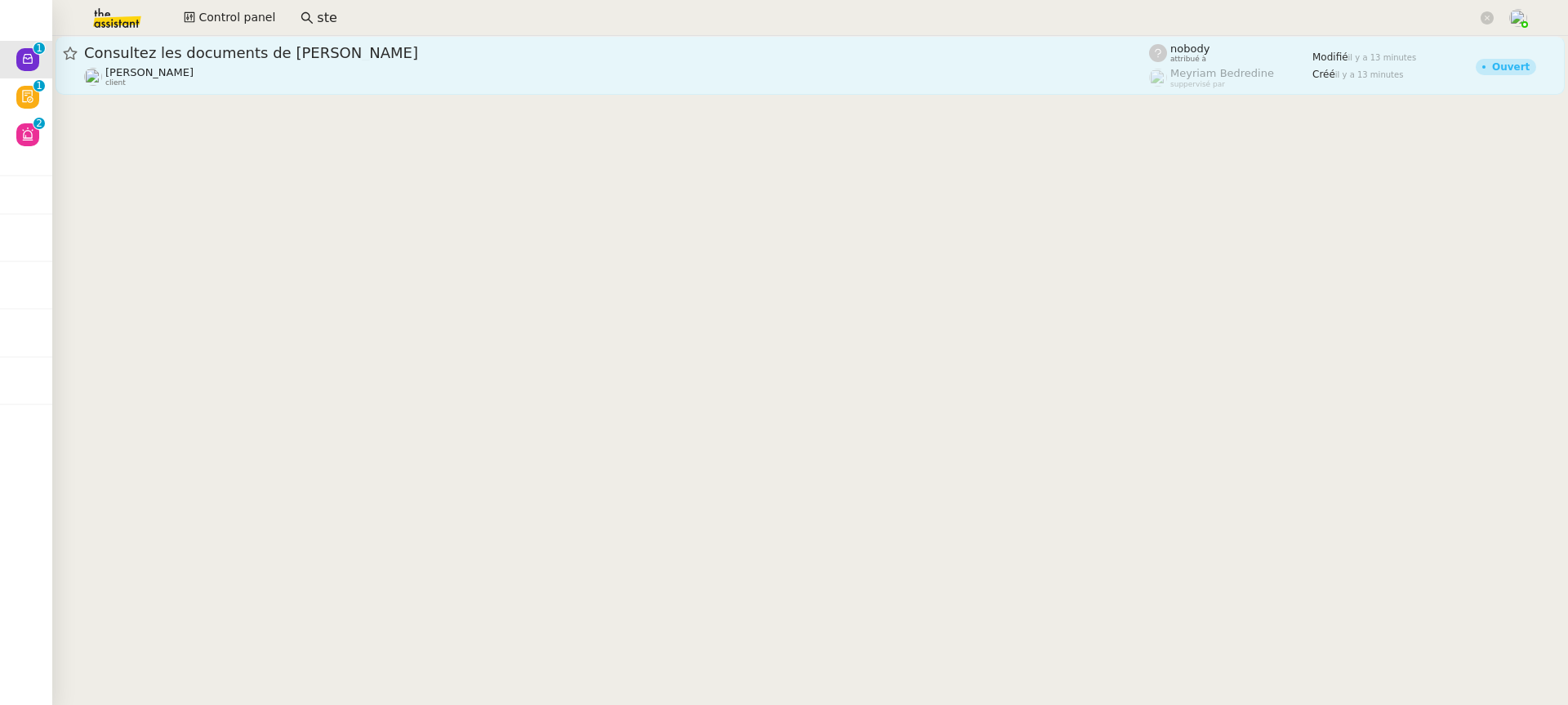
click at [523, 61] on div "Consultez les documents de [PERSON_NAME]" at bounding box center [616, 53] width 1065 height 19
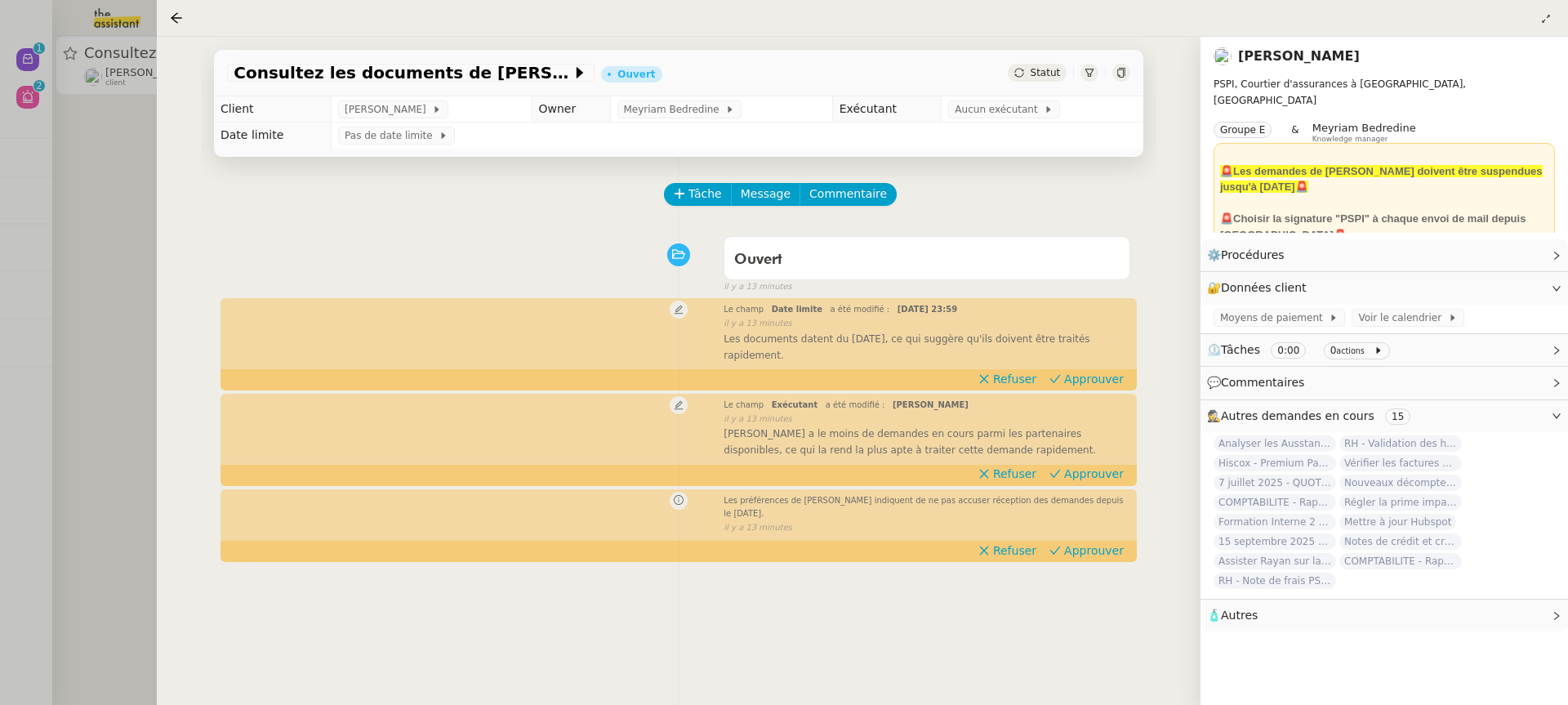
scroll to position [196, 0]
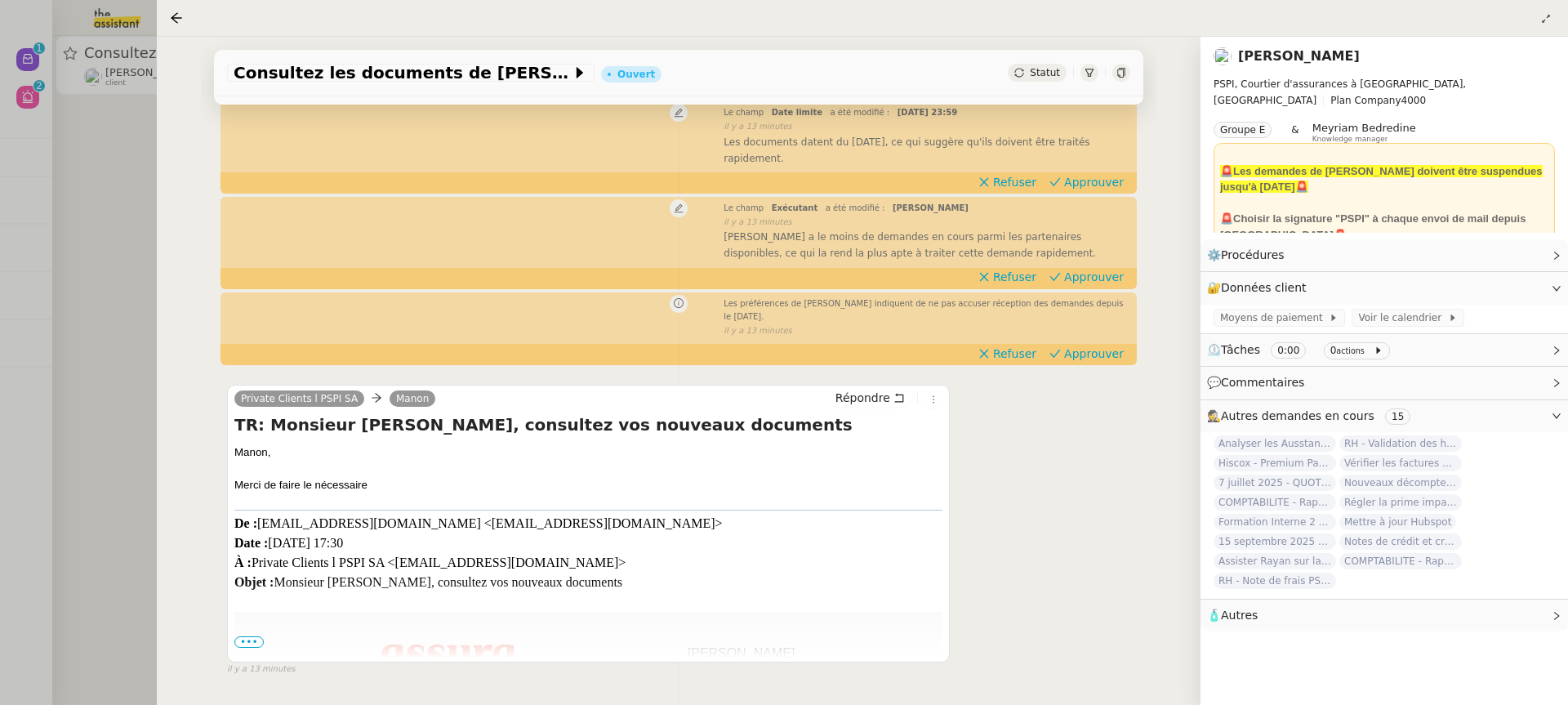
click at [86, 333] on div at bounding box center [784, 352] width 1568 height 705
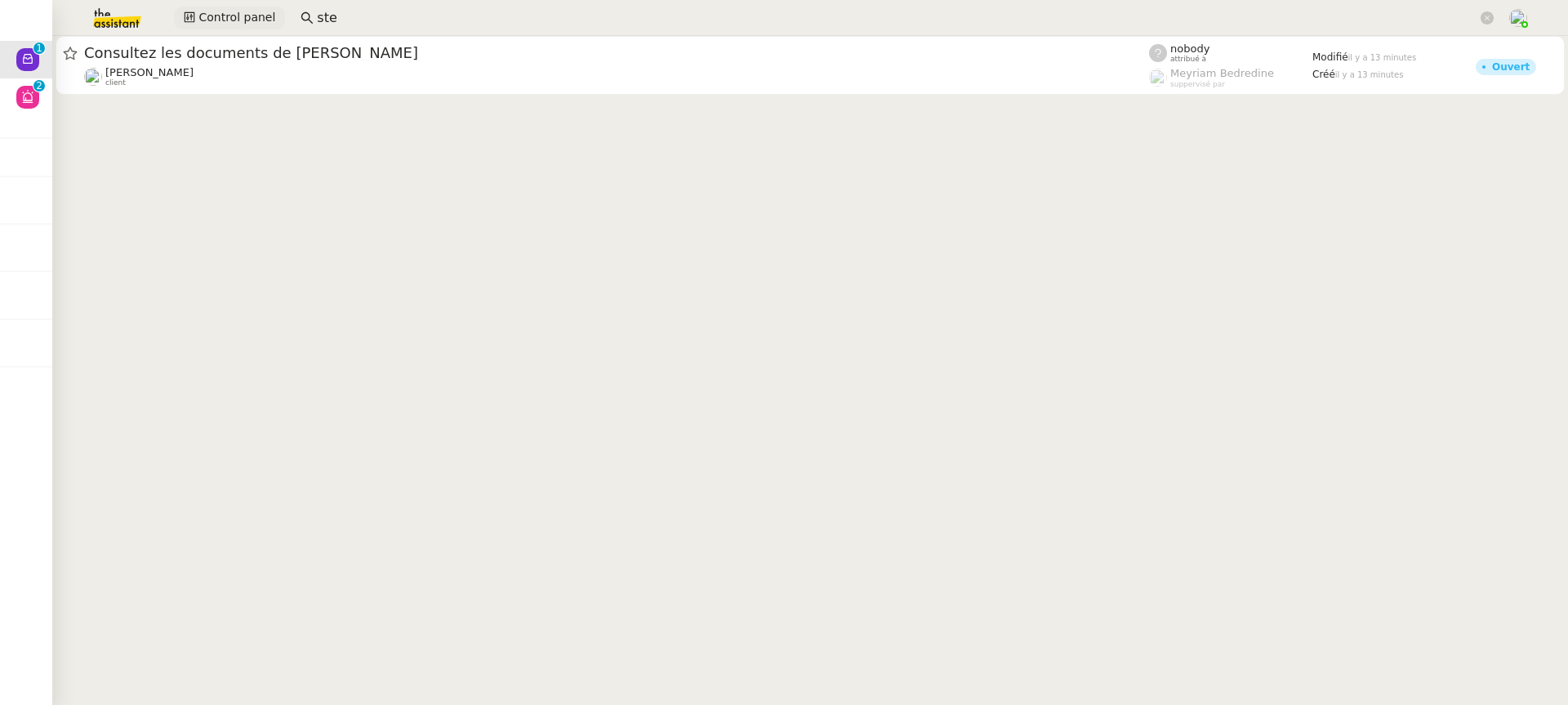
click at [218, 17] on span "Control panel" at bounding box center [236, 18] width 77 height 18
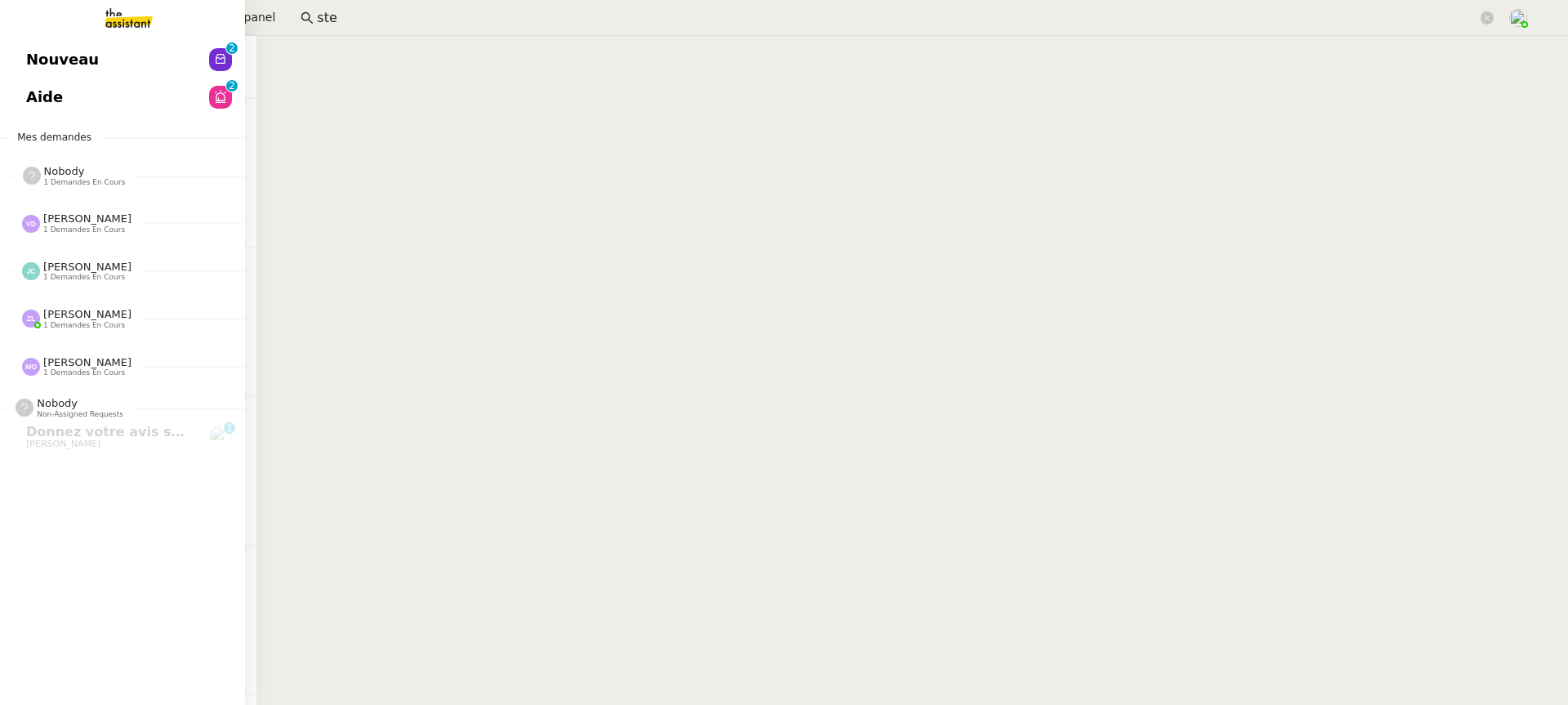
click at [52, 75] on link "Nouveau 0 1 2 3 4 5 6 7 8 9" at bounding box center [123, 59] width 245 height 38
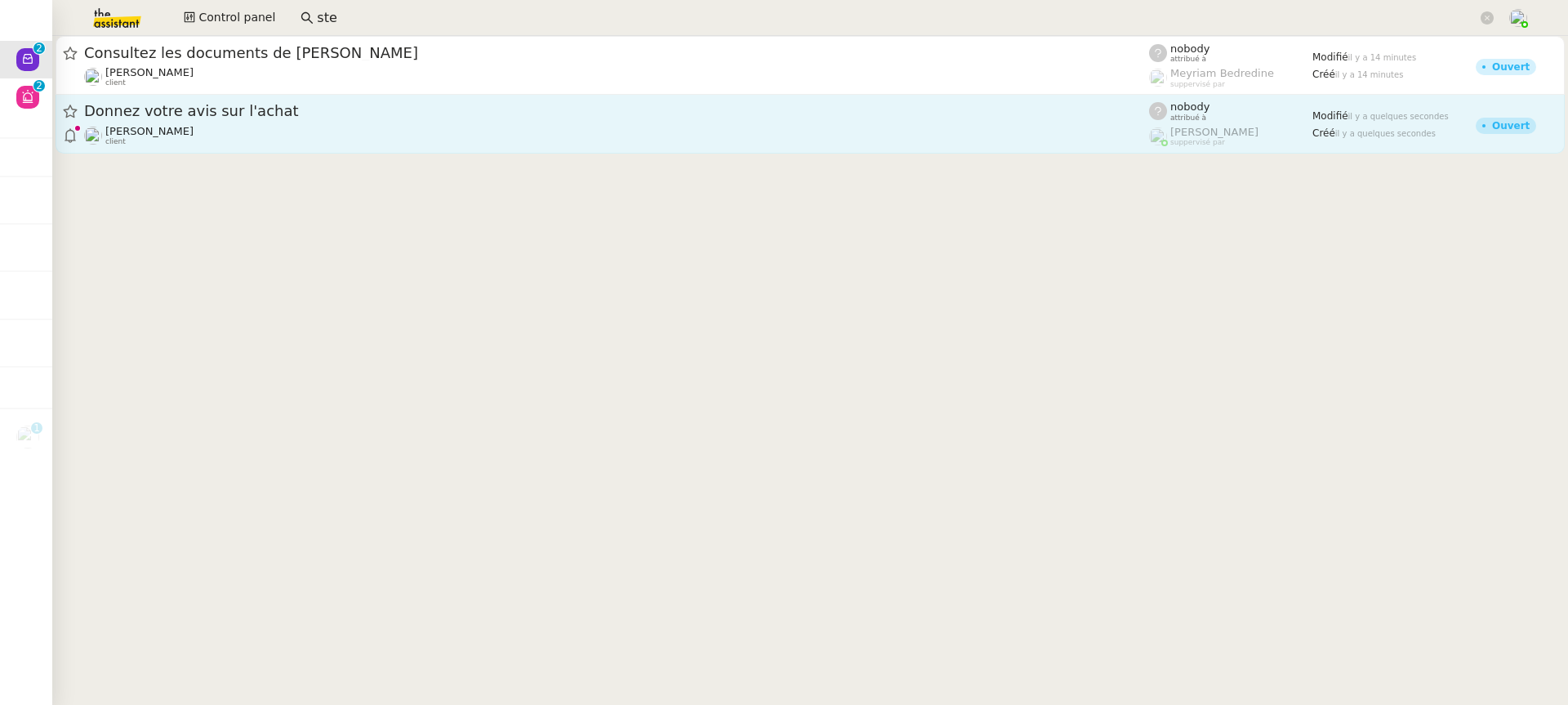
click at [797, 111] on span "Donnez votre avis sur l'achat" at bounding box center [616, 112] width 1065 height 15
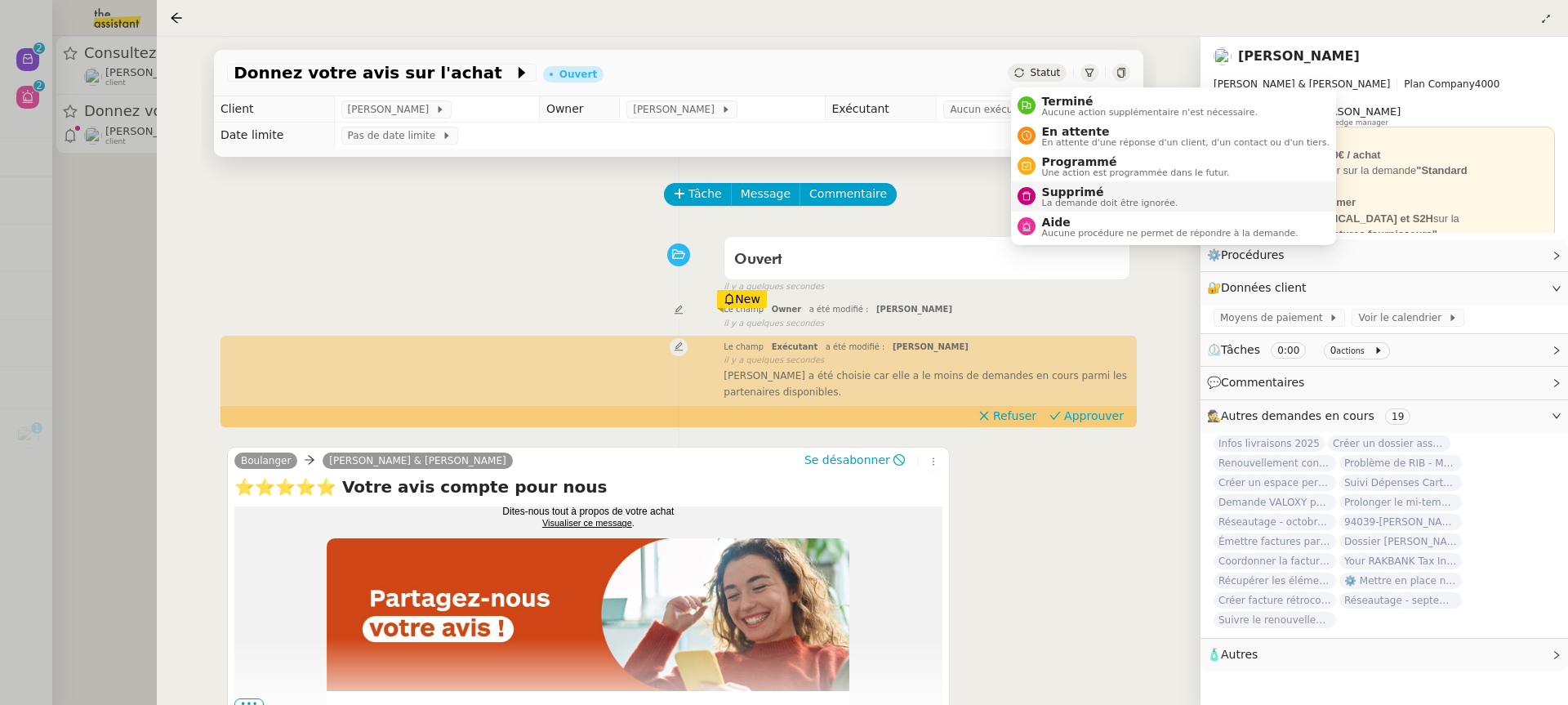
click at [1128, 190] on span "Supprimé" at bounding box center [1110, 192] width 136 height 13
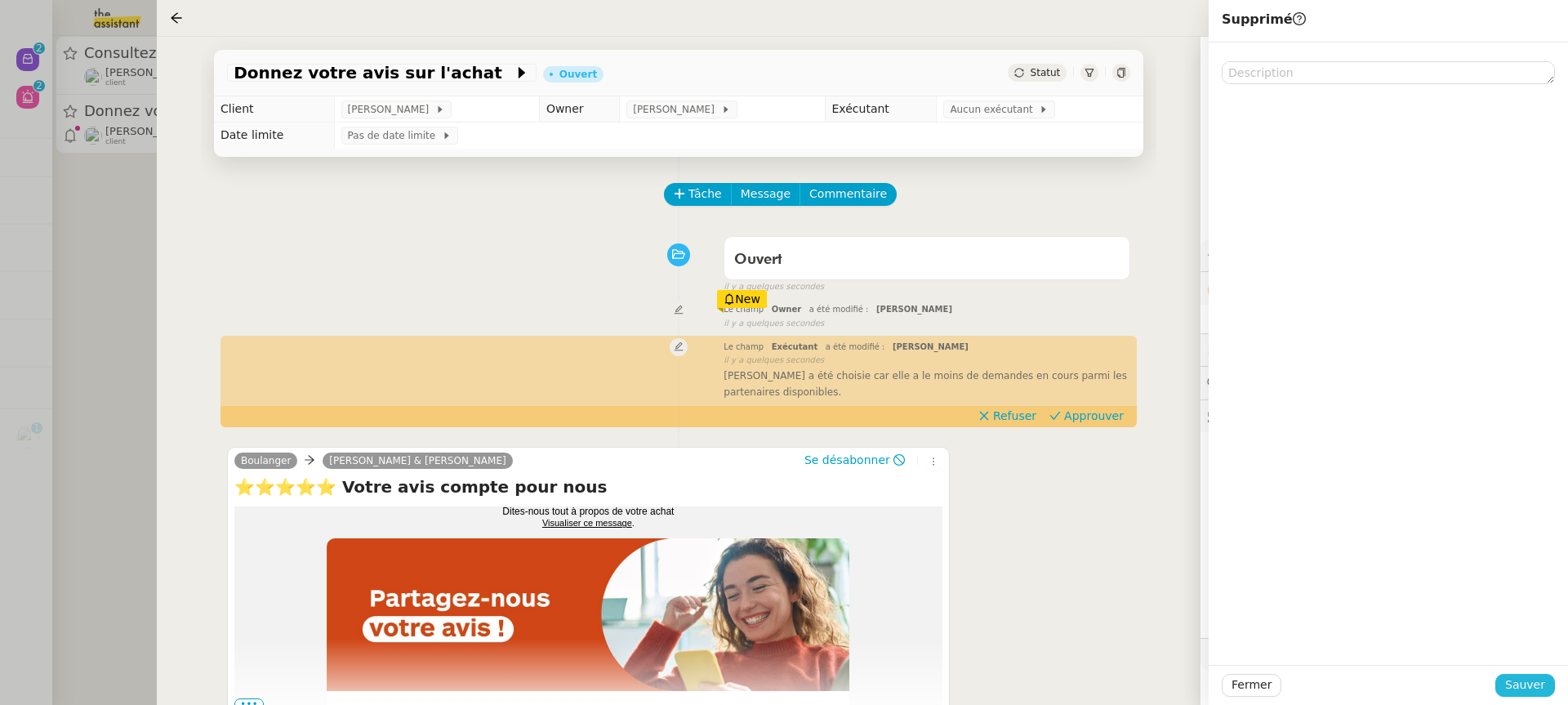
click at [1520, 682] on span "Sauver" at bounding box center [1525, 685] width 40 height 18
click at [42, 88] on div at bounding box center [784, 352] width 1568 height 705
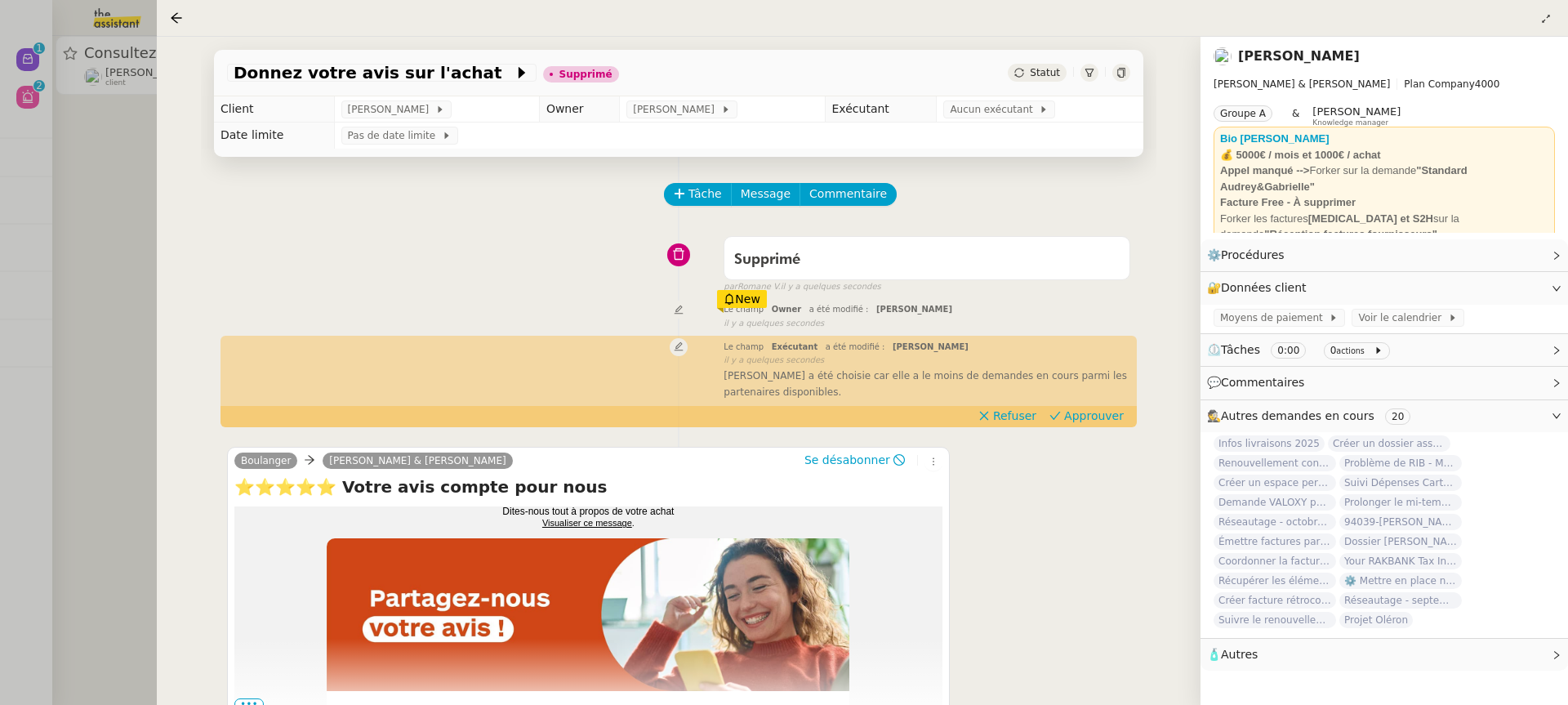
click at [170, 64] on div "Donnez votre avis sur l'achat Supprimé Statut Client Gabrielle Tavernier Owner …" at bounding box center [678, 370] width 1043 height 668
click at [108, 100] on div at bounding box center [784, 352] width 1568 height 705
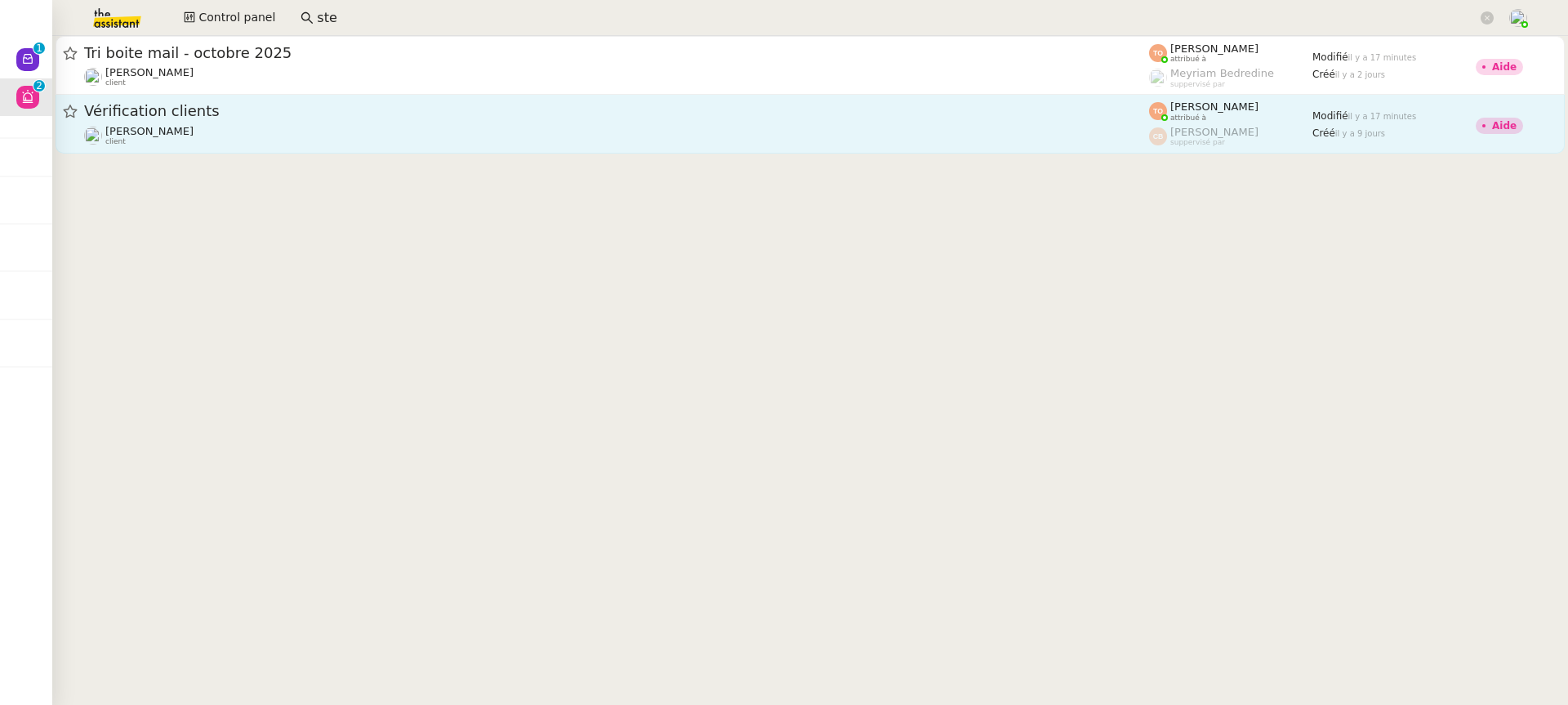
click at [977, 136] on div "Genevieve Landsmann client" at bounding box center [616, 135] width 1065 height 21
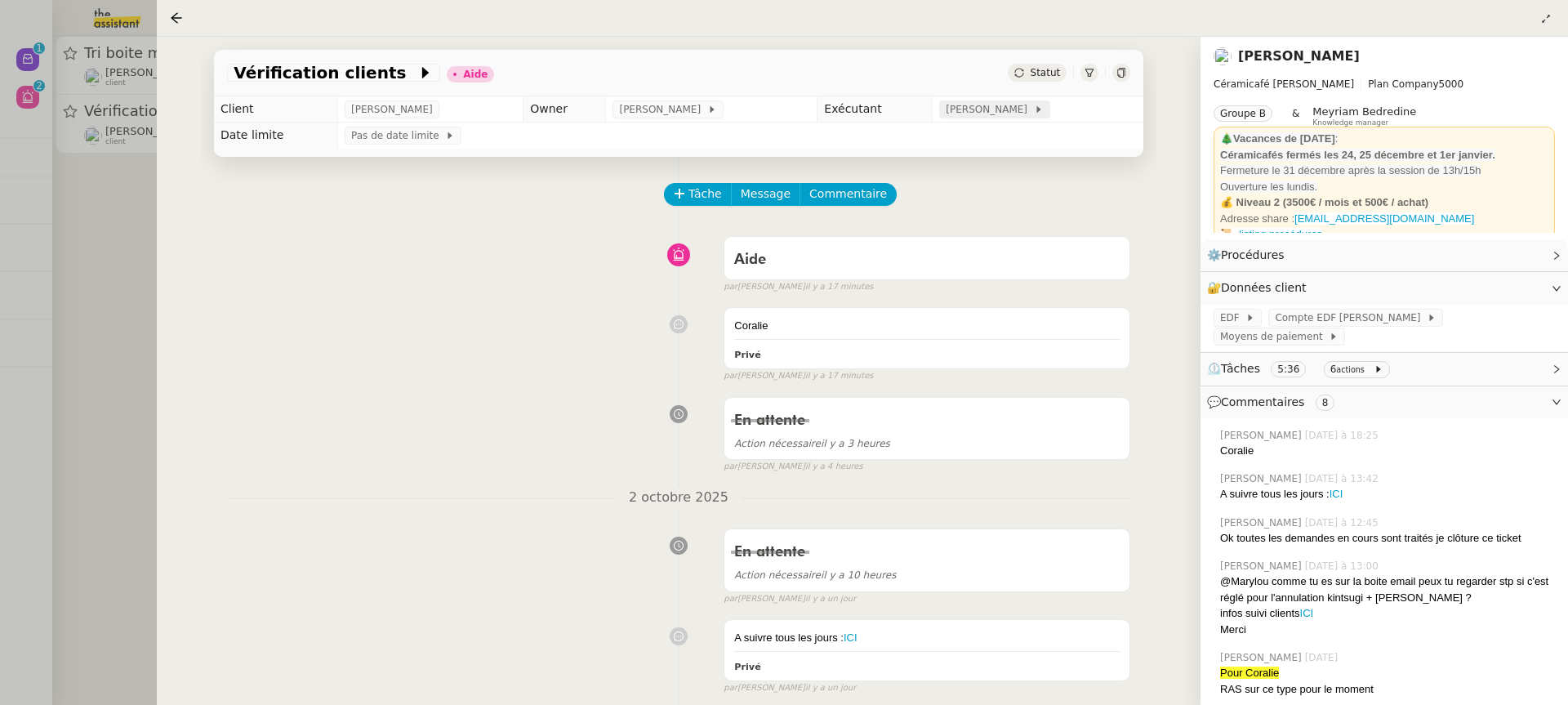
click at [1043, 106] on icon at bounding box center [1039, 109] width 10 height 10
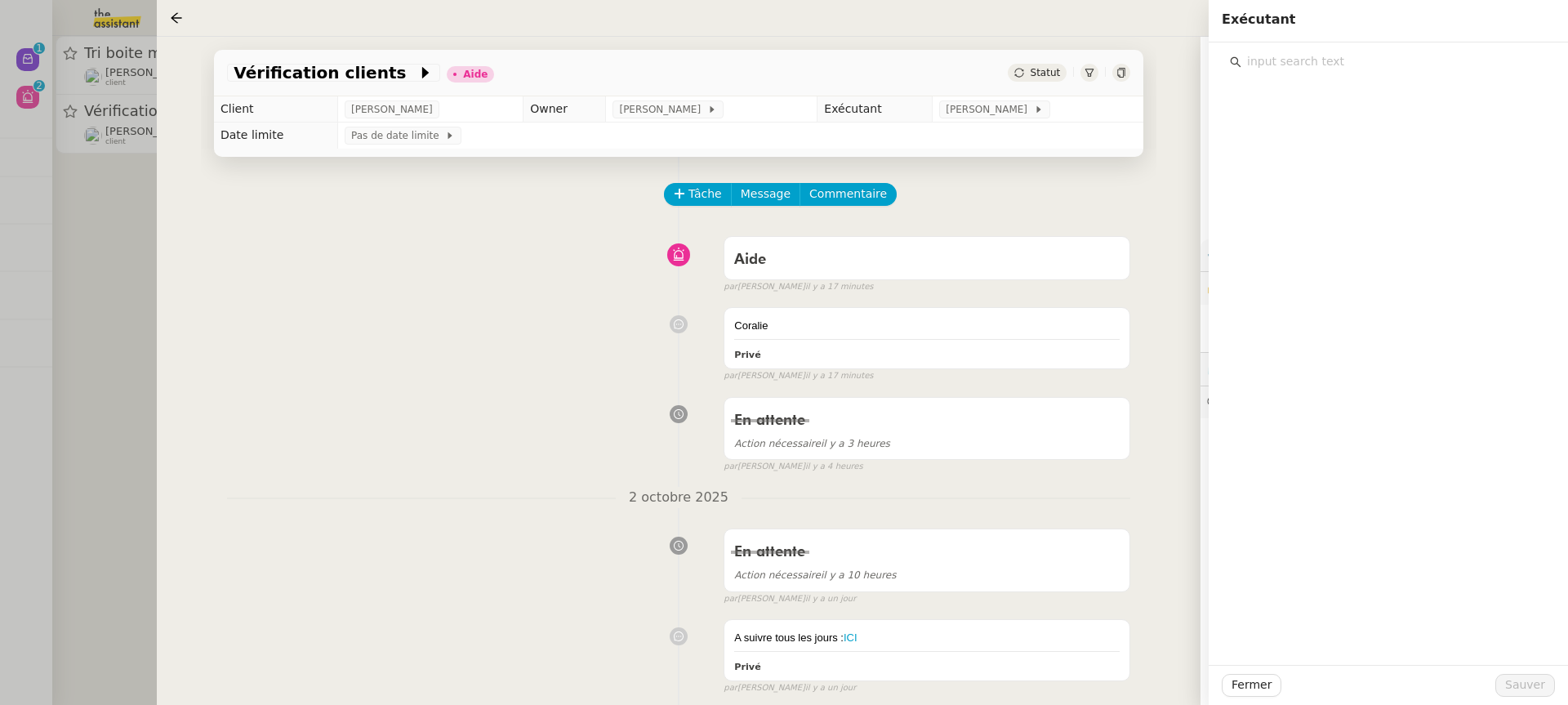
click at [1398, 66] on input "text" at bounding box center [1394, 62] width 305 height 22
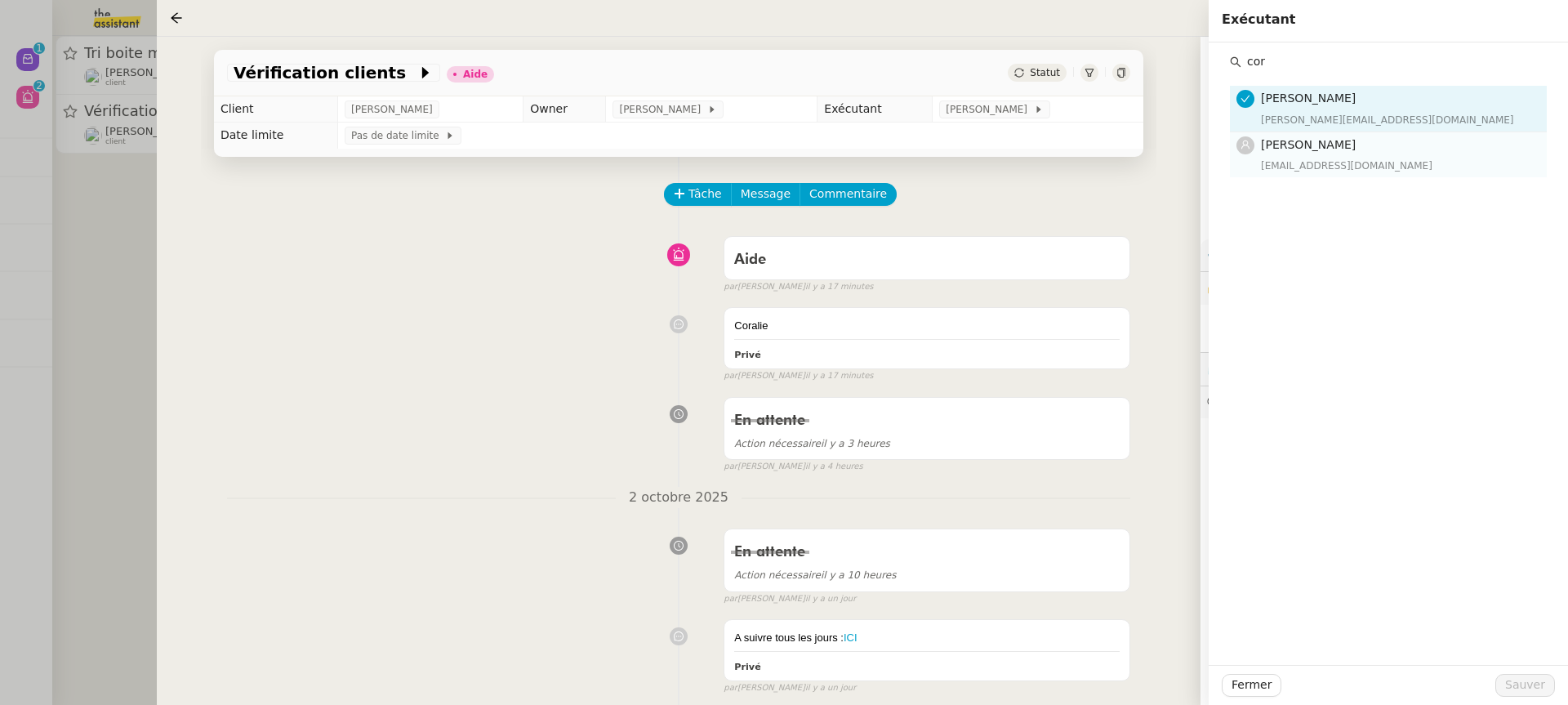
type input "cor"
click at [1380, 174] on nz-list-item "Coralie Bordas coralie@team.theassistant.com" at bounding box center [1388, 155] width 317 height 45
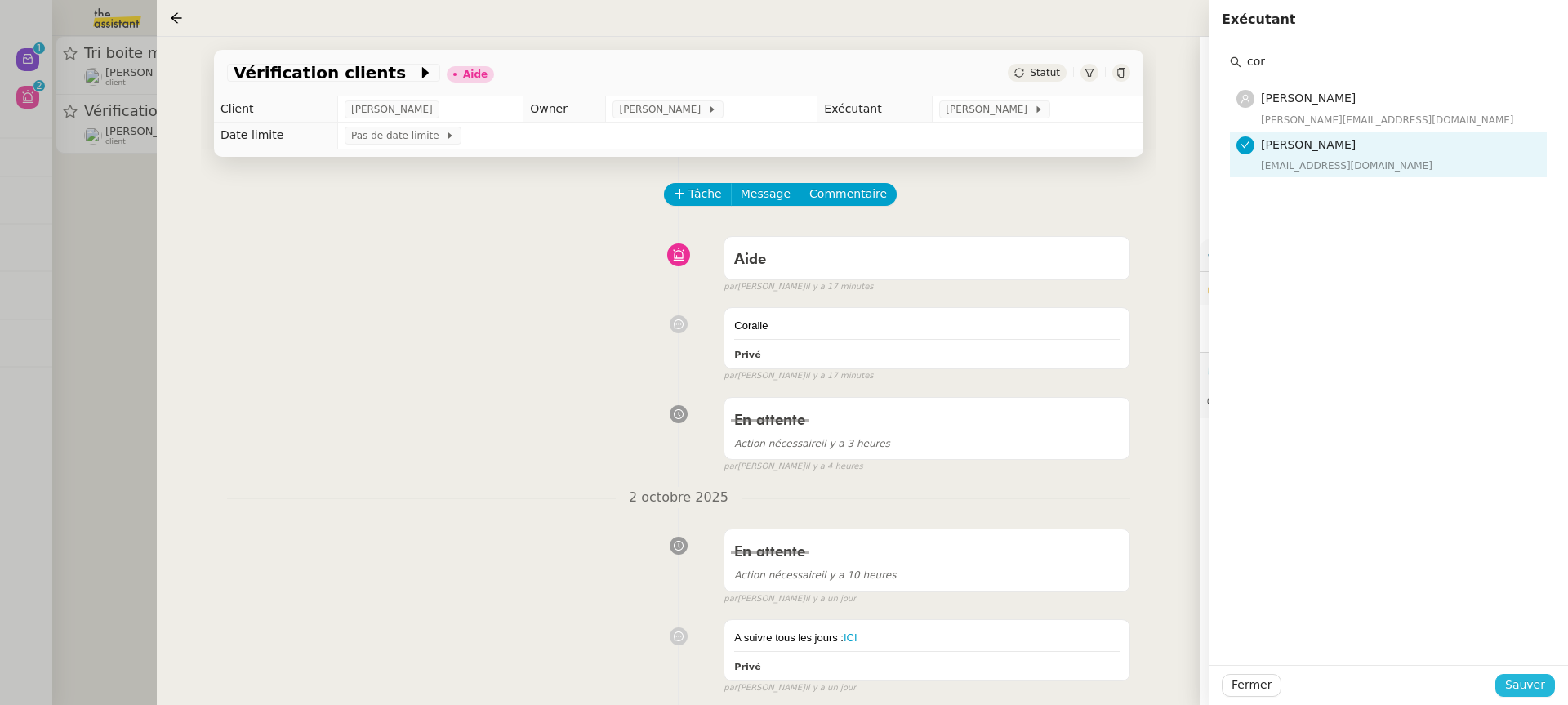
click at [1514, 686] on span "Sauver" at bounding box center [1525, 685] width 40 height 18
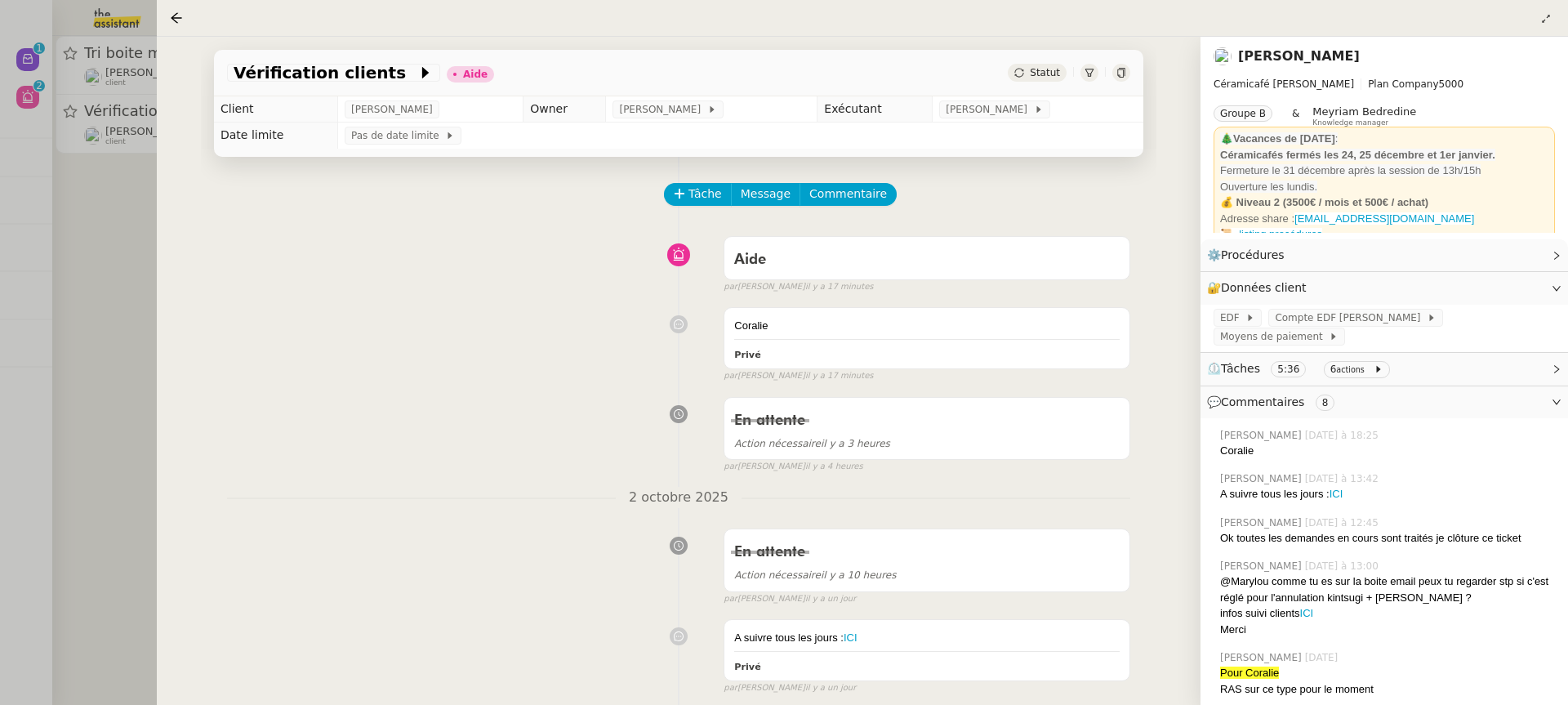
click at [1055, 83] on div "Vérification clients Aide Statut" at bounding box center [678, 73] width 929 height 46
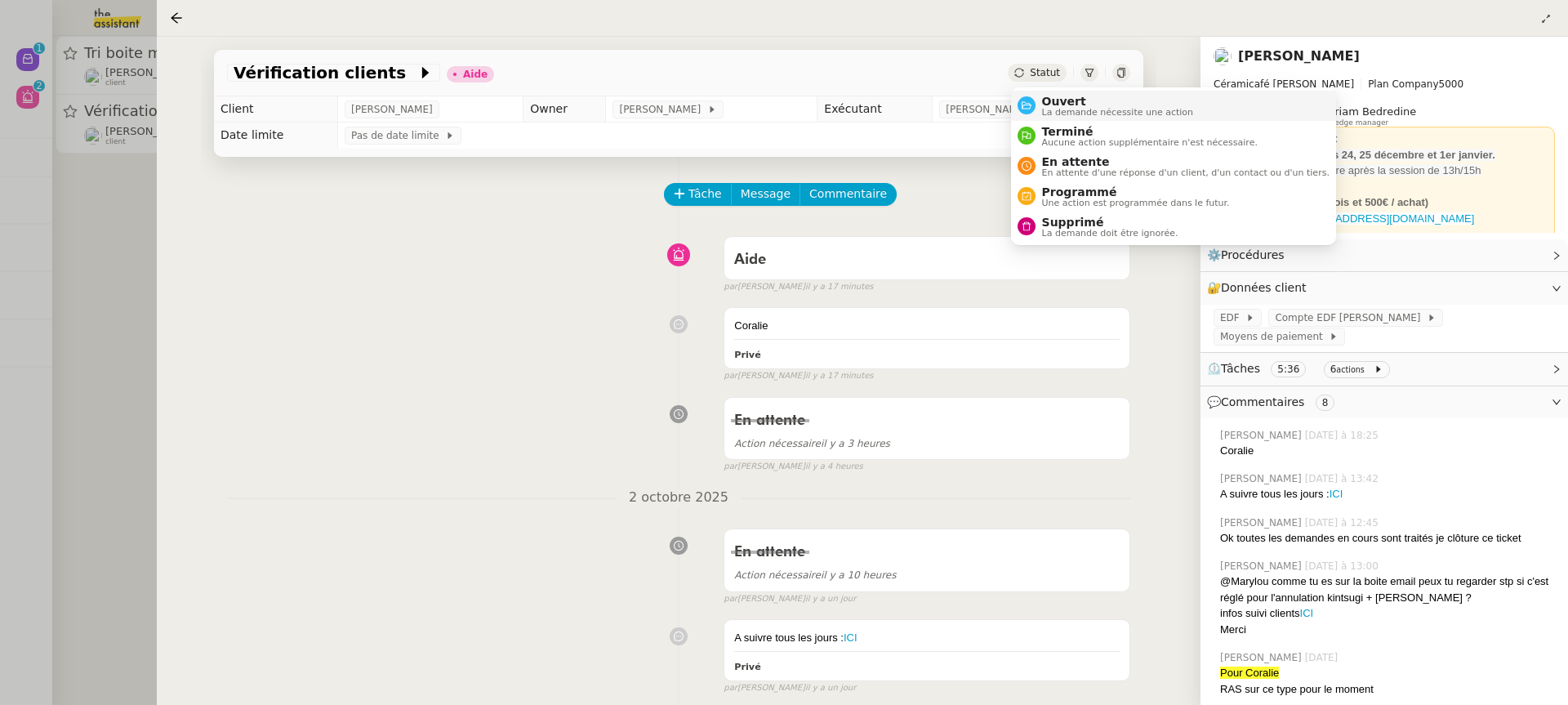
click at [1069, 100] on span "Ouvert" at bounding box center [1117, 101] width 152 height 13
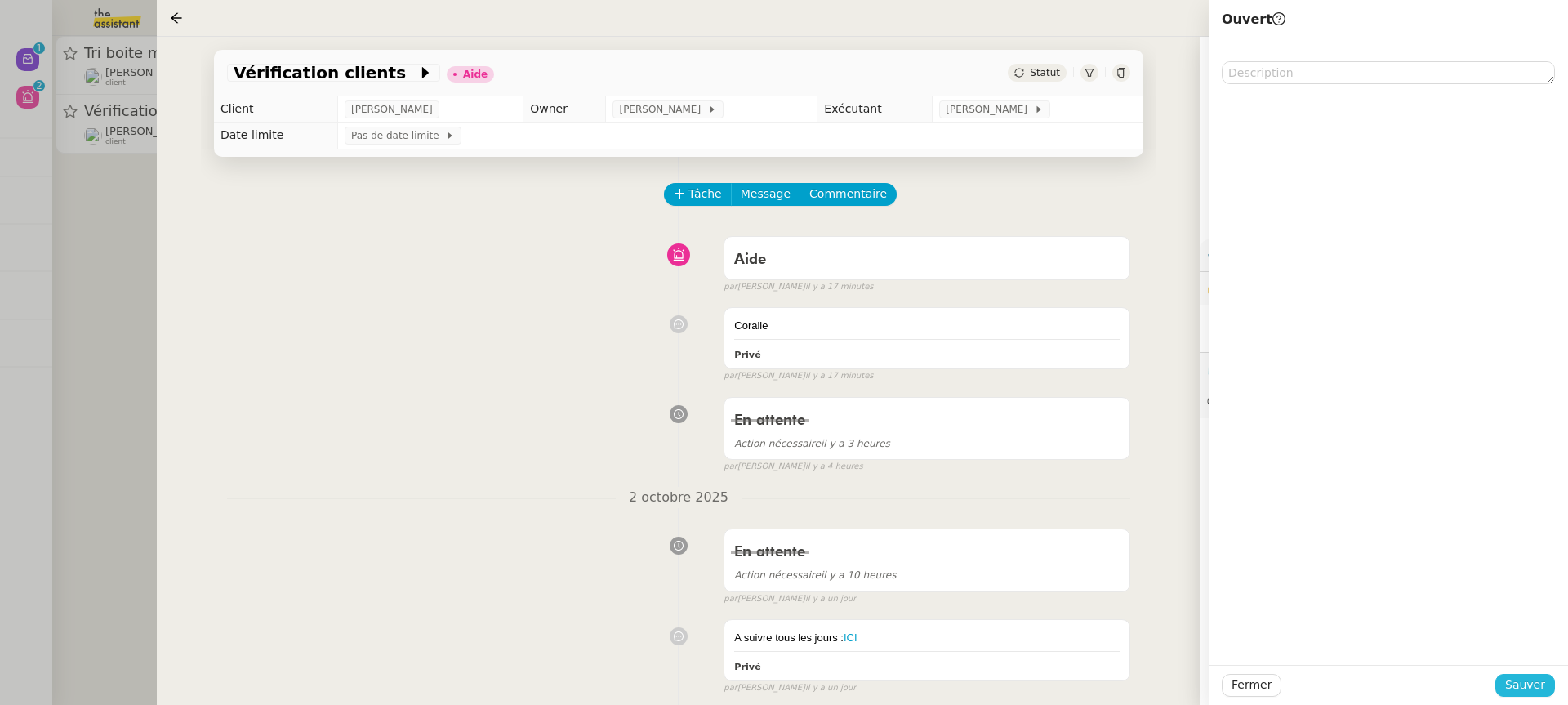
click at [1529, 687] on span "Sauver" at bounding box center [1525, 685] width 40 height 18
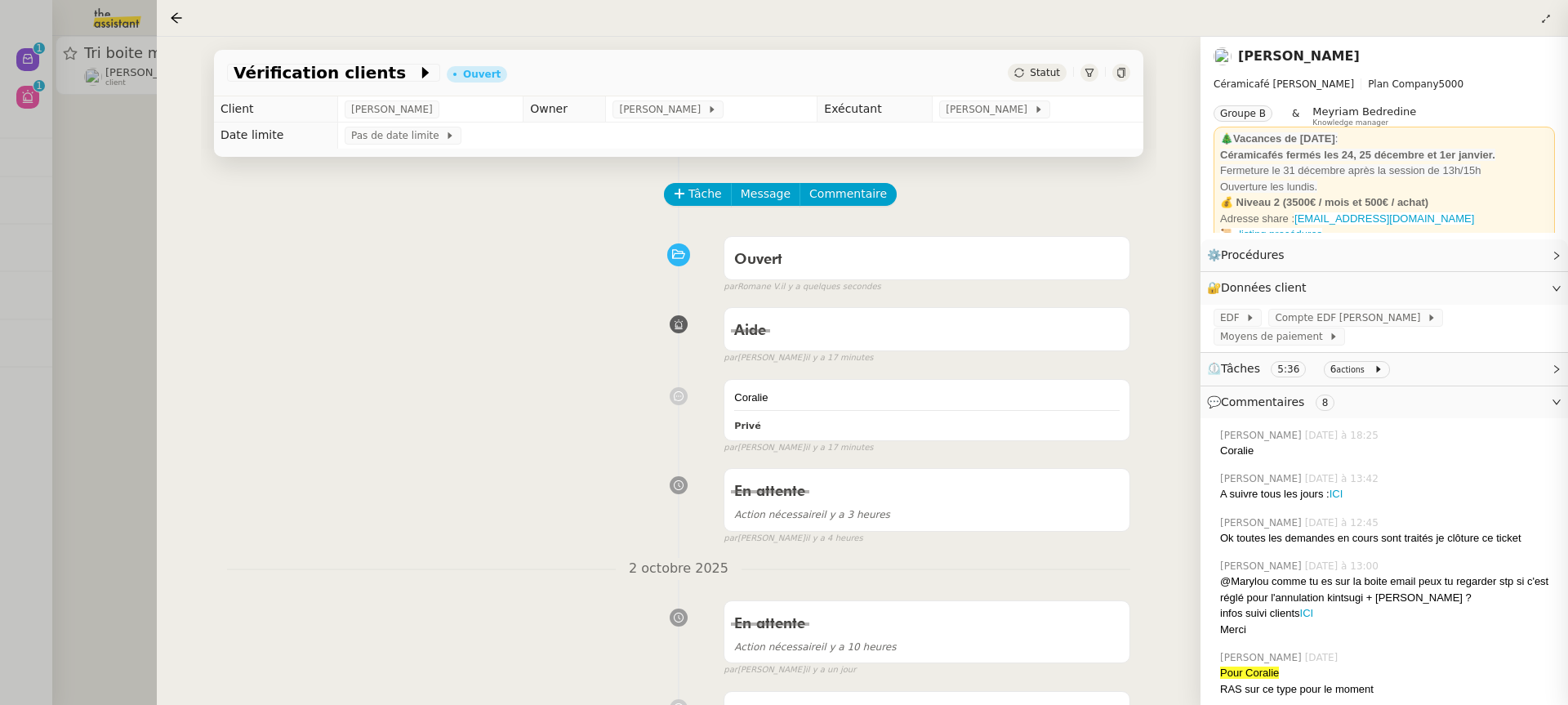
click at [126, 100] on div at bounding box center [784, 352] width 1568 height 705
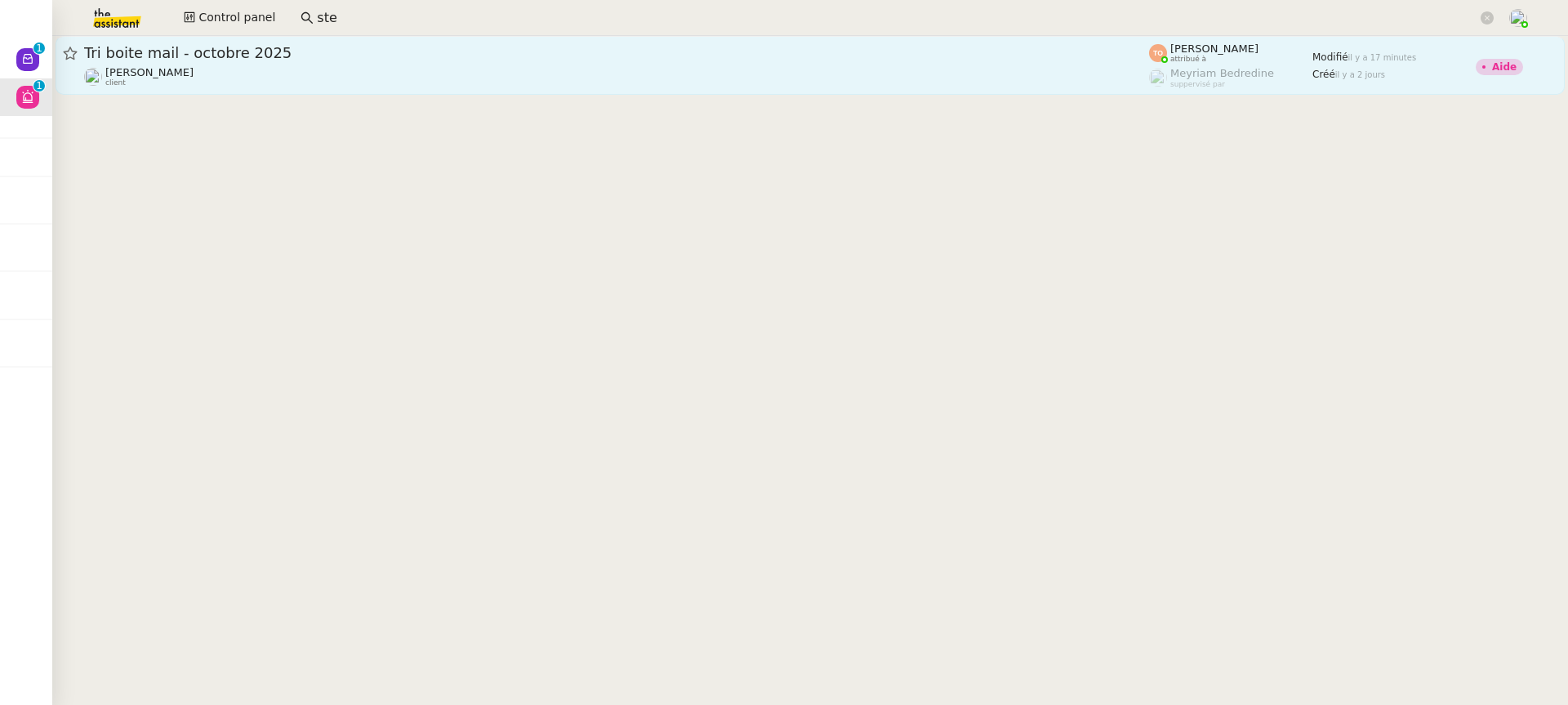
click at [241, 69] on div "Genevieve Landsmann client" at bounding box center [616, 76] width 1065 height 21
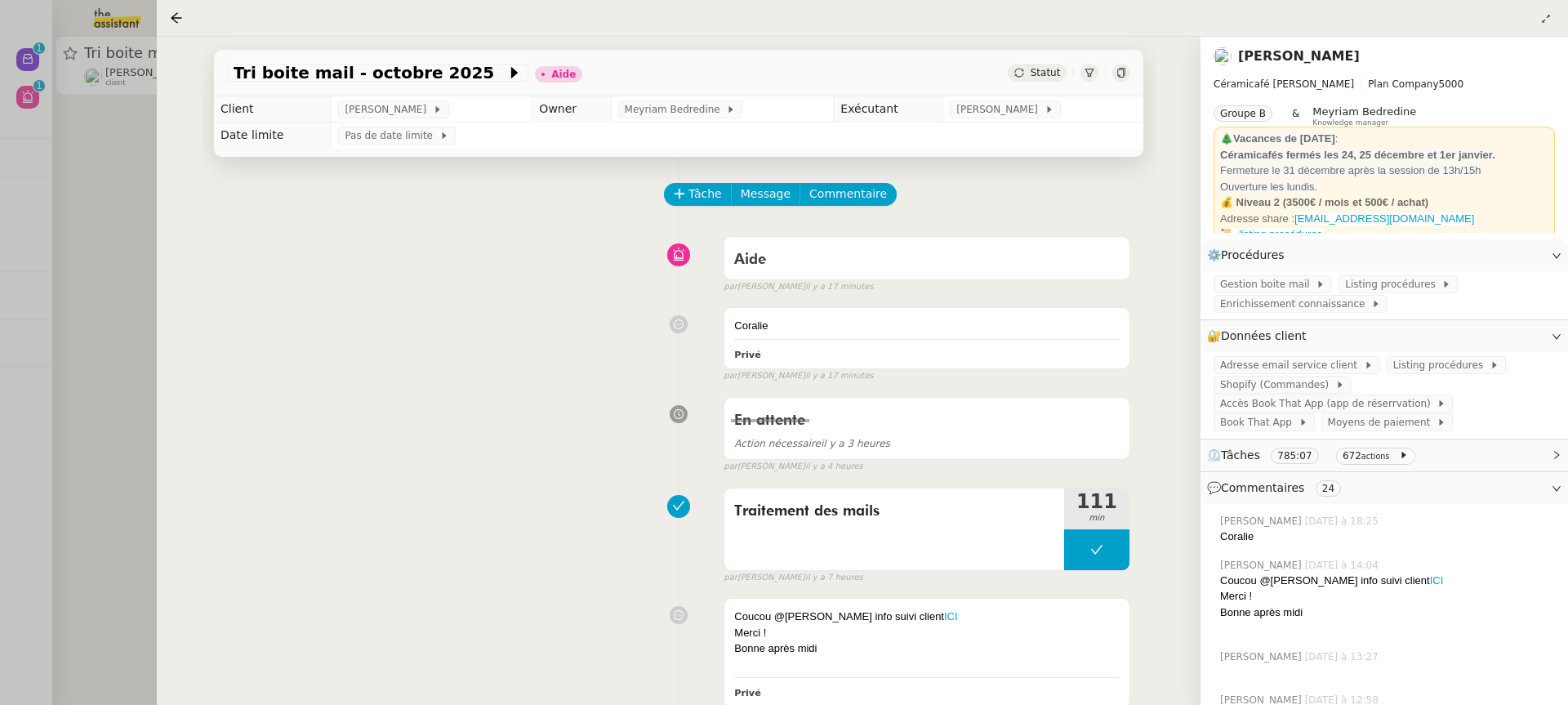
click at [1018, 121] on td "[PERSON_NAME]" at bounding box center [1043, 110] width 200 height 26
click at [1013, 115] on span "[PERSON_NAME]" at bounding box center [999, 110] width 88 height 17
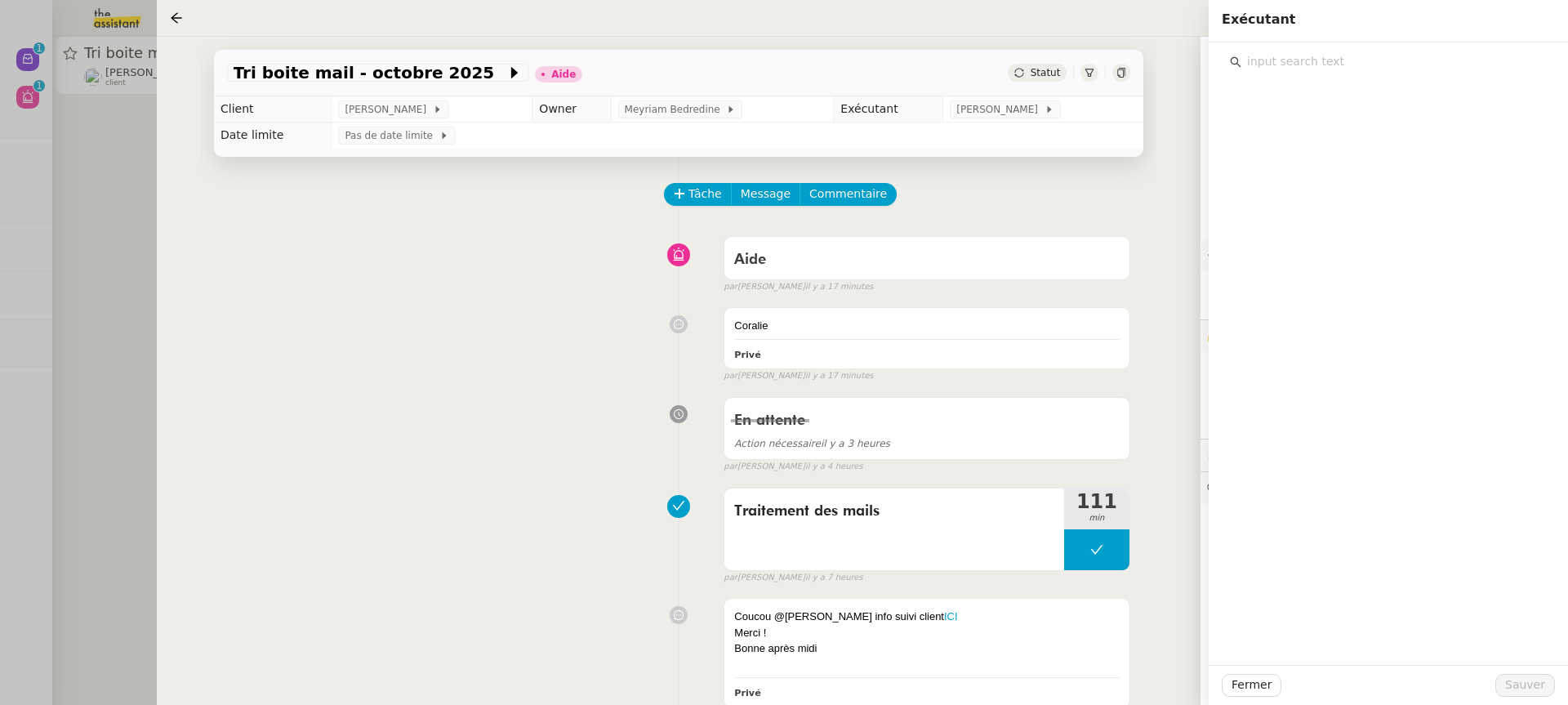
click at [1334, 65] on input "text" at bounding box center [1394, 62] width 305 height 22
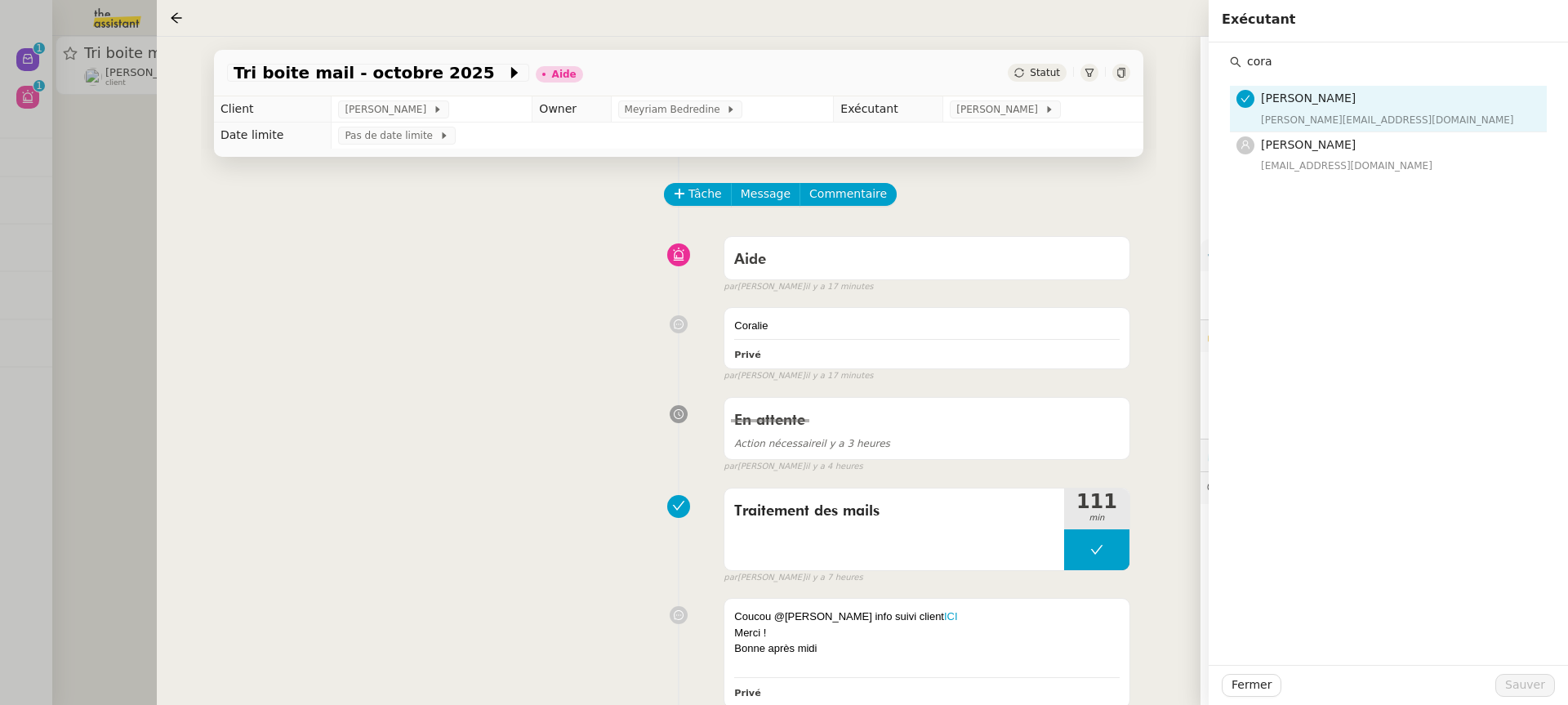
type input "cora"
click at [1338, 131] on nz-list-item "Tatyana Orec tatyana@theassistant.team" at bounding box center [1388, 109] width 317 height 46
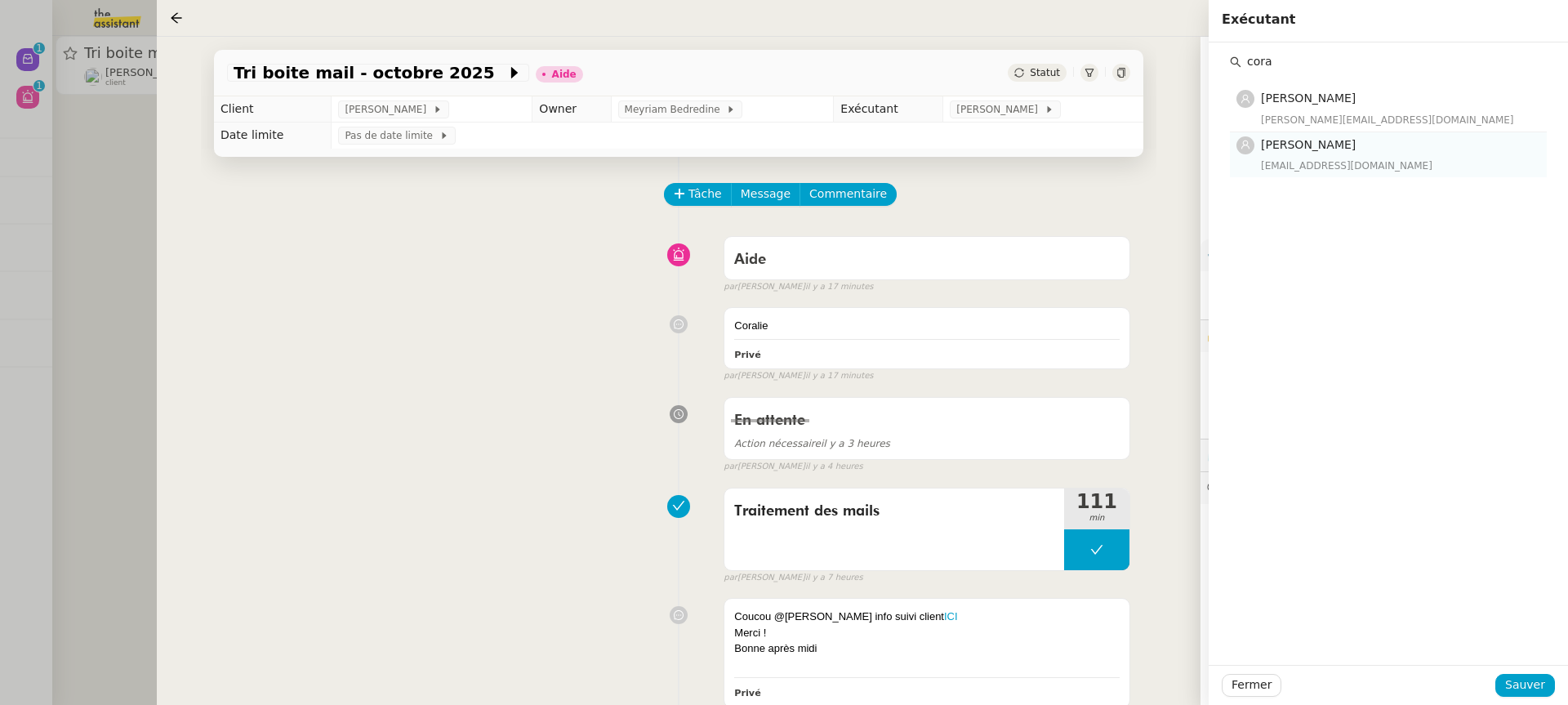
click at [1341, 155] on div "Coralie Bordas coralie@team.theassistant.com" at bounding box center [1398, 155] width 276 height 39
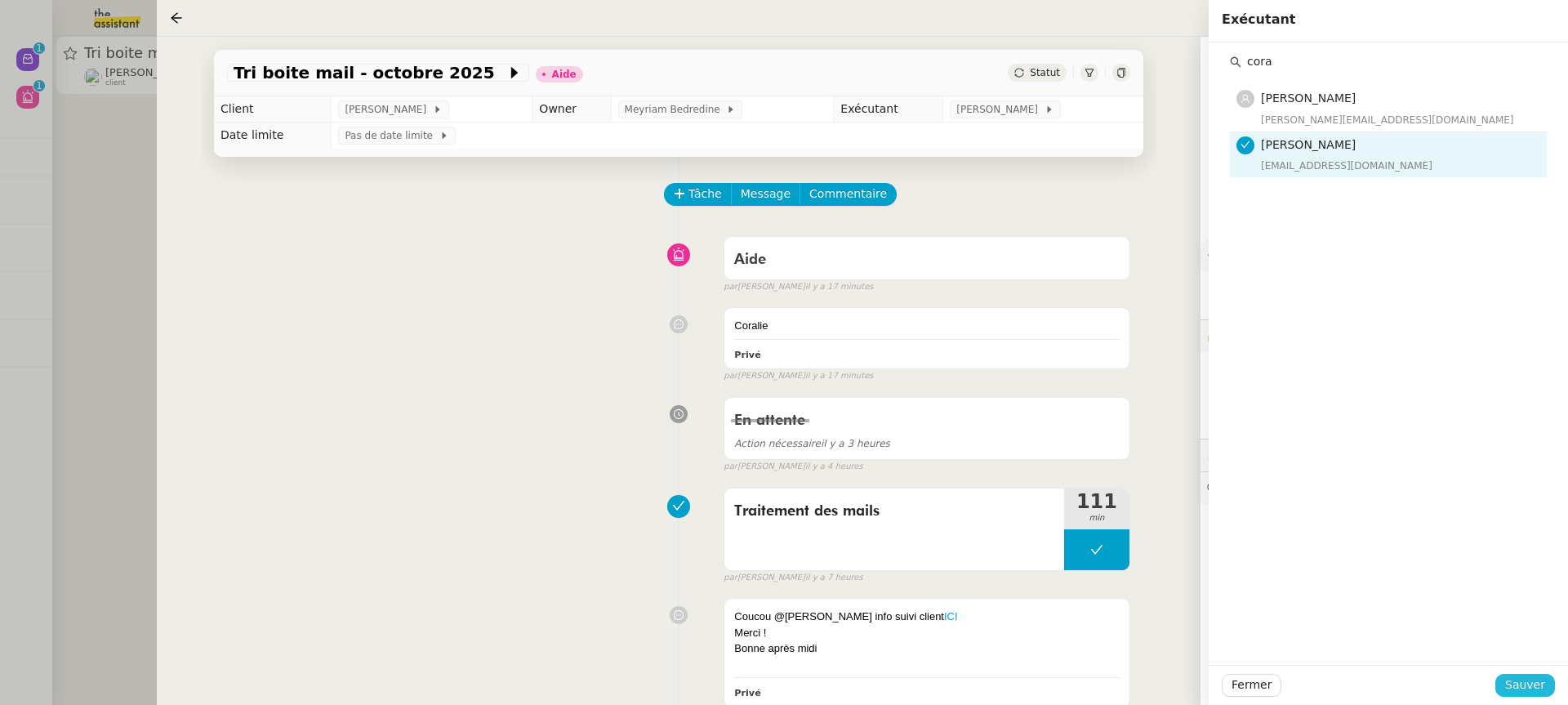
click at [1539, 698] on div "Fermer Sauver" at bounding box center [1388, 684] width 360 height 40
click at [1537, 690] on span "Sauver" at bounding box center [1525, 685] width 40 height 18
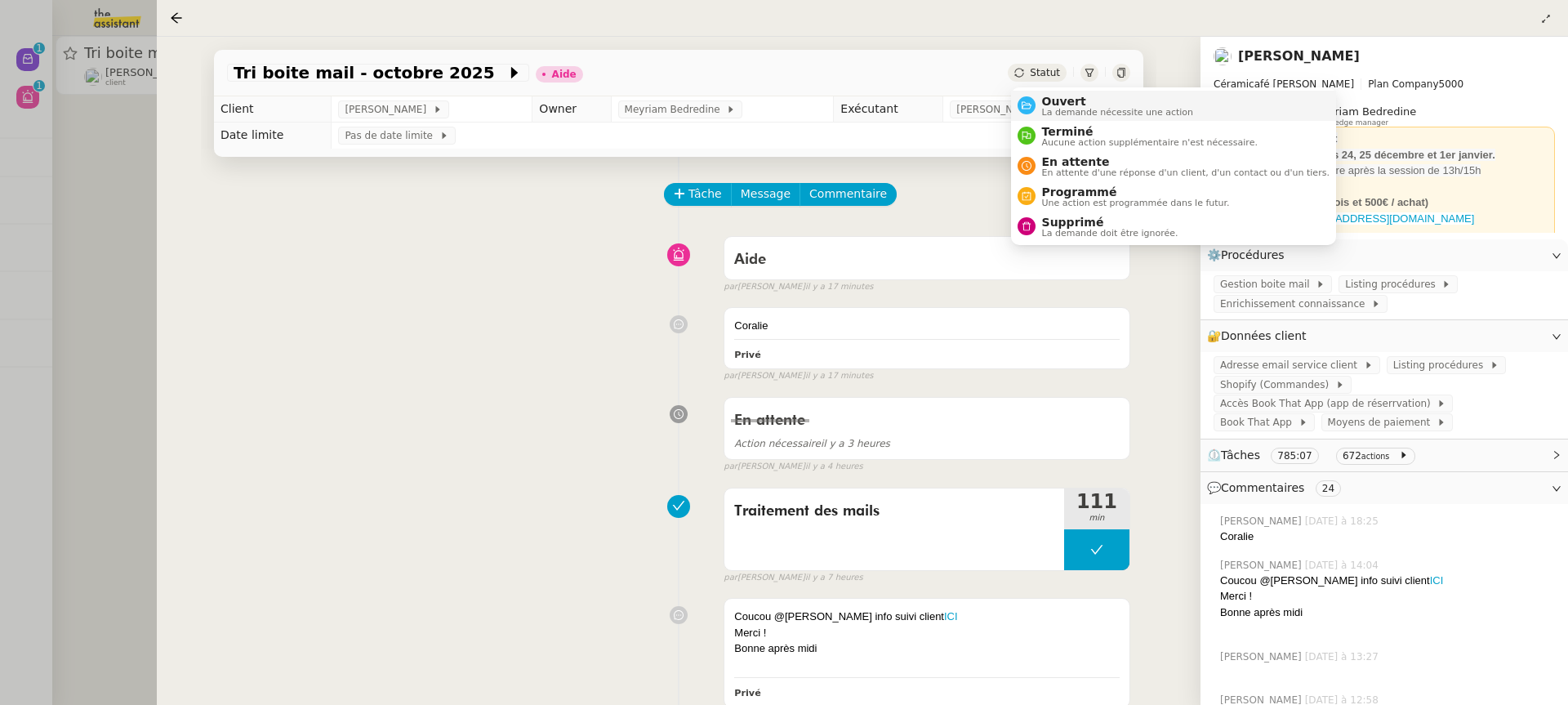
click at [1066, 98] on span "Ouvert" at bounding box center [1117, 101] width 152 height 13
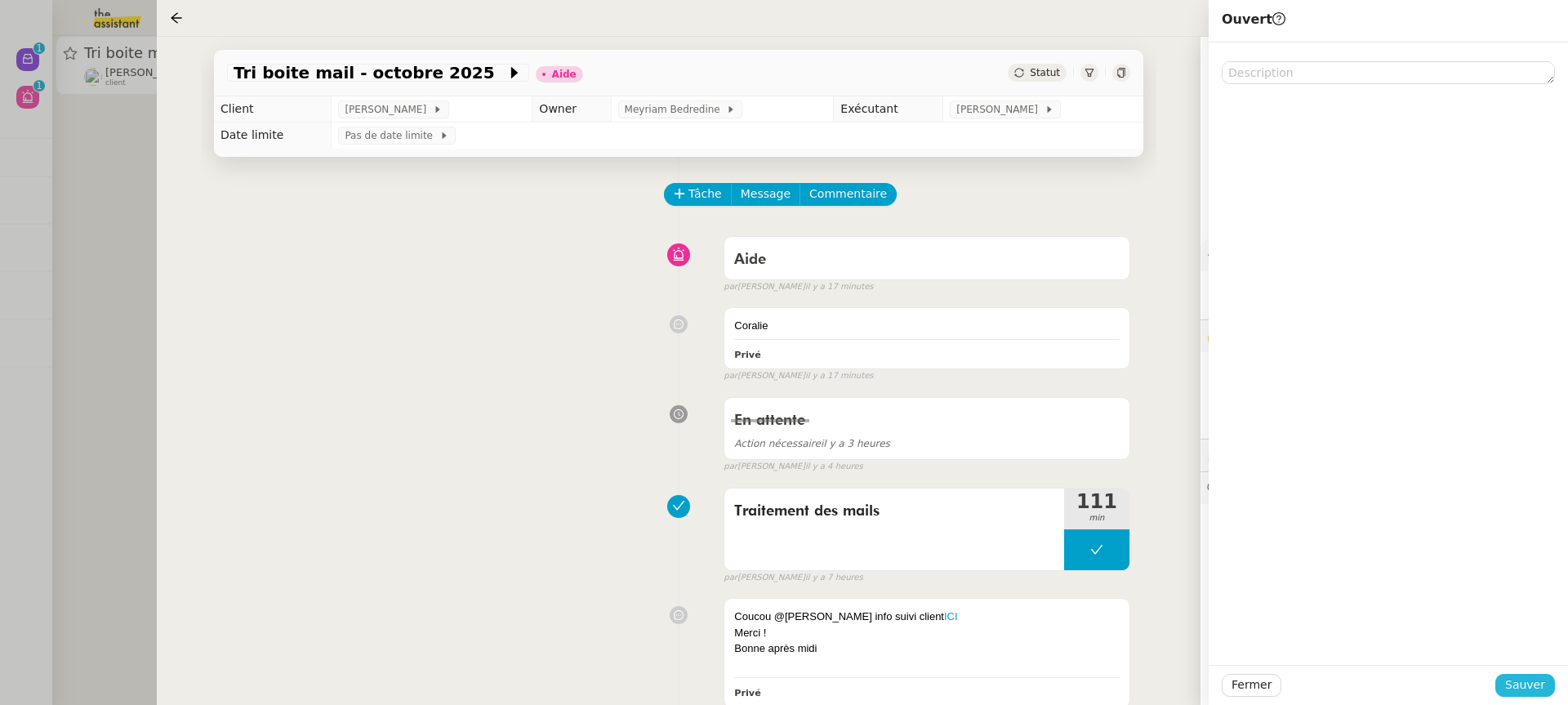
click at [1530, 676] on span "Sauver" at bounding box center [1525, 685] width 40 height 18
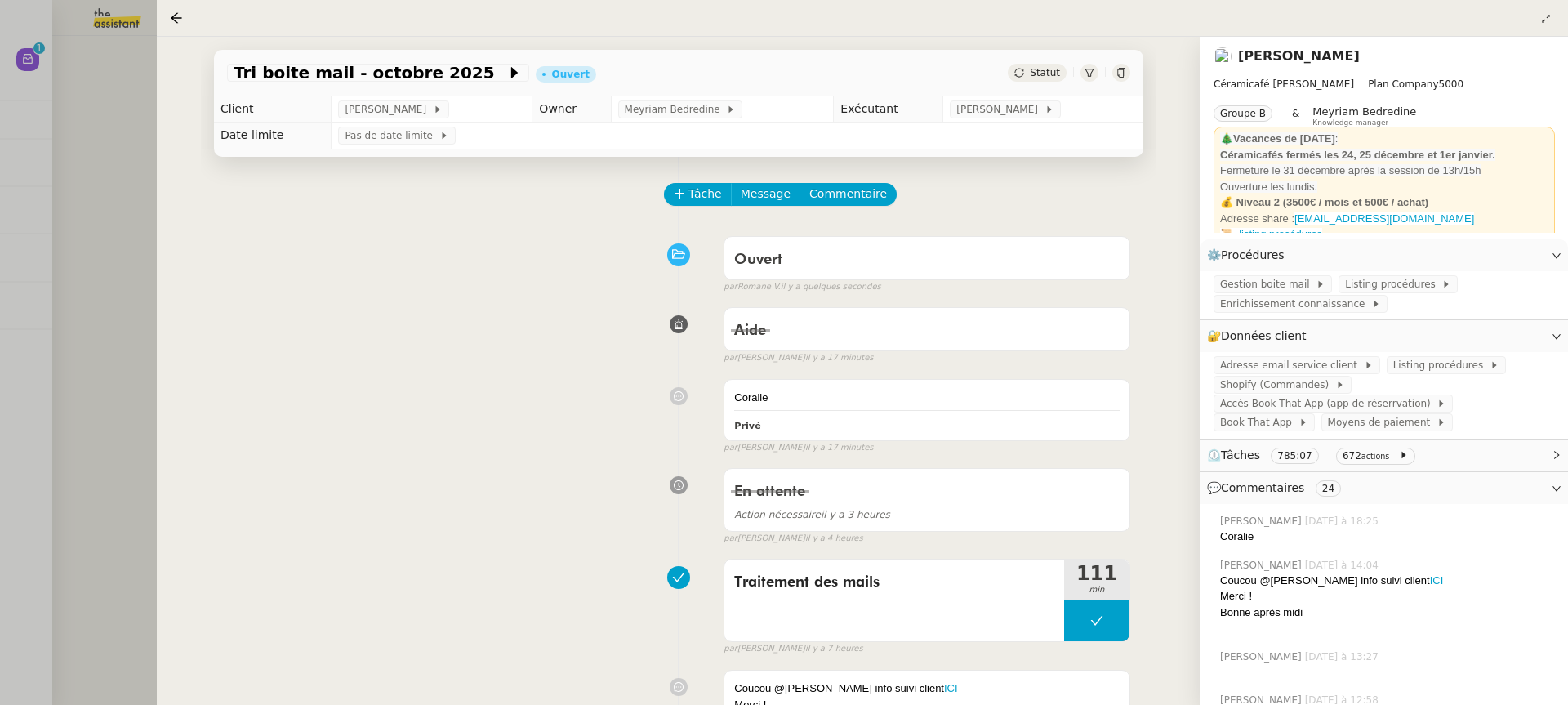
click at [36, 254] on div at bounding box center [784, 352] width 1568 height 705
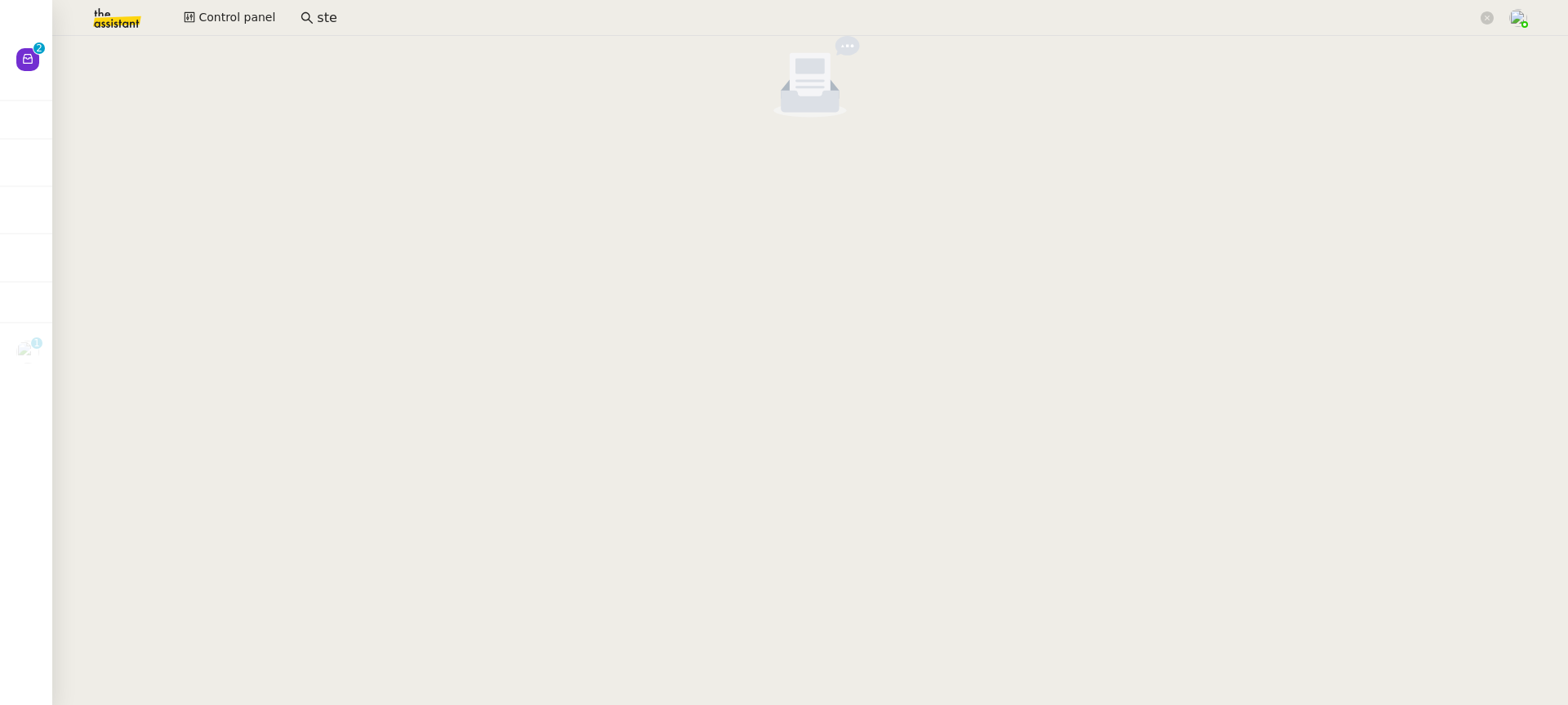
click at [59, 79] on nz-empty-default at bounding box center [810, 76] width 1503 height 82
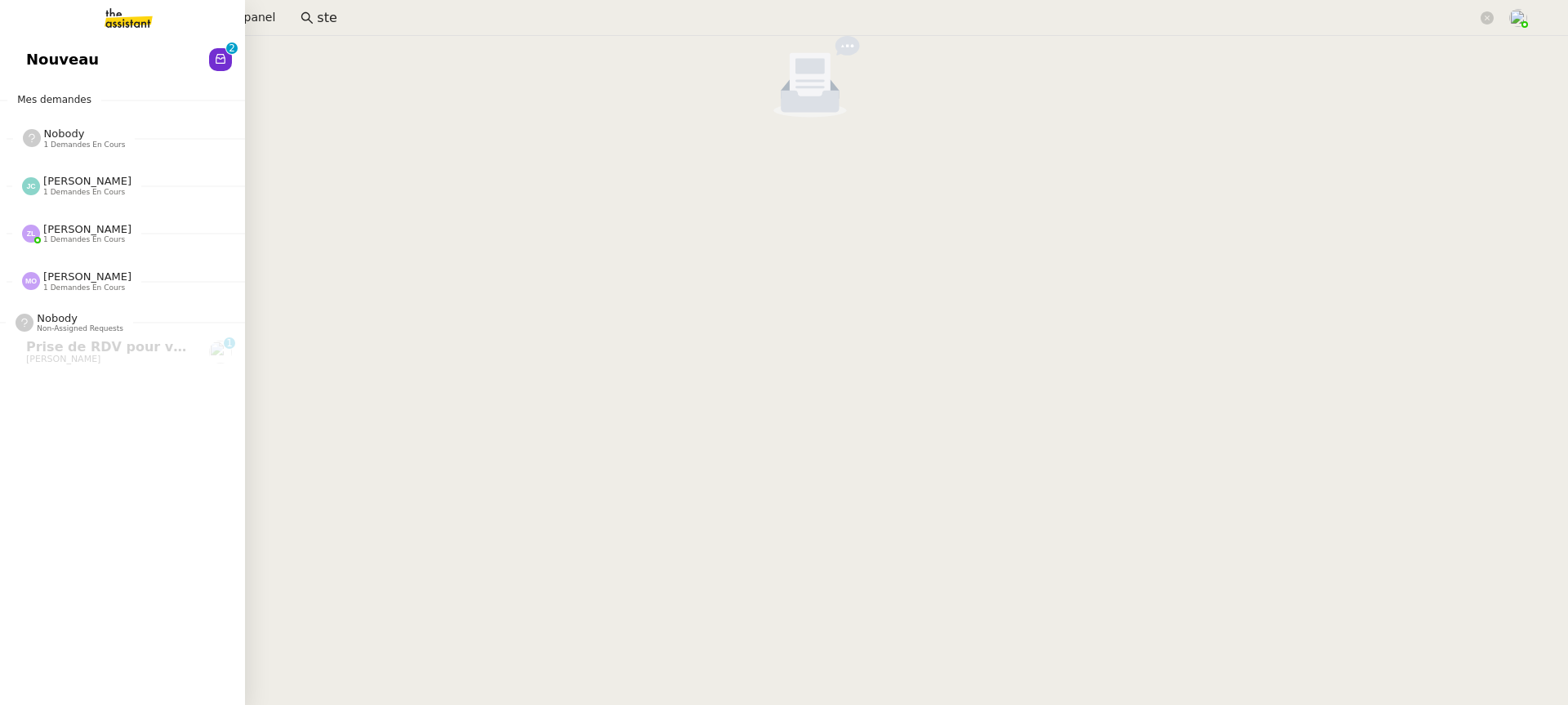
click at [50, 76] on link "Nouveau 0 1 2 3 4 5 6 7 8 9" at bounding box center [123, 59] width 245 height 38
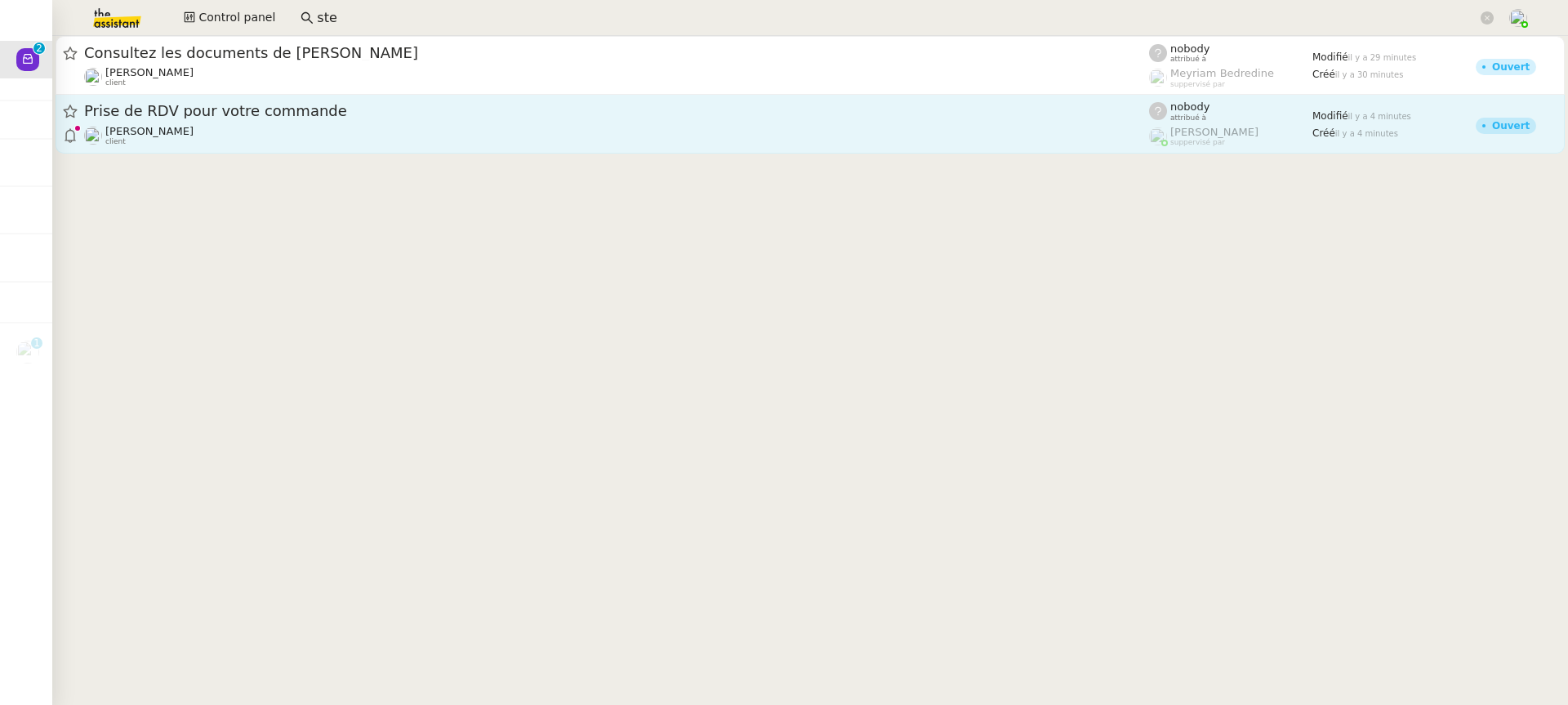
click at [844, 144] on div "Gabrielle Tavernier client" at bounding box center [616, 135] width 1065 height 21
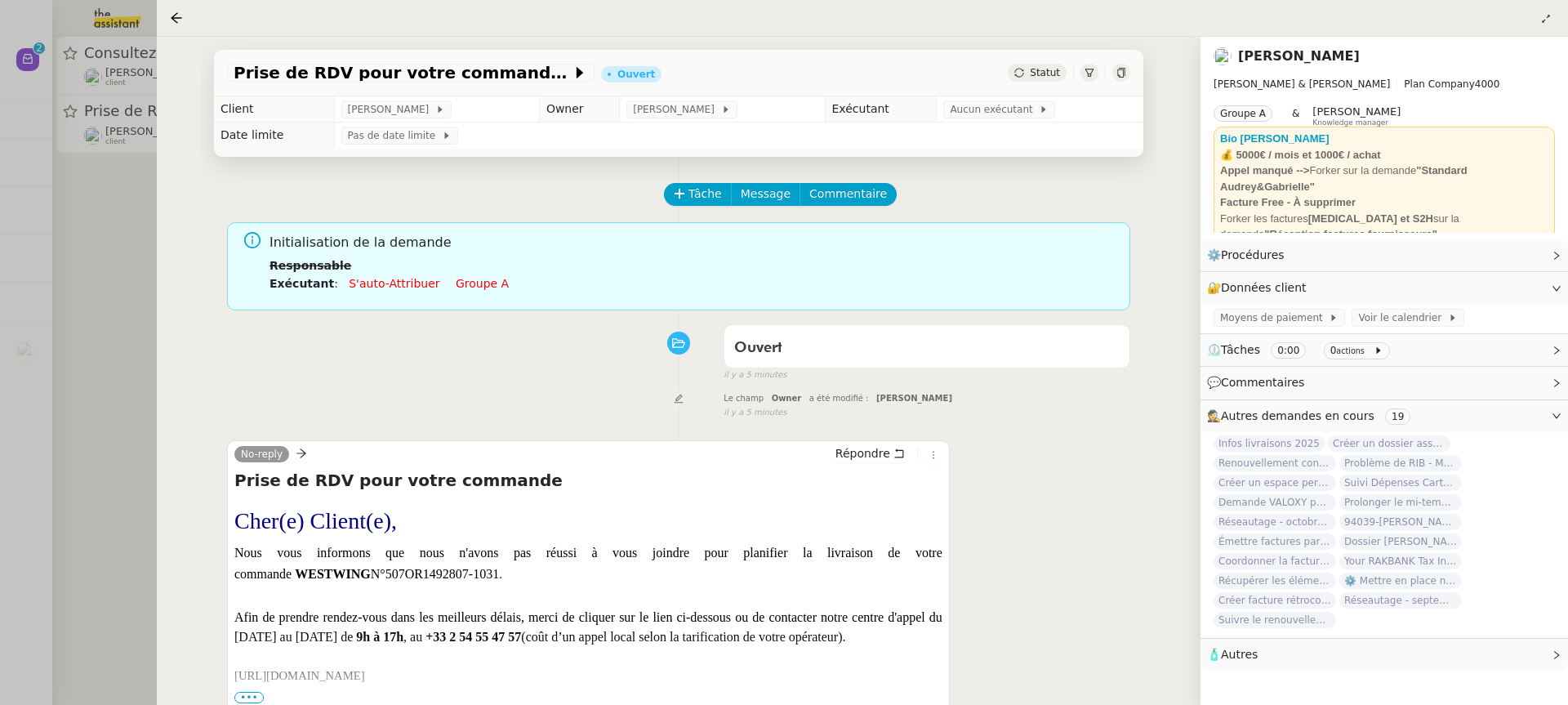
click at [111, 90] on div at bounding box center [784, 352] width 1568 height 705
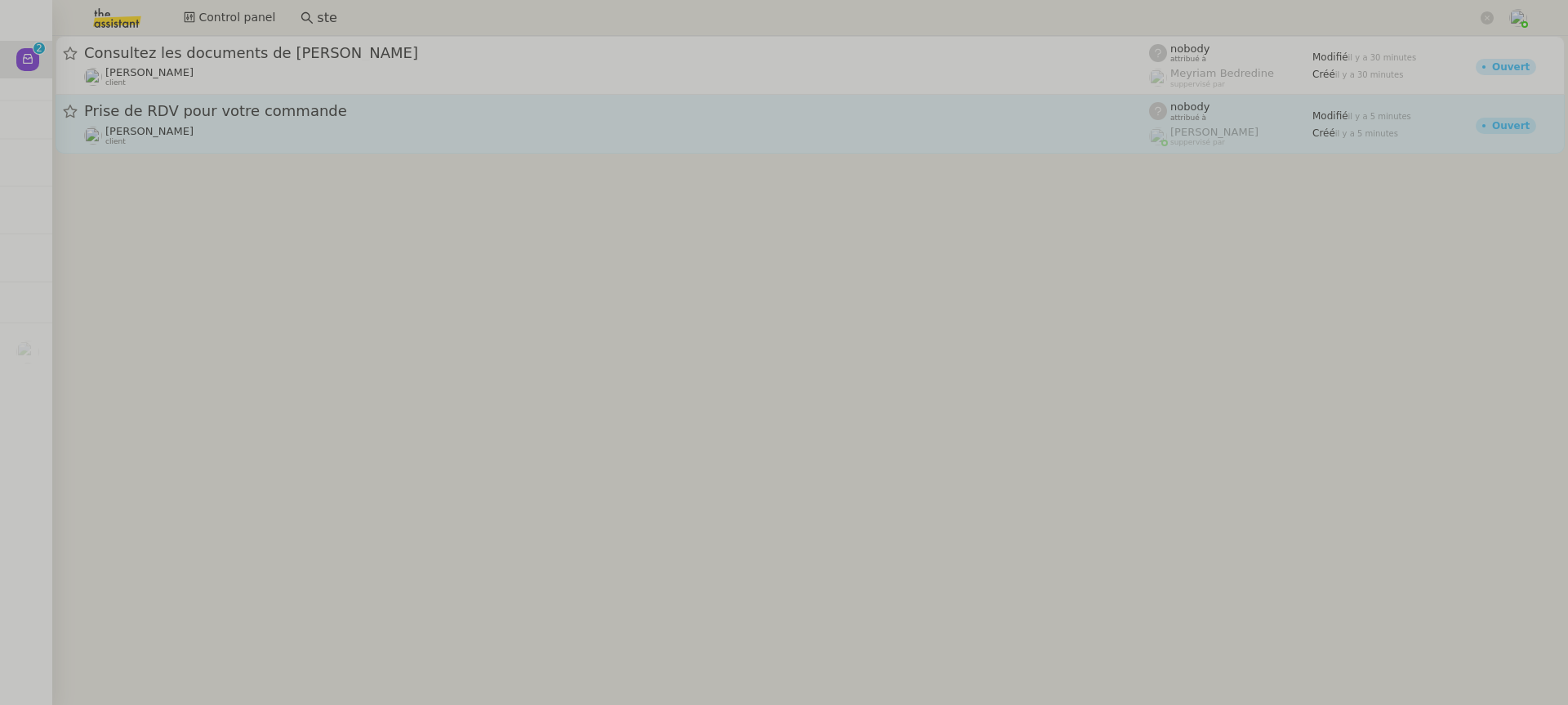
click at [268, 108] on span "Prise de RDV pour votre commande" at bounding box center [616, 112] width 1065 height 15
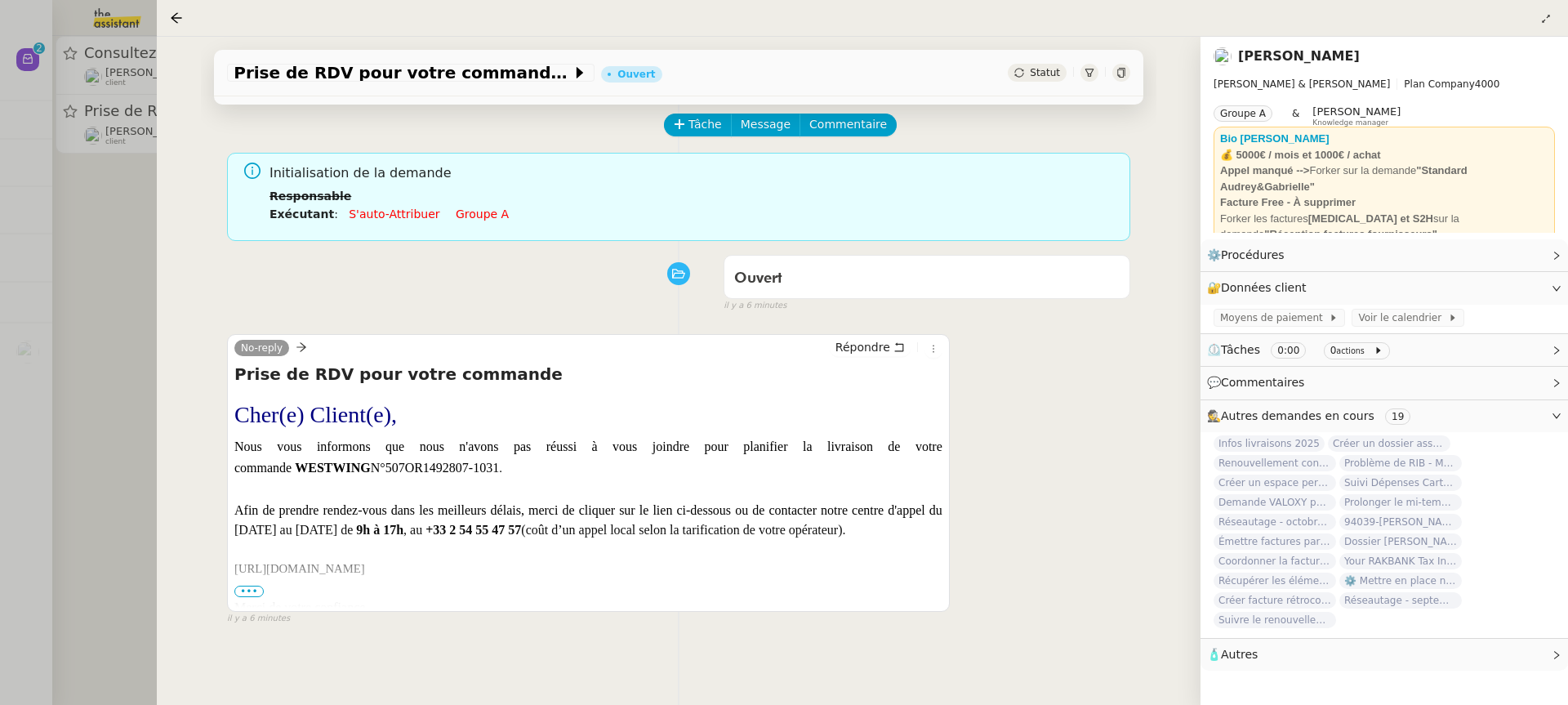
scroll to position [79, 0]
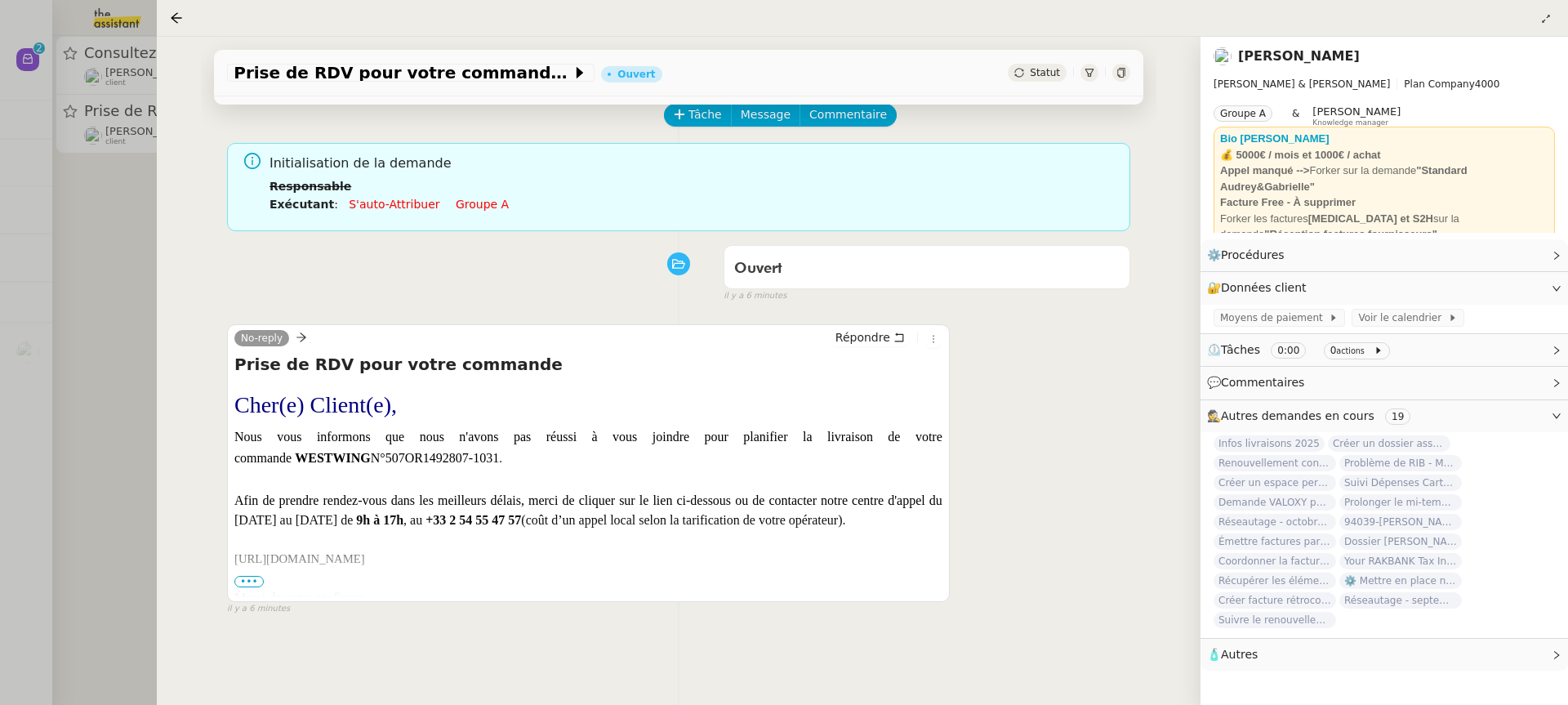
click at [117, 167] on div at bounding box center [784, 352] width 1568 height 705
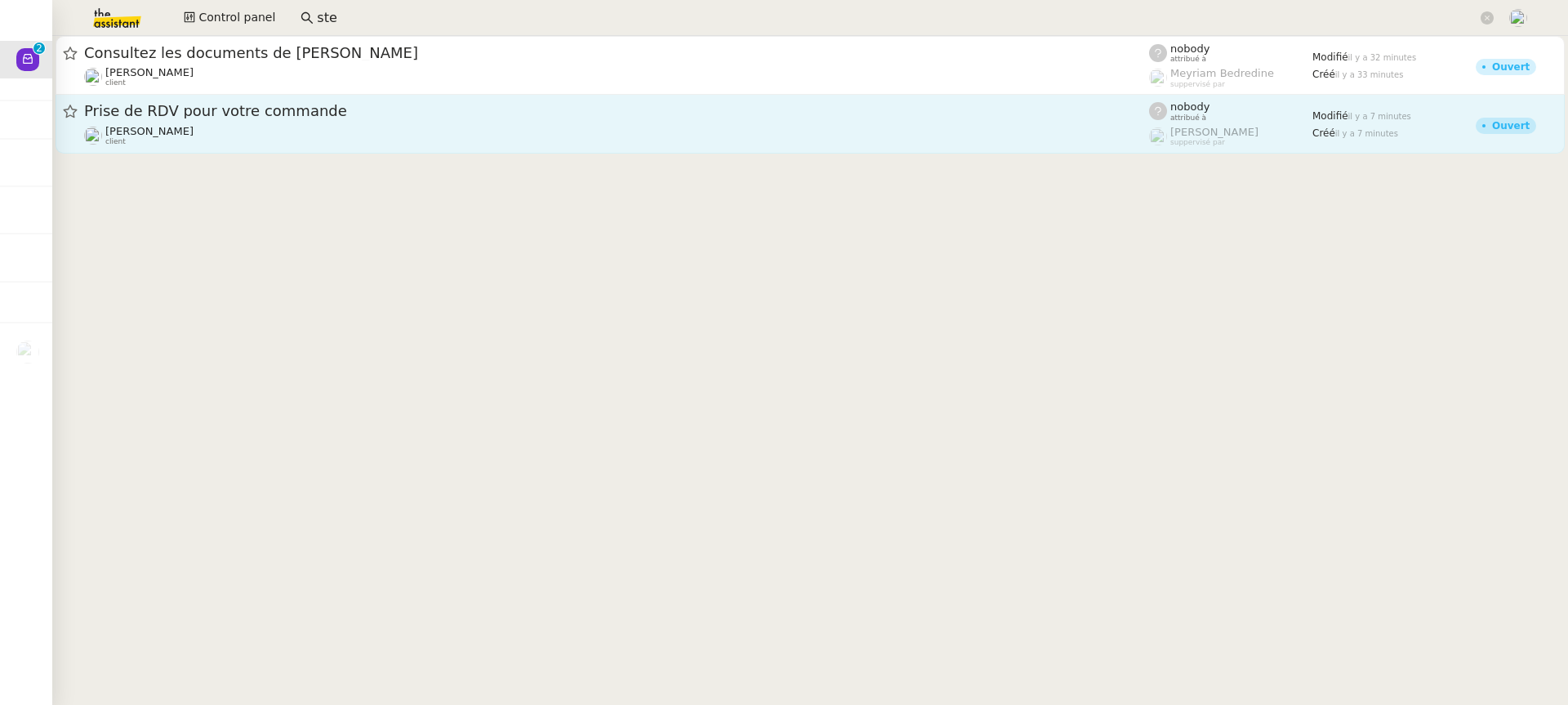
click at [280, 145] on div "Gabrielle Tavernier client" at bounding box center [616, 135] width 1065 height 21
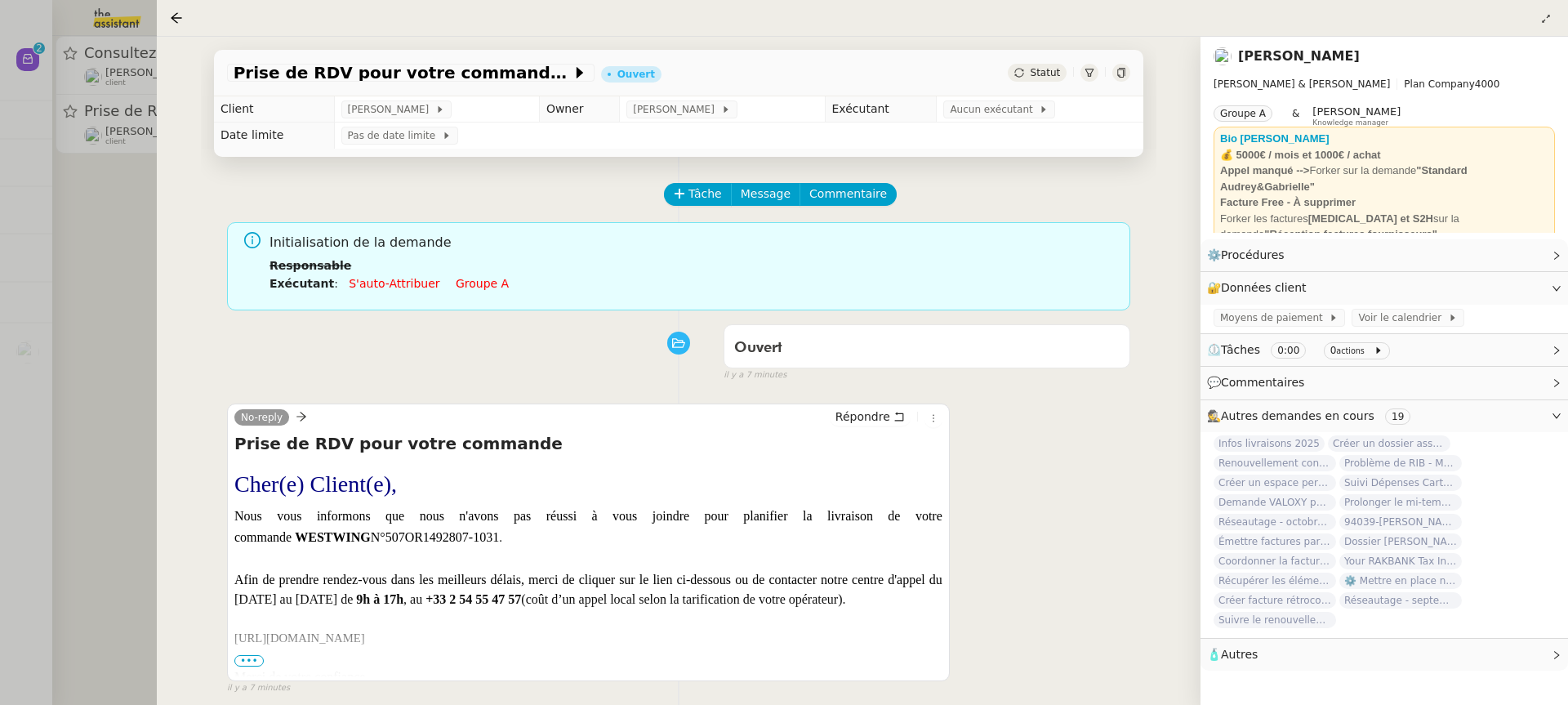
scroll to position [23, 0]
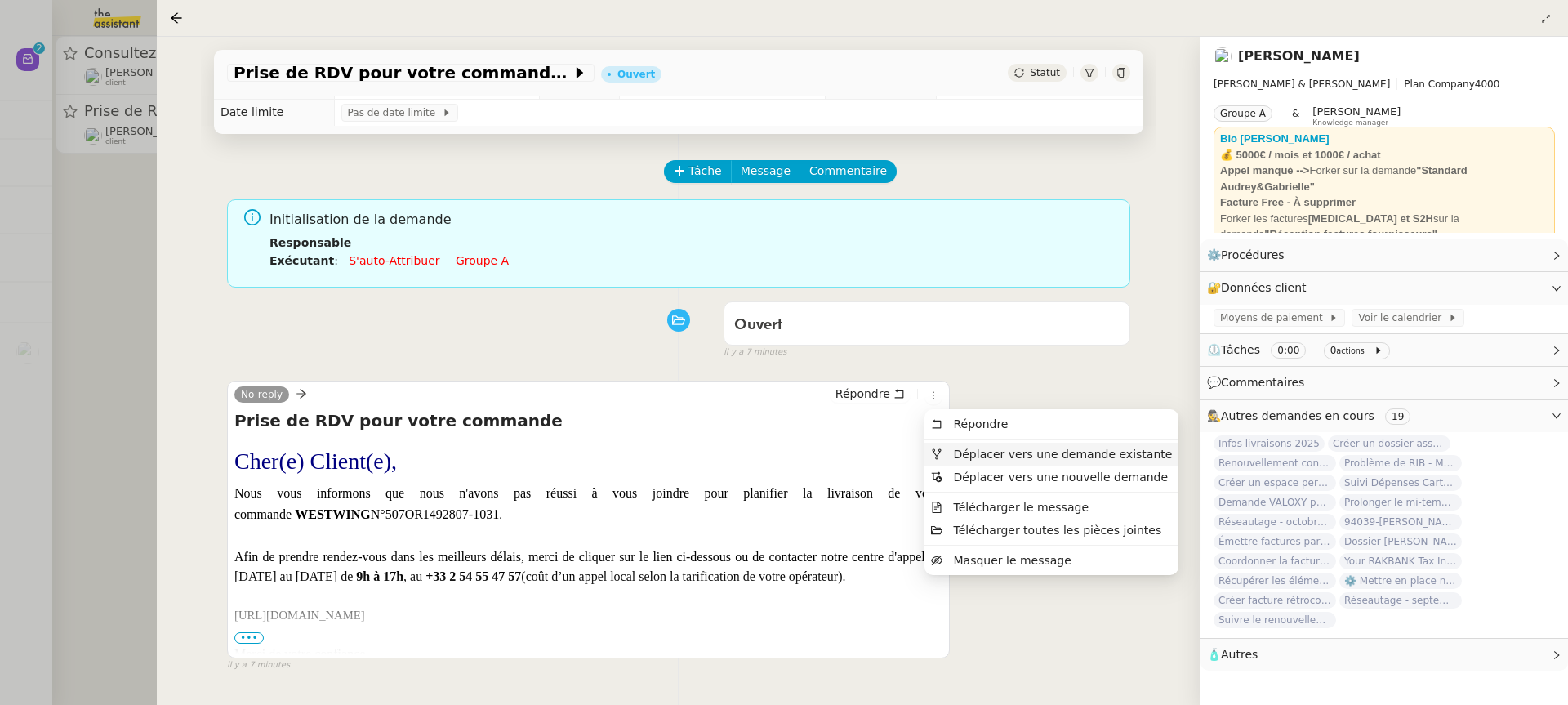
click at [982, 450] on span "Déplacer vers une demande existante" at bounding box center [1062, 453] width 218 height 13
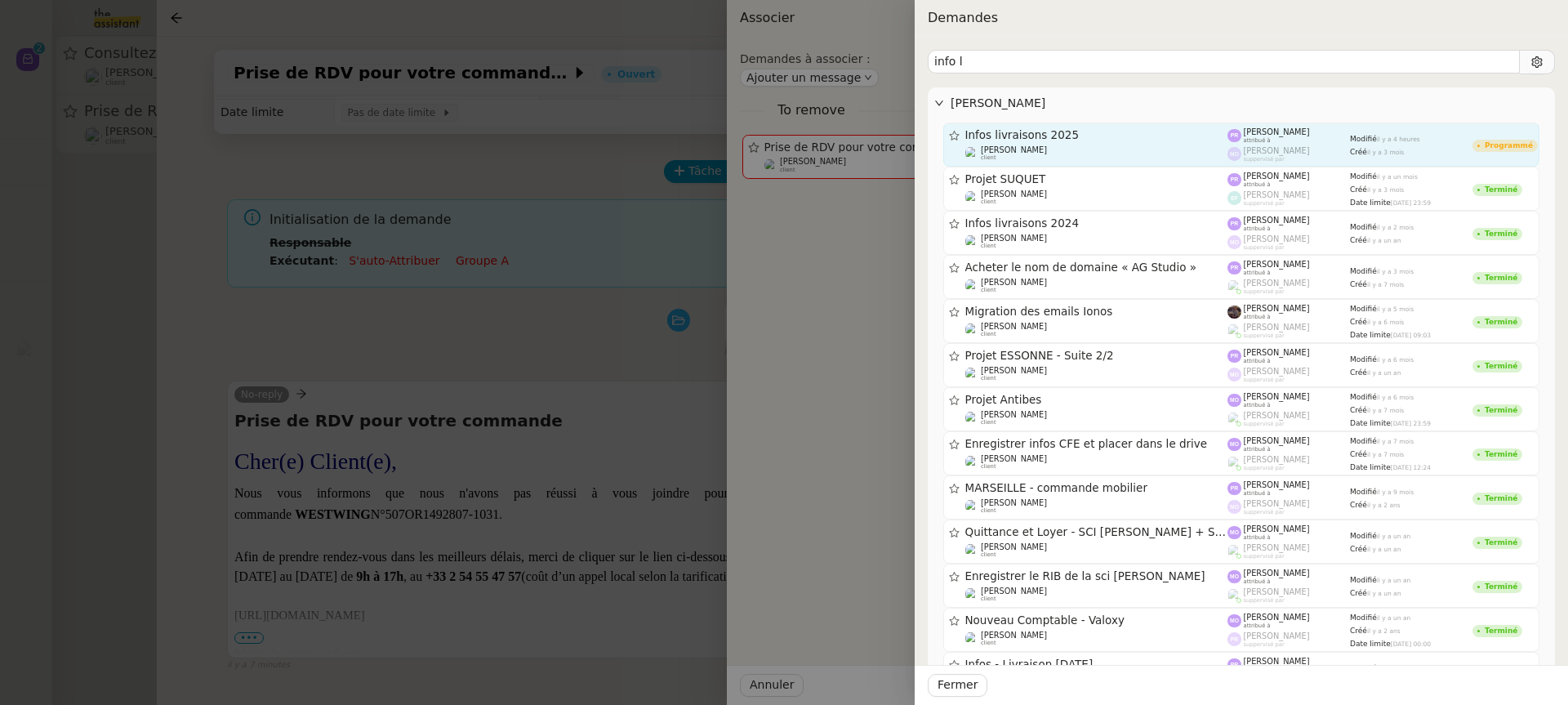
type input "info l"
click at [1162, 143] on div "Infos livraisons 2025 Gabrielle Tavernier client" at bounding box center [1096, 144] width 263 height 32
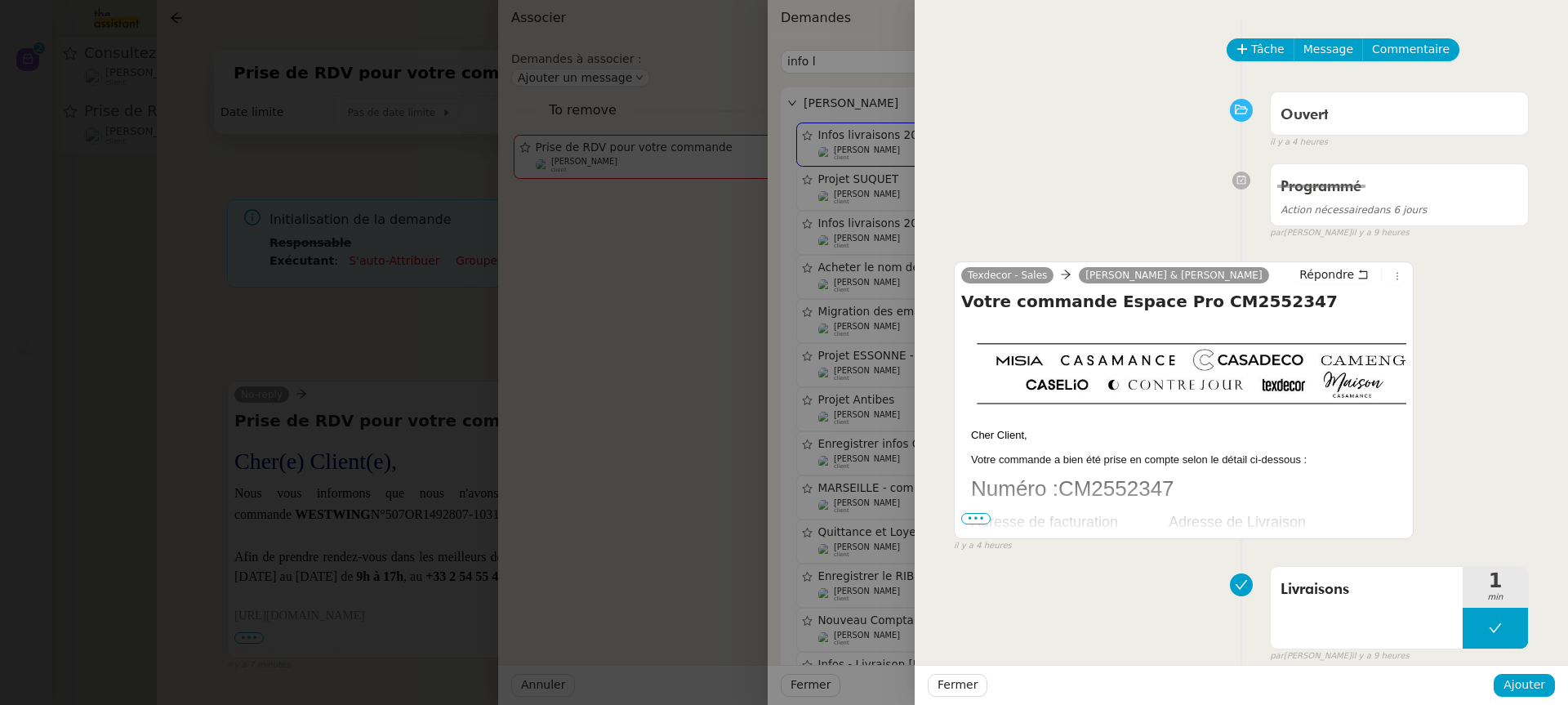
click at [1540, 671] on div "Fermer Ajouter" at bounding box center [1241, 684] width 654 height 40
click at [1543, 683] on span "Ajouter" at bounding box center [1524, 685] width 41 height 18
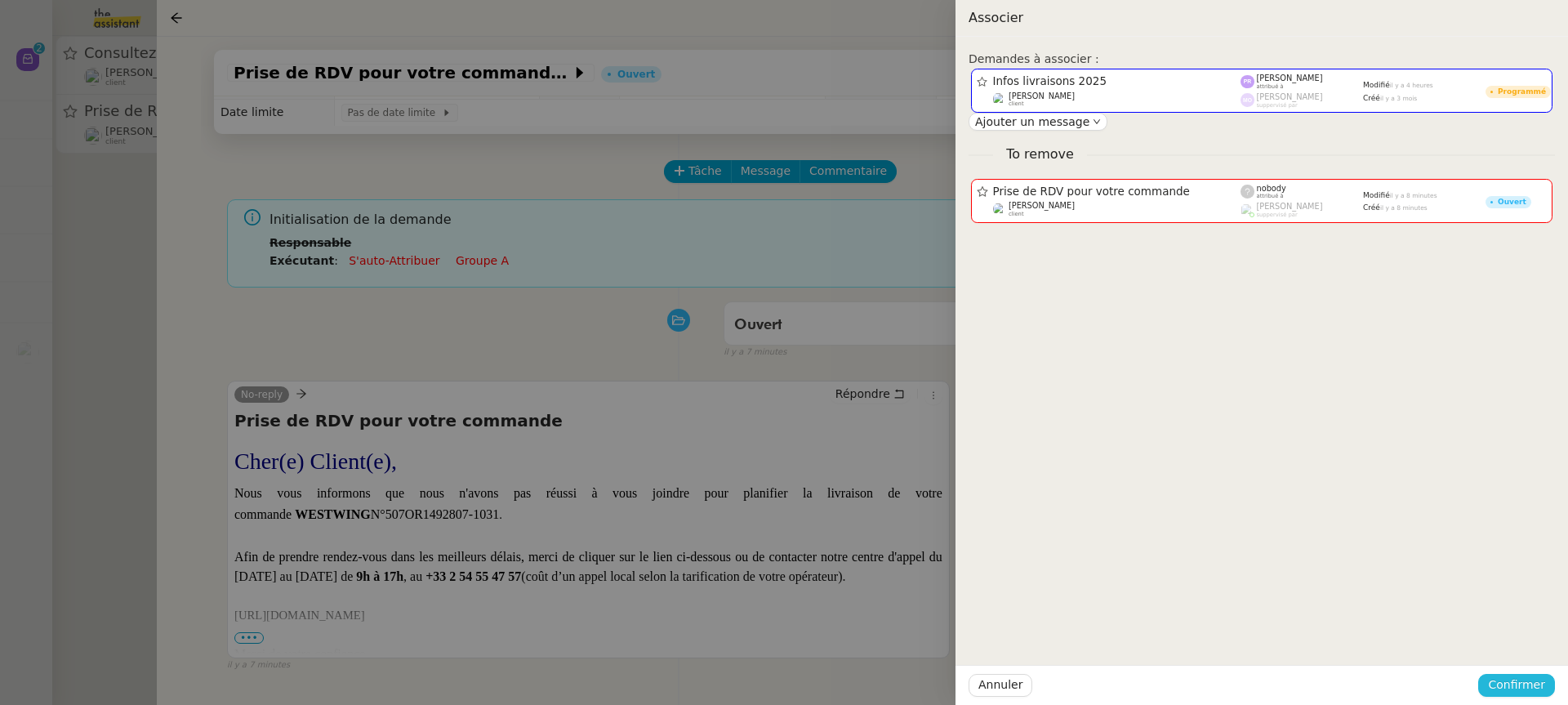
click at [1543, 683] on span "Confirmer" at bounding box center [1516, 685] width 57 height 18
click at [1539, 647] on span "Ajouter" at bounding box center [1517, 641] width 41 height 17
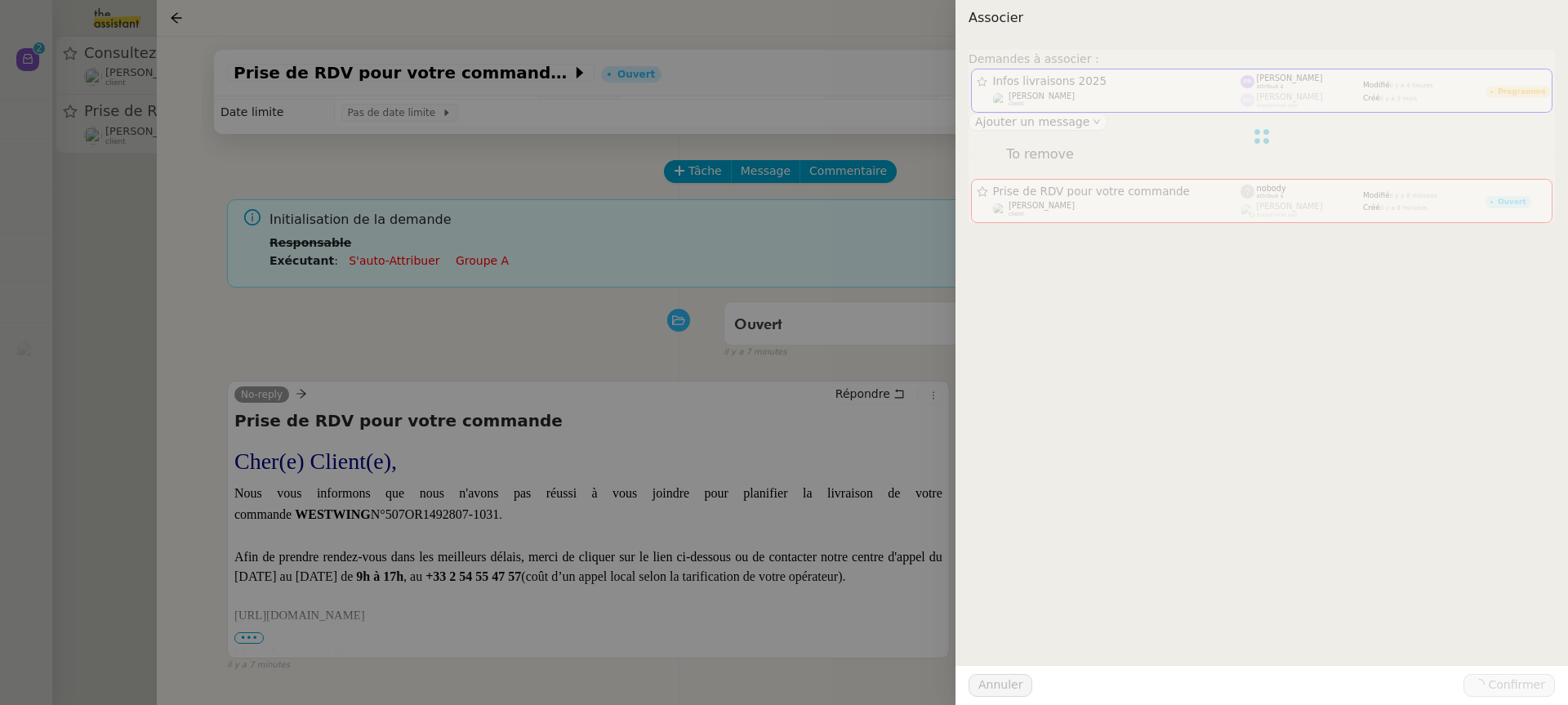
click at [107, 76] on div at bounding box center [784, 352] width 1568 height 705
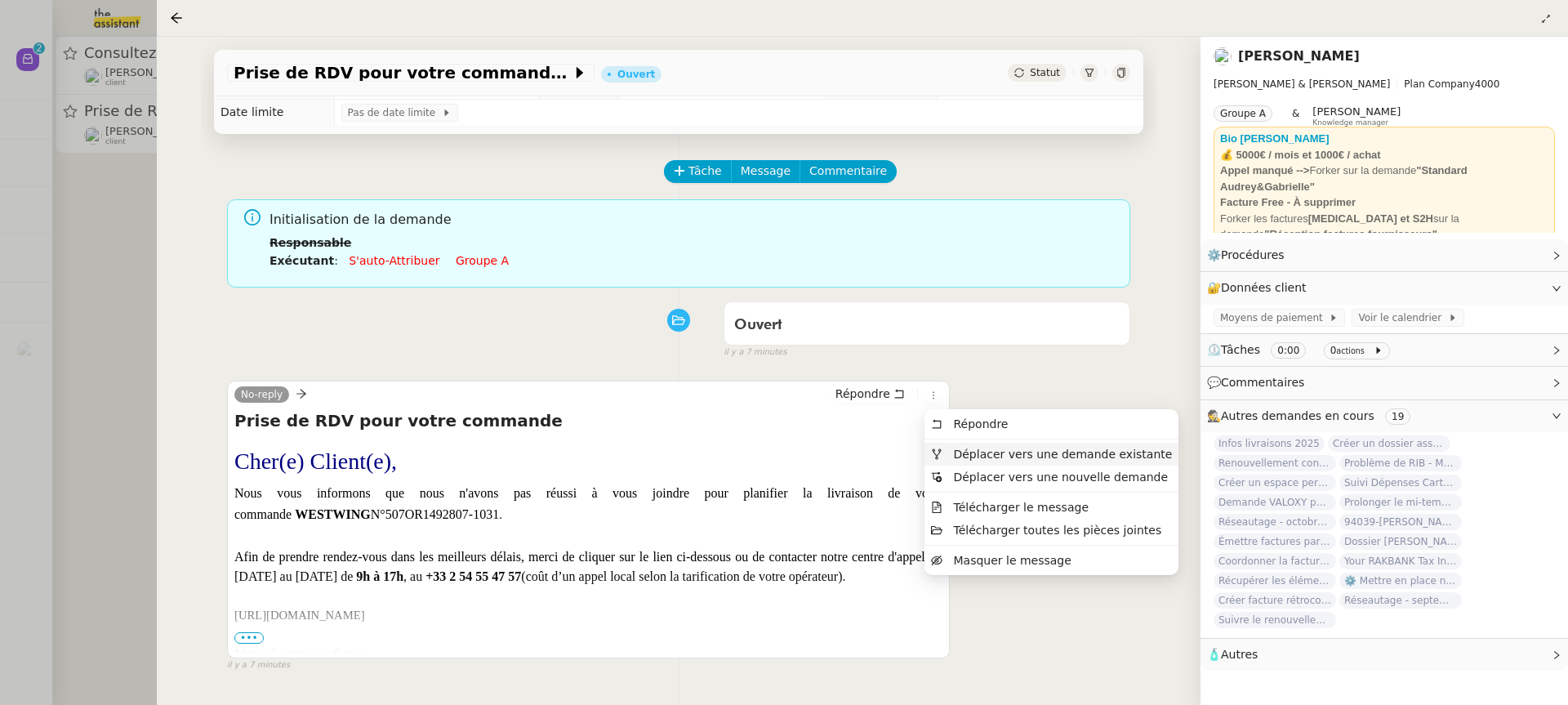
click at [968, 448] on span "Déplacer vers une demande existante" at bounding box center [1062, 453] width 218 height 13
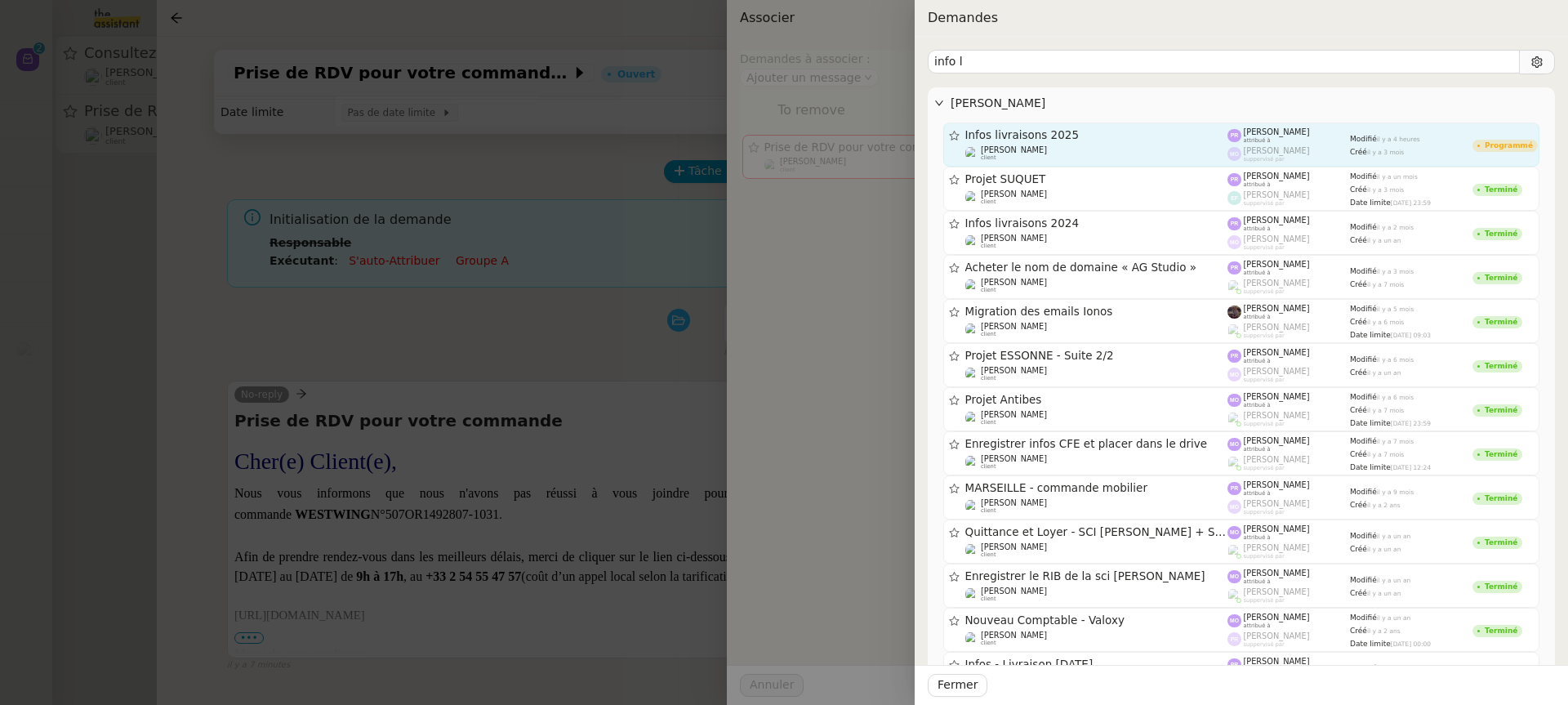
type input "info l"
click at [1114, 147] on div "Gabrielle Tavernier client" at bounding box center [1096, 154] width 263 height 17
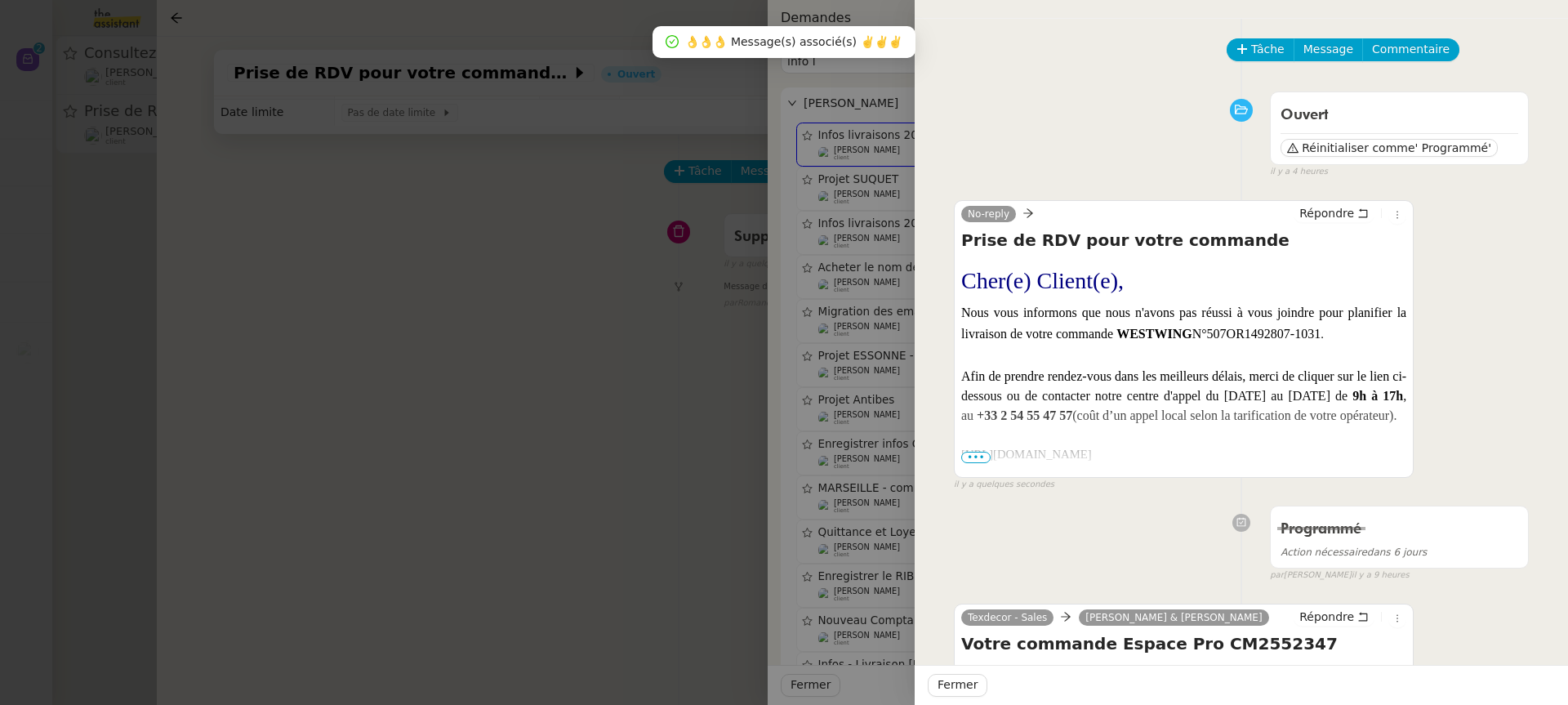
click at [487, 328] on div at bounding box center [784, 352] width 1568 height 705
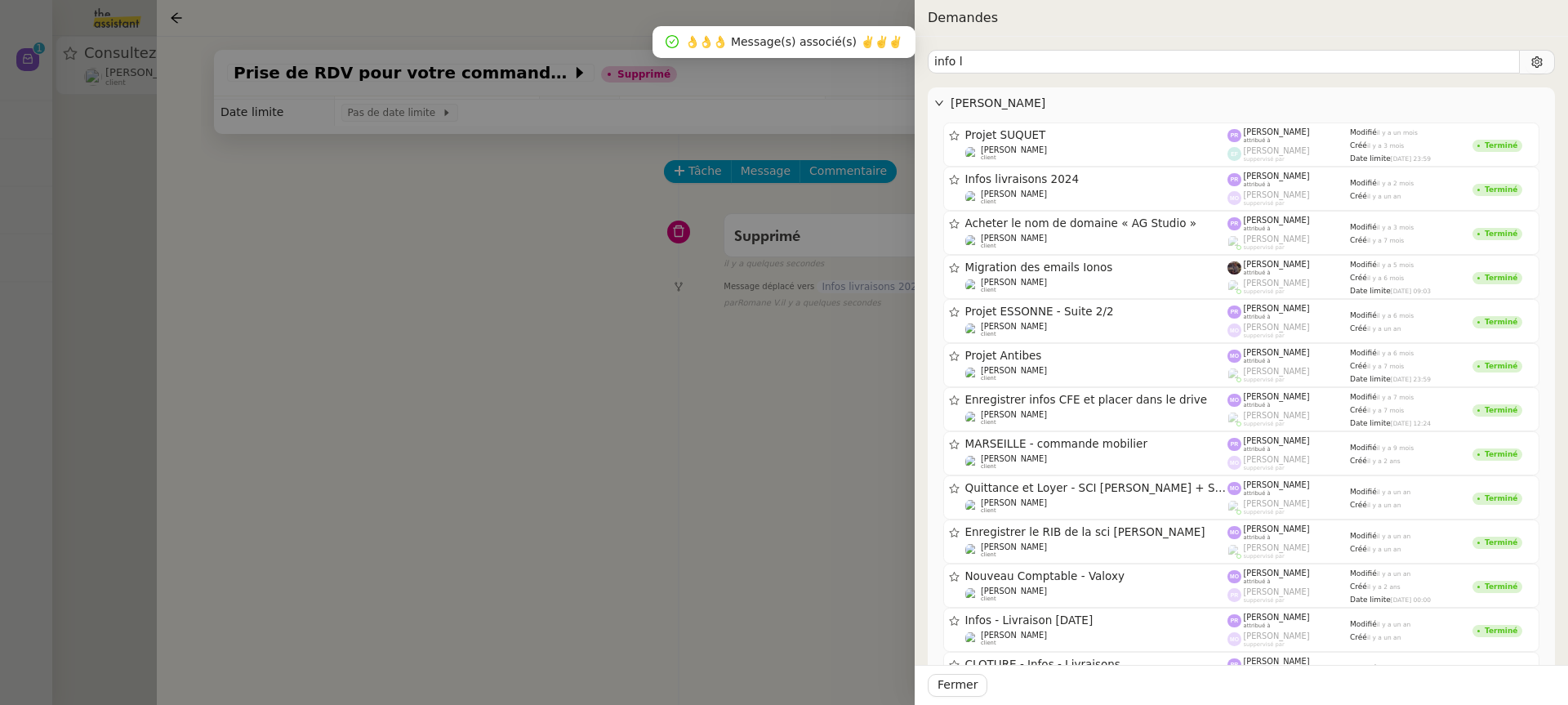
click at [97, 194] on div at bounding box center [784, 352] width 1568 height 705
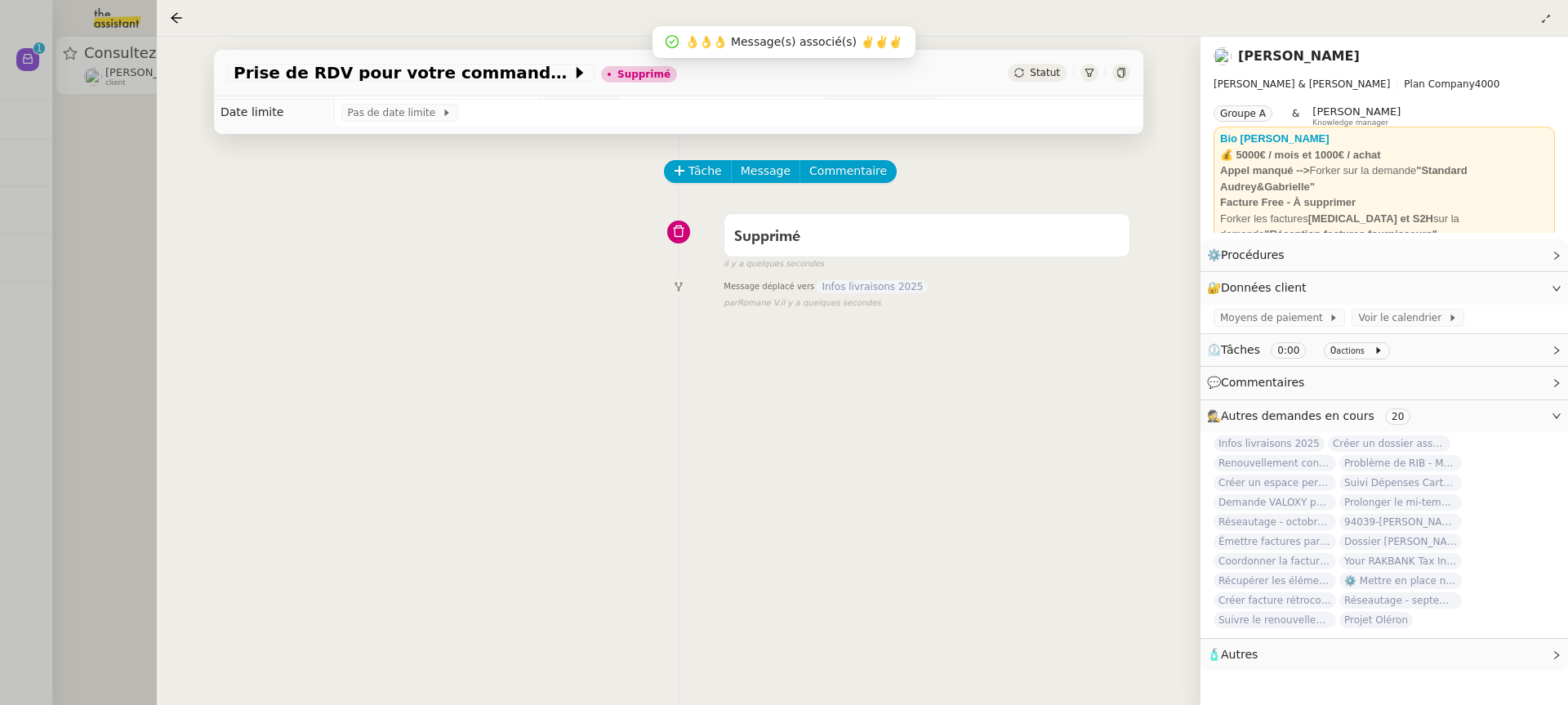
click at [97, 194] on div at bounding box center [784, 352] width 1568 height 705
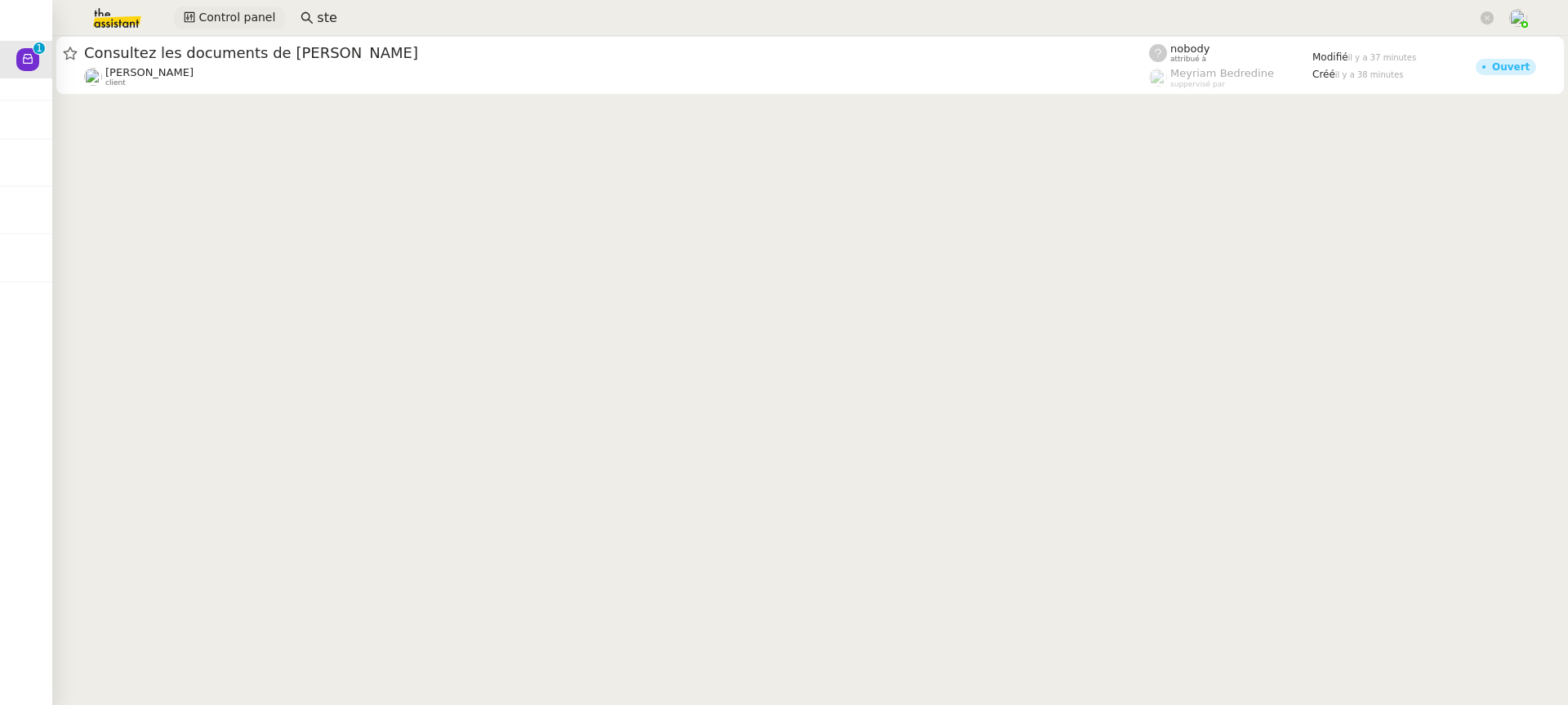
click at [238, 19] on span "Control panel" at bounding box center [236, 18] width 77 height 18
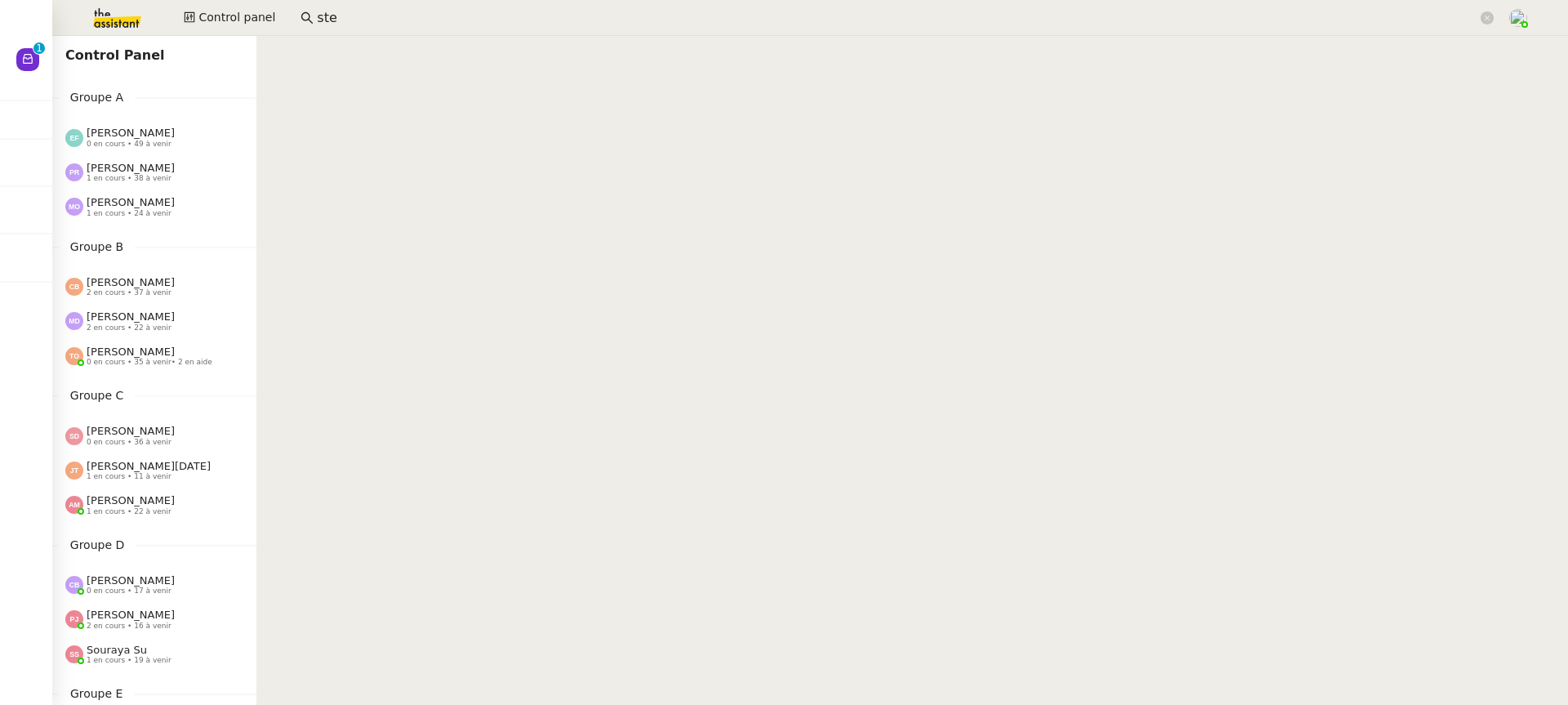
click at [309, 28] on nz-input-group "ste" at bounding box center [897, 18] width 1211 height 25
drag, startPoint x: 340, startPoint y: 29, endPoint x: 269, endPoint y: 22, distance: 71.3
click at [269, 22] on div "Control panel ste" at bounding box center [784, 18] width 1486 height 36
drag, startPoint x: 360, startPoint y: 15, endPoint x: 187, endPoint y: 15, distance: 173.0
click at [253, 15] on div "Control panel ste" at bounding box center [784, 18] width 1486 height 36
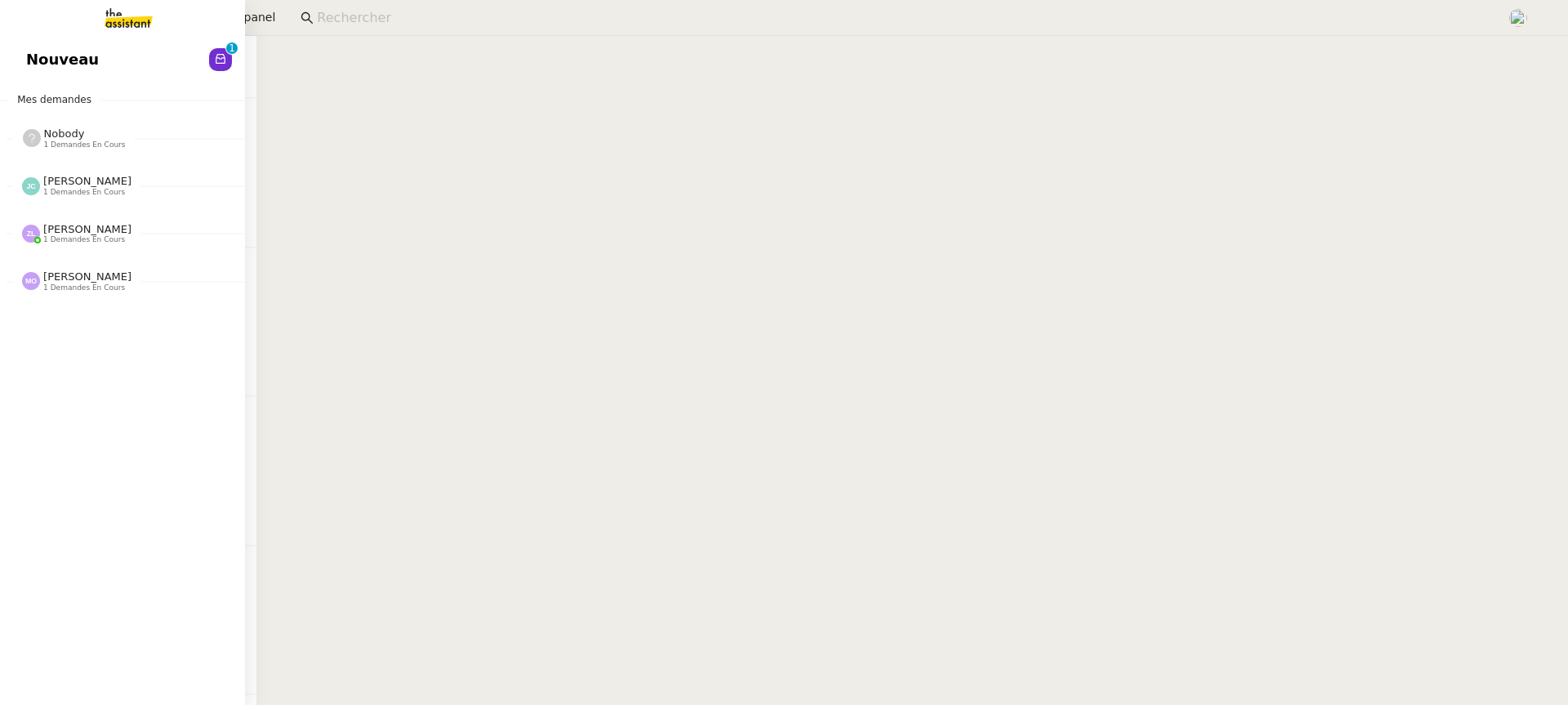
click at [40, 63] on link "Nouveau 0 1 2 3 4 5 6 7 8 9" at bounding box center [123, 59] width 245 height 38
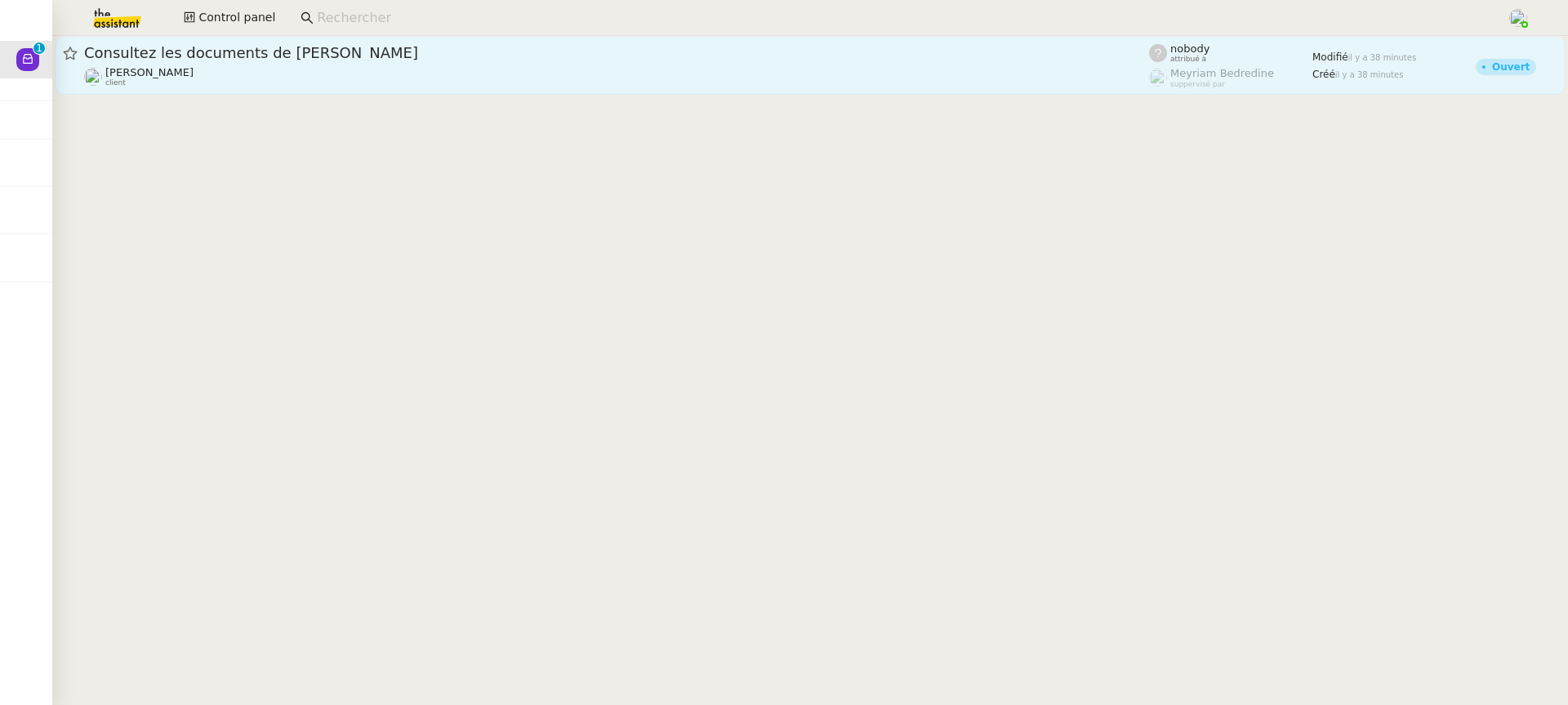
click at [393, 42] on link "Consultez les documents de M. Costes Fanny Eyraud client nobody attribué à Meyr…" at bounding box center [809, 65] width 1509 height 59
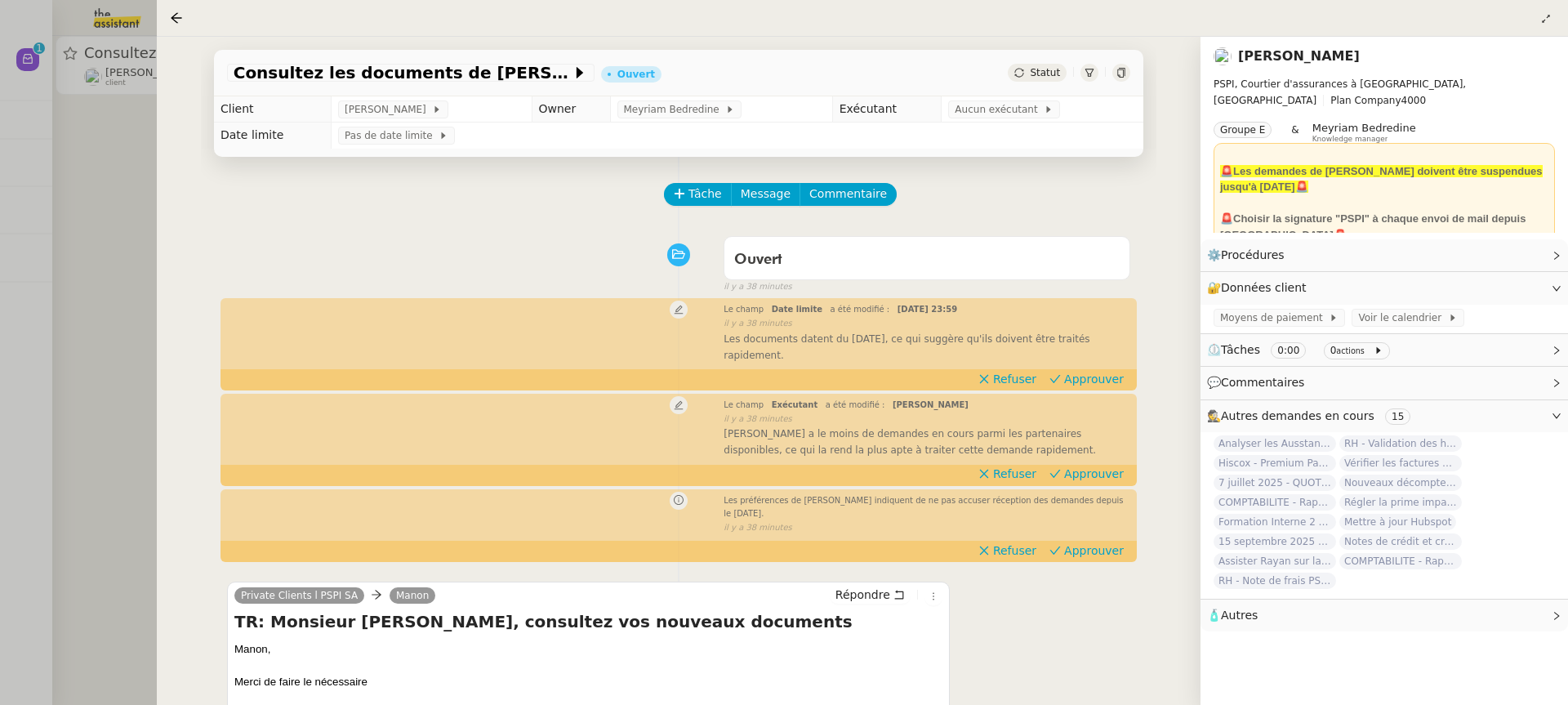
click at [99, 323] on div at bounding box center [784, 352] width 1568 height 705
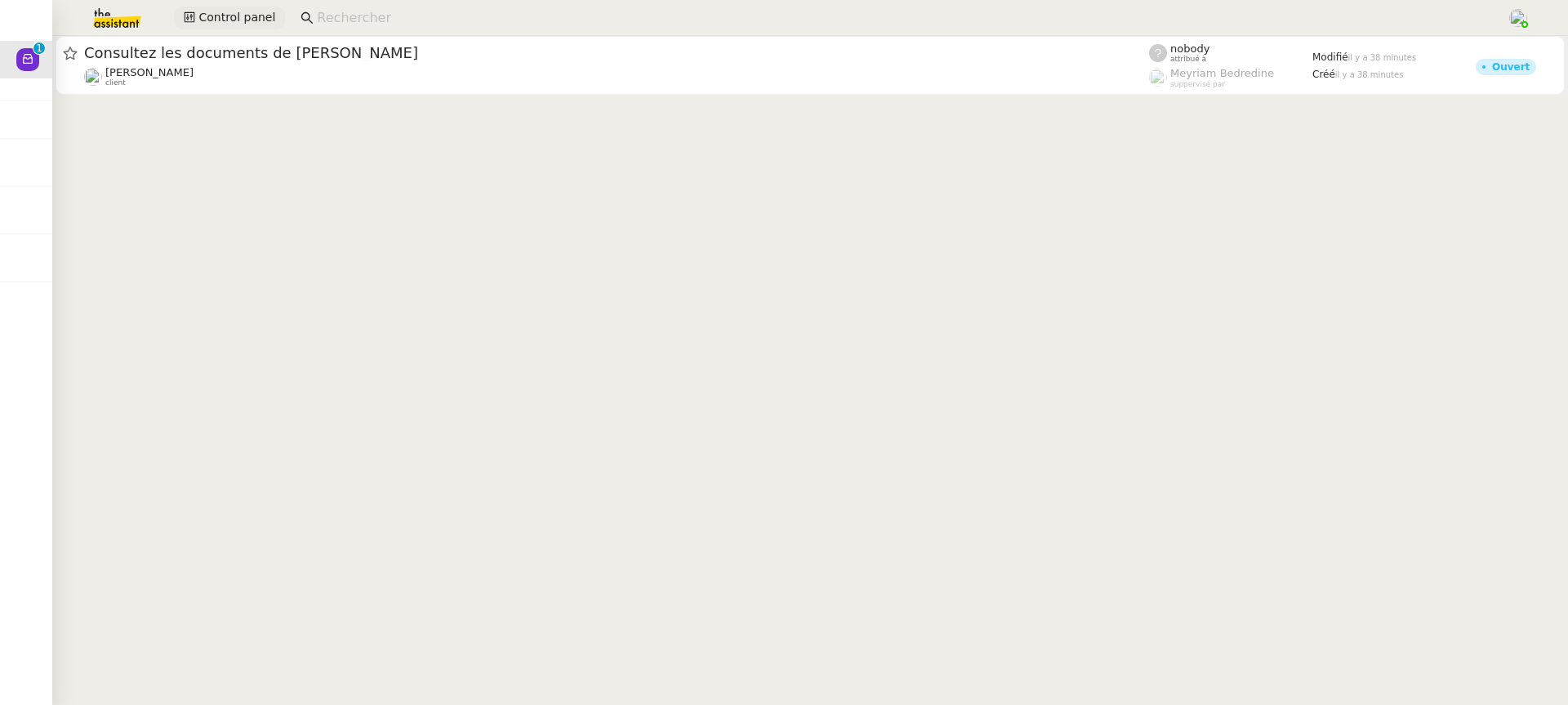
click at [245, 18] on span "Control panel" at bounding box center [236, 18] width 77 height 18
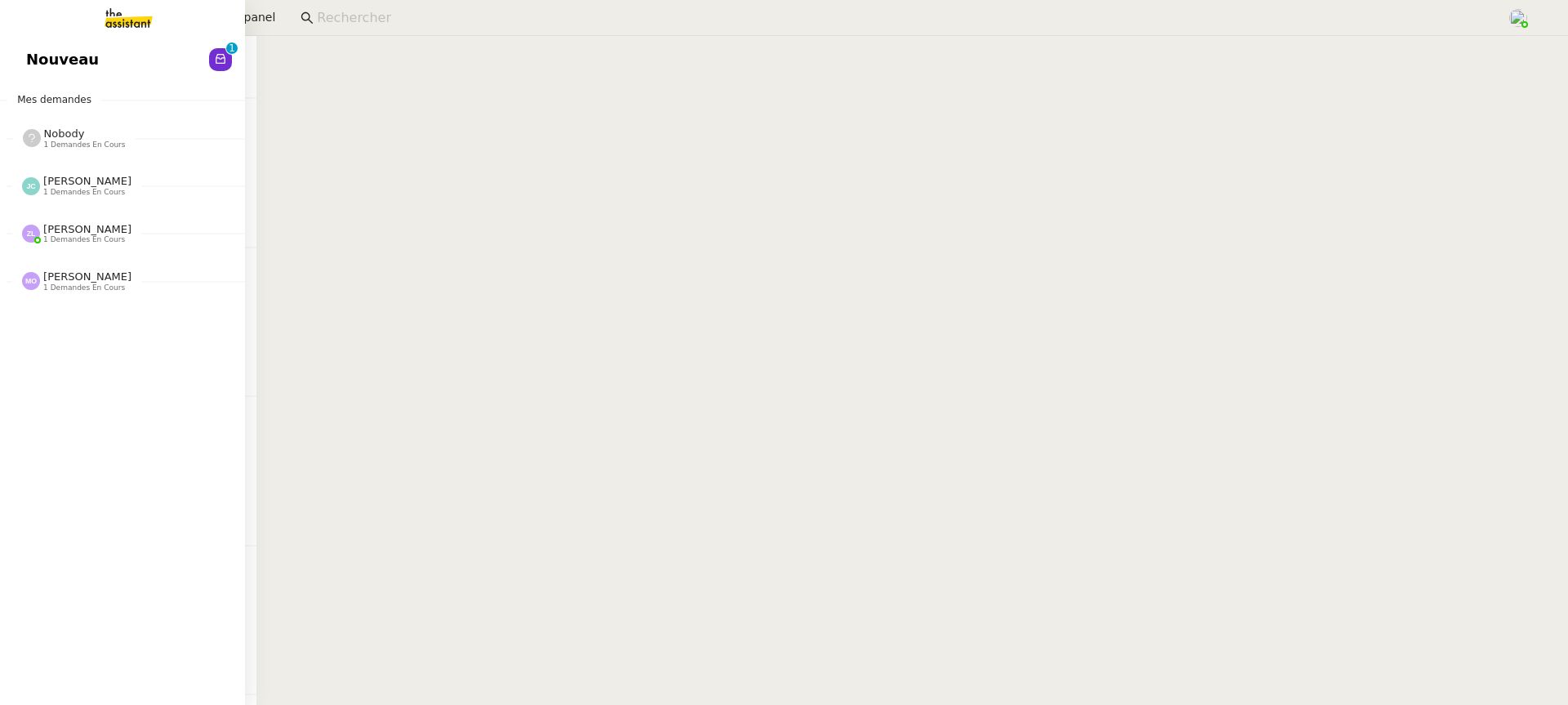
click at [6, 49] on link "Nouveau 0 1 2 3 4 5 6 7 8 9" at bounding box center [123, 59] width 245 height 38
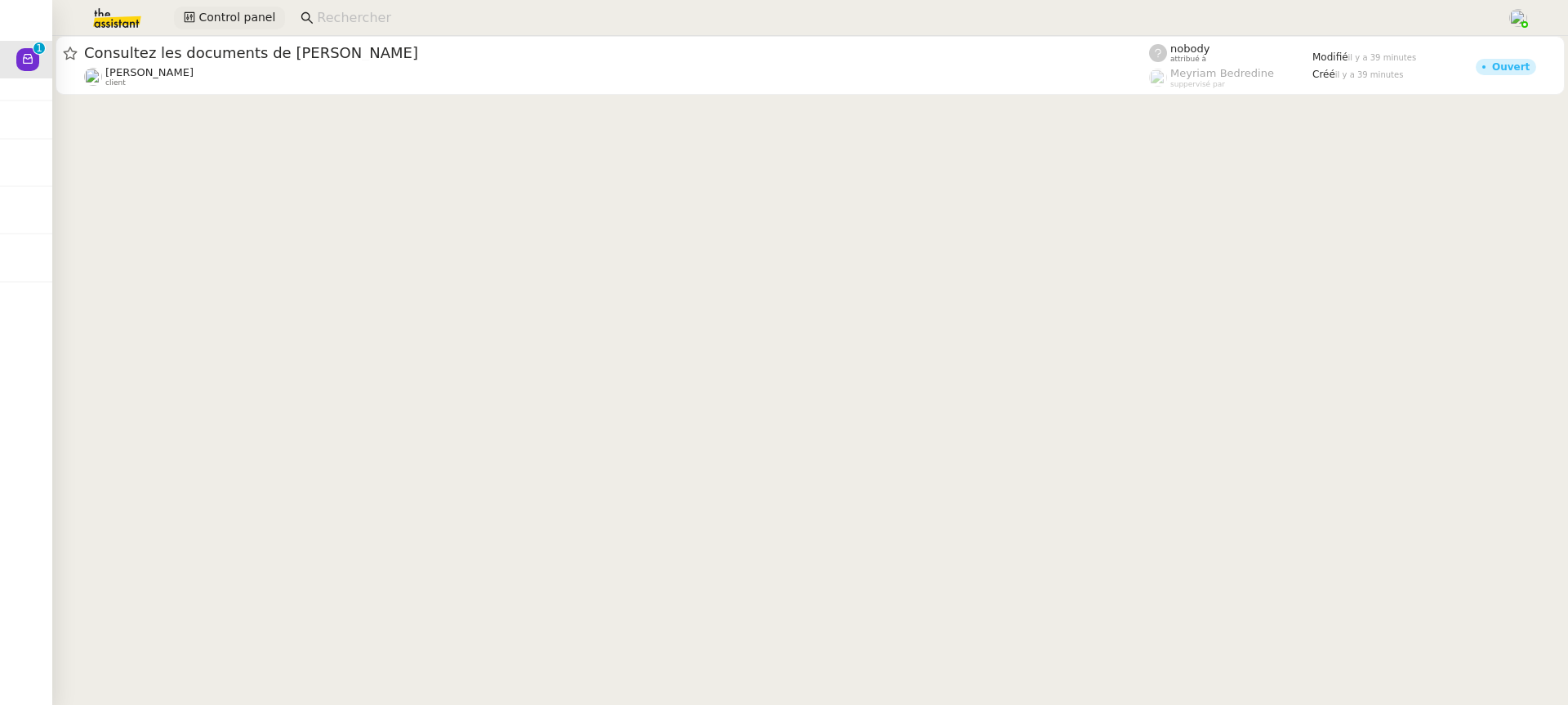
click at [272, 25] on button "Control panel" at bounding box center [230, 18] width 111 height 23
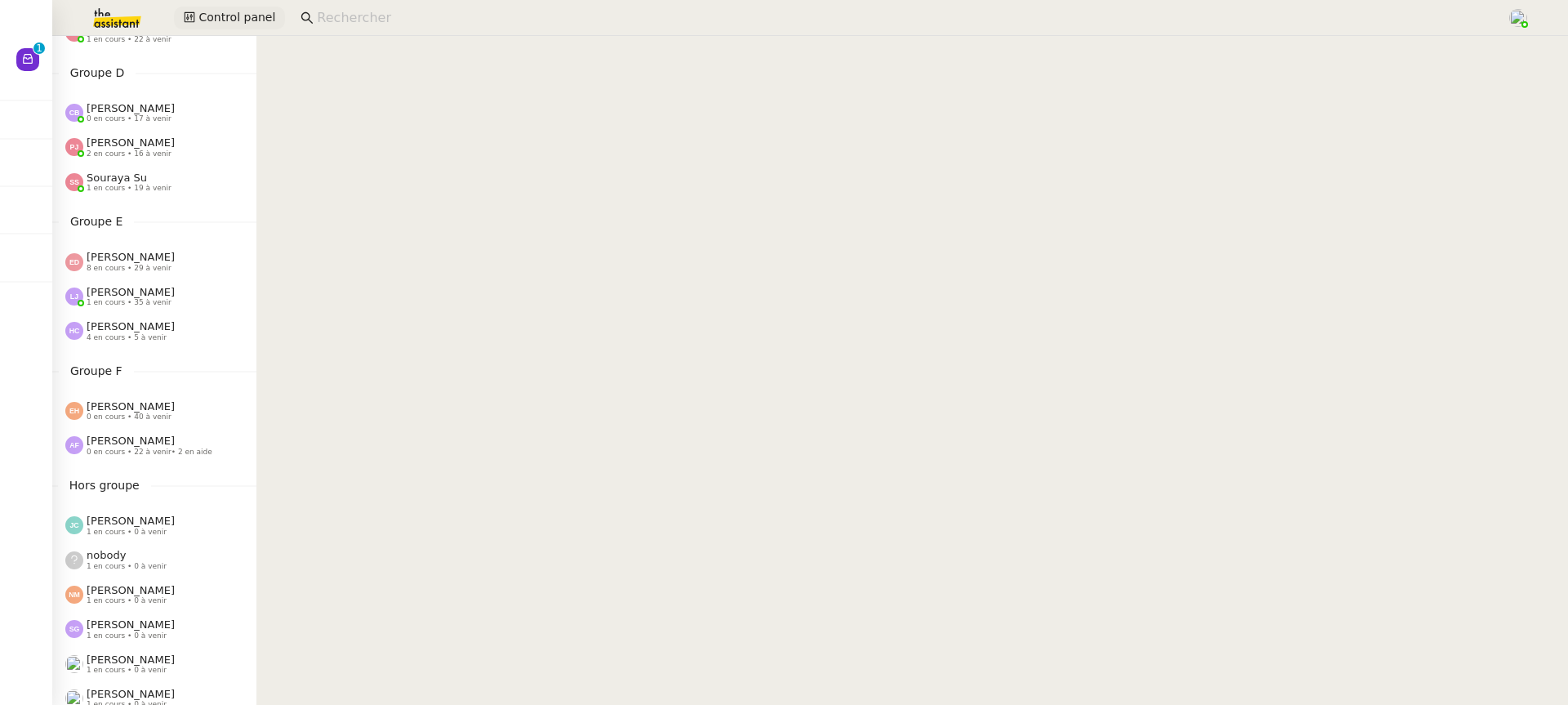
scroll to position [487, 0]
